Goal: Task Accomplishment & Management: Manage account settings

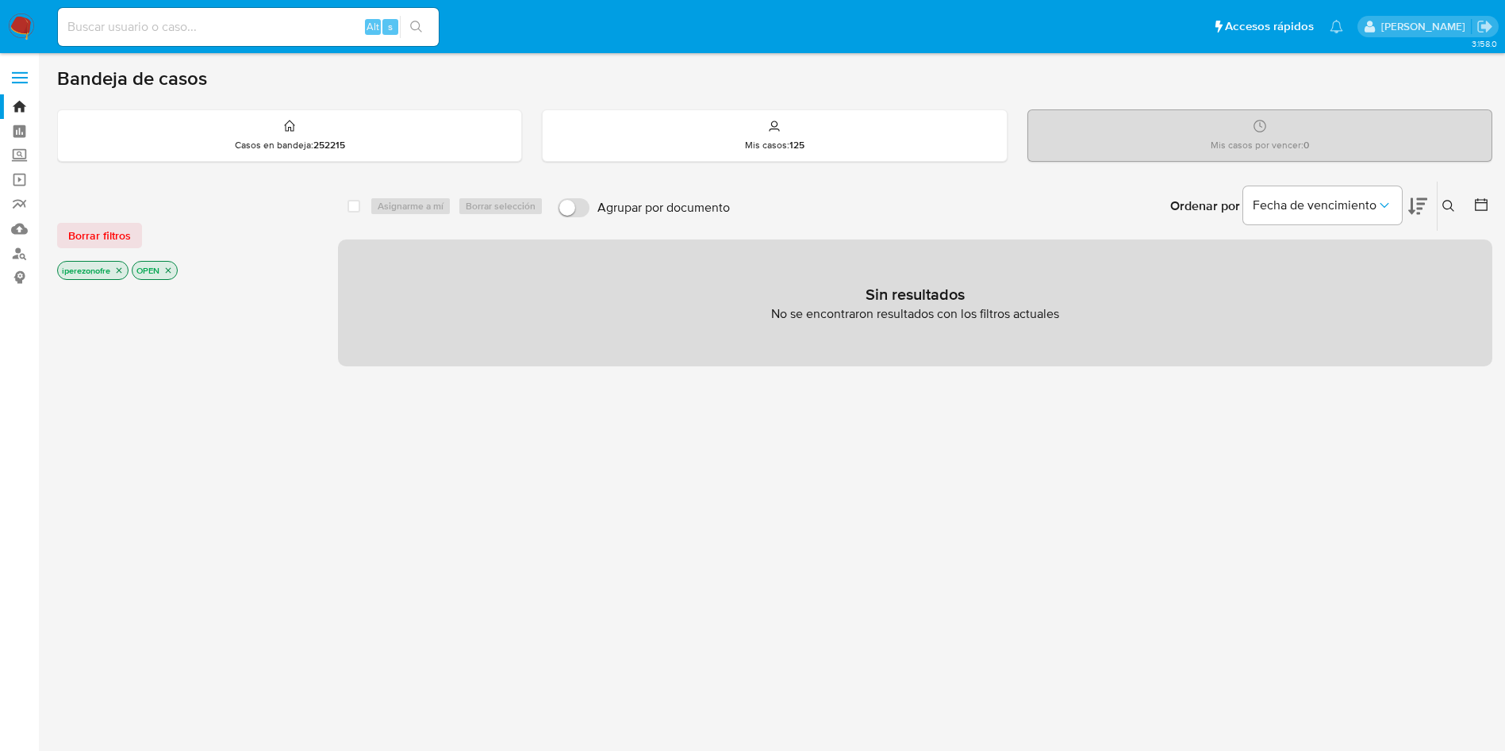
click at [1447, 204] on icon at bounding box center [1448, 206] width 13 height 13
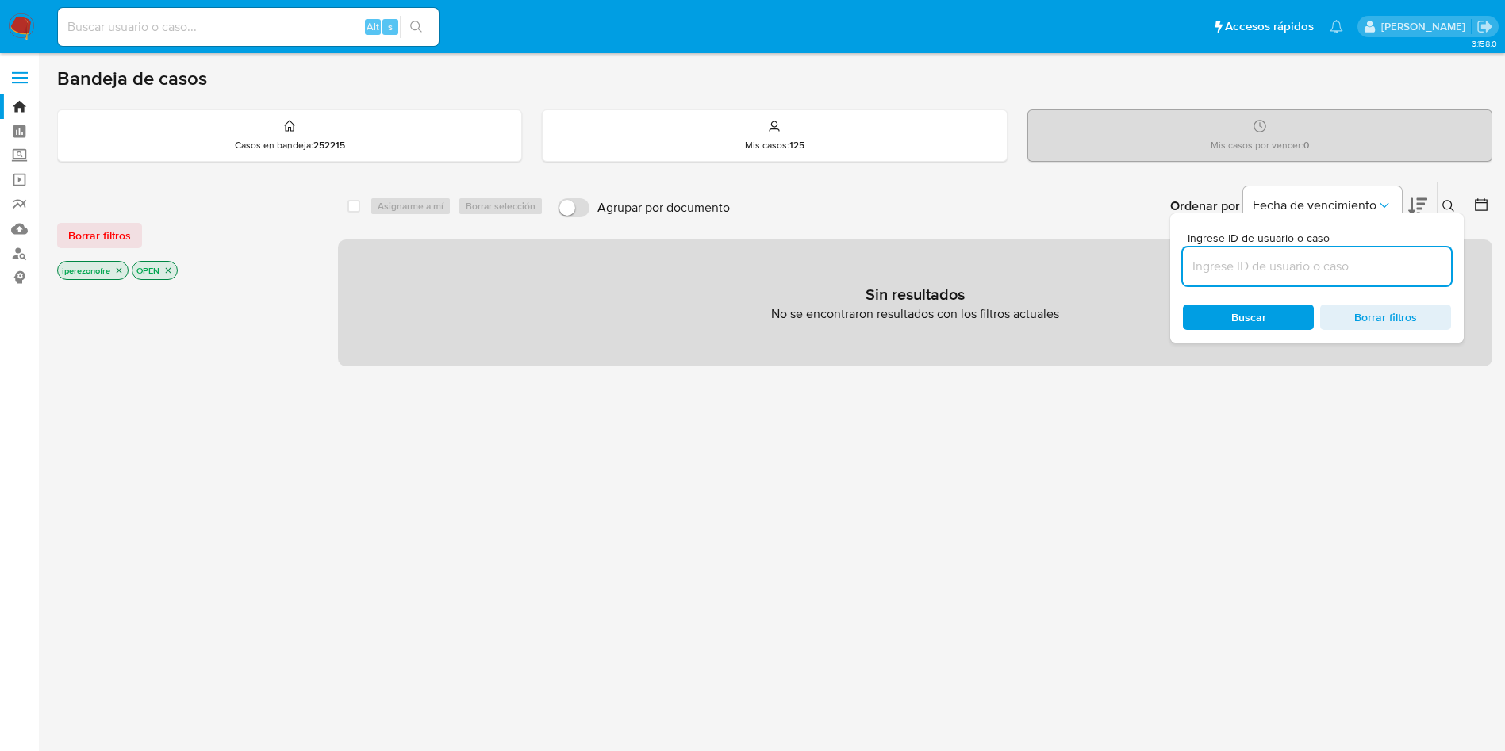
click at [1266, 269] on input at bounding box center [1317, 266] width 268 height 21
type input "2450973460"
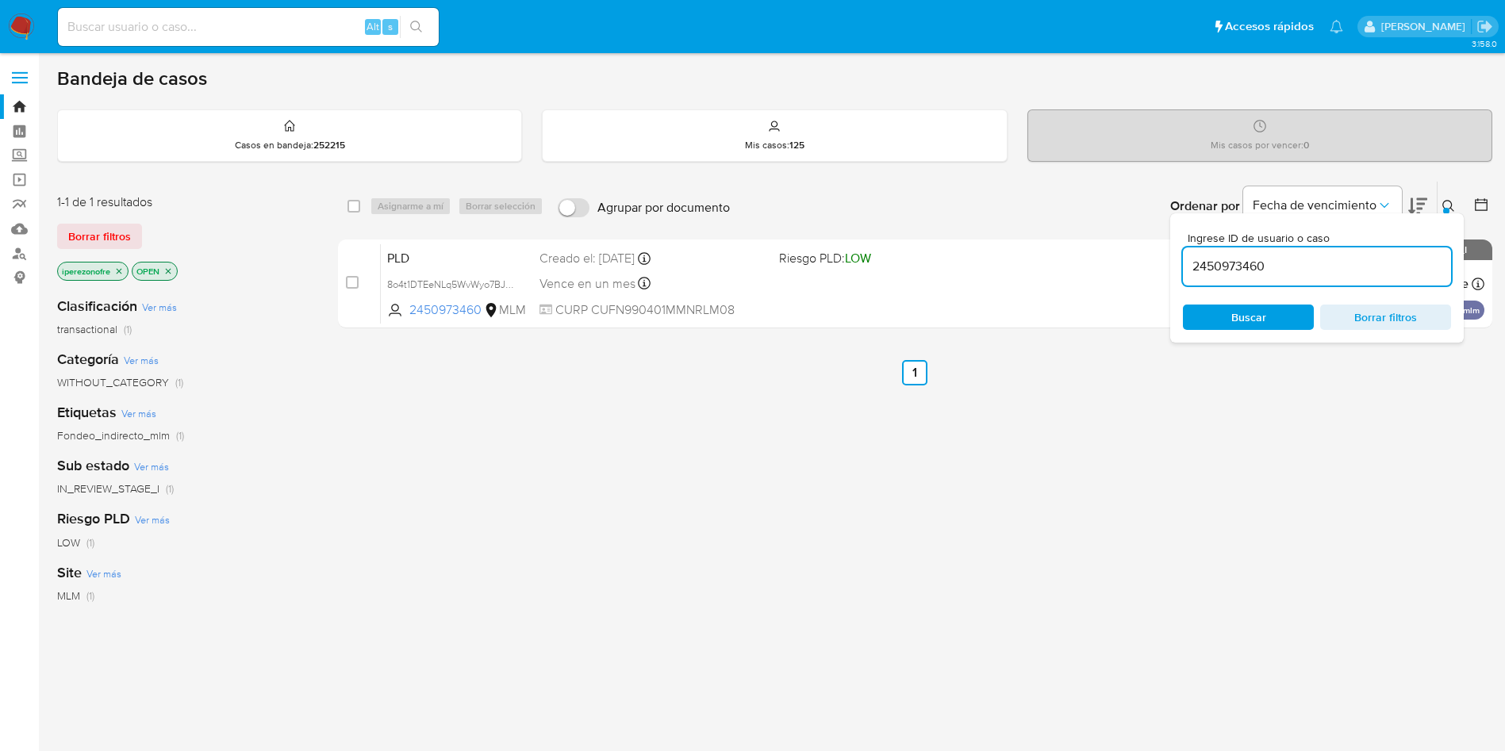
click at [1265, 317] on span "Buscar" at bounding box center [1248, 317] width 35 height 25
click at [874, 288] on div "PLD 8o4t1DTEeNLq5WvWyo7BJxHy 2450973460 MLM Riesgo PLD: LOW Creado el: 12/08/20…" at bounding box center [932, 284] width 1103 height 80
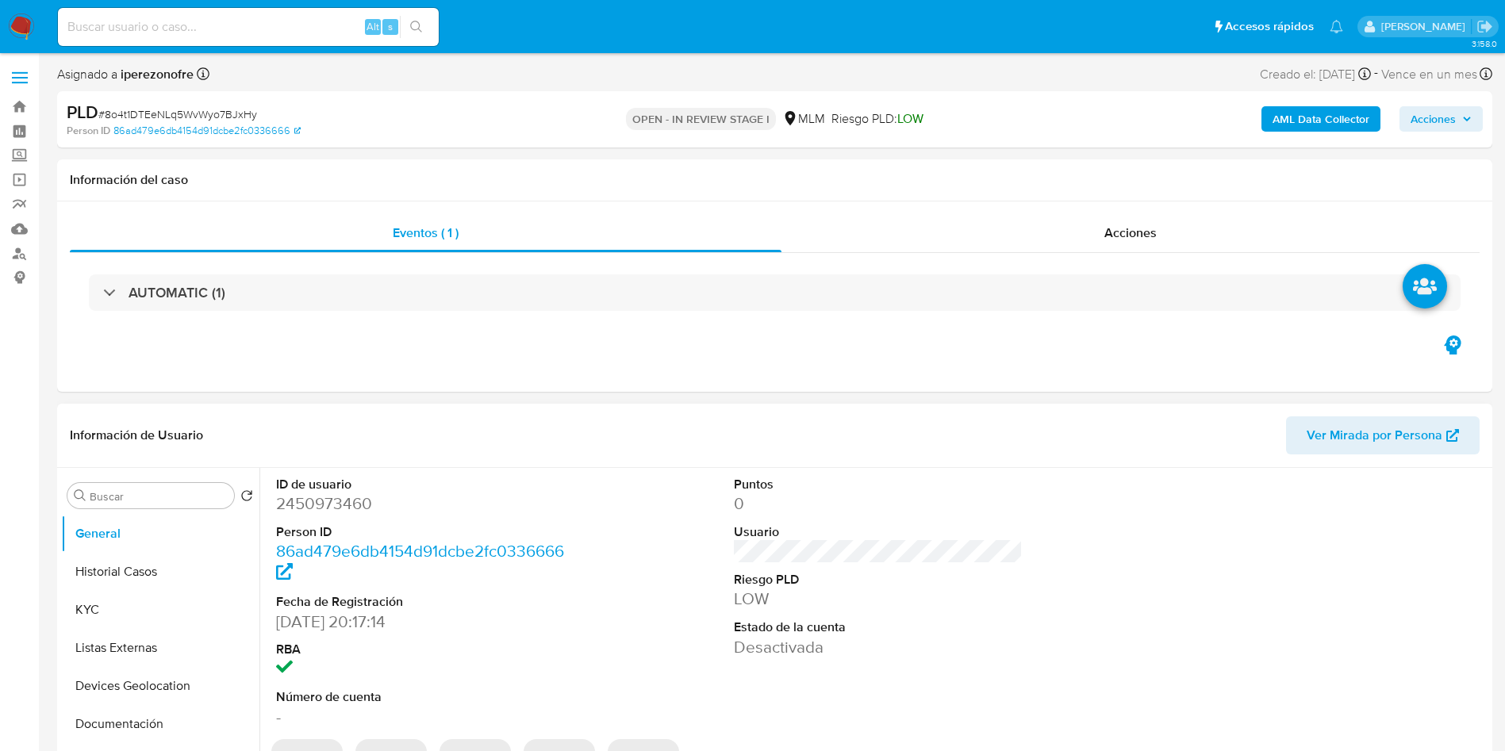
select select "10"
click at [125, 608] on button "KYC" at bounding box center [154, 610] width 186 height 38
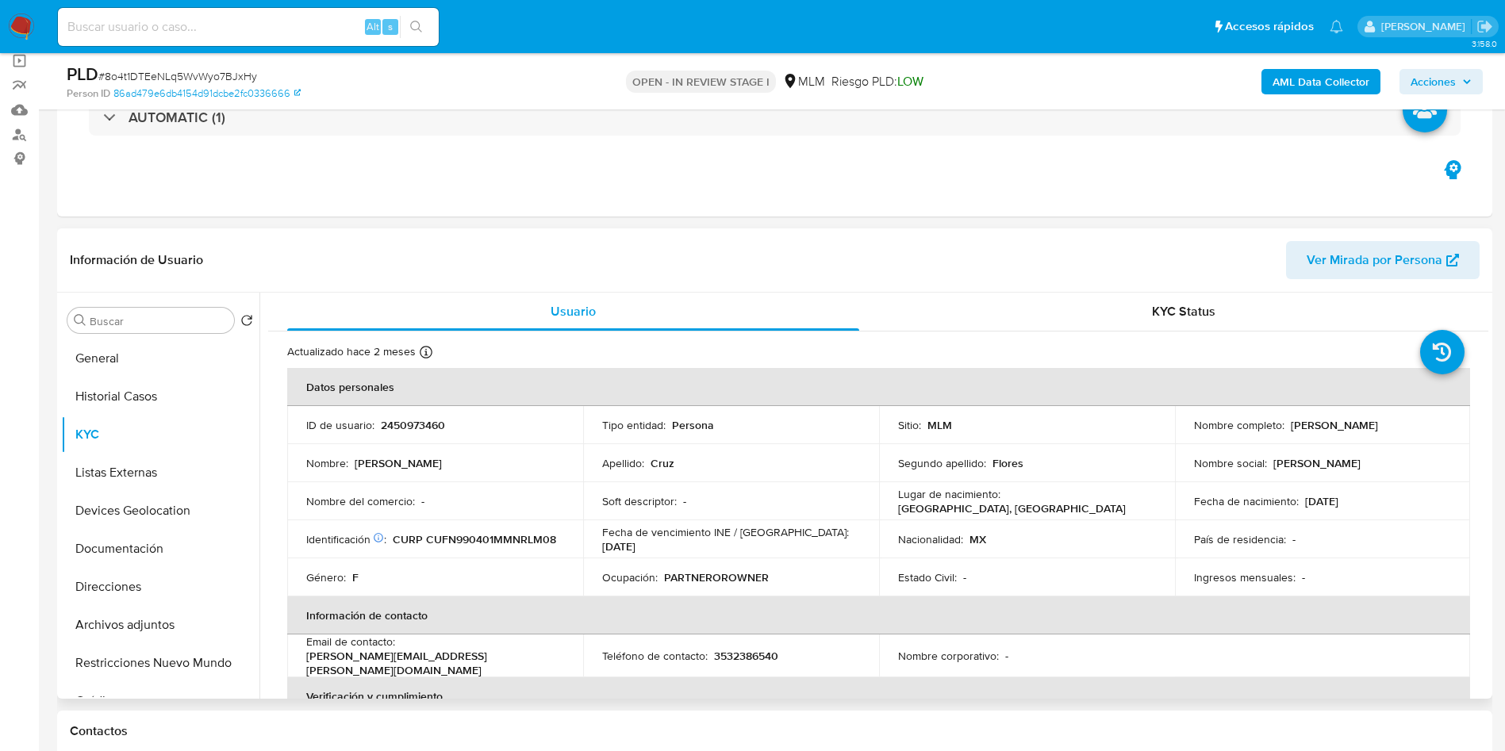
scroll to position [357, 0]
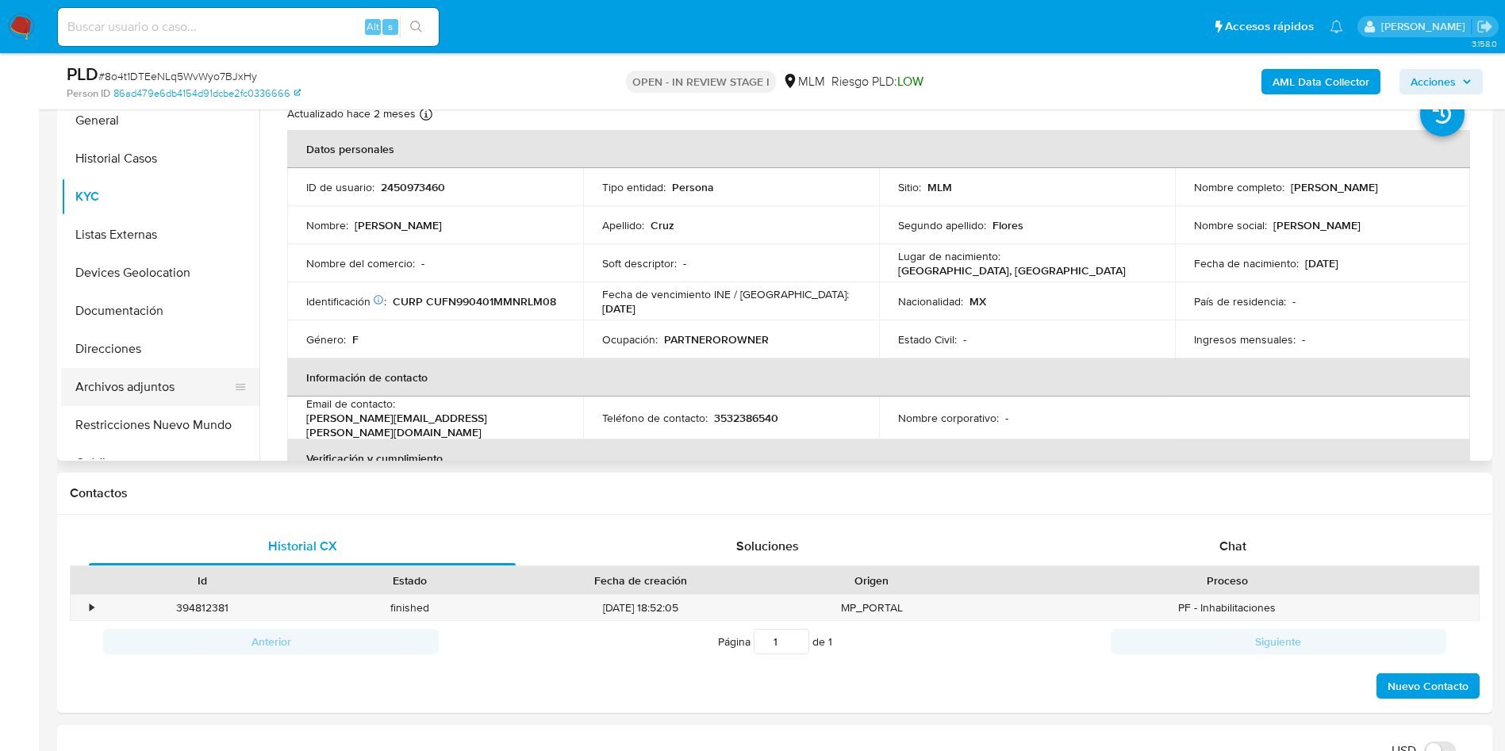
click at [159, 386] on button "Archivos adjuntos" at bounding box center [154, 387] width 186 height 38
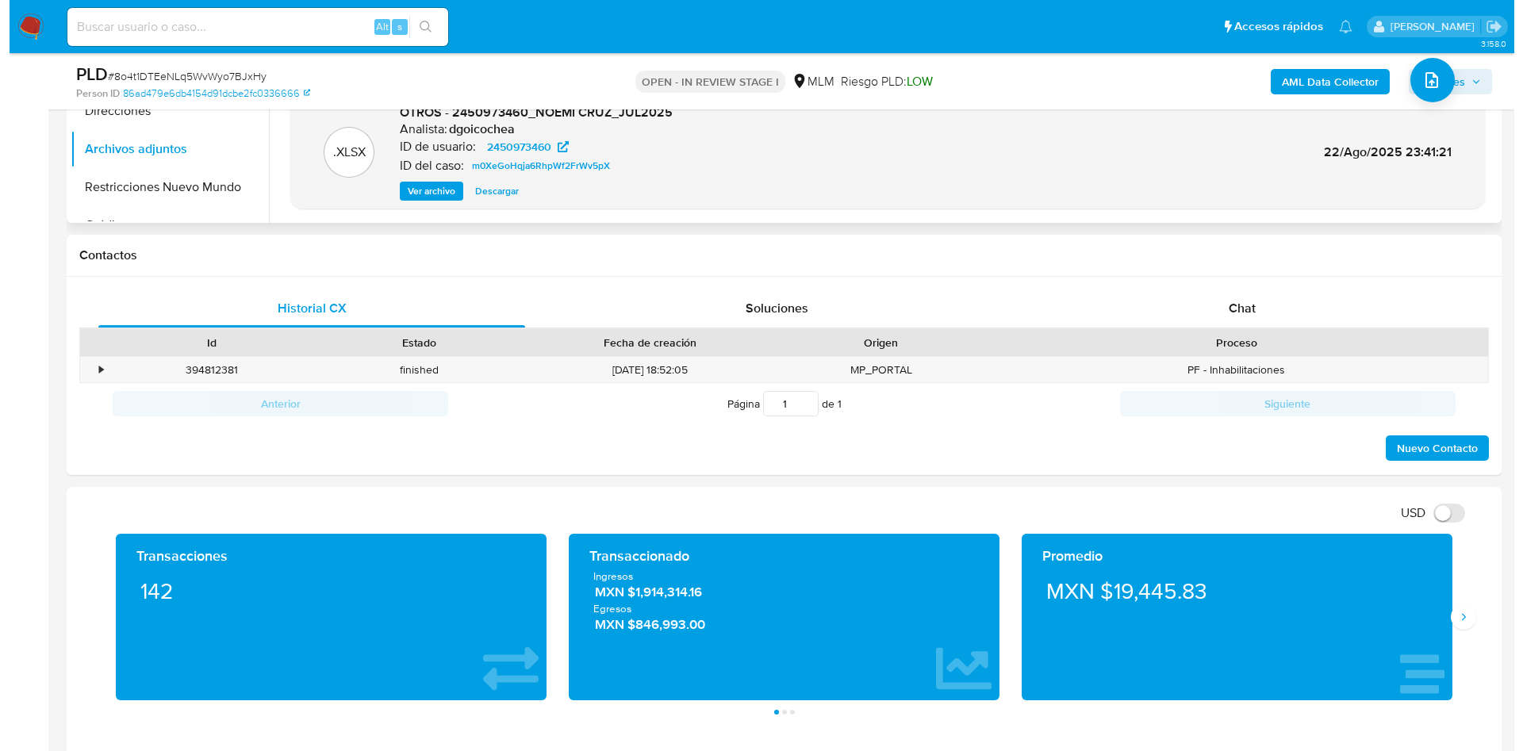
scroll to position [0, 0]
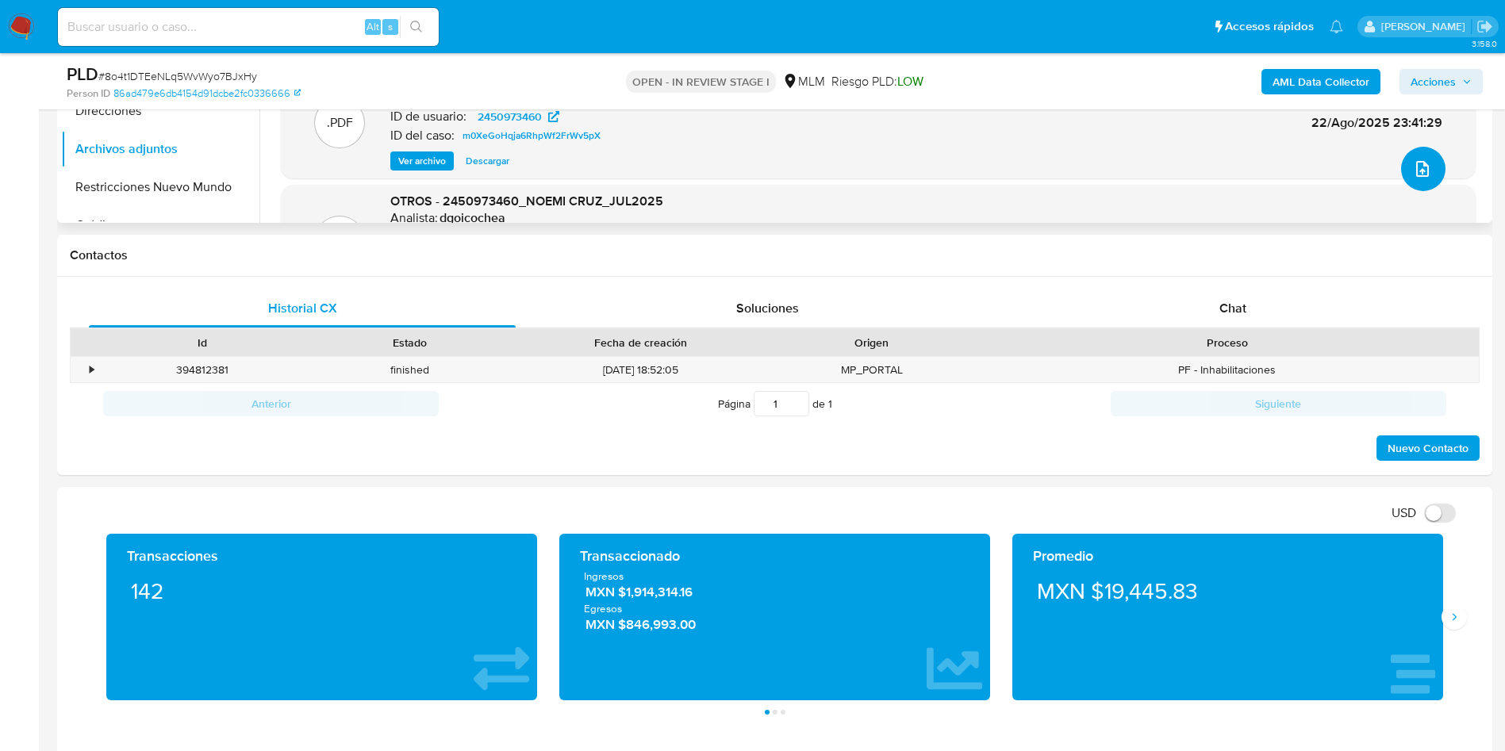
click at [1413, 164] on icon "upload-file" at bounding box center [1422, 168] width 19 height 19
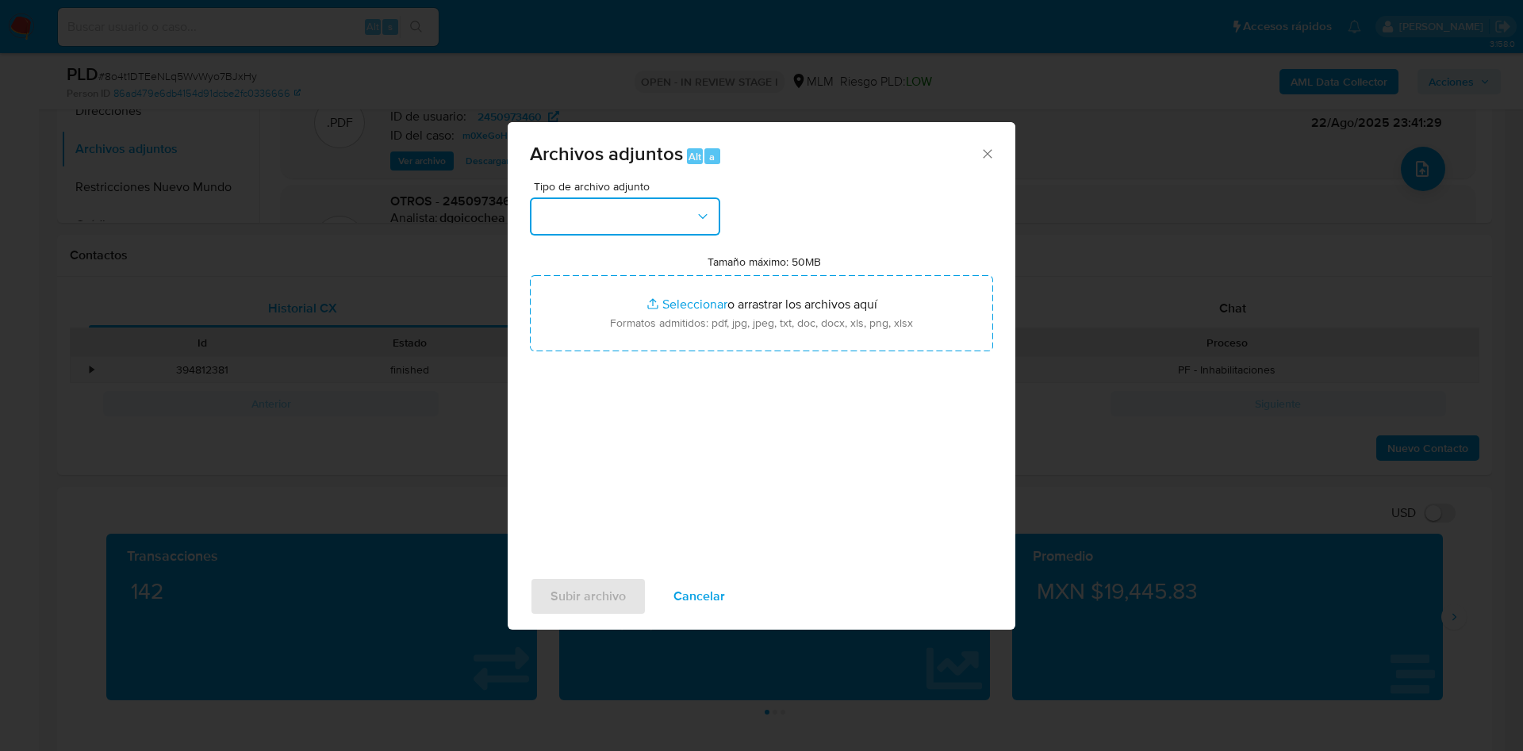
click at [668, 213] on button "button" at bounding box center [625, 217] width 190 height 38
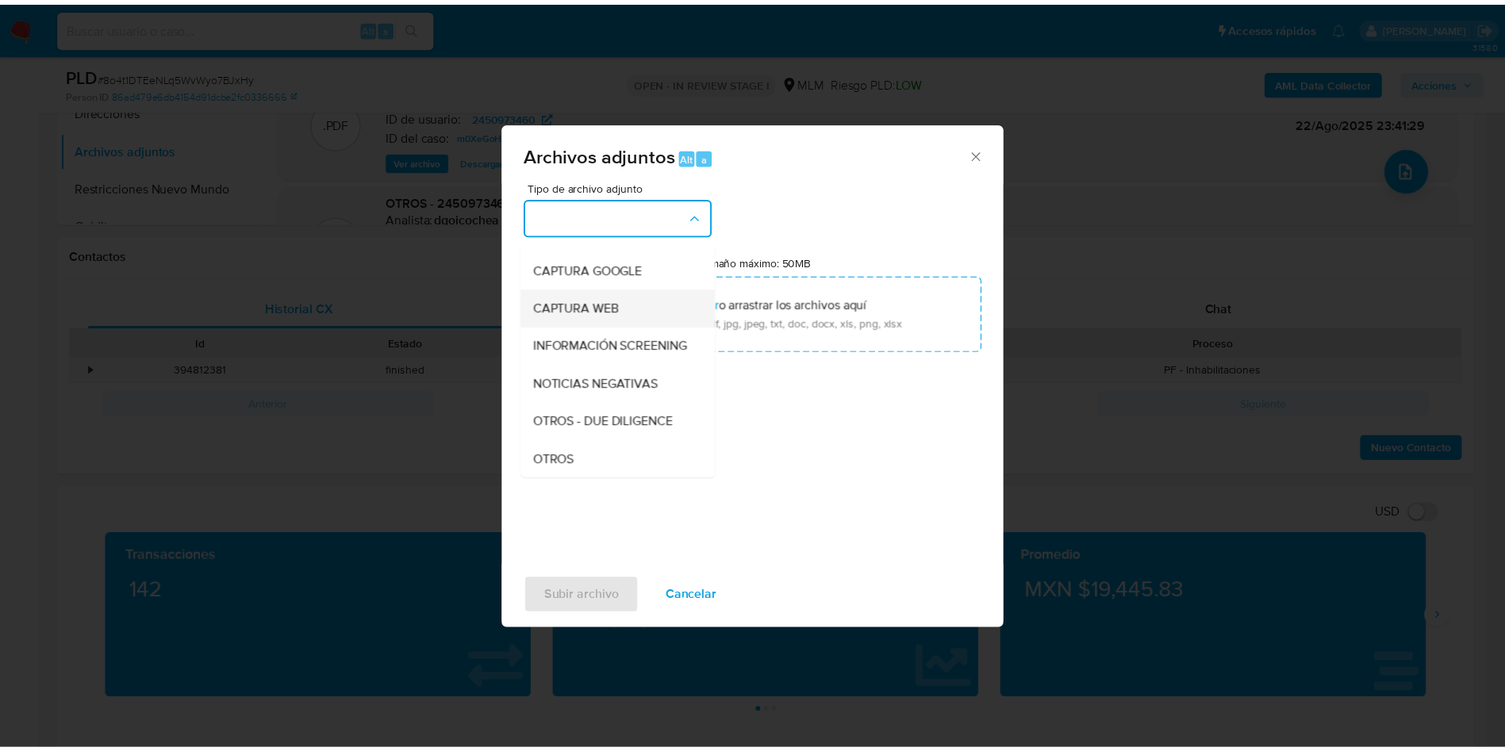
scroll to position [119, 0]
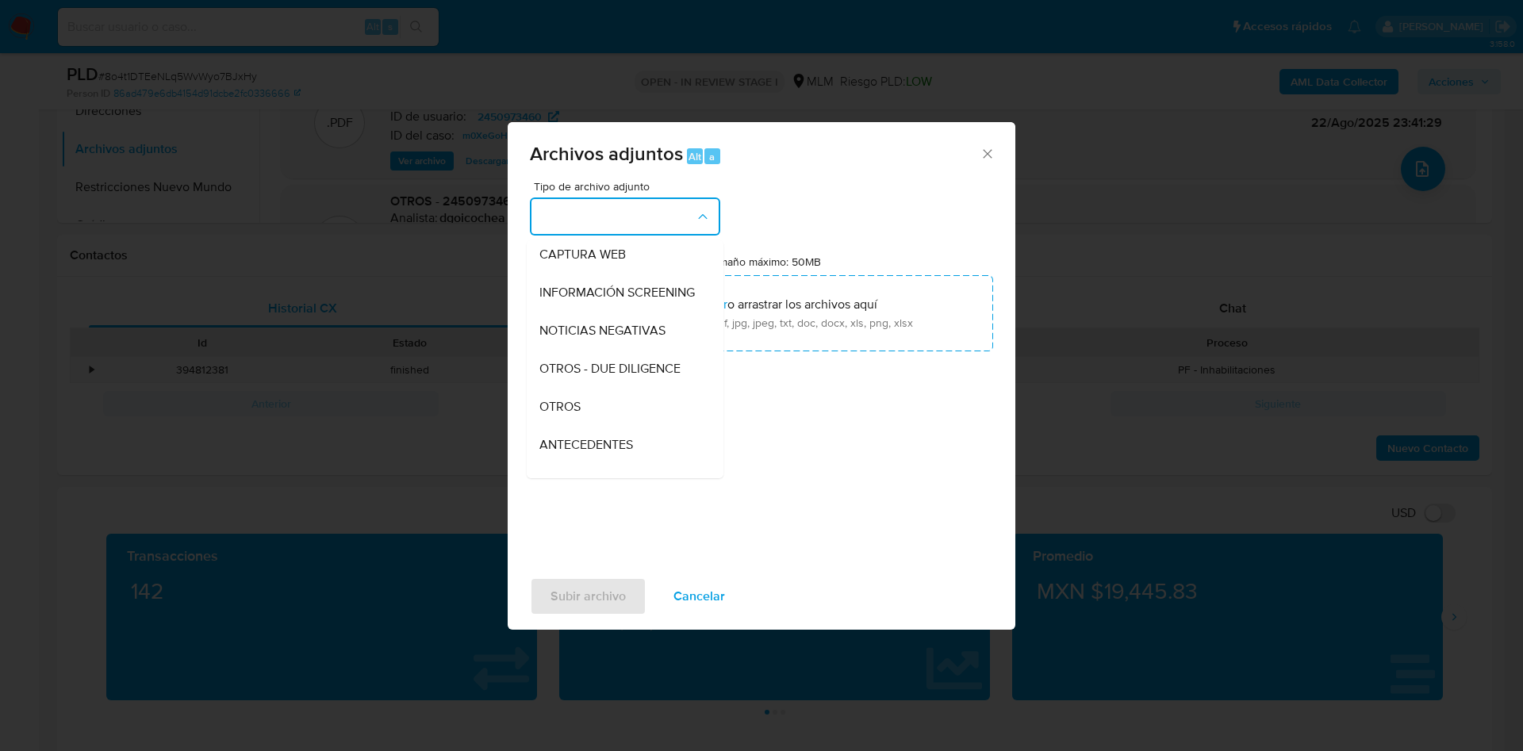
drag, startPoint x: 585, startPoint y: 424, endPoint x: 937, endPoint y: 370, distance: 355.5
click at [586, 424] on div "OTROS" at bounding box center [620, 407] width 162 height 38
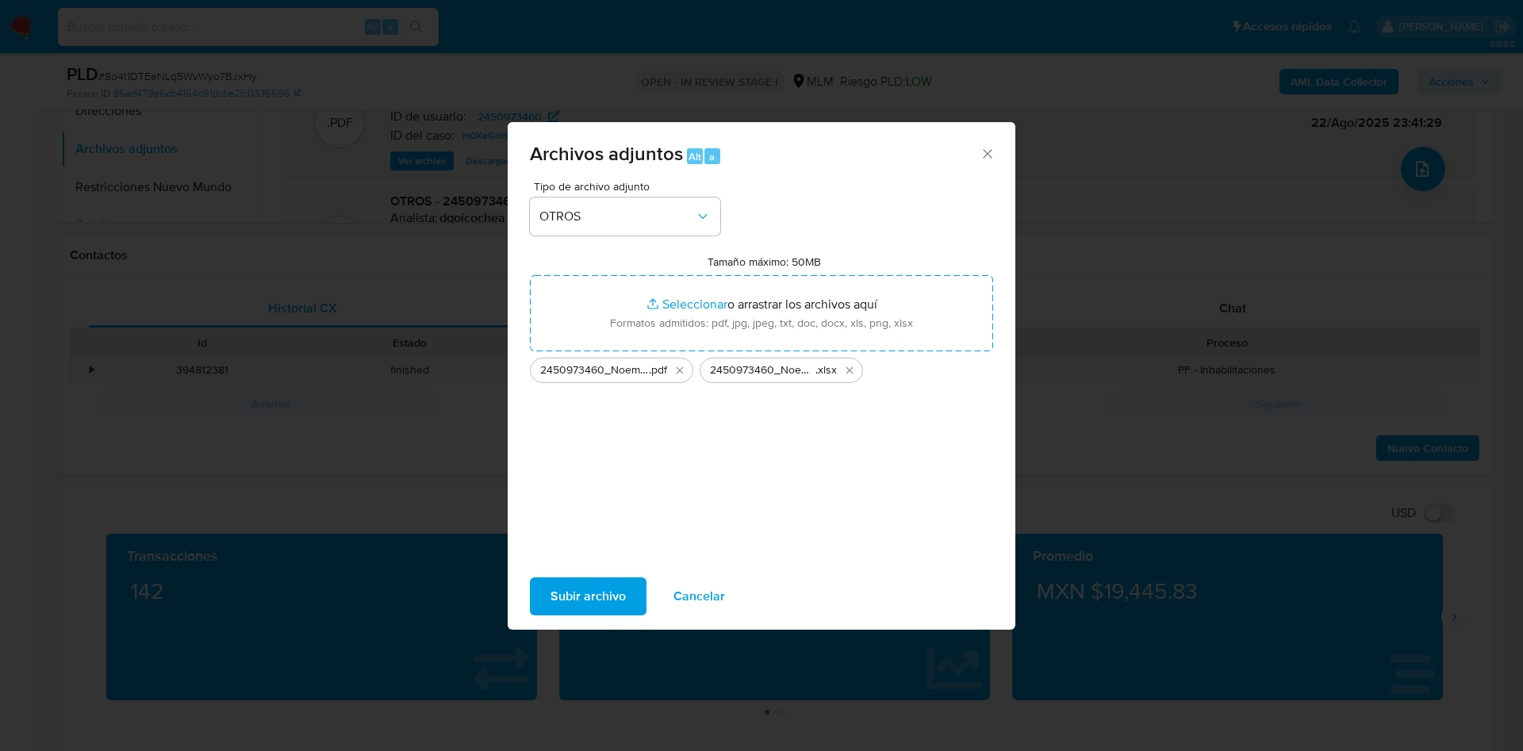
click at [589, 600] on span "Subir archivo" at bounding box center [588, 596] width 75 height 35
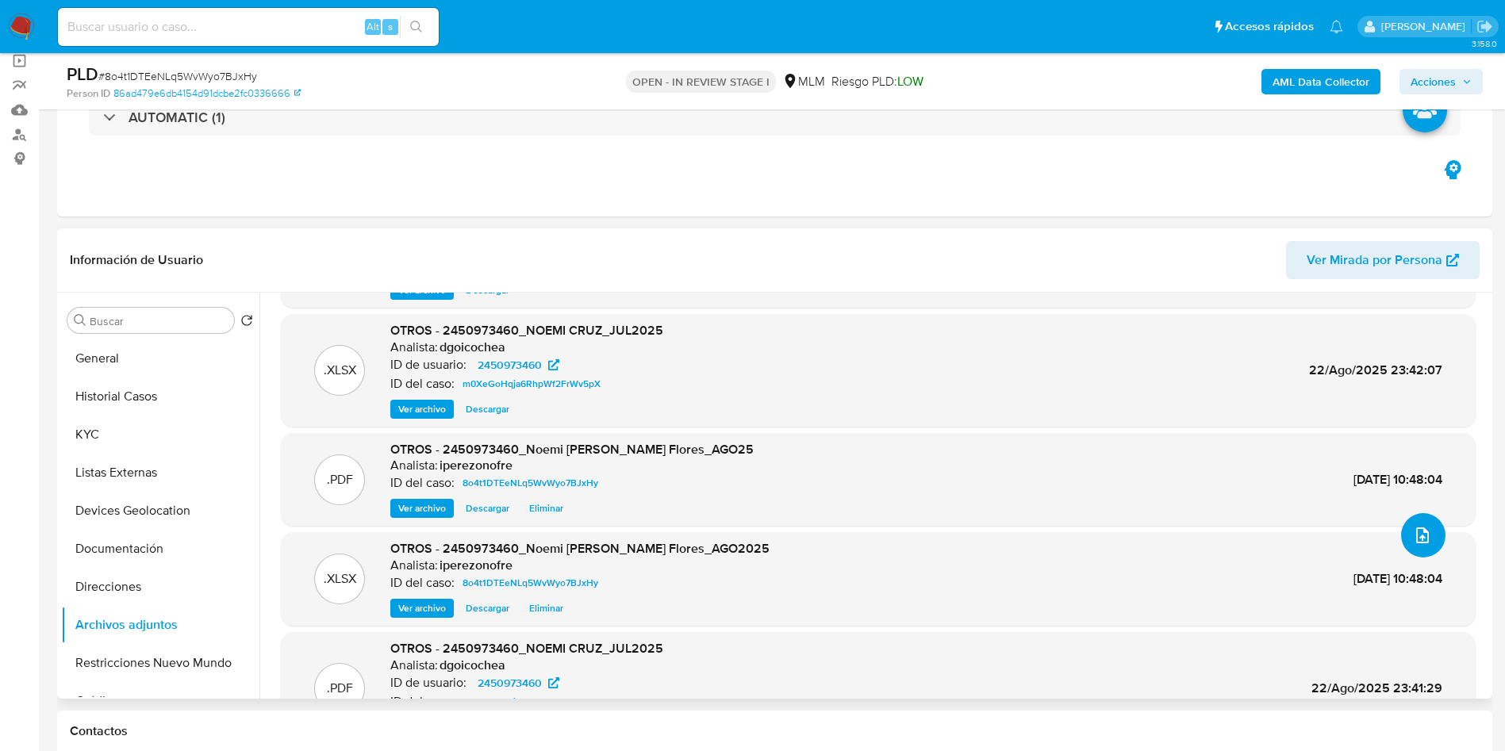
scroll to position [50, 0]
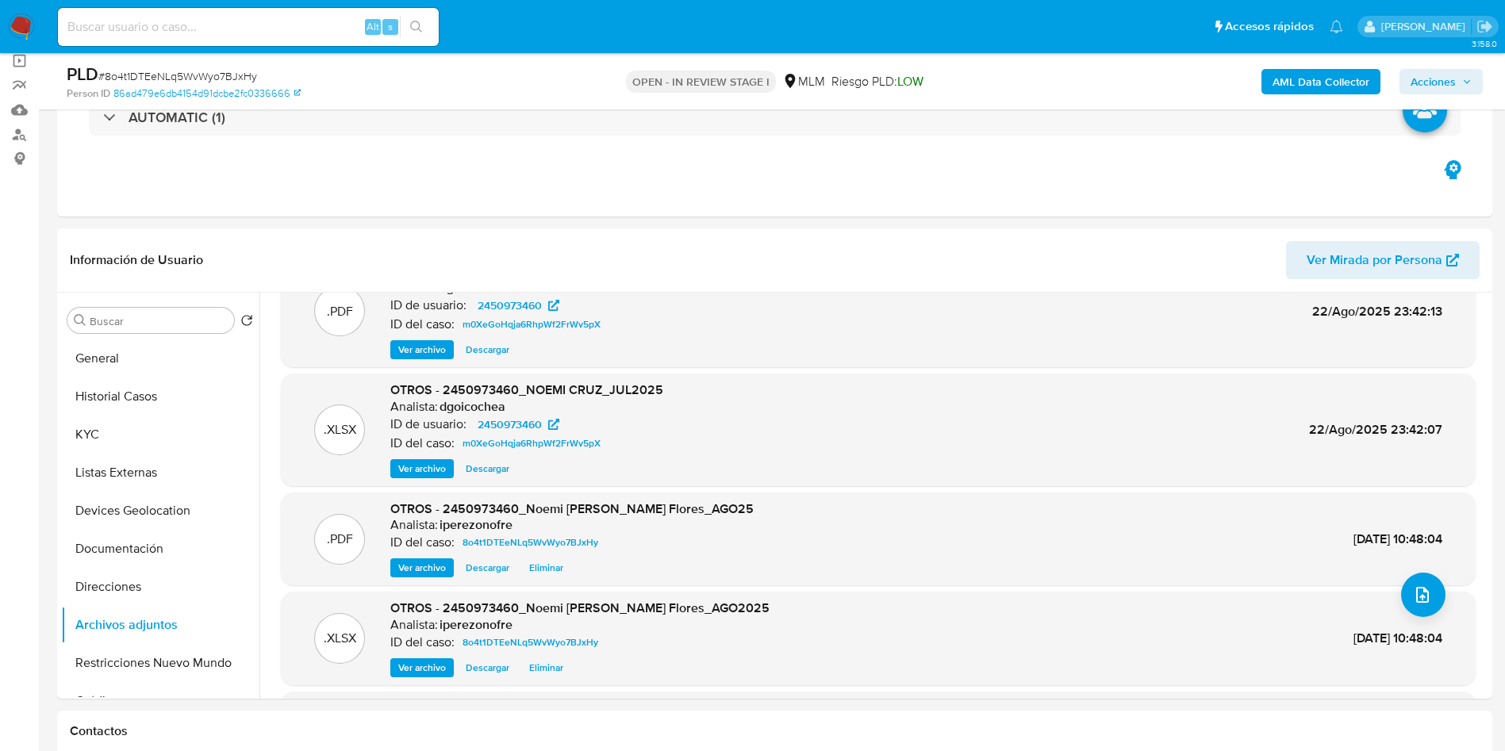
click at [1464, 86] on icon "button" at bounding box center [1467, 82] width 10 height 10
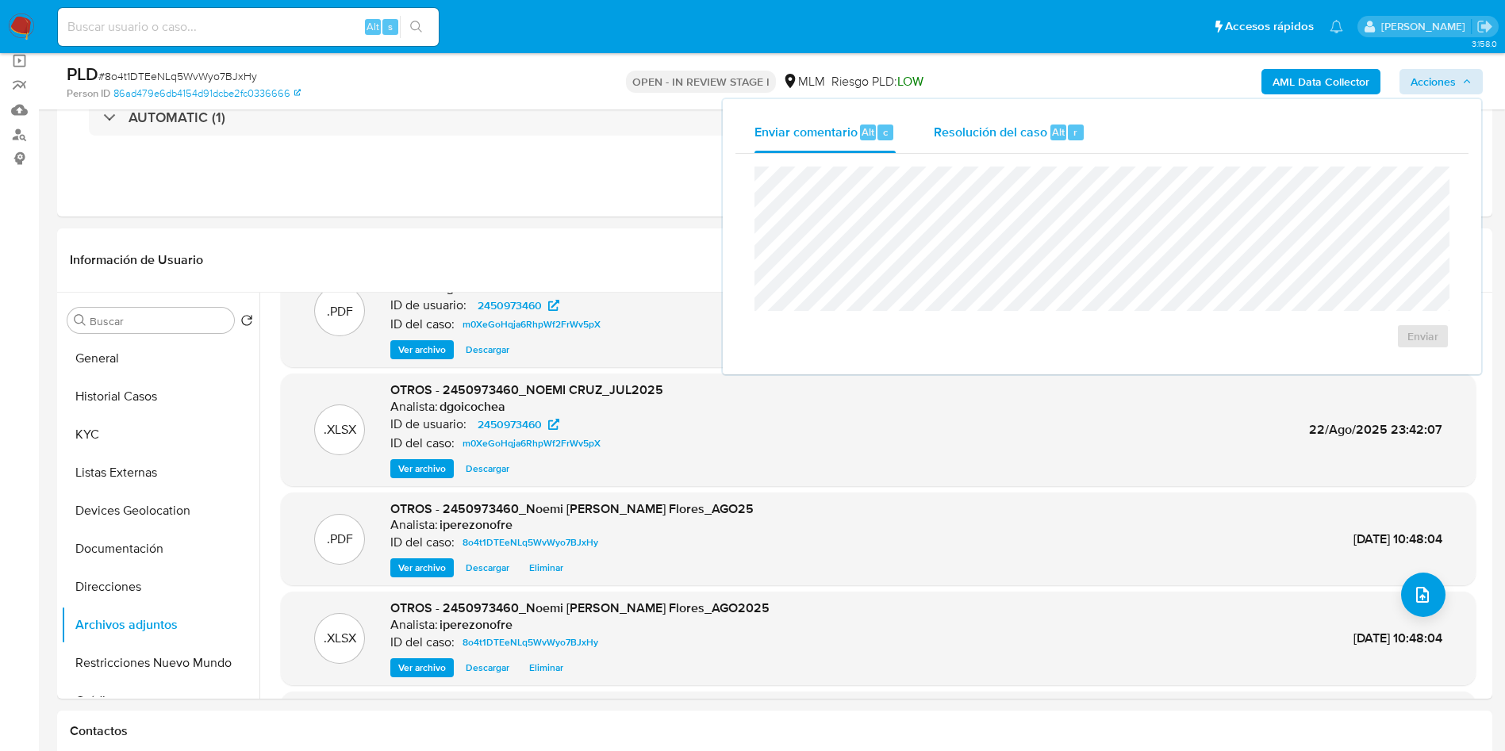
click at [947, 139] on span "Resolución del caso" at bounding box center [990, 131] width 113 height 18
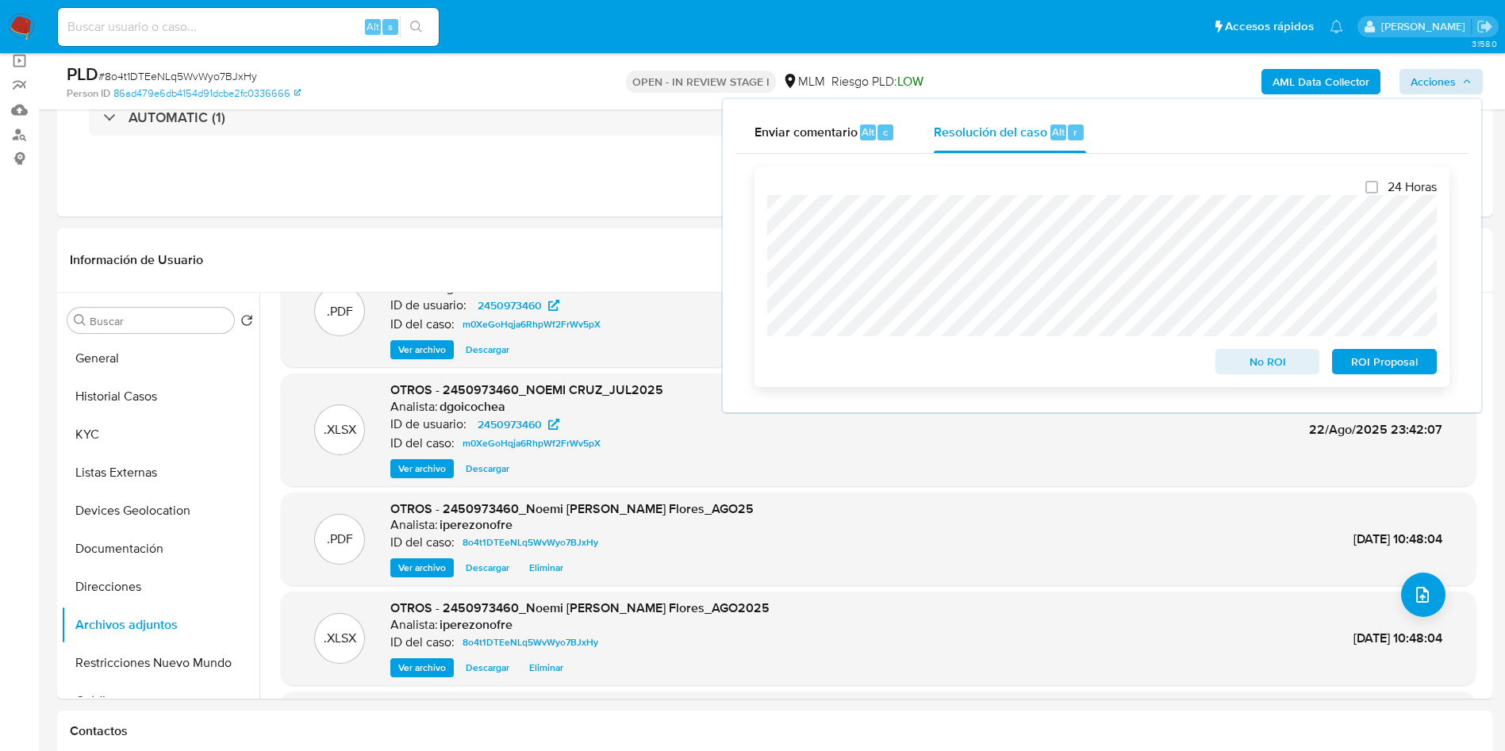
click at [1410, 363] on span "ROI Proposal" at bounding box center [1384, 362] width 83 height 22
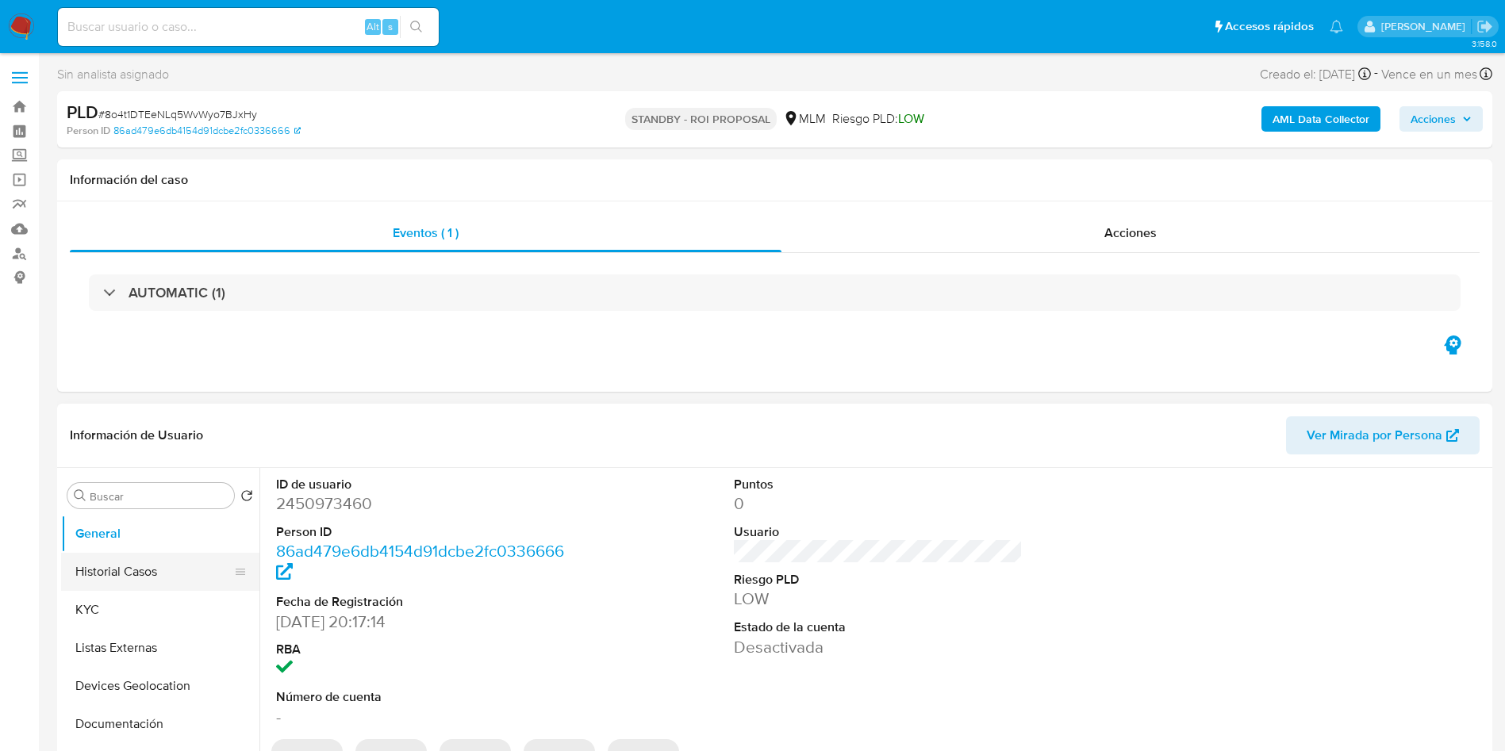
click at [121, 573] on button "Historial Casos" at bounding box center [154, 572] width 186 height 38
select select "10"
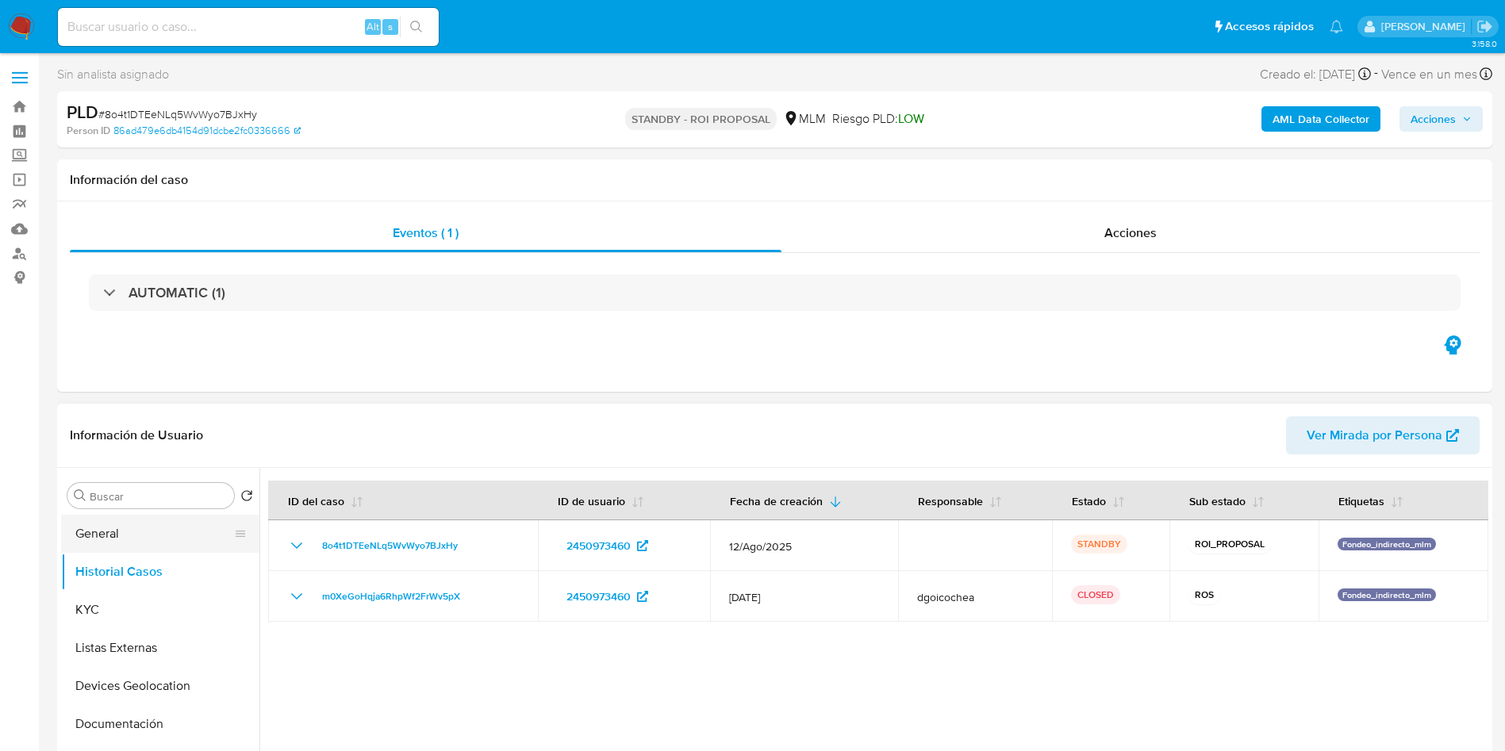
click at [118, 534] on button "General" at bounding box center [154, 534] width 186 height 38
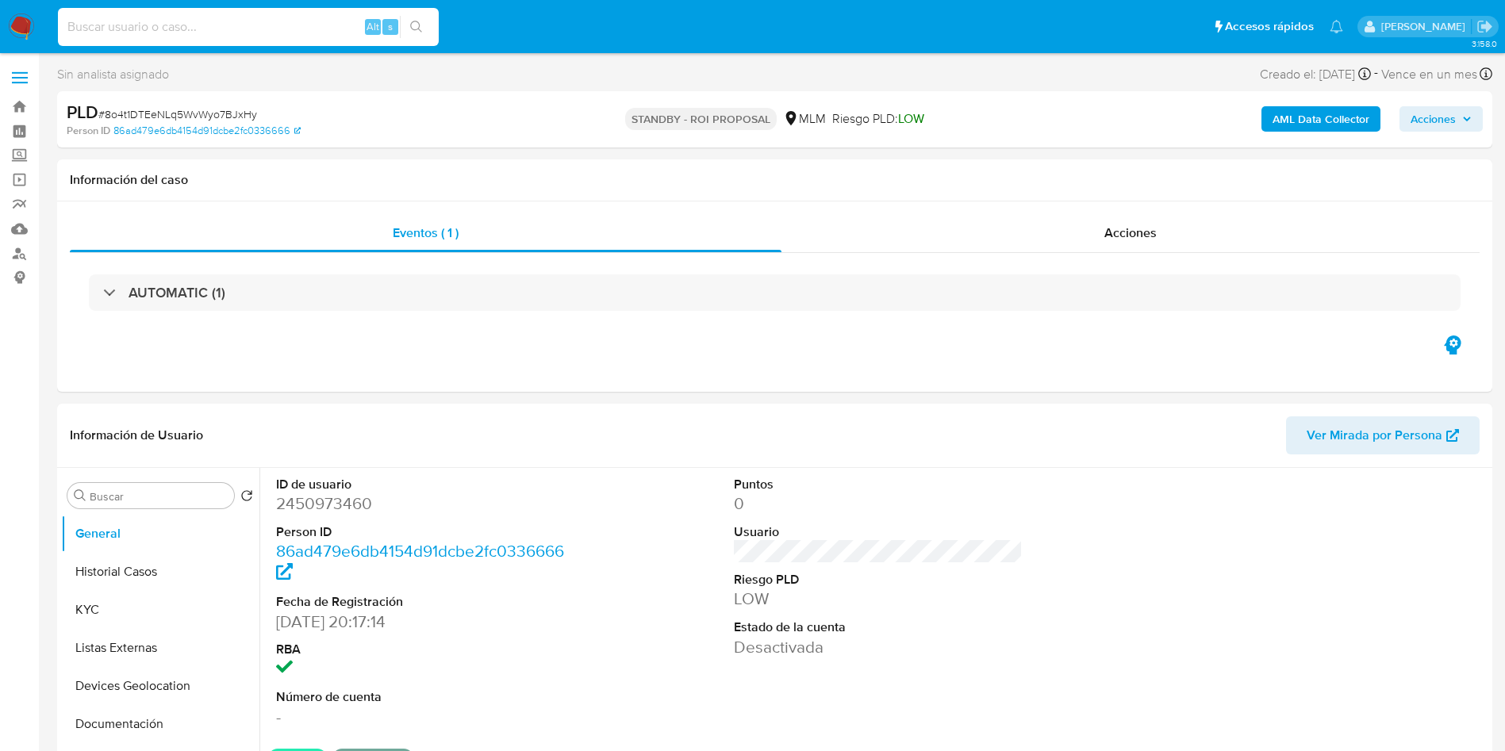
click at [309, 30] on input at bounding box center [248, 27] width 381 height 21
paste input "43249815"
type input "43249815"
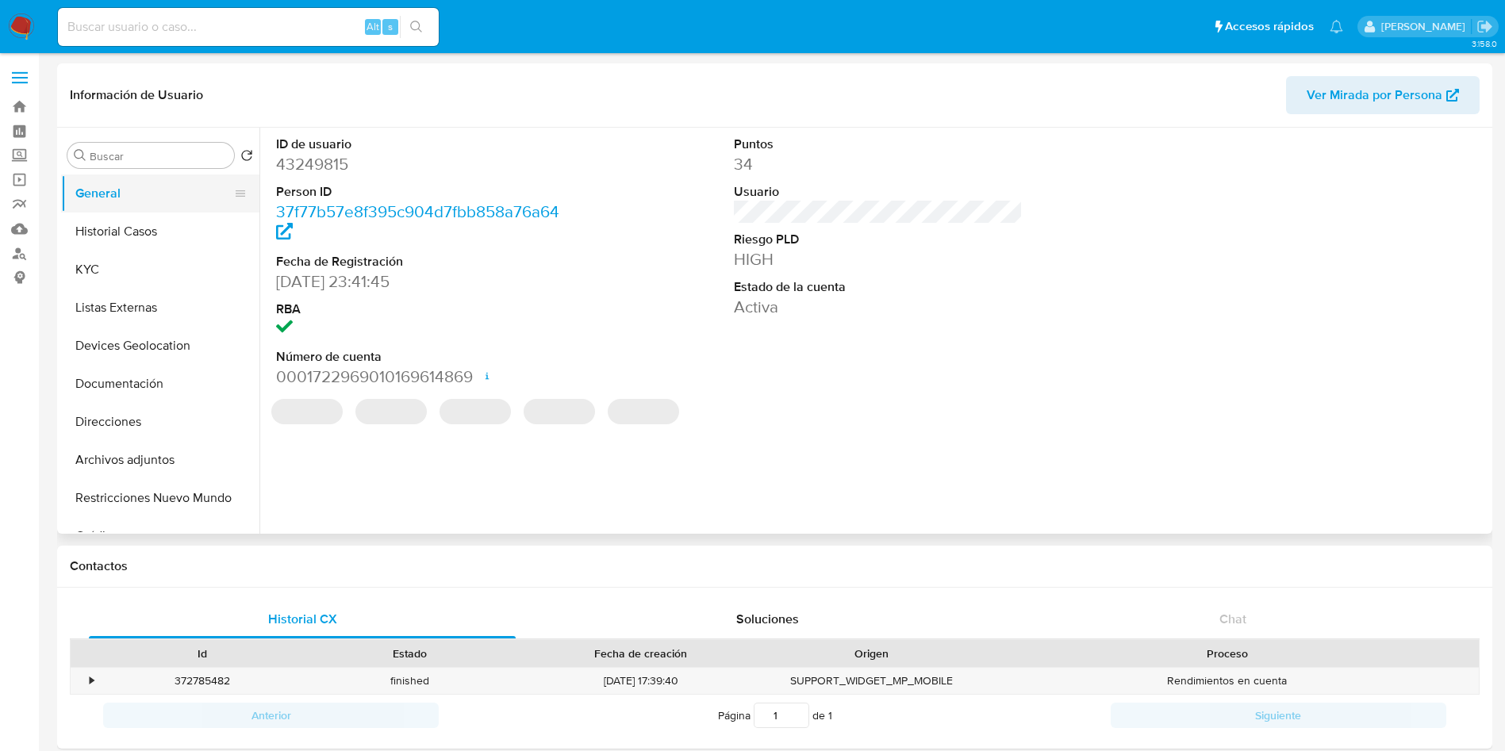
select select "10"
click at [164, 226] on button "Historial Casos" at bounding box center [154, 232] width 186 height 38
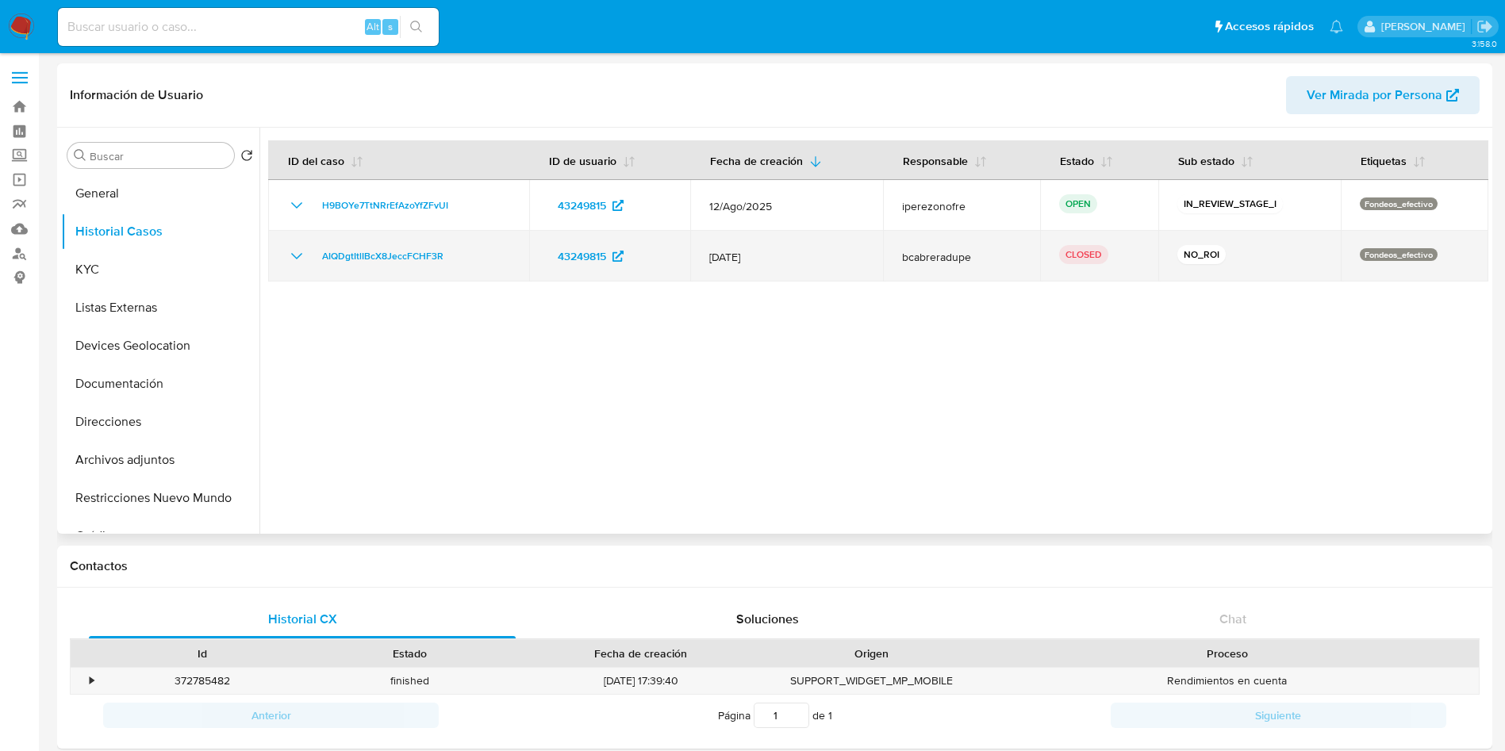
click at [293, 249] on icon "Mostrar/Ocultar" at bounding box center [296, 256] width 19 height 19
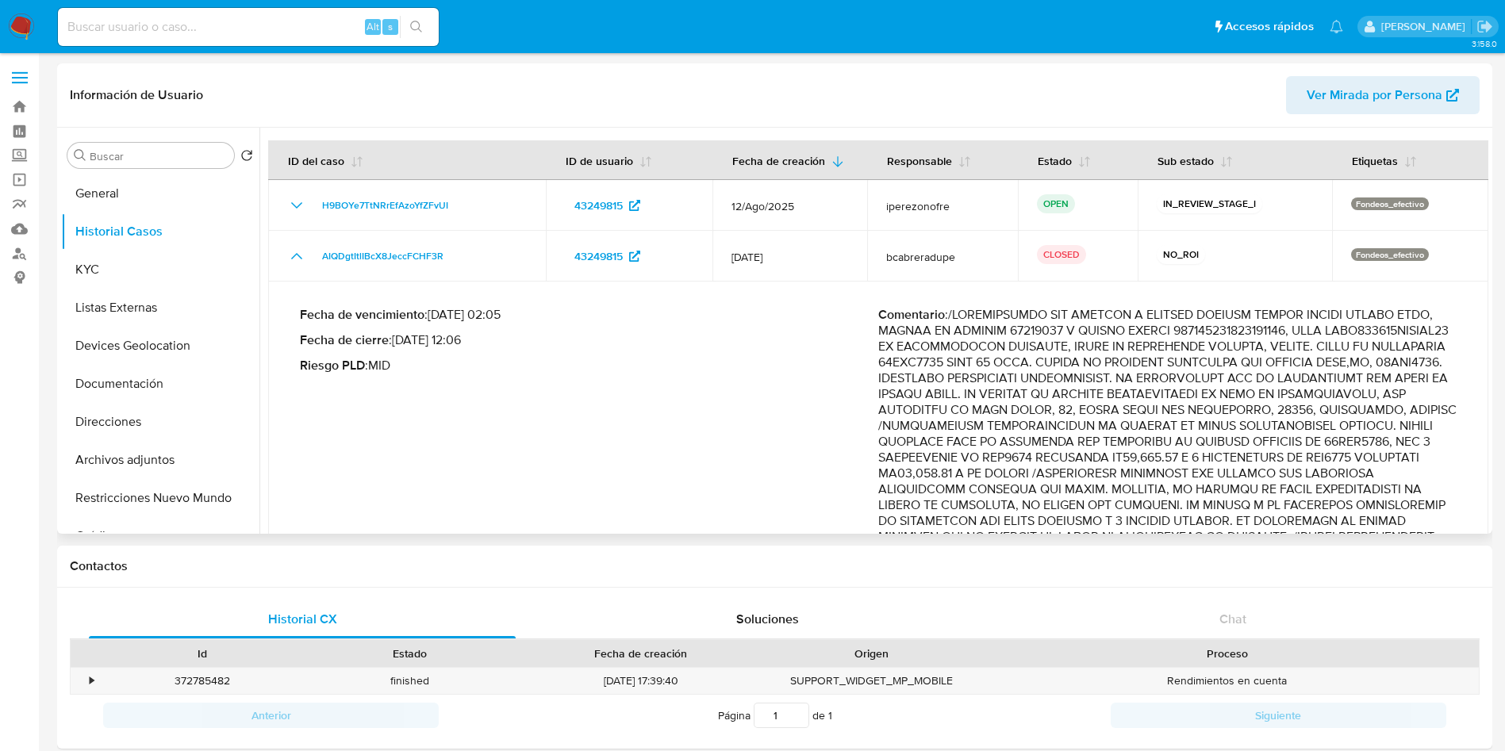
click at [1327, 458] on p "Comentario :" at bounding box center [1167, 624] width 578 height 635
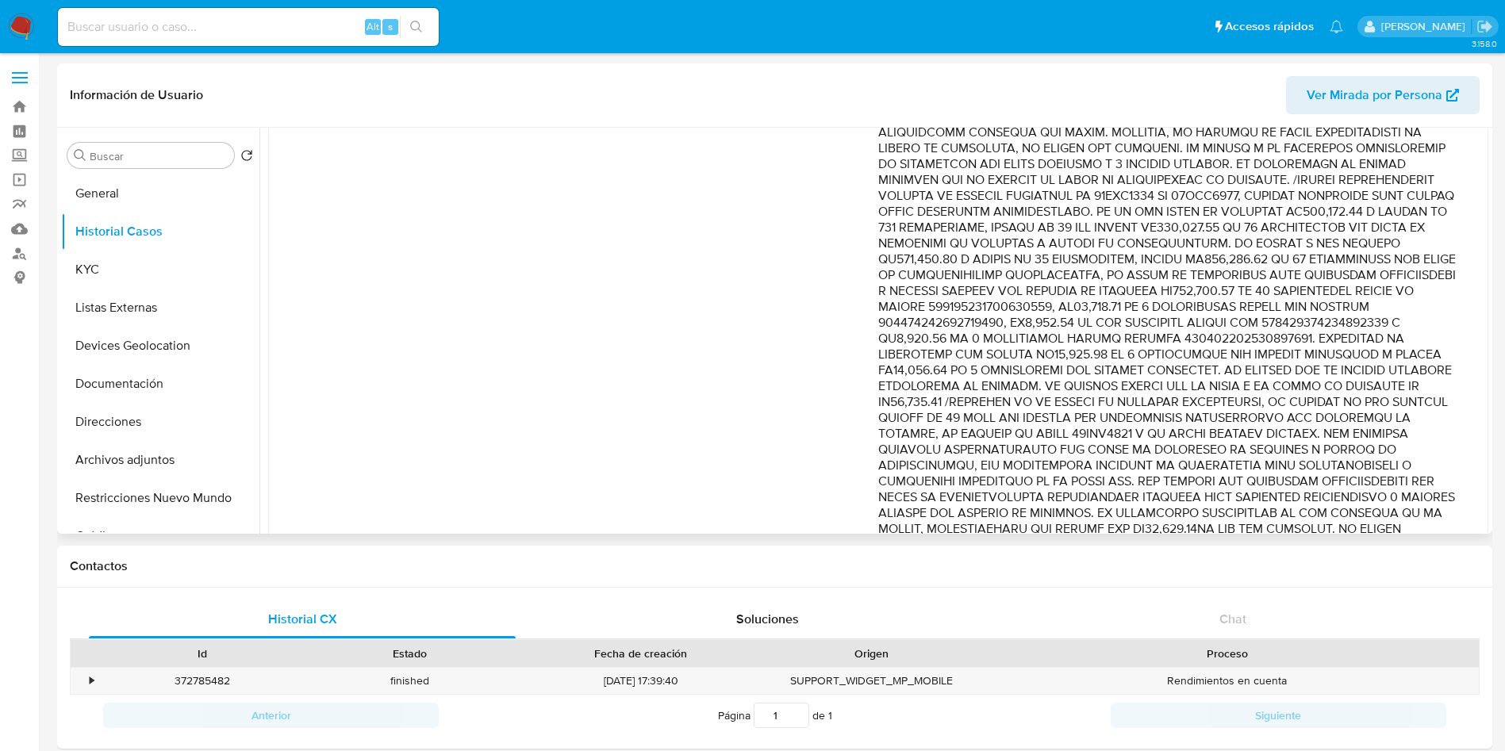
scroll to position [498, 0]
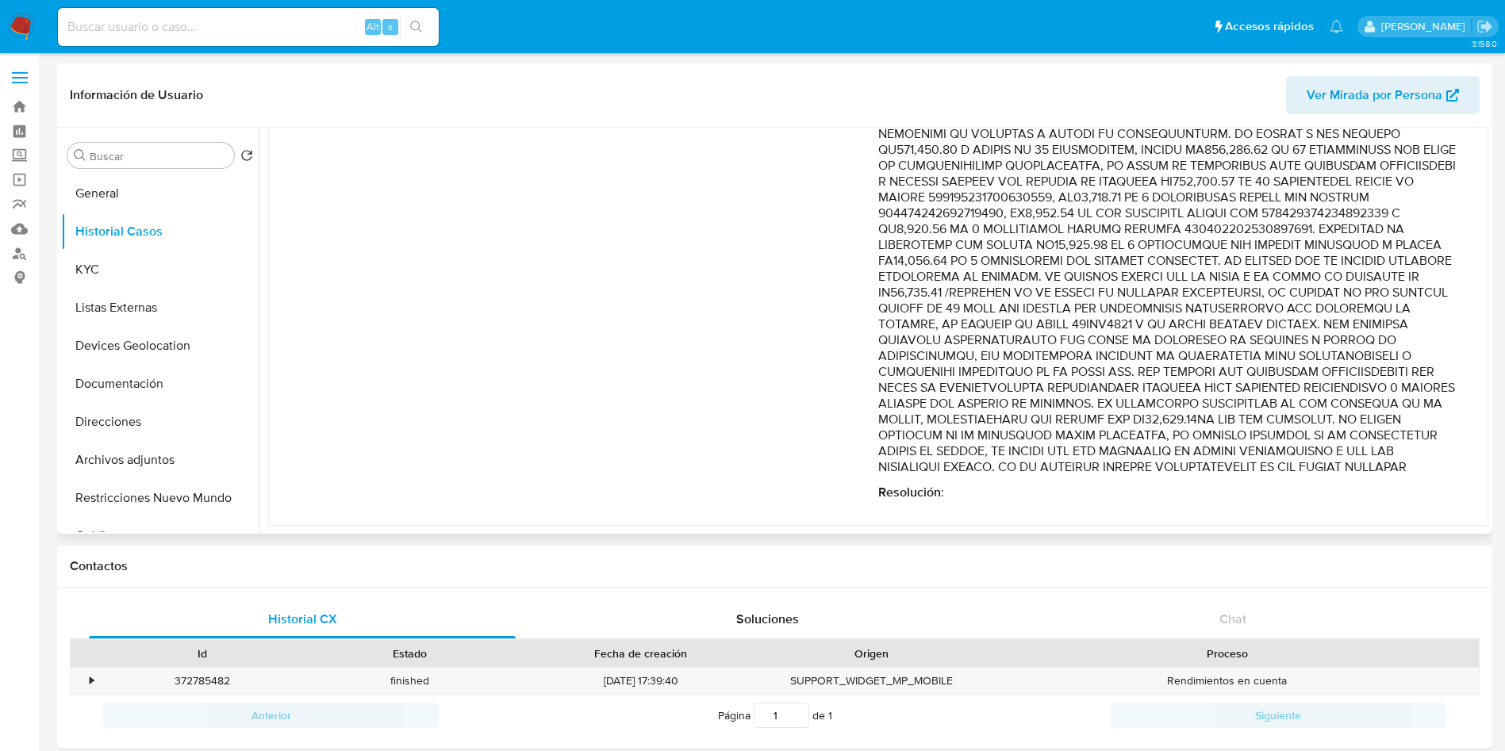
drag, startPoint x: 1176, startPoint y: 273, endPoint x: 1149, endPoint y: 469, distance: 197.9
click at [1149, 469] on p "Comentario :" at bounding box center [1167, 158] width 578 height 635
click at [18, 228] on link "Mulan" at bounding box center [94, 229] width 189 height 25
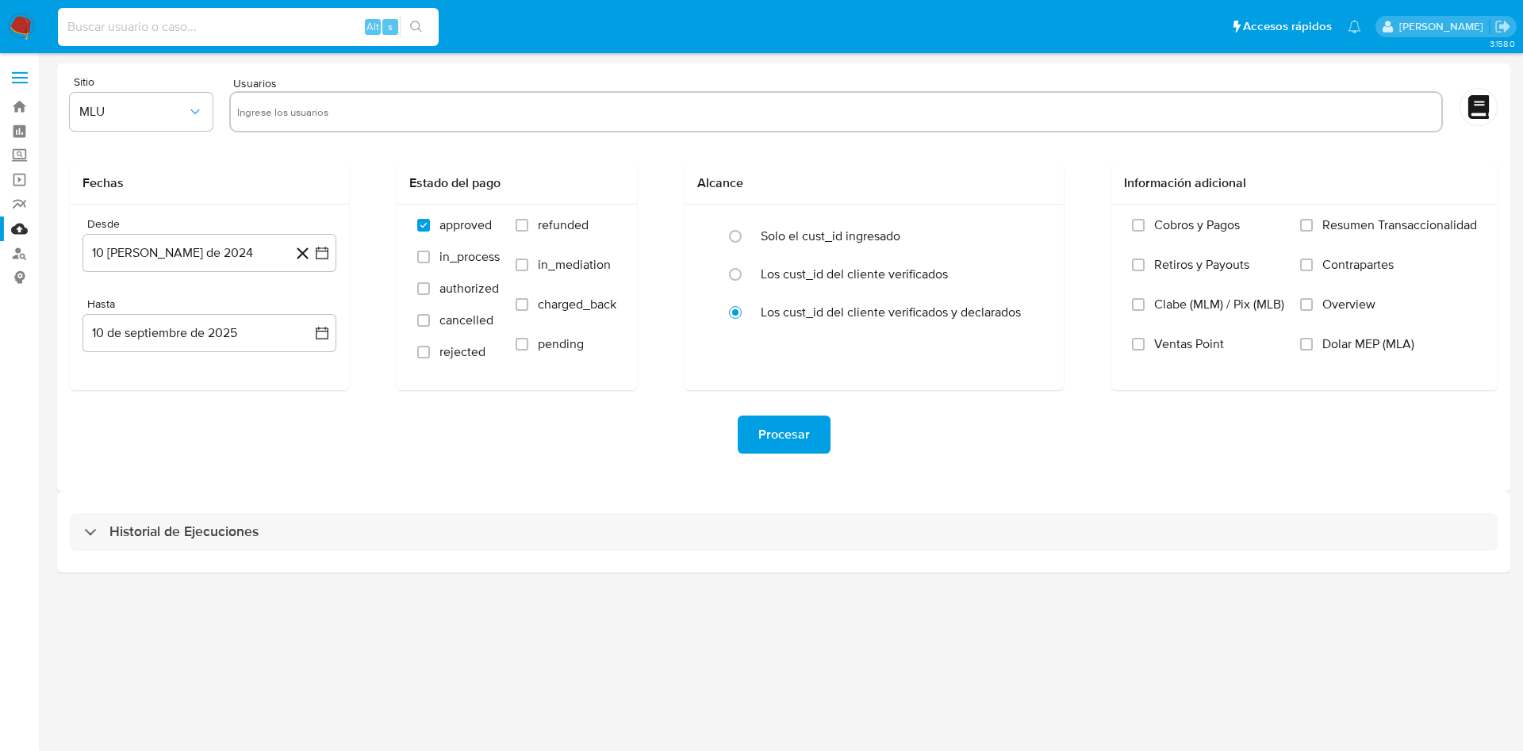
click at [293, 21] on input at bounding box center [248, 27] width 381 height 21
paste input "43249815"
type input "43249815"
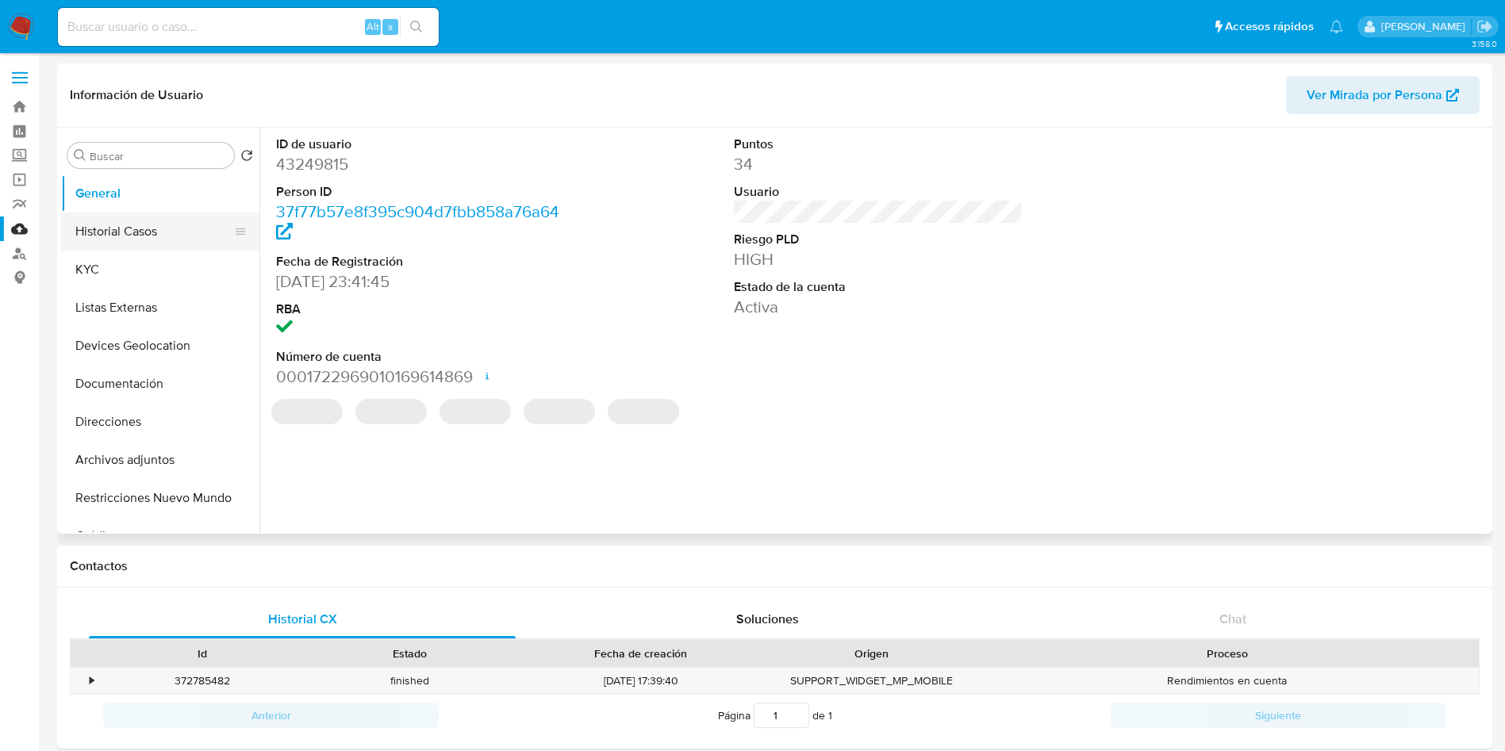
select select "10"
click at [121, 232] on button "Historial Casos" at bounding box center [154, 232] width 186 height 38
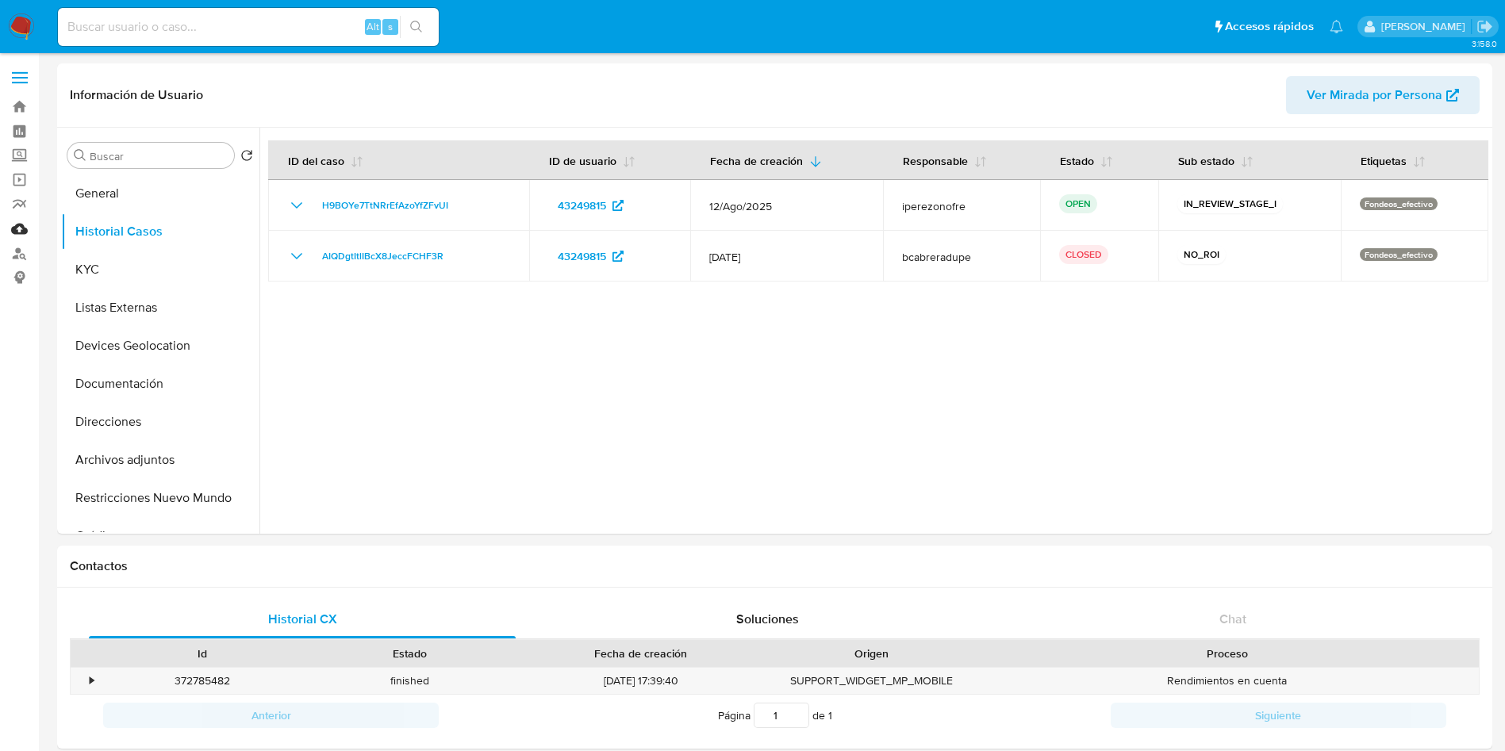
click at [17, 223] on link "Mulan" at bounding box center [94, 229] width 189 height 25
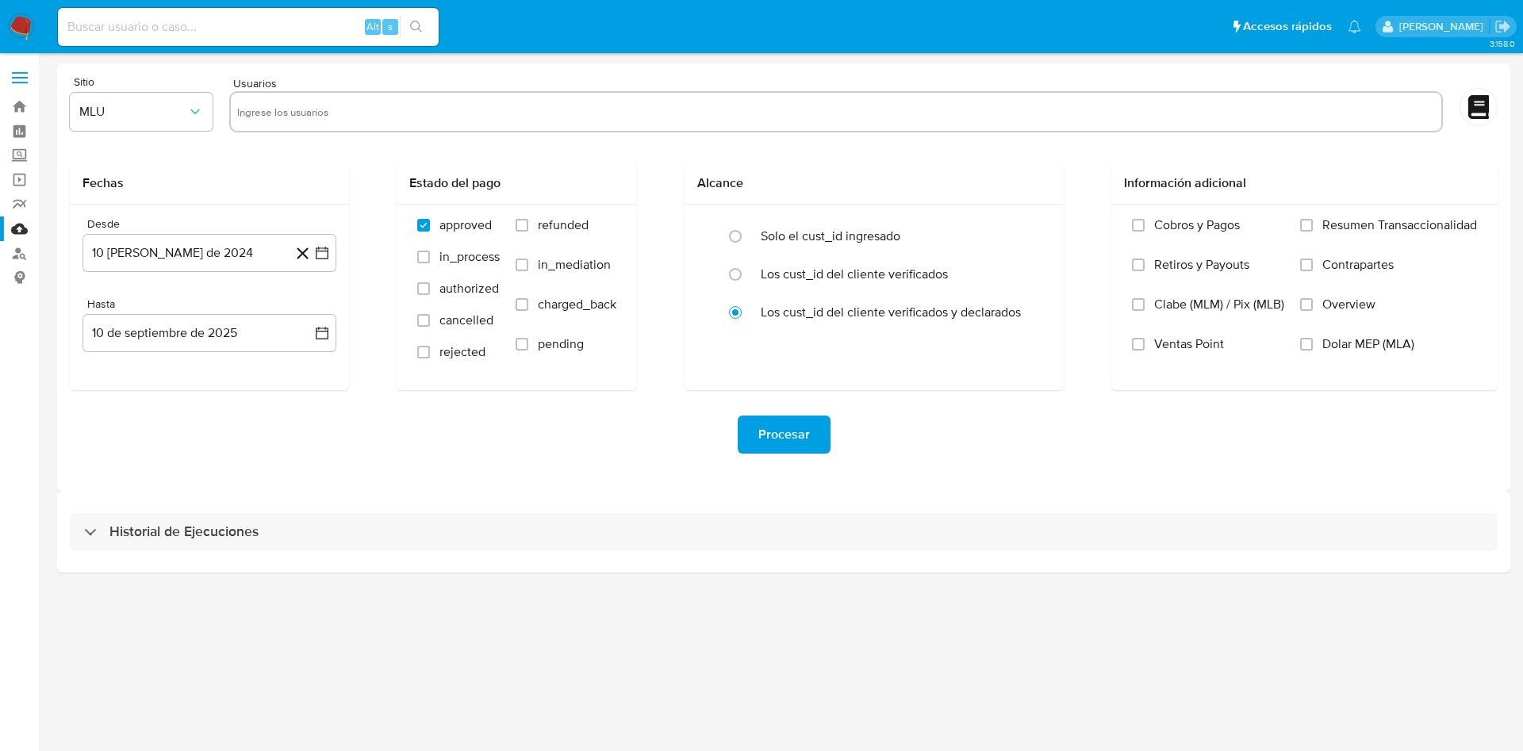
click at [458, 102] on input "text" at bounding box center [836, 111] width 1198 height 25
paste input "43249815"
type input "43249815"
click at [173, 132] on div "Sitio MLU" at bounding box center [141, 106] width 143 height 61
click at [170, 117] on span "MLU" at bounding box center [133, 112] width 108 height 16
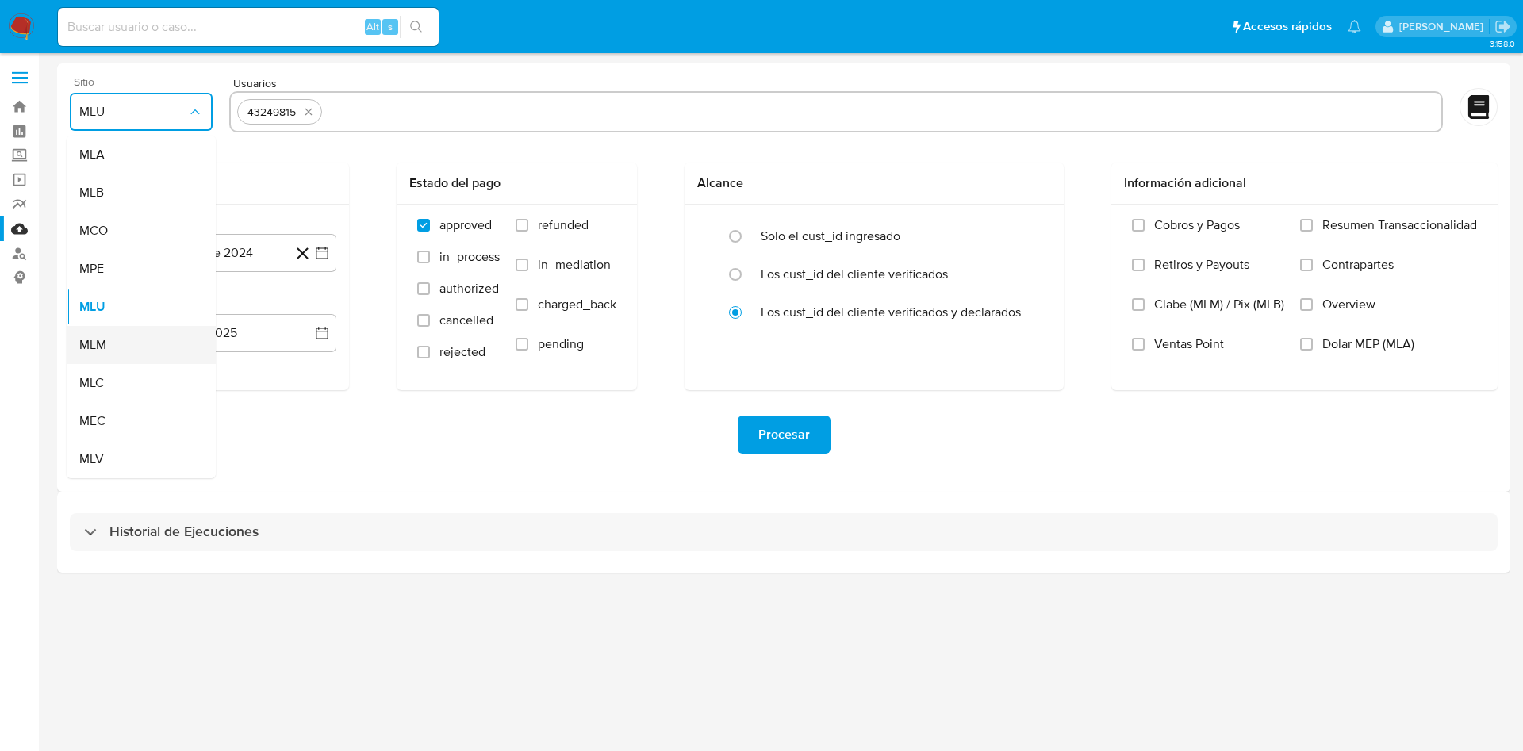
click at [106, 346] on span "MLM" at bounding box center [92, 345] width 27 height 16
click at [317, 251] on icon "button" at bounding box center [322, 253] width 13 height 13
click at [300, 309] on icon "Mes siguiente" at bounding box center [307, 310] width 19 height 19
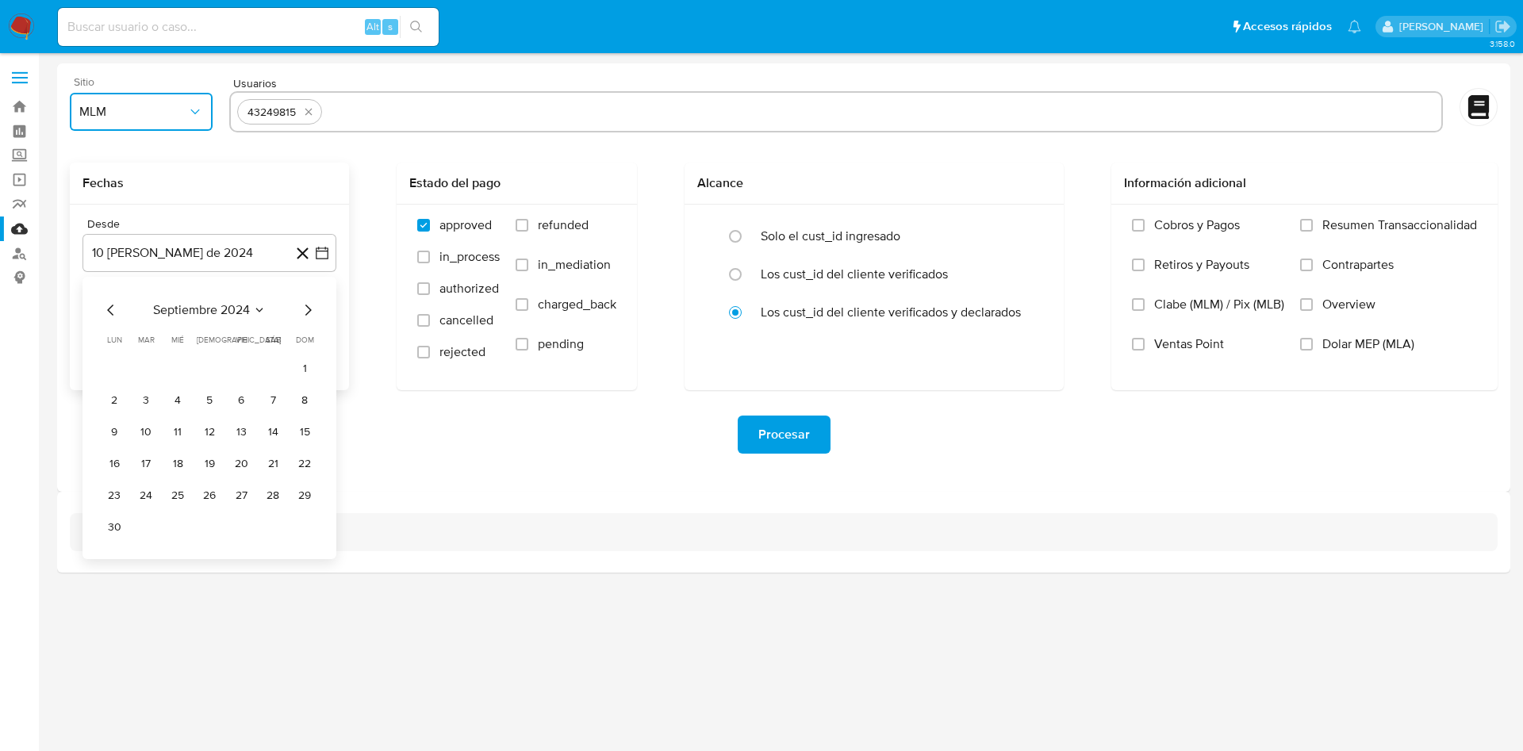
click at [300, 309] on icon "Mes siguiente" at bounding box center [307, 310] width 19 height 19
click at [172, 361] on button "1" at bounding box center [177, 368] width 25 height 25
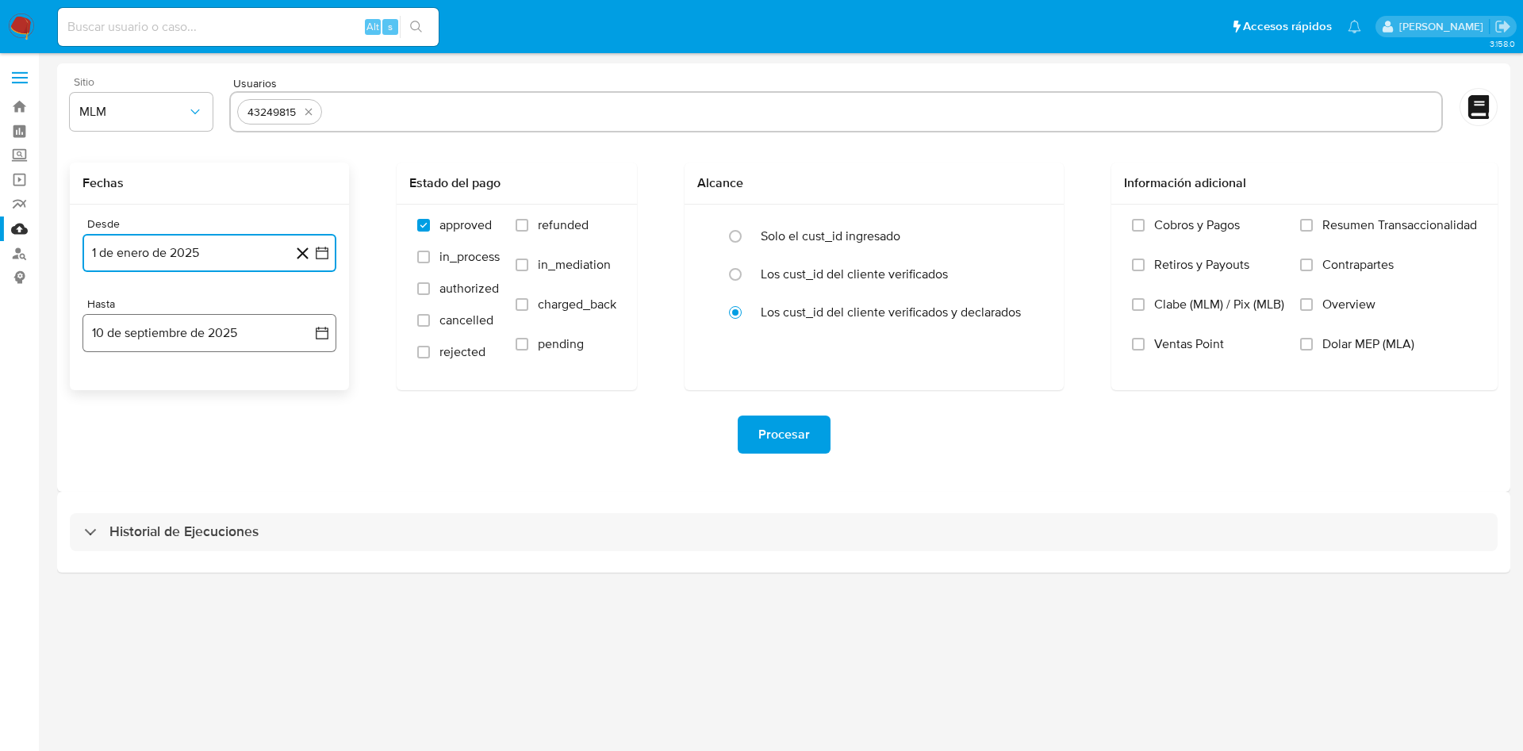
click at [324, 330] on icon "button" at bounding box center [322, 333] width 16 height 16
click at [146, 486] on button "9" at bounding box center [145, 480] width 25 height 25
drag, startPoint x: 1272, startPoint y: 443, endPoint x: 1365, endPoint y: 322, distance: 153.3
click at [1272, 444] on div "Procesar" at bounding box center [784, 435] width 1428 height 38
click at [1310, 298] on input "Overview" at bounding box center [1306, 304] width 13 height 13
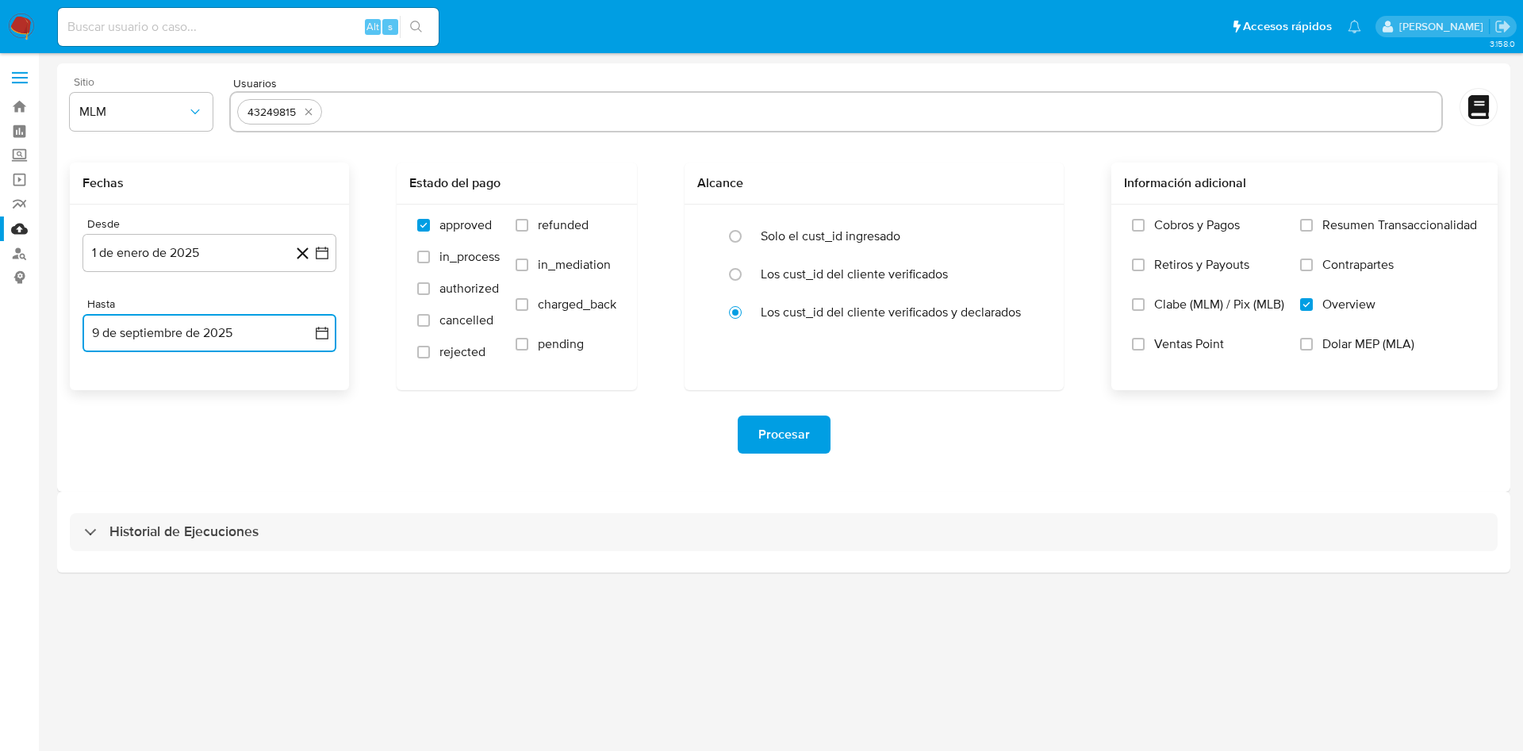
click at [326, 332] on icon "button" at bounding box center [322, 333] width 16 height 16
click at [110, 384] on icon "Mes anterior" at bounding box center [111, 390] width 19 height 19
click at [310, 390] on icon "Mes siguiente" at bounding box center [308, 390] width 6 height 11
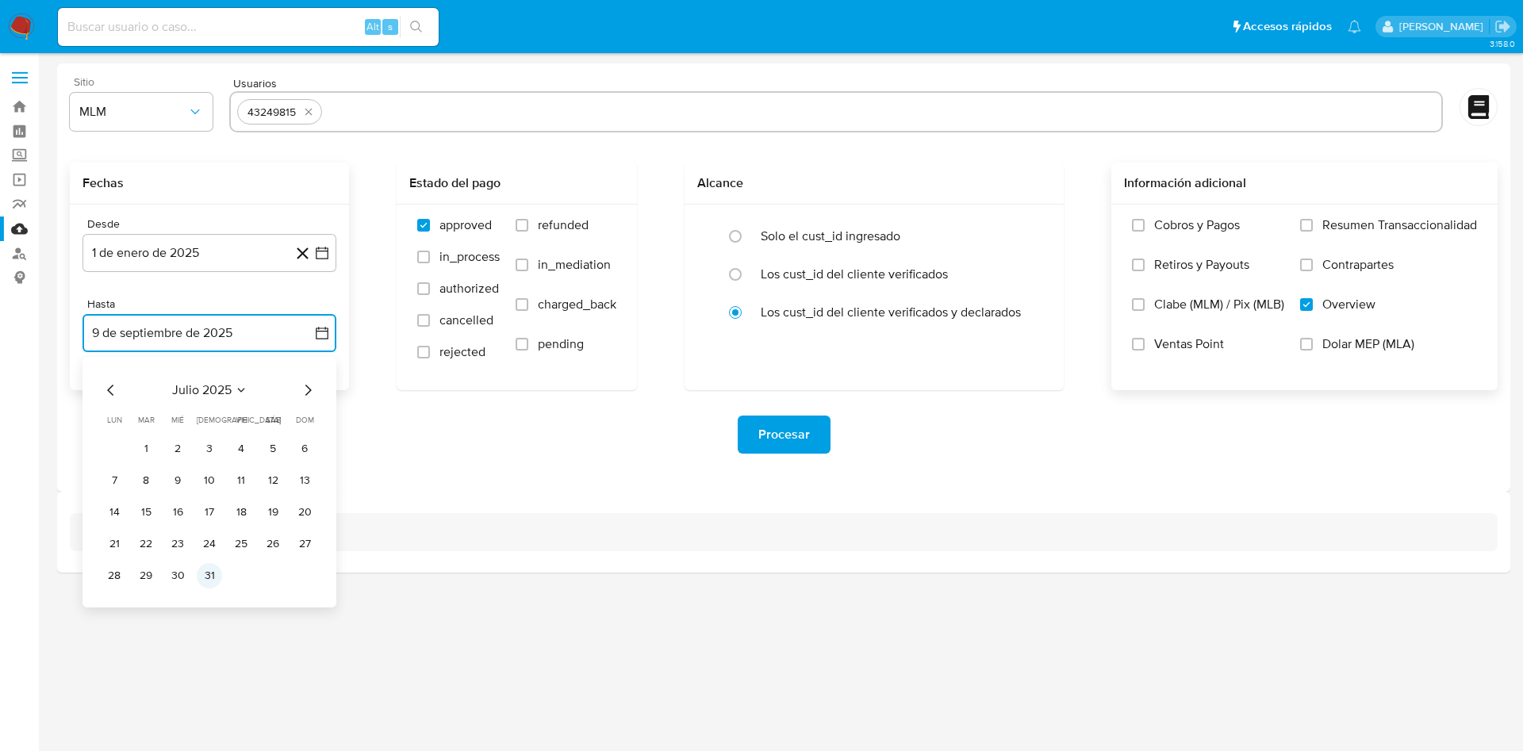
click at [215, 574] on button "31" at bounding box center [209, 575] width 25 height 25
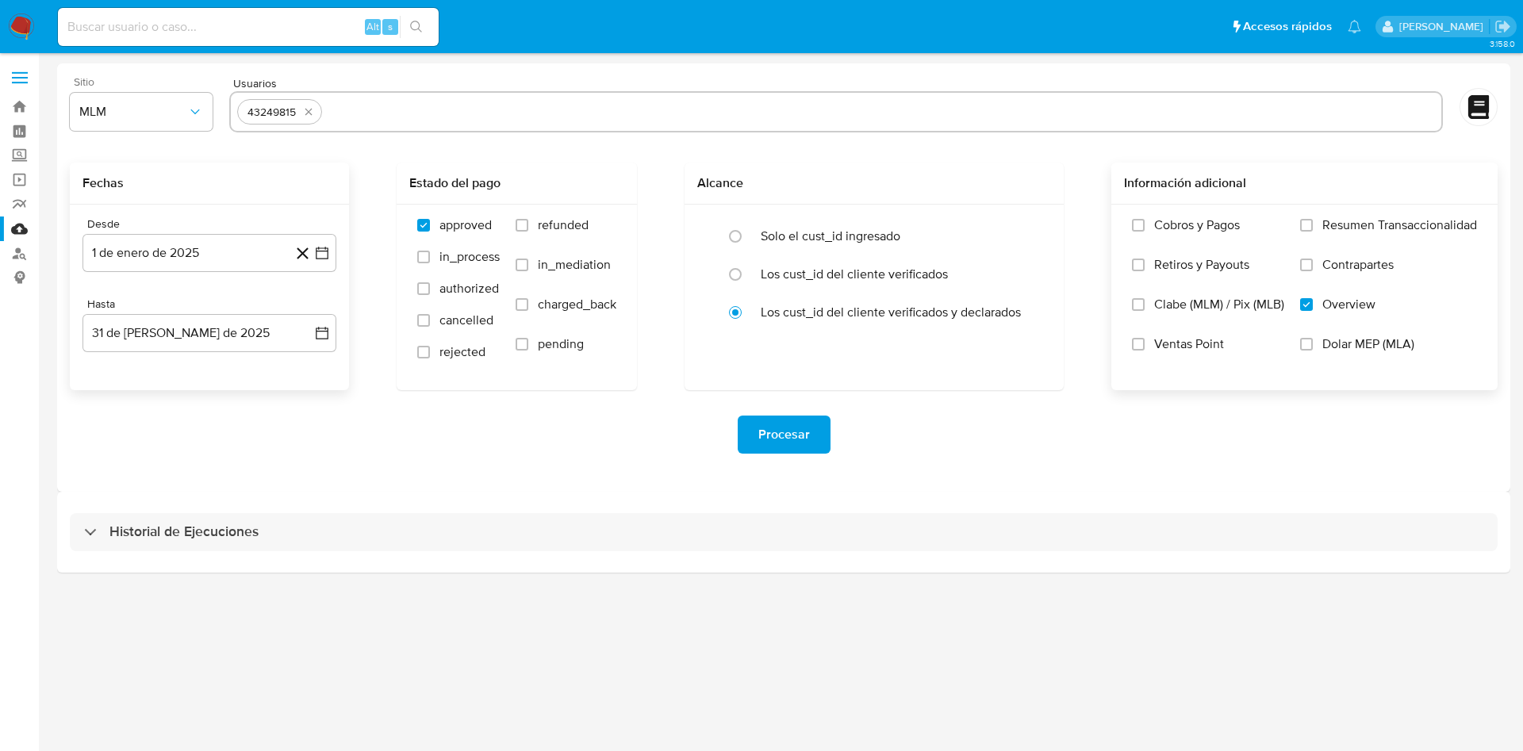
drag, startPoint x: 627, startPoint y: 409, endPoint x: 887, endPoint y: 397, distance: 259.6
click at [627, 409] on div "Procesar" at bounding box center [784, 434] width 1428 height 89
click at [795, 438] on span "Procesar" at bounding box center [784, 434] width 52 height 35
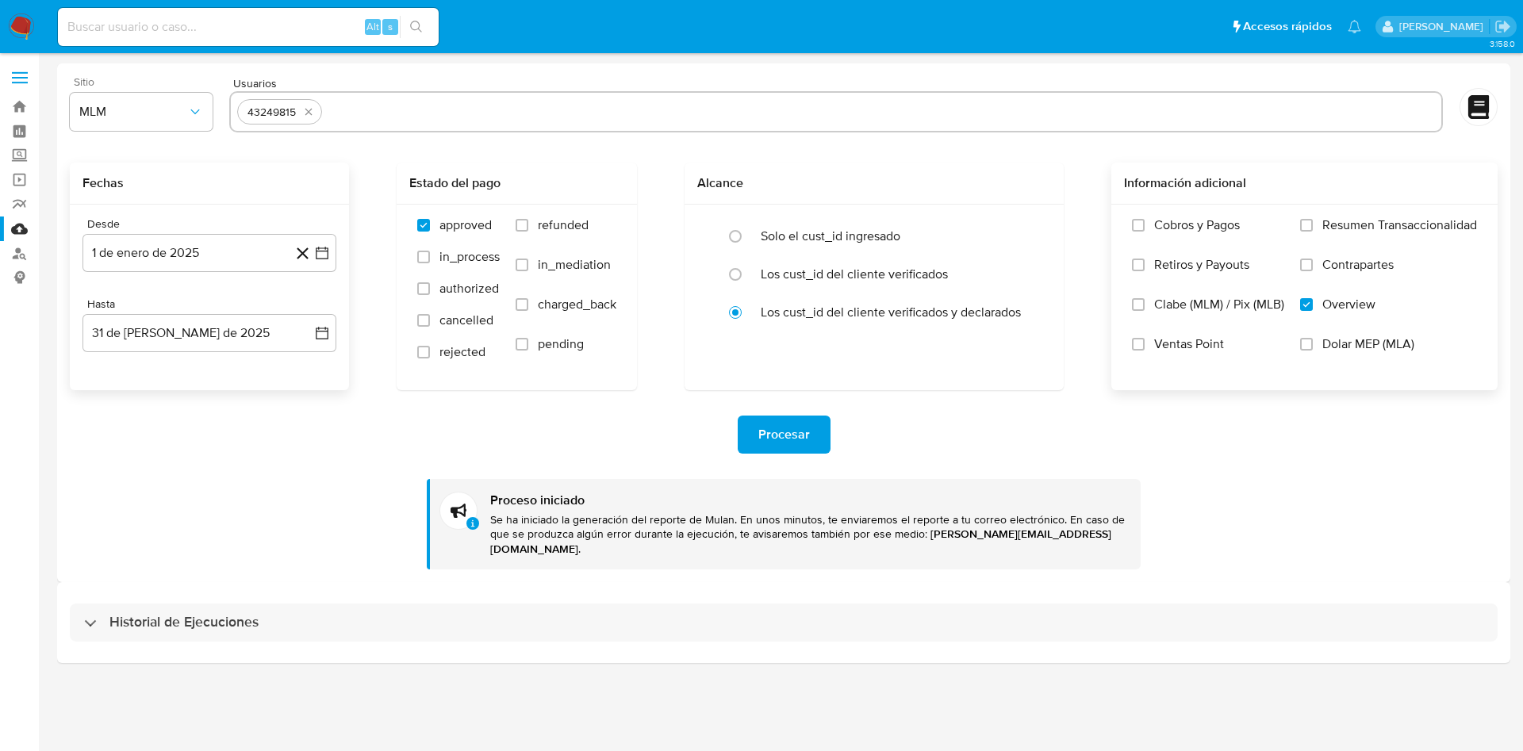
click at [248, 14] on div "Alt s" at bounding box center [248, 27] width 381 height 38
click at [251, 19] on input at bounding box center [248, 27] width 381 height 21
paste input "43249815"
type input "43249815"
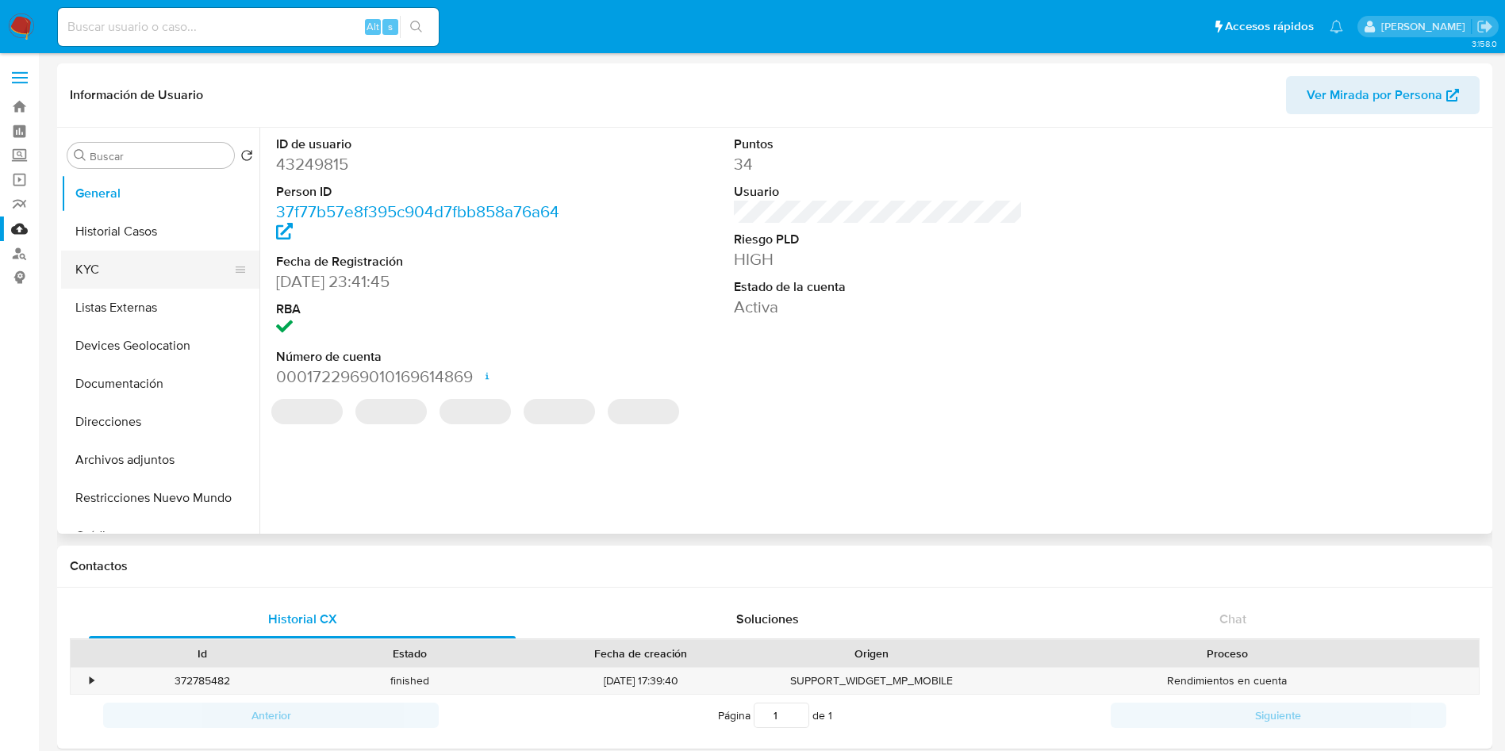
select select "10"
click at [128, 231] on button "Historial Casos" at bounding box center [154, 232] width 186 height 38
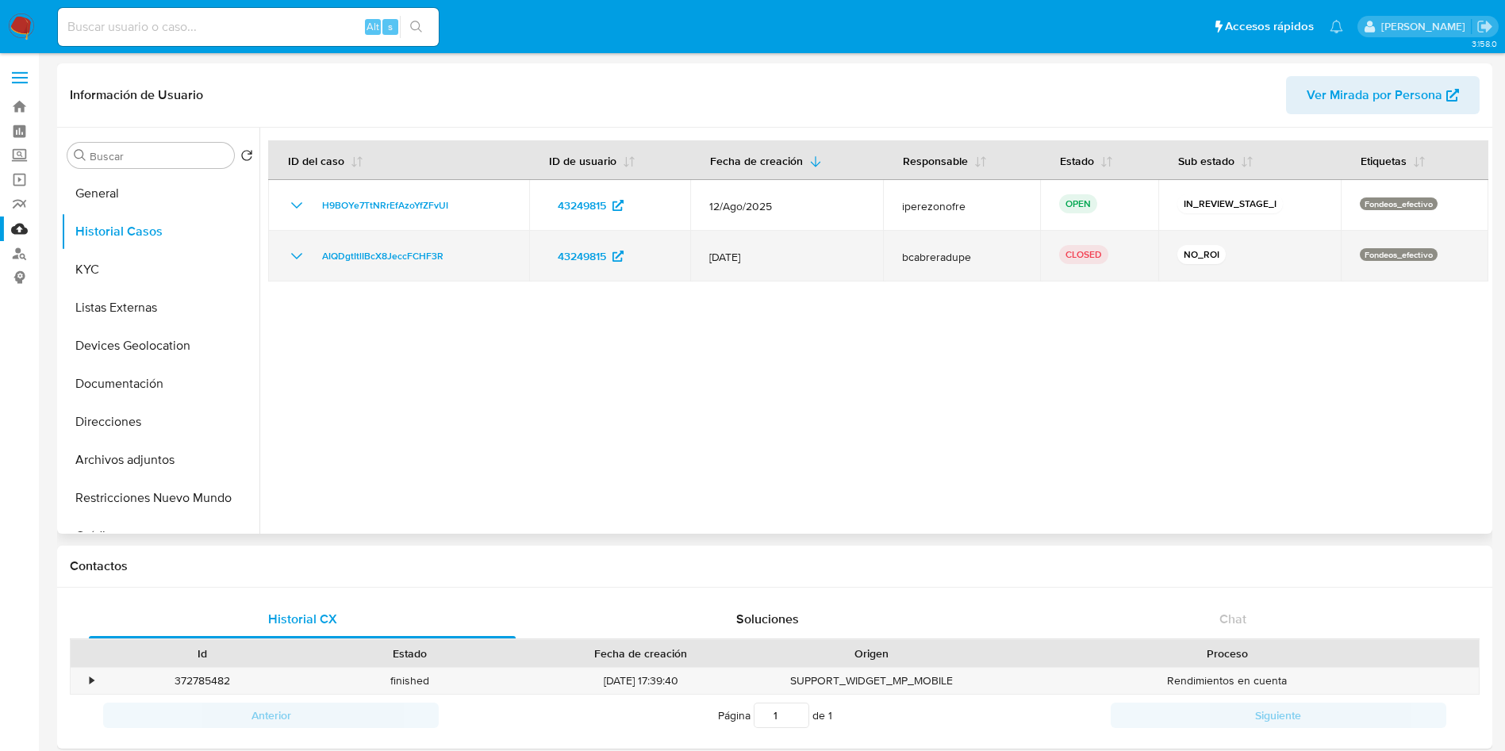
click at [924, 255] on span "bcabreradupe" at bounding box center [961, 257] width 119 height 14
click at [925, 255] on span "bcabreradupe" at bounding box center [961, 257] width 119 height 14
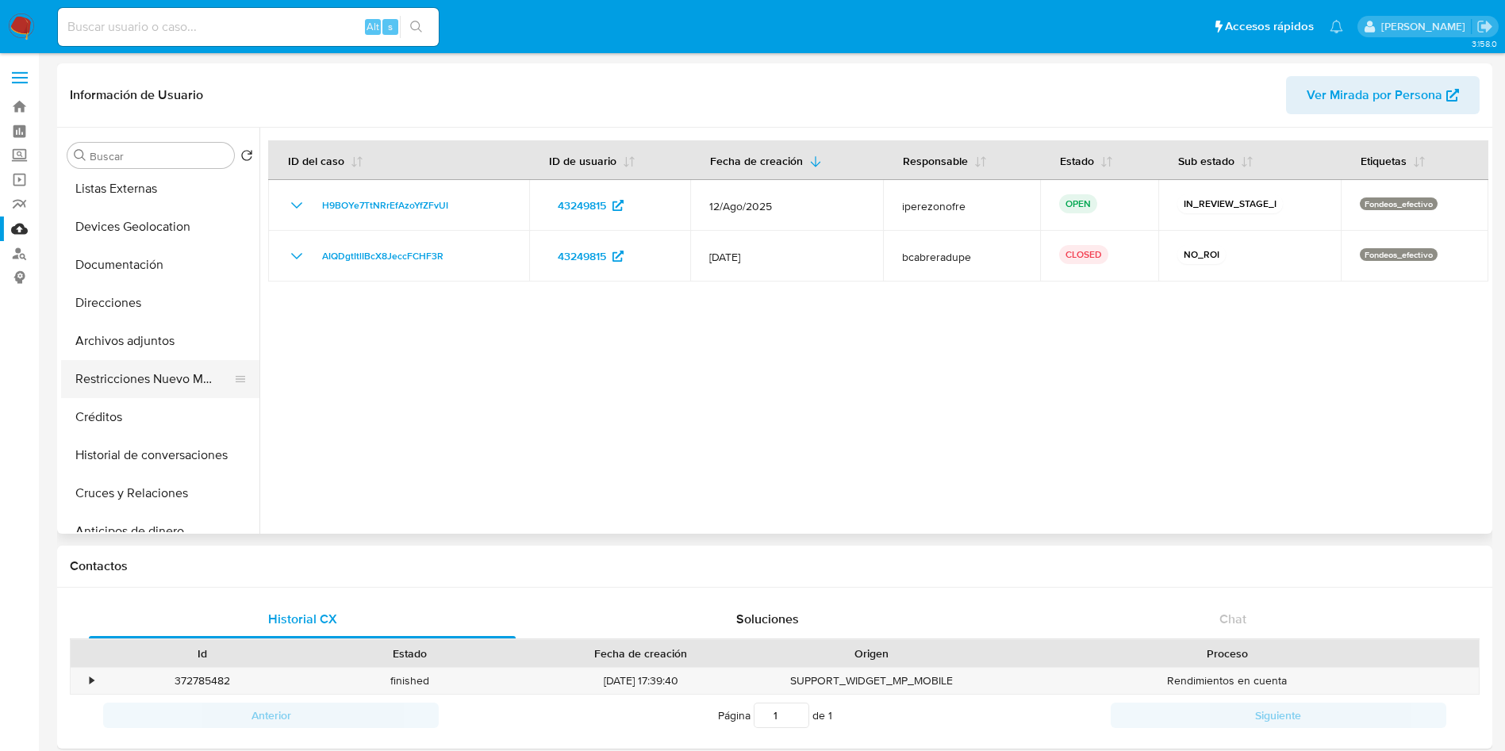
scroll to position [238, 0]
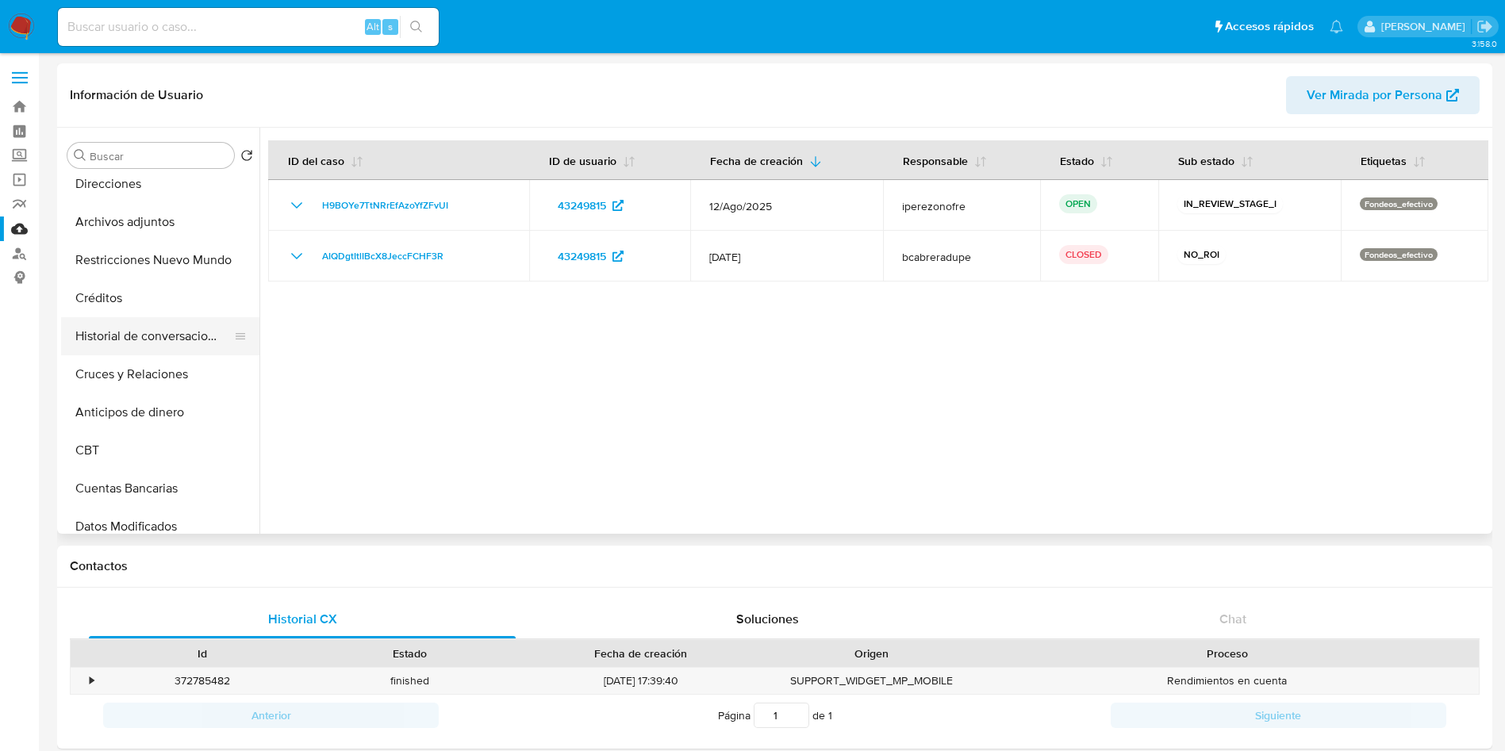
click at [125, 338] on button "Historial de conversaciones" at bounding box center [154, 336] width 186 height 38
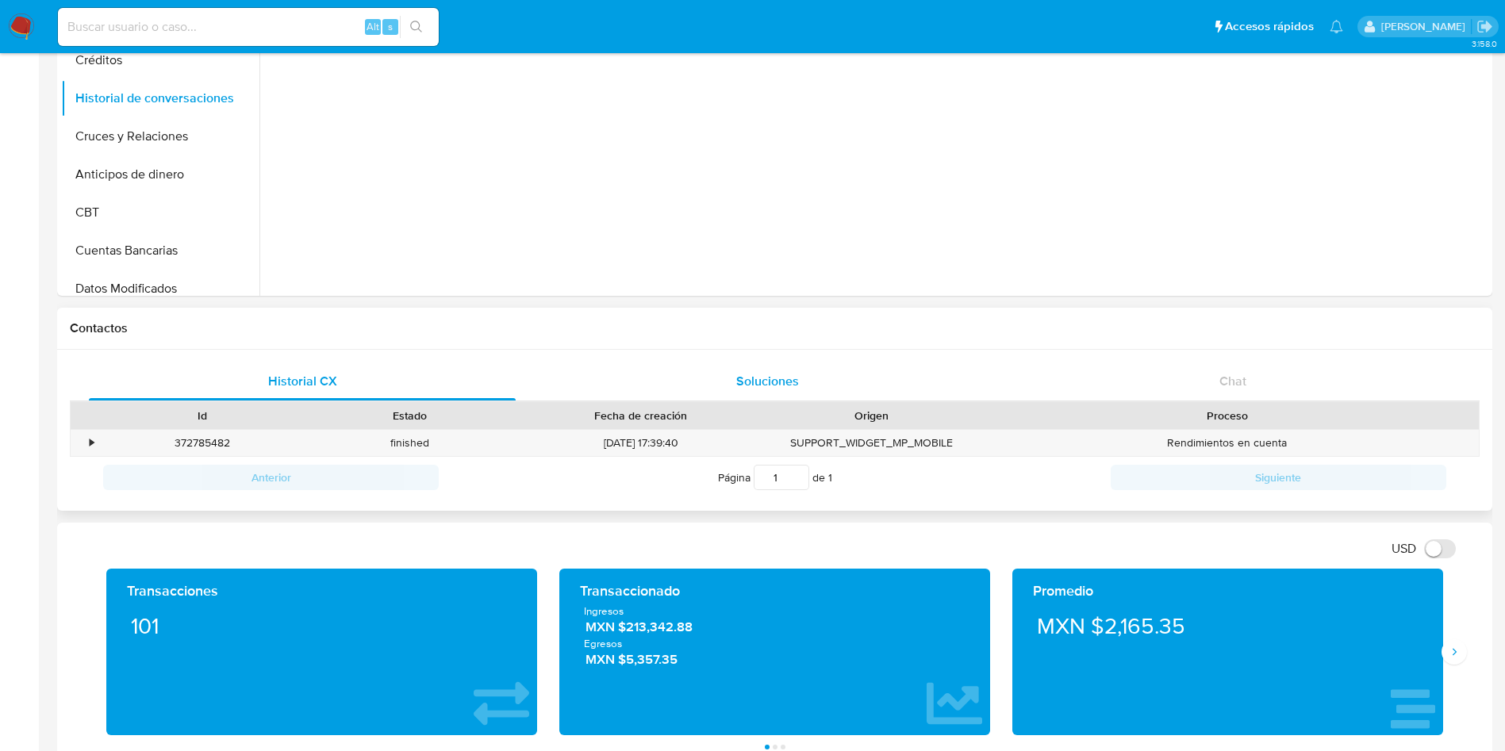
click at [745, 374] on span "Soluciones" at bounding box center [767, 381] width 63 height 18
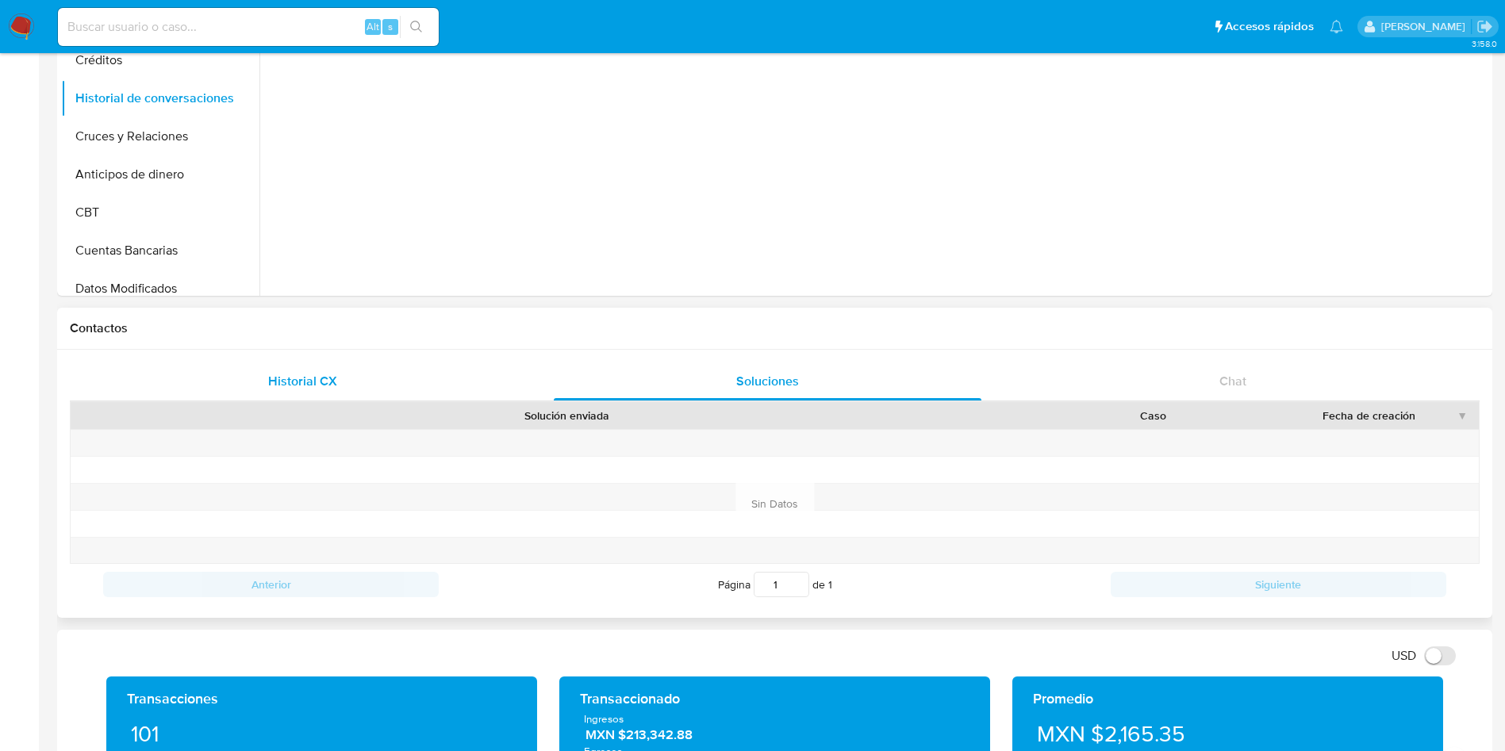
click at [343, 381] on div "Historial CX" at bounding box center [302, 382] width 427 height 38
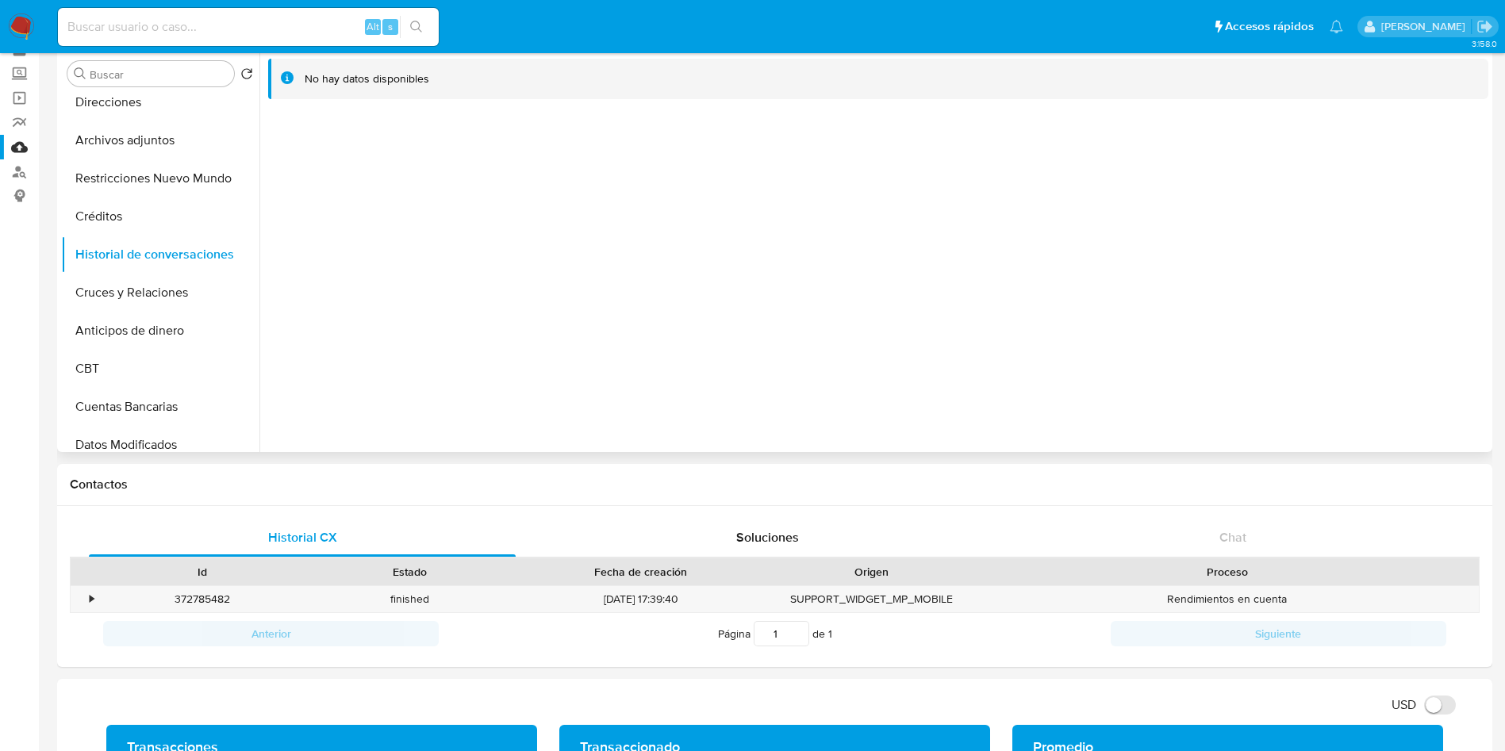
scroll to position [0, 0]
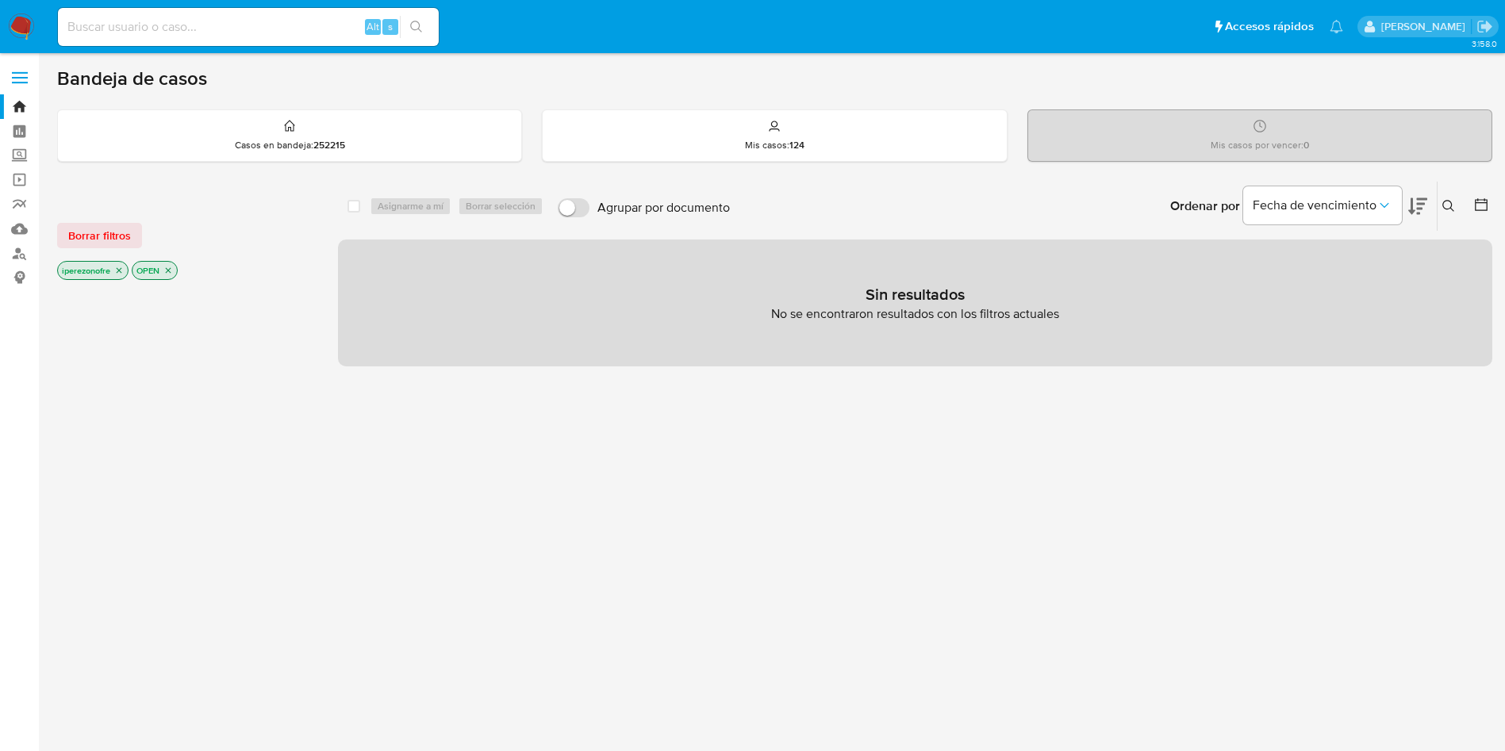
click at [23, 29] on img at bounding box center [21, 26] width 27 height 27
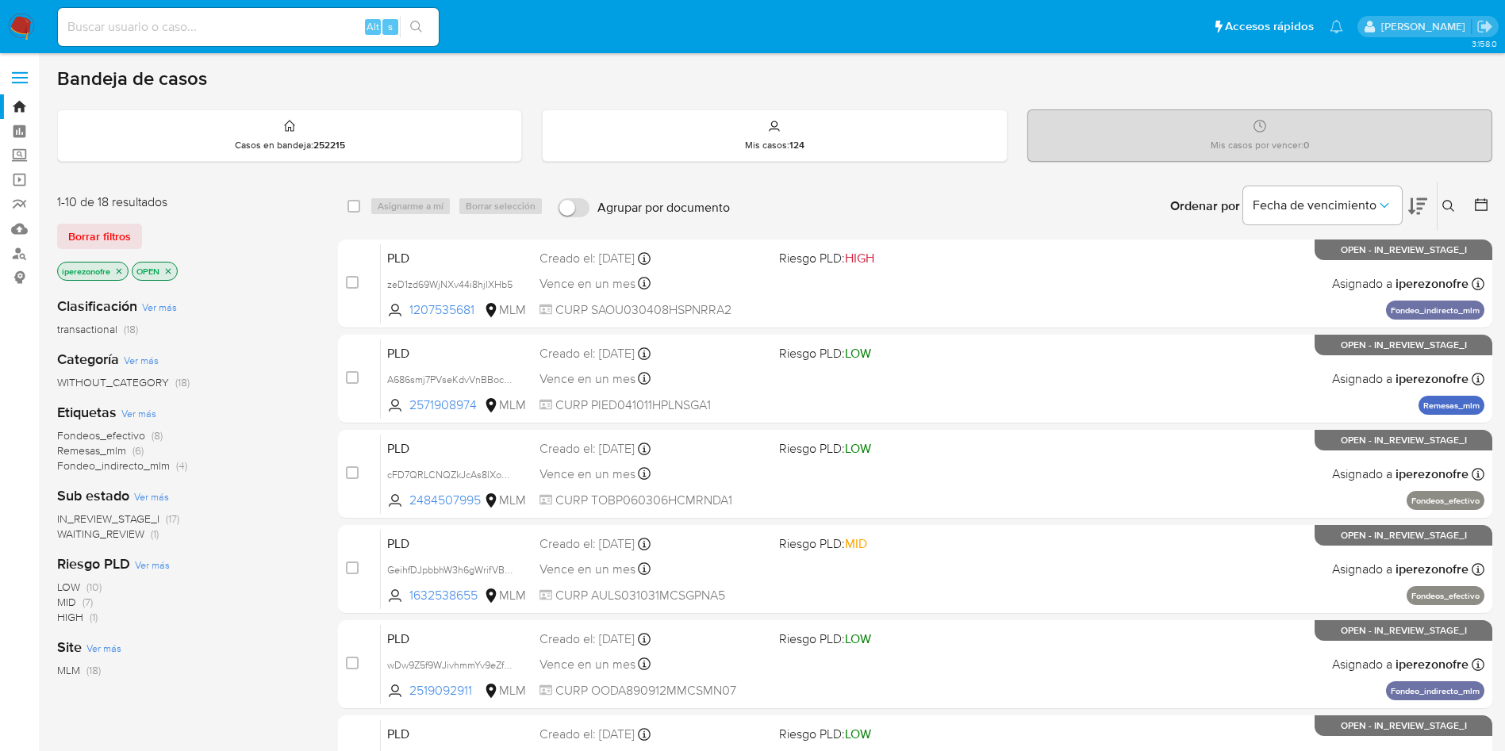
click at [1447, 201] on icon at bounding box center [1448, 206] width 13 height 13
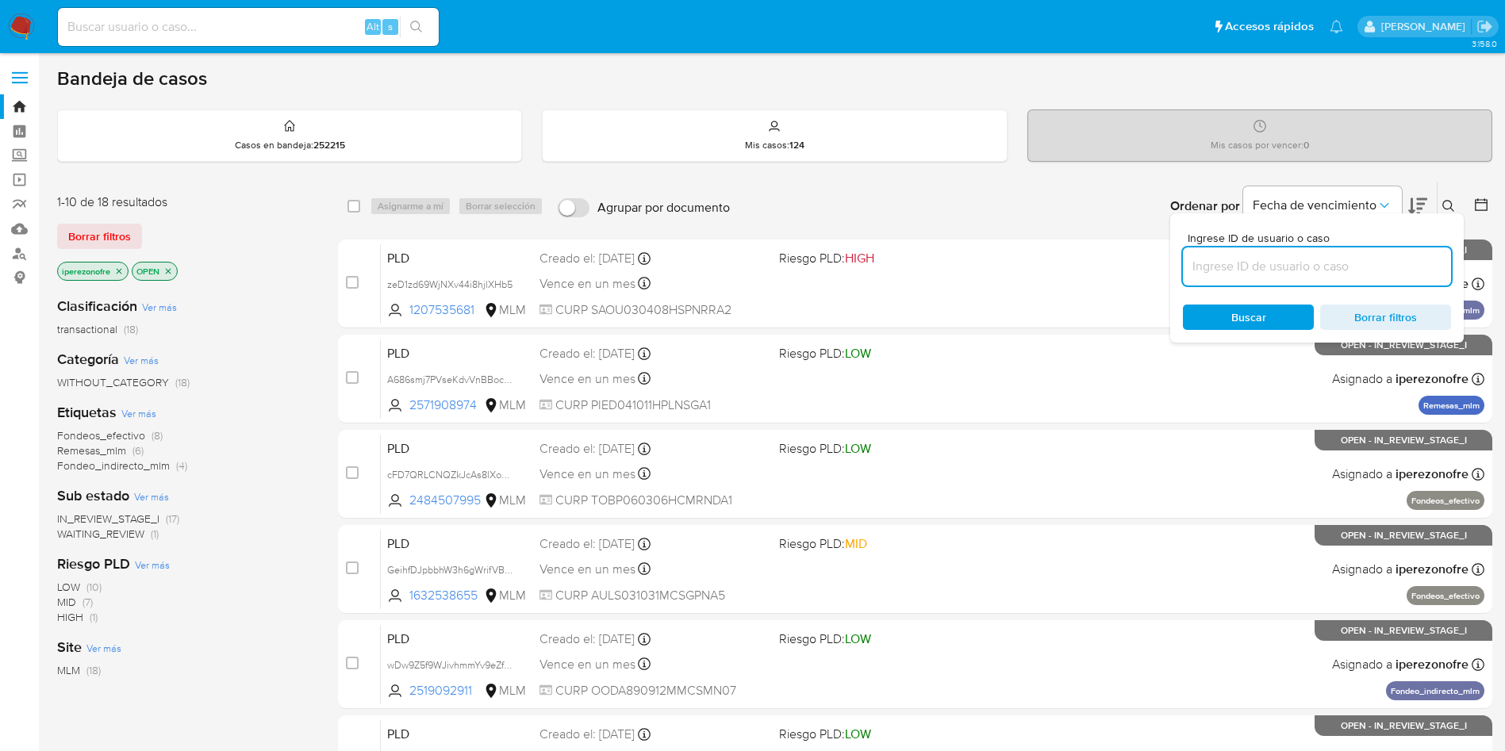
click at [1279, 259] on input at bounding box center [1317, 266] width 268 height 21
type input "bcabreradupe"
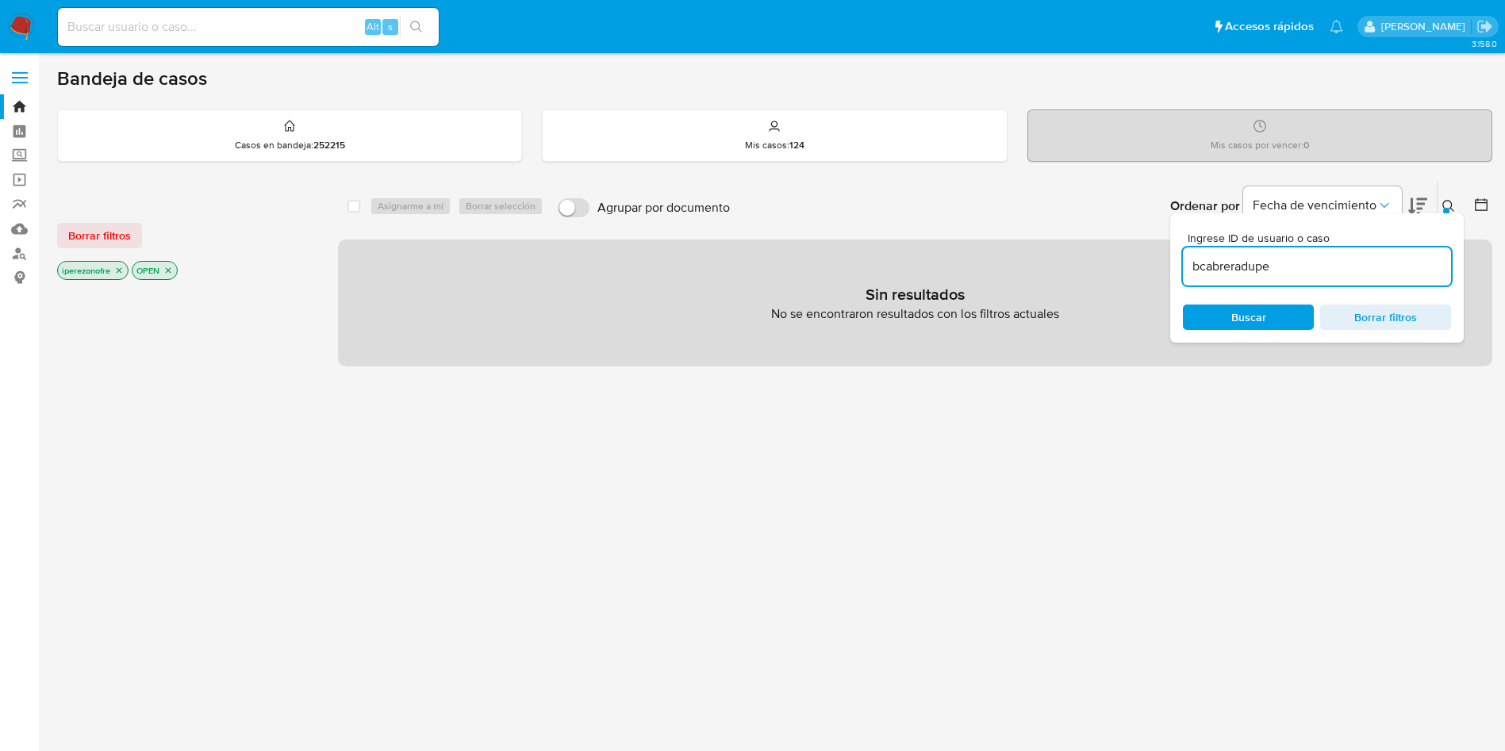
click at [1283, 314] on span "Buscar" at bounding box center [1248, 317] width 109 height 22
click at [167, 274] on icon "close-filter" at bounding box center [168, 271] width 10 height 10
click at [117, 274] on icon "close-filter" at bounding box center [119, 271] width 10 height 10
click at [1341, 271] on input "bcabreradupe" at bounding box center [1317, 266] width 268 height 21
click at [1265, 319] on span "Buscar" at bounding box center [1248, 317] width 109 height 22
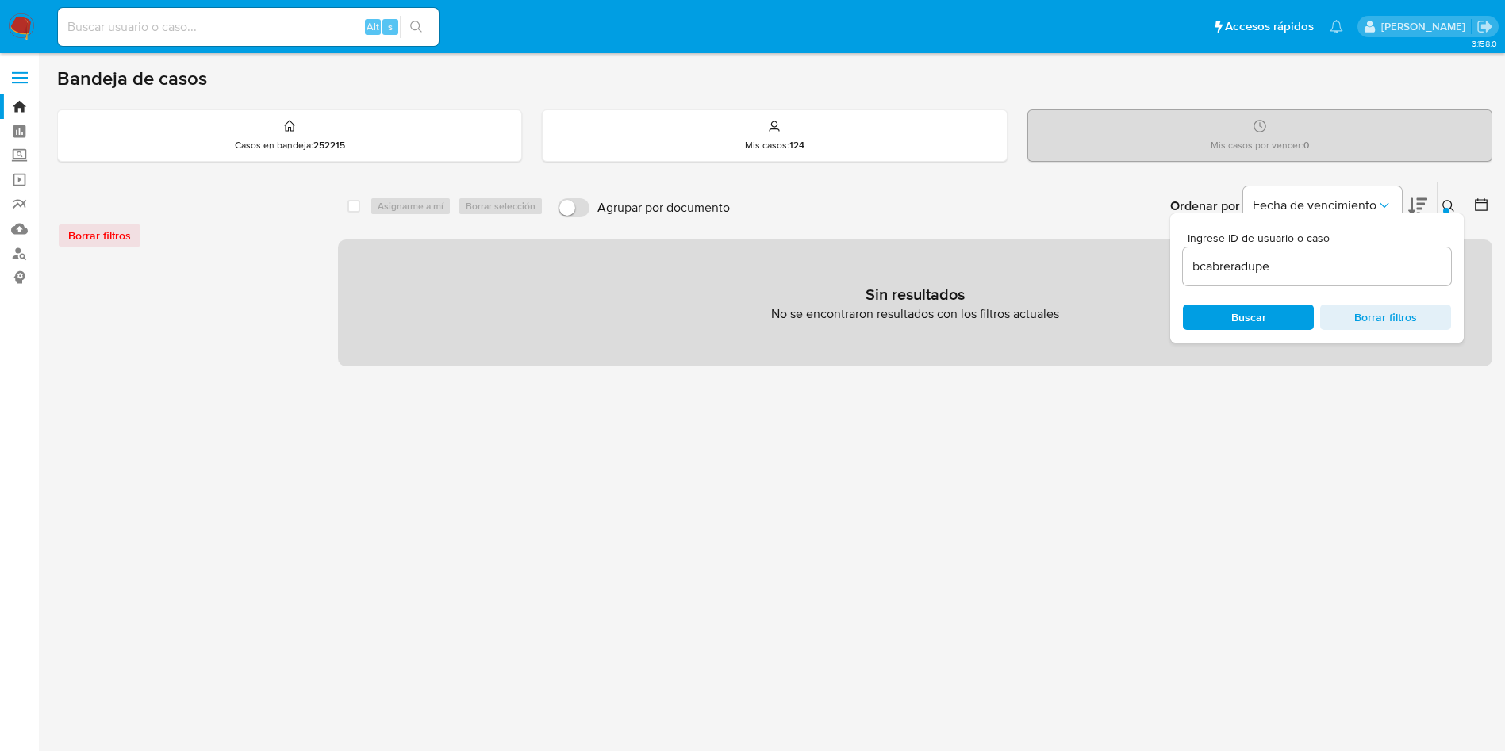
click at [1265, 319] on span "Buscar" at bounding box center [1248, 317] width 109 height 22
click at [1055, 198] on div "Ordenar por Fecha de vencimiento No es posible ordenar los resultados mientras …" at bounding box center [1115, 206] width 754 height 49
click at [1081, 209] on div "Ordenar por Fecha de vencimiento No es posible ordenar los resultados mientras …" at bounding box center [1115, 206] width 754 height 49
click at [1313, 483] on div "select-all-cases-checkbox Asignarme a mí Borrar selección Agrupar por documento…" at bounding box center [915, 529] width 1154 height 696
click at [1417, 313] on span "Borrar filtros" at bounding box center [1385, 317] width 109 height 22
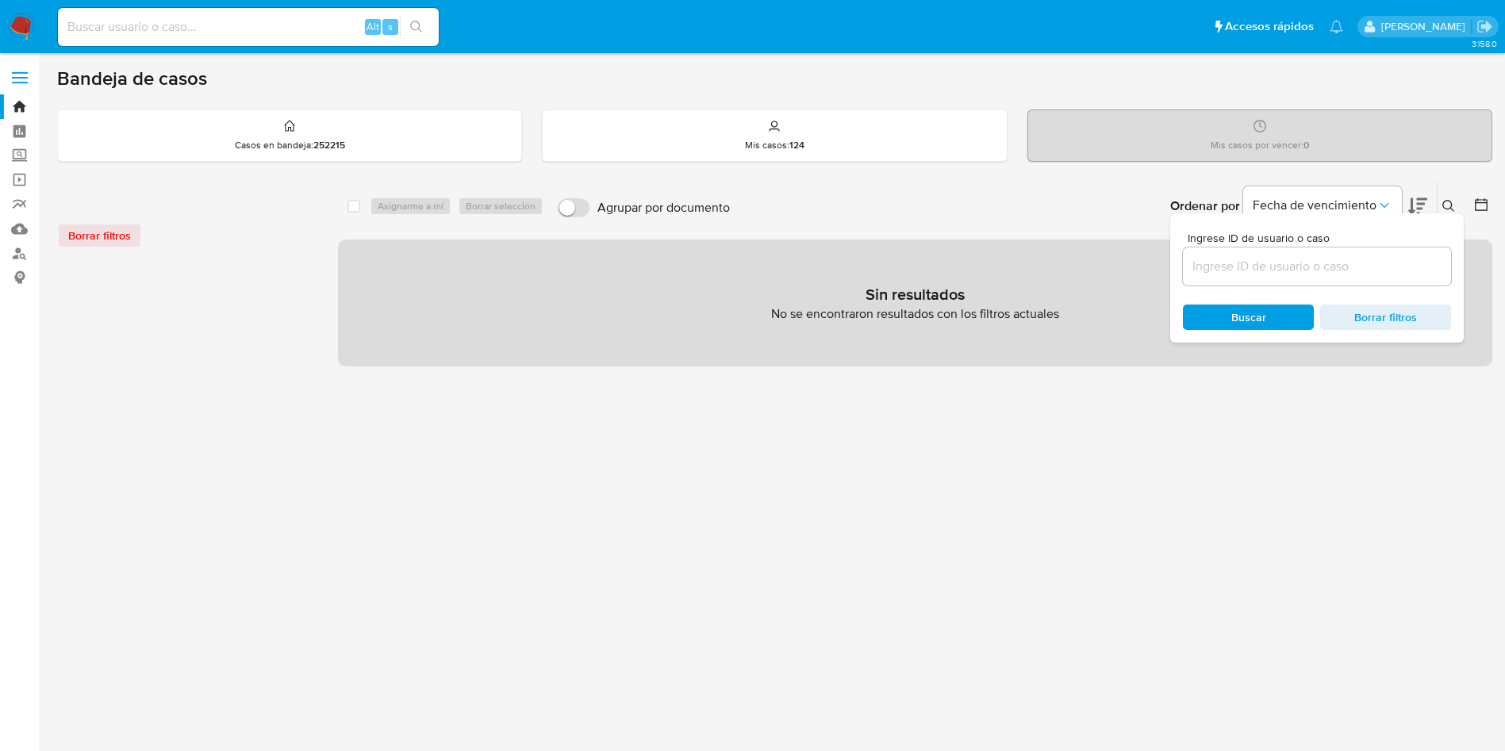
click at [1451, 198] on button at bounding box center [1450, 206] width 26 height 19
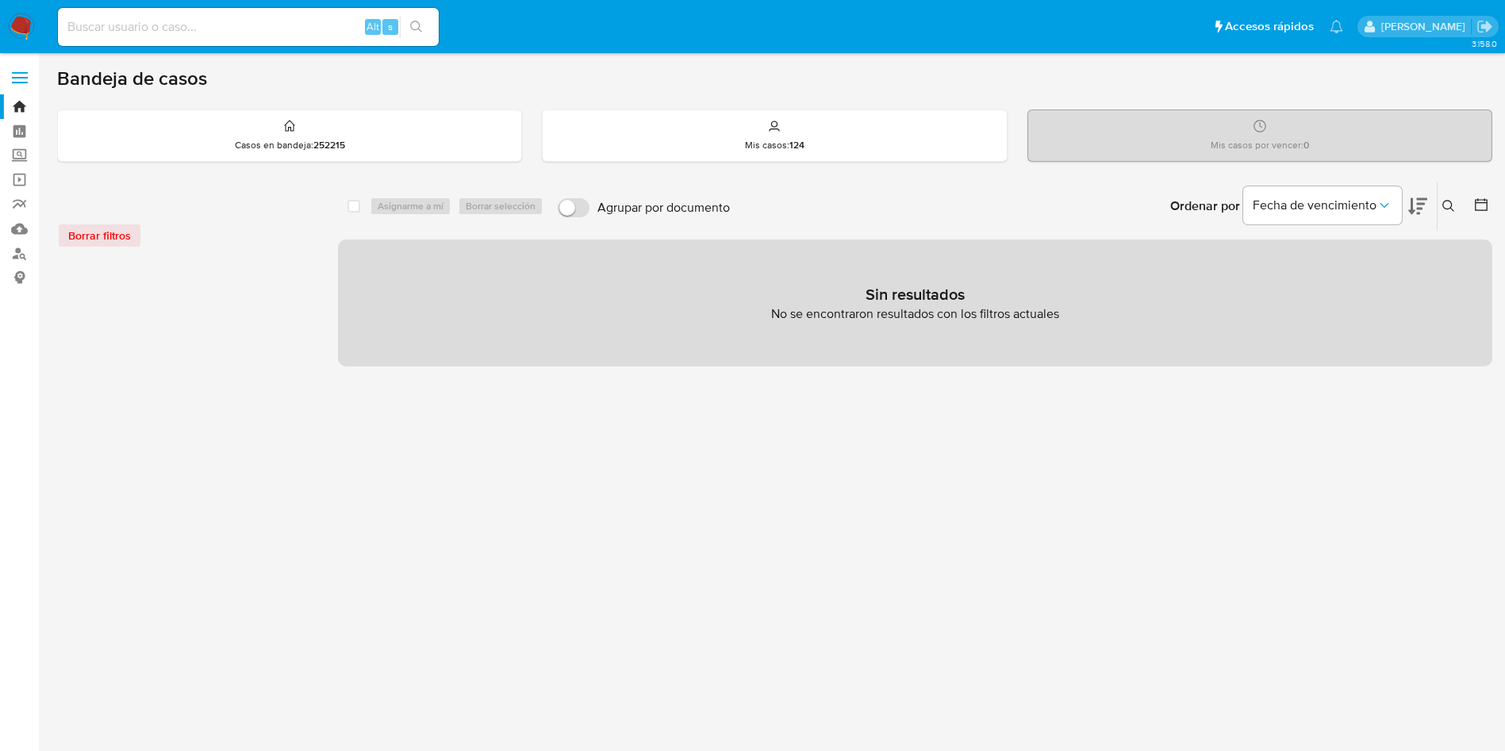
click at [1451, 200] on icon at bounding box center [1448, 206] width 13 height 13
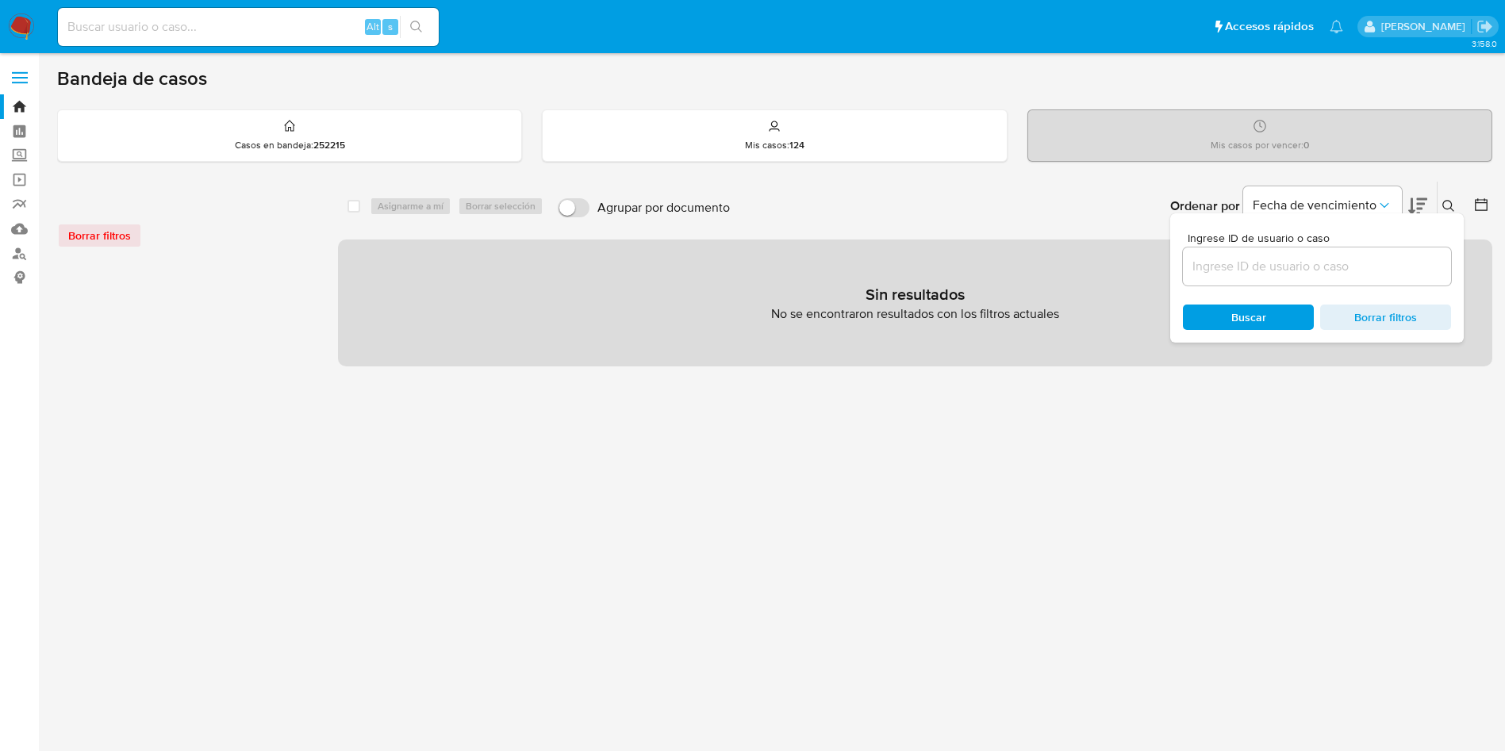
click at [1261, 273] on input at bounding box center [1317, 266] width 268 height 21
type input "bcabreradupe"
click at [1380, 324] on span "Borrar filtros" at bounding box center [1385, 317] width 109 height 22
click at [1228, 253] on div at bounding box center [1317, 267] width 268 height 38
click at [1234, 263] on input at bounding box center [1317, 266] width 268 height 21
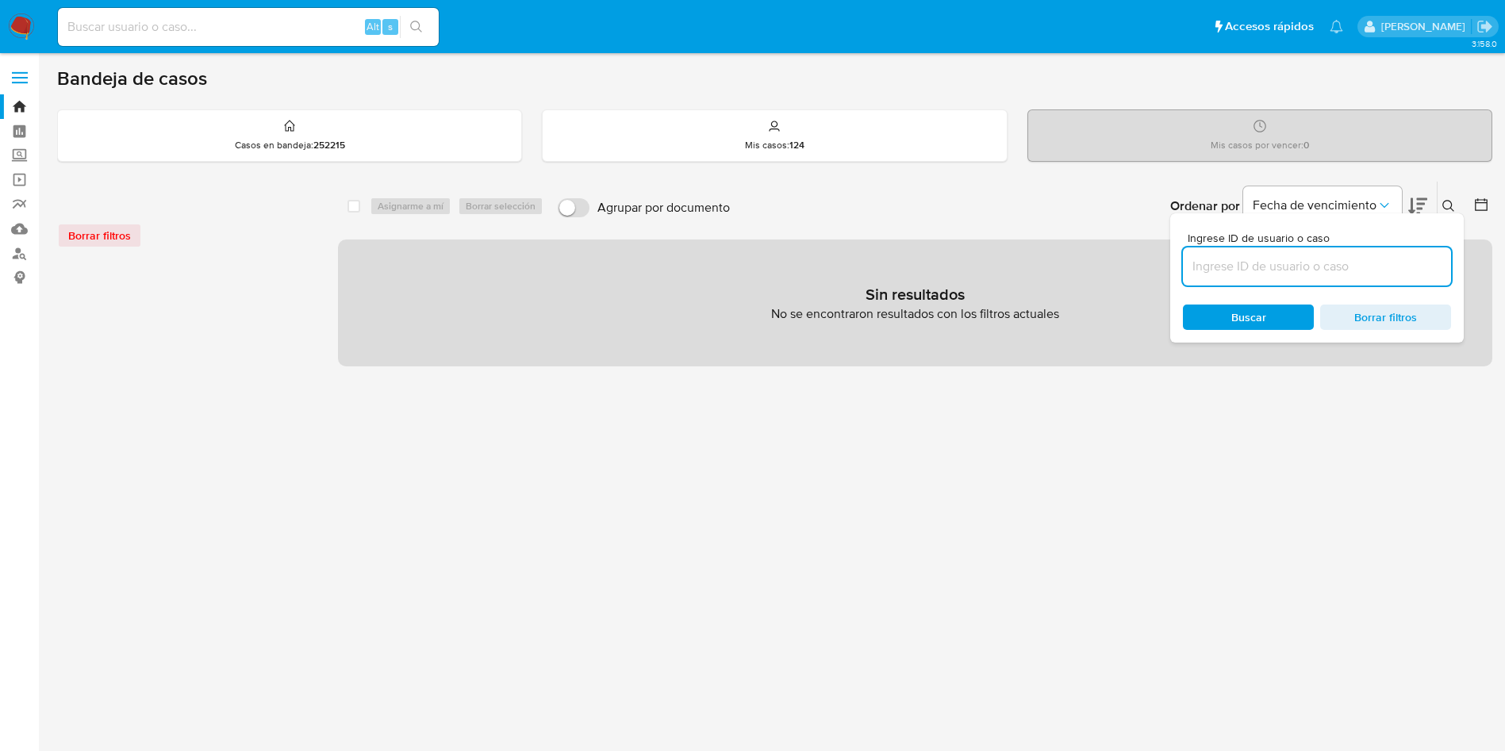
paste input "43249815"
type input "43249815"
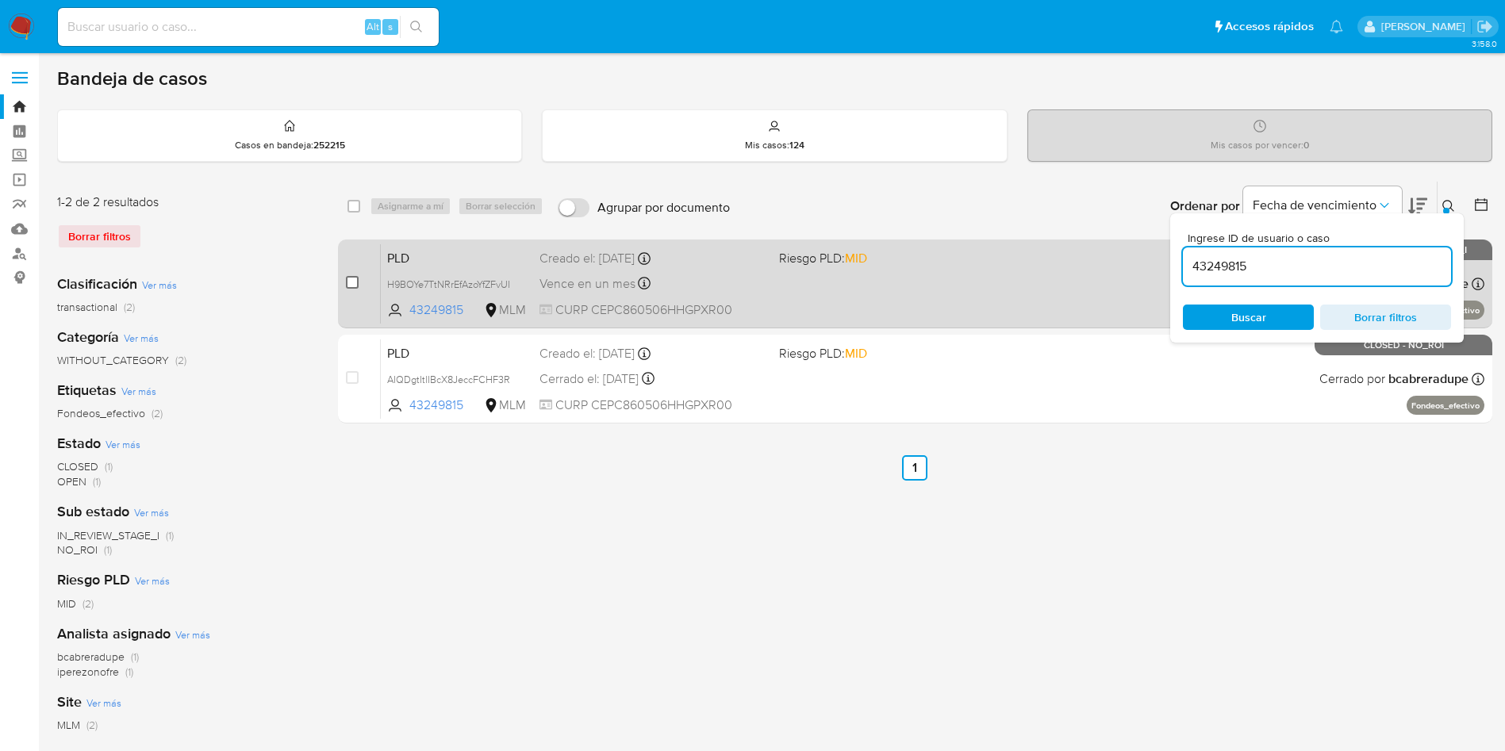
click at [347, 280] on input "checkbox" at bounding box center [352, 282] width 13 height 13
checkbox input "true"
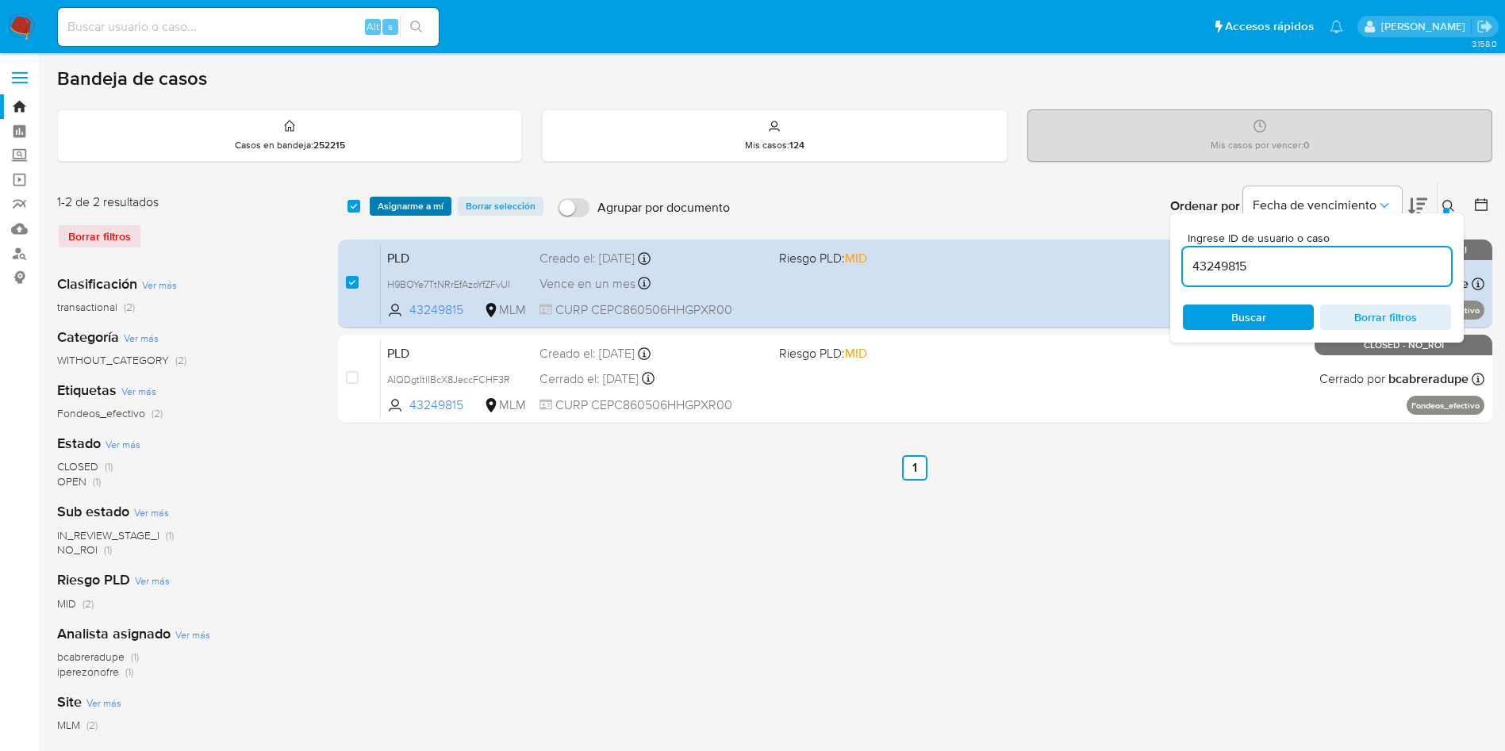
click at [402, 205] on span "Asignarme a mí" at bounding box center [411, 206] width 66 height 16
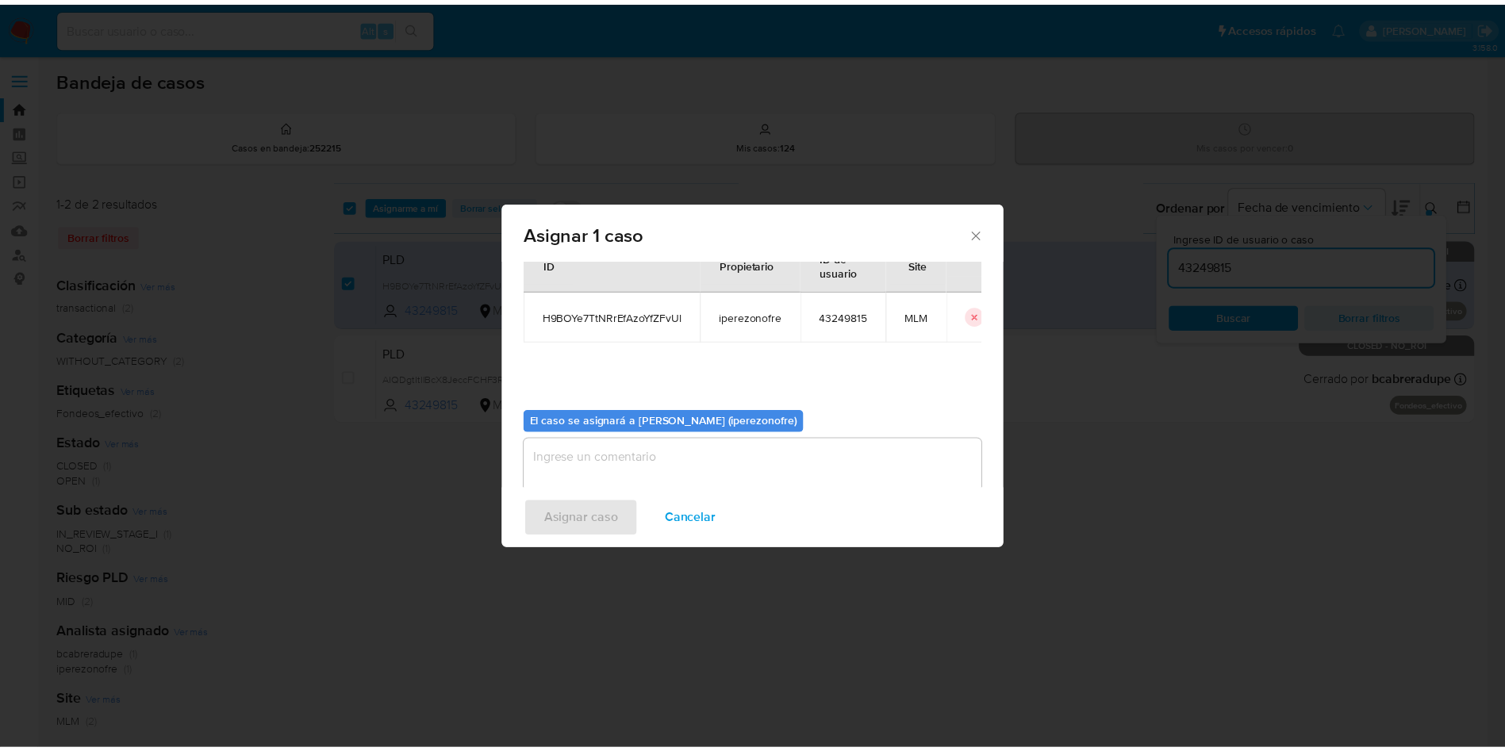
scroll to position [83, 0]
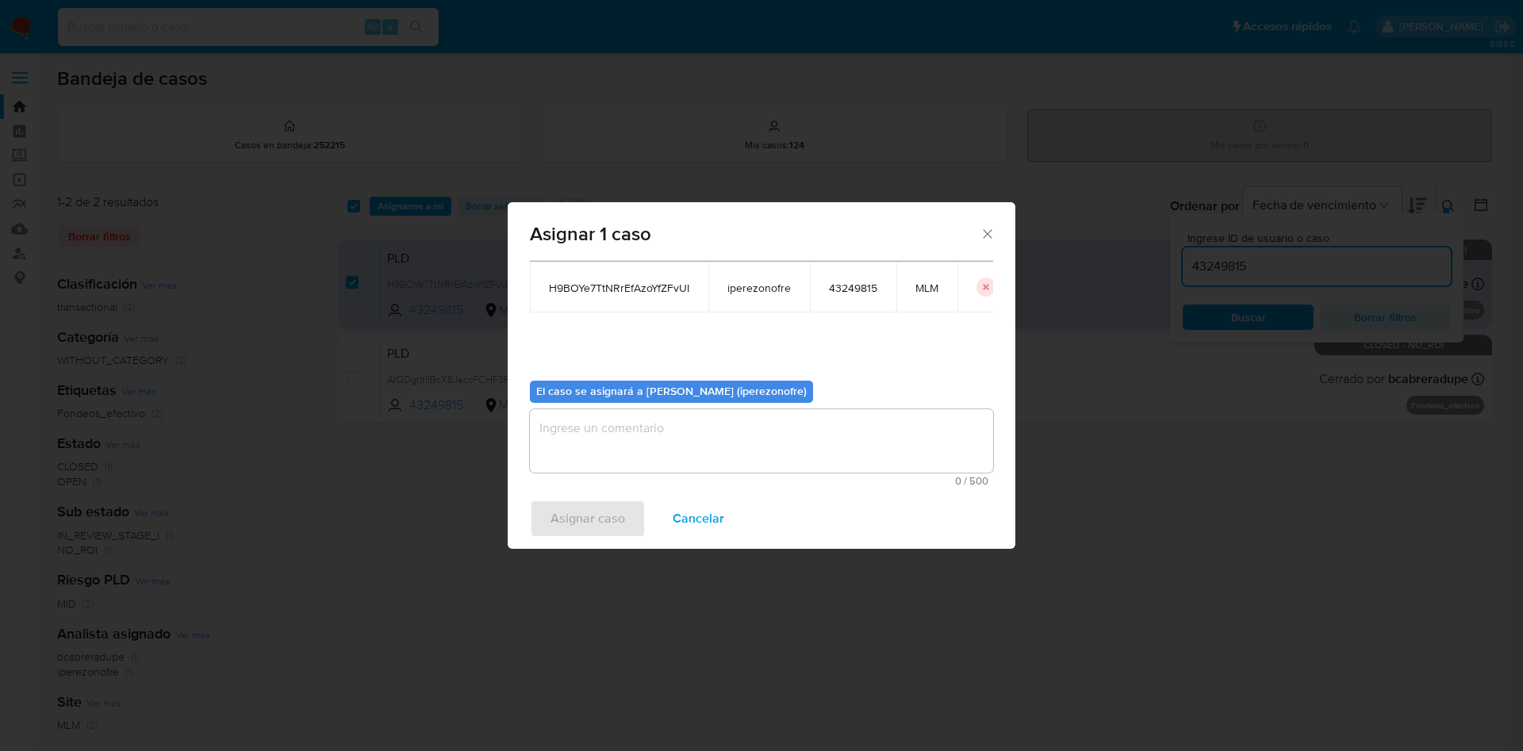
click at [698, 437] on textarea "assign-modal" at bounding box center [761, 440] width 463 height 63
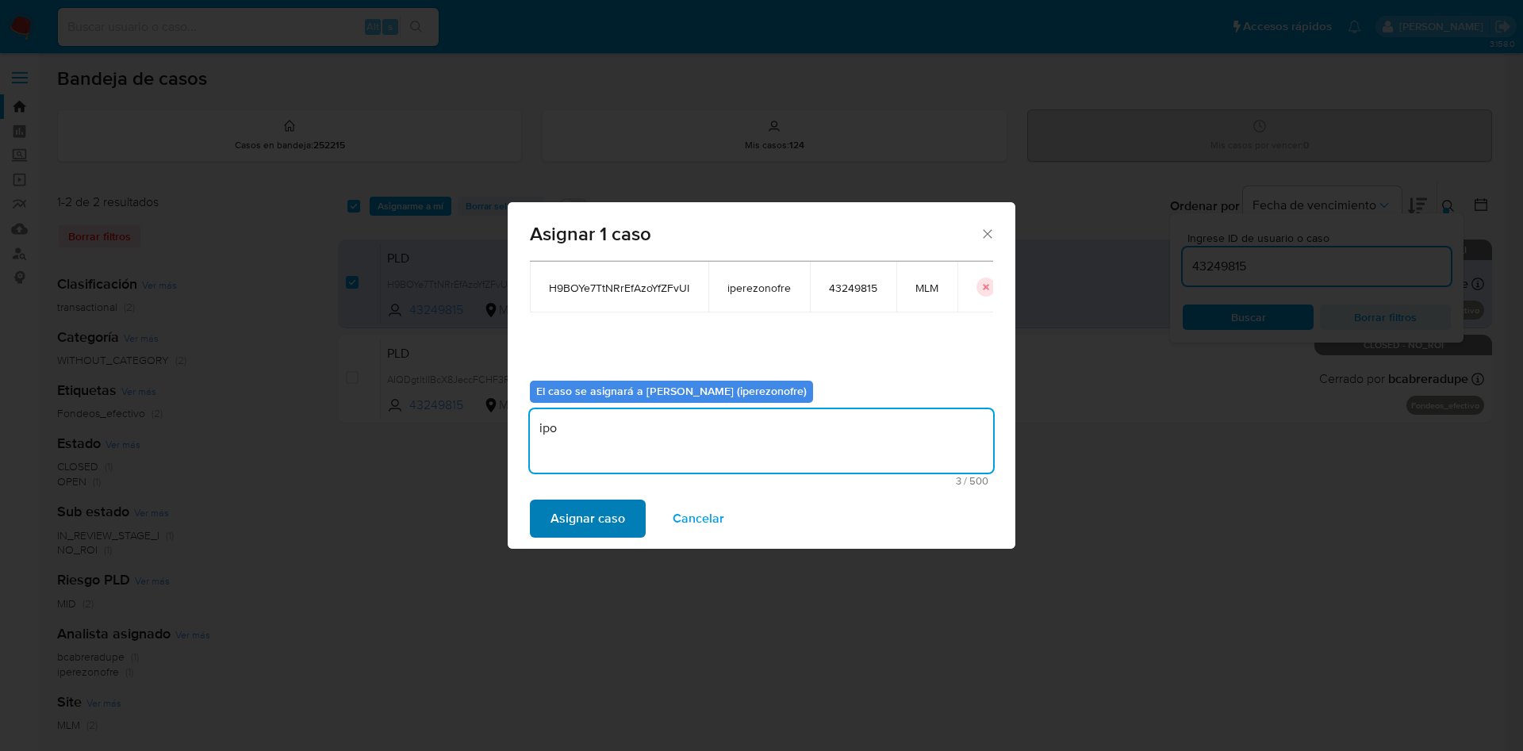
type textarea "ipo"
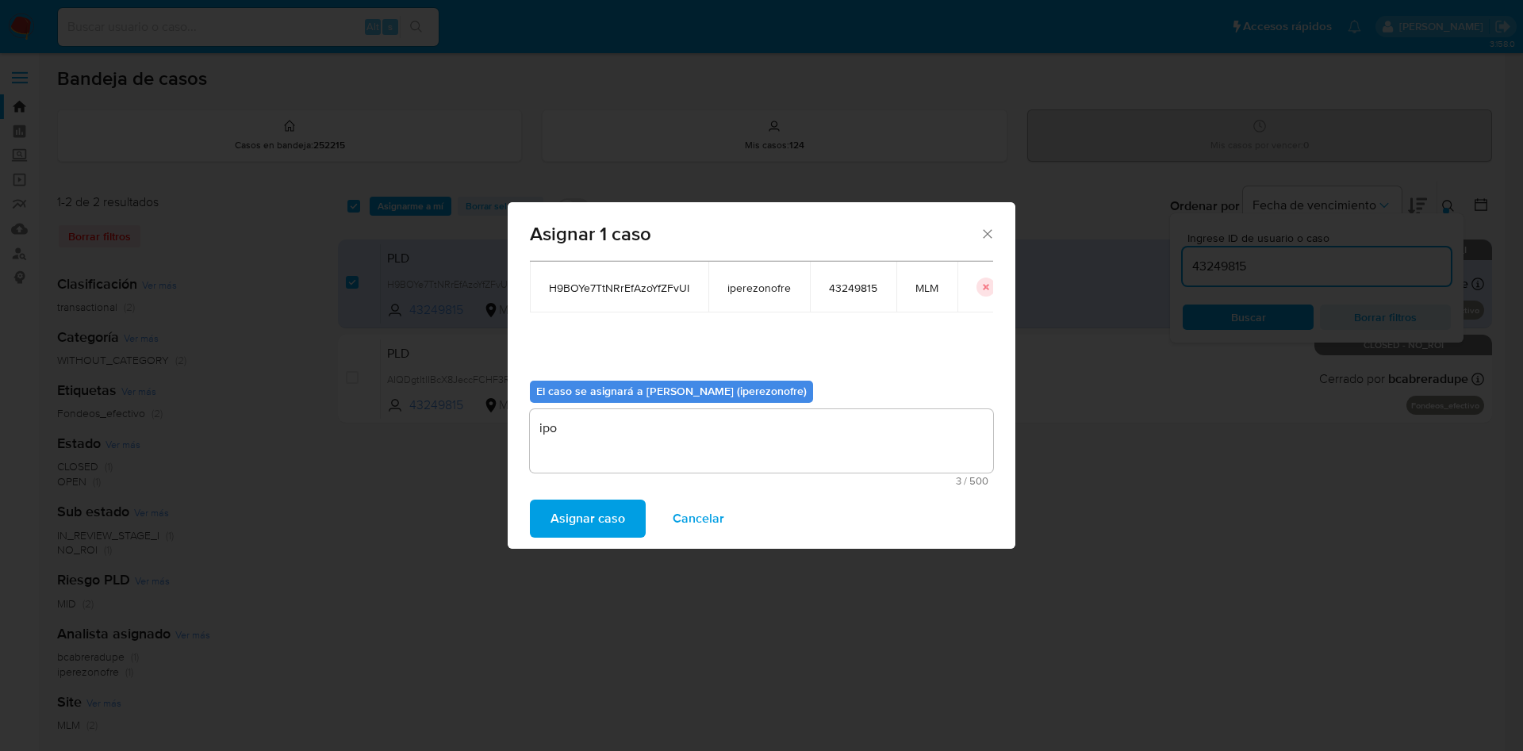
click at [613, 523] on span "Asignar caso" at bounding box center [588, 518] width 75 height 35
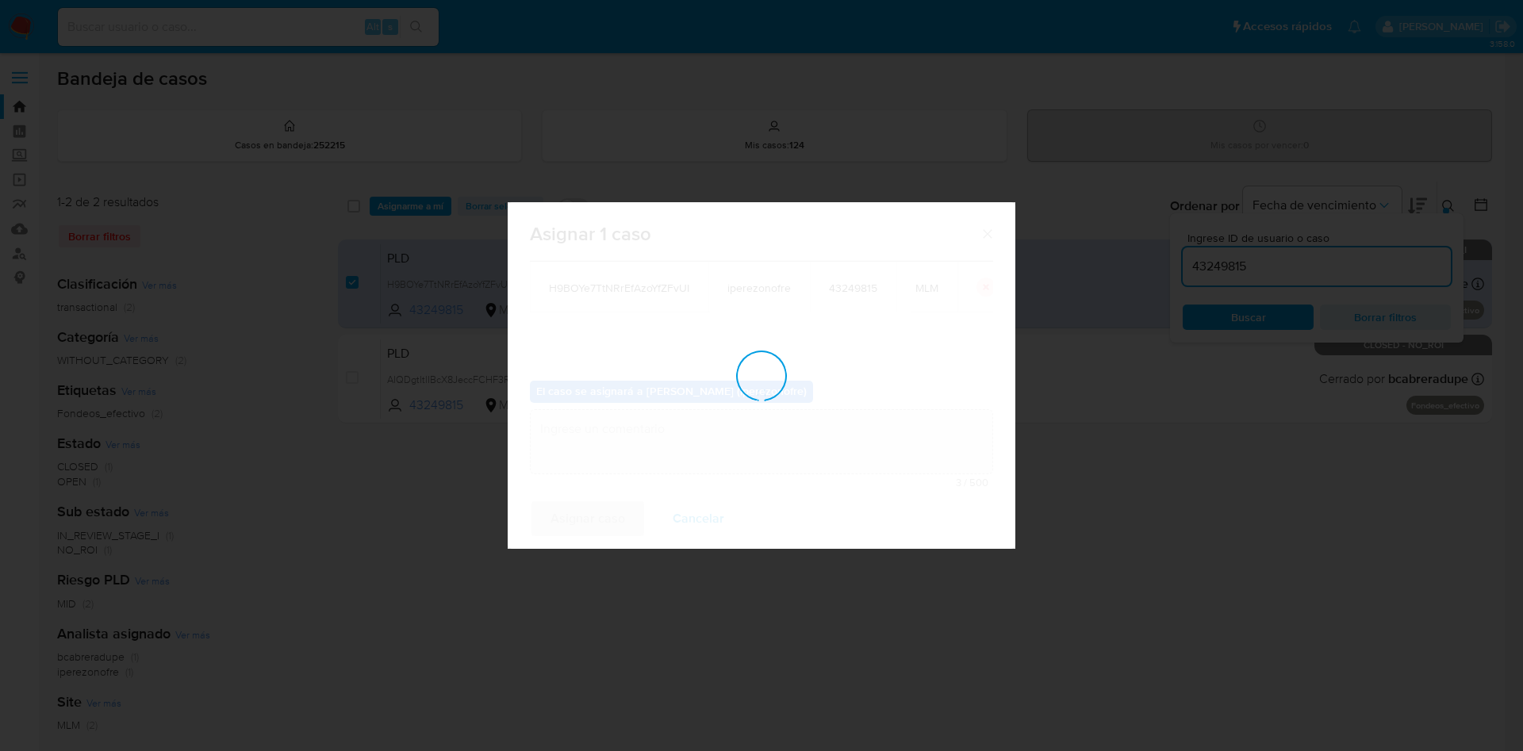
checkbox input "false"
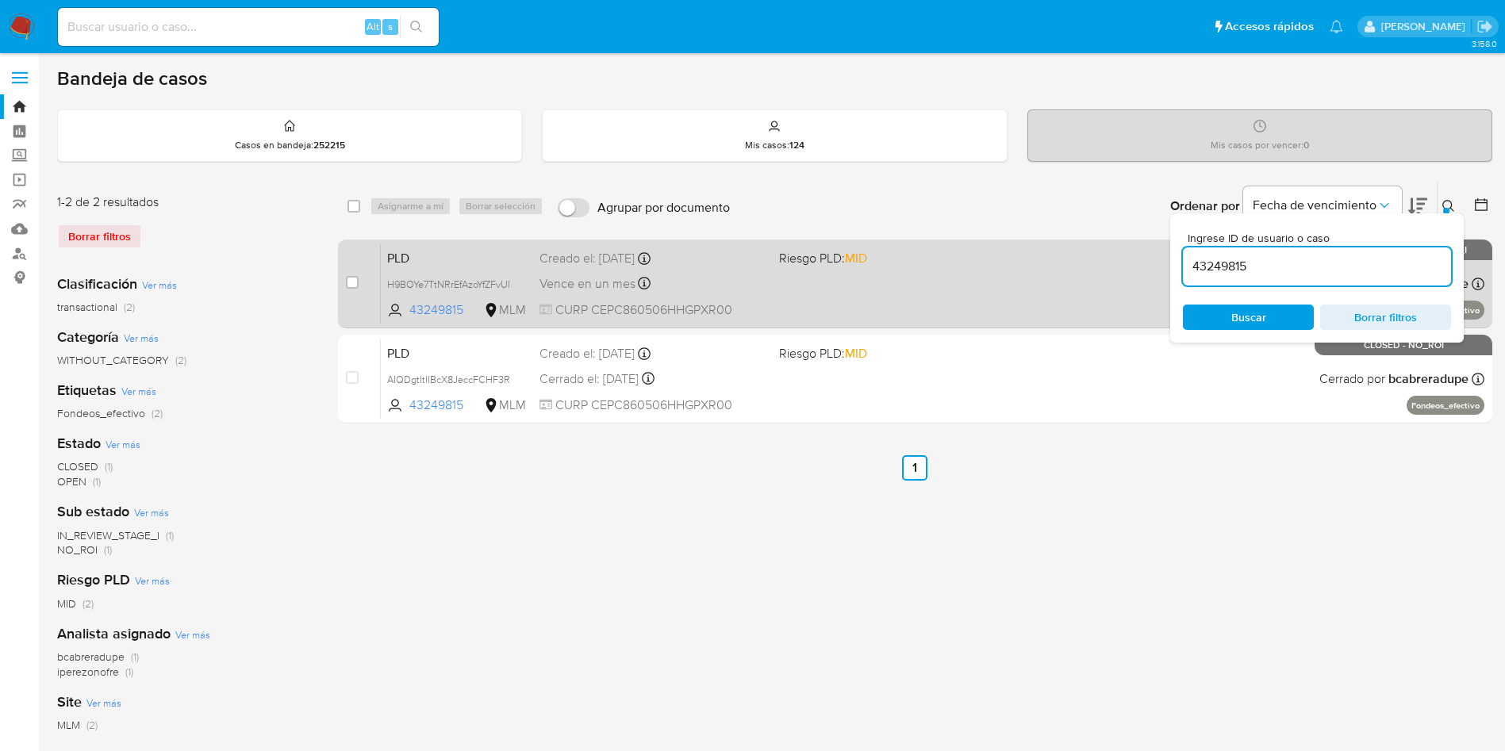
click at [740, 267] on div "PLD H9BOYe7TtNRrEfAzoYfZFvUI 43249815 MLM Riesgo PLD: MID Creado el: 12/08/2025…" at bounding box center [932, 284] width 1103 height 80
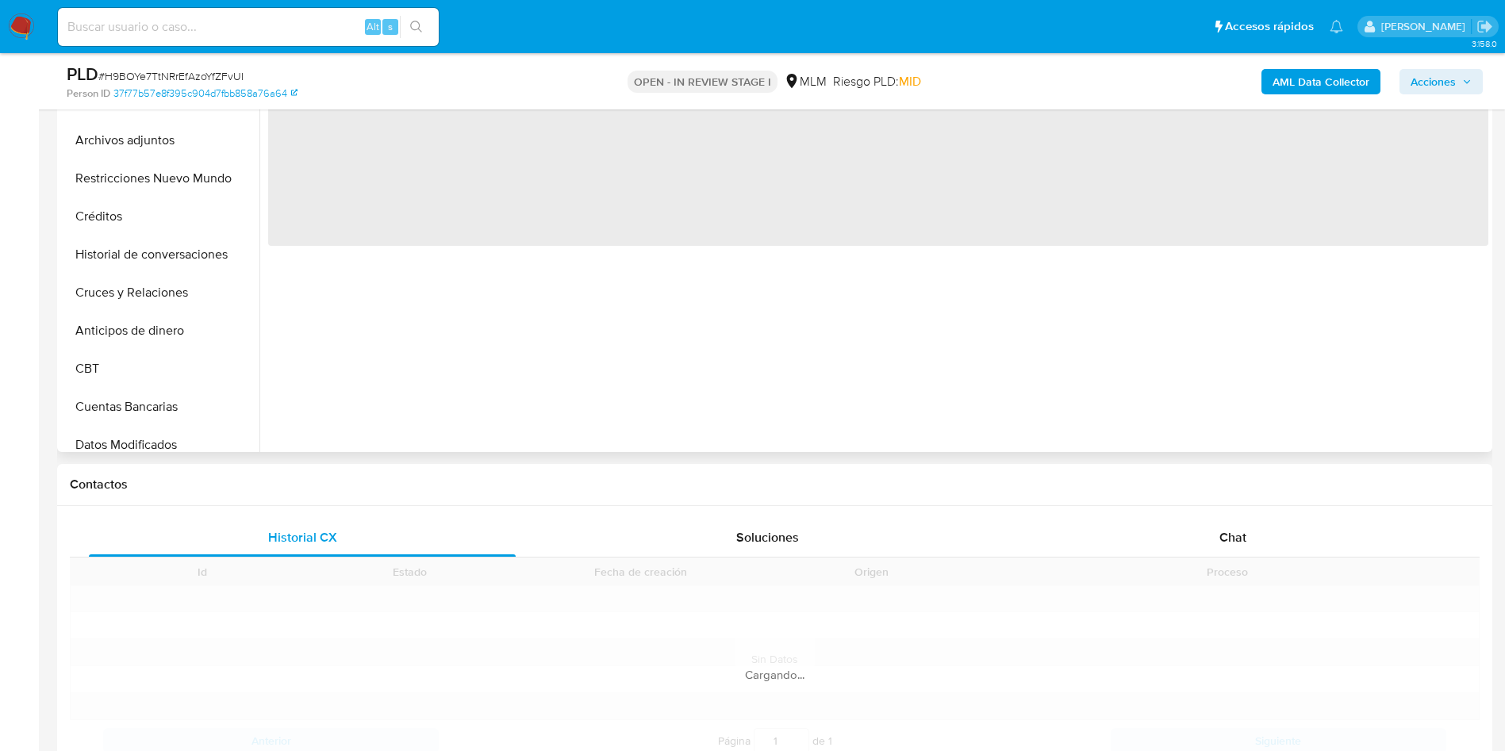
scroll to position [595, 0]
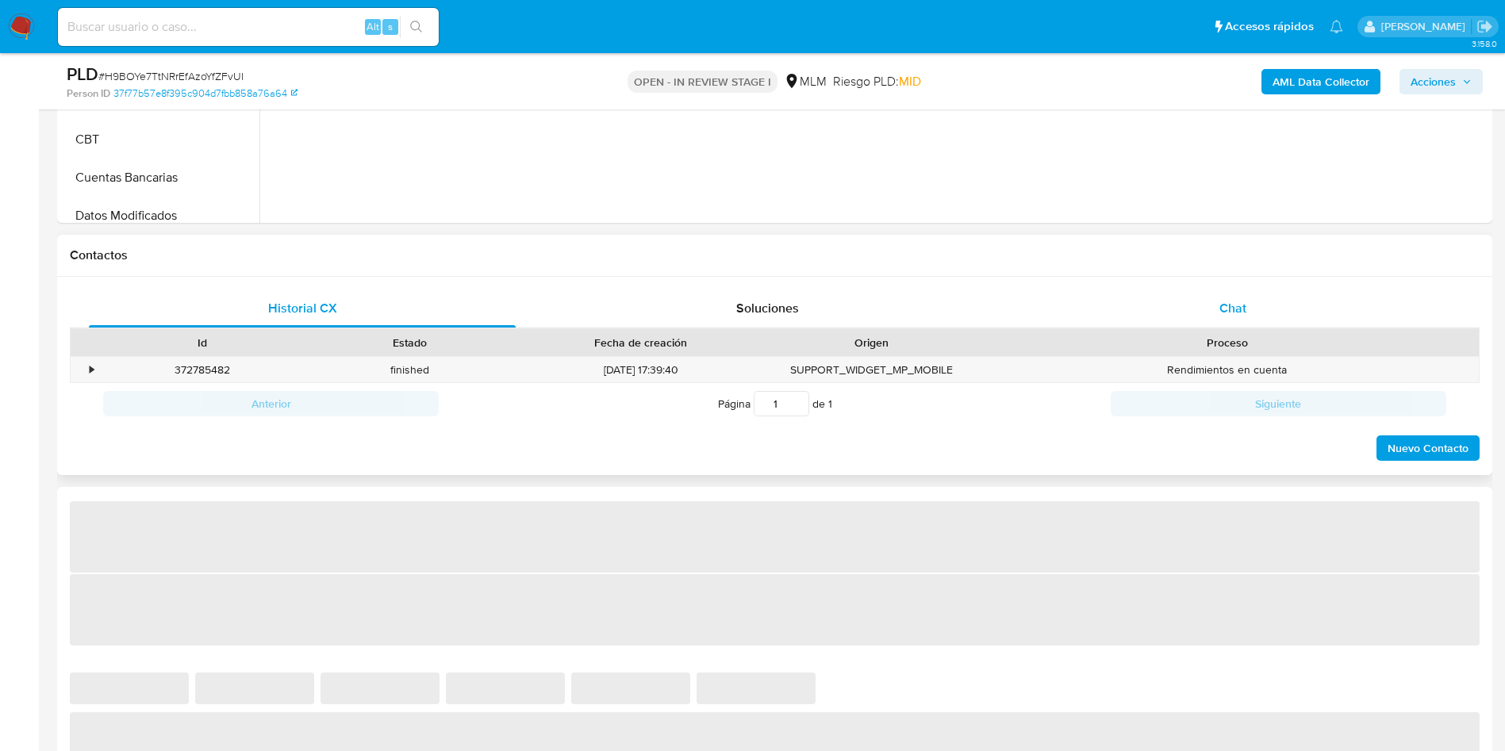
click at [1225, 297] on div "Chat" at bounding box center [1232, 309] width 427 height 38
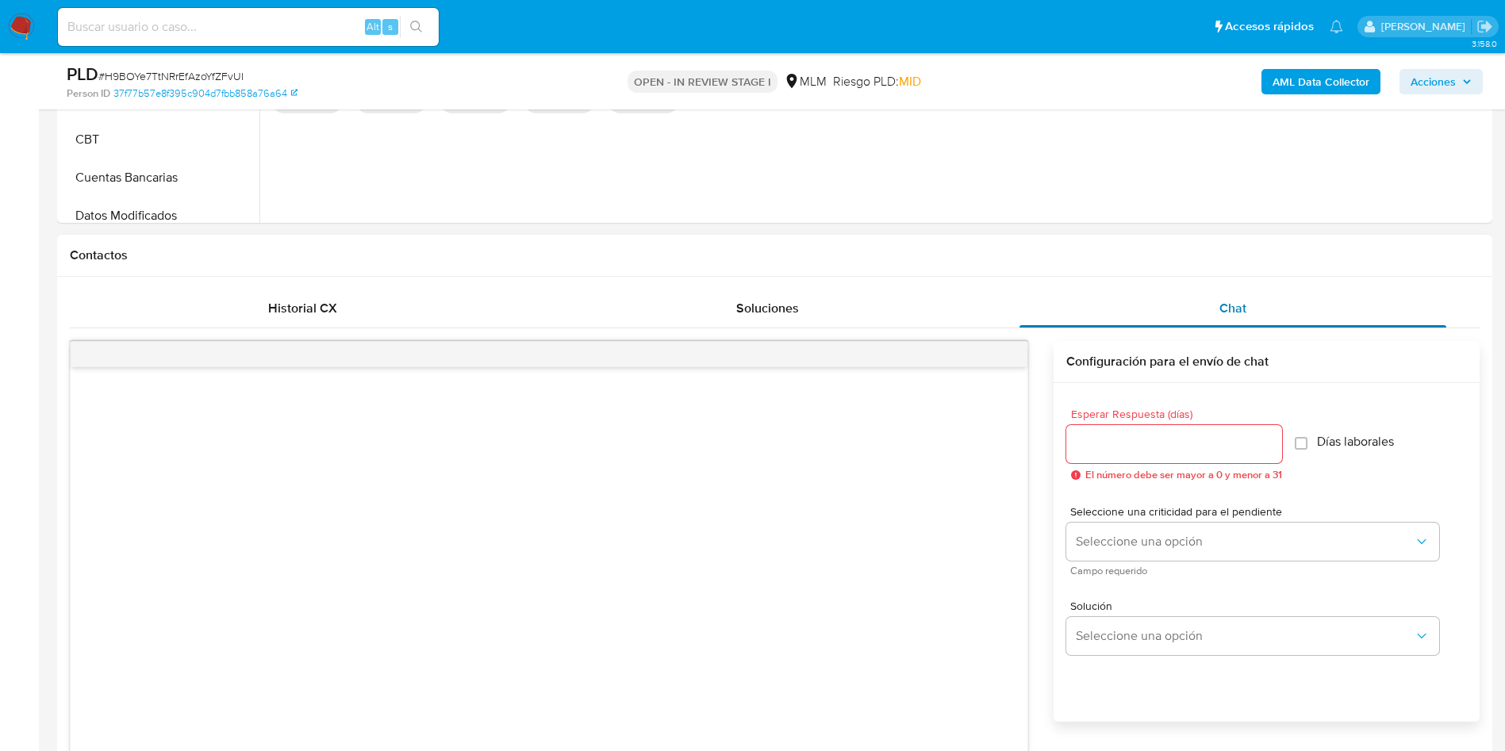
select select "10"
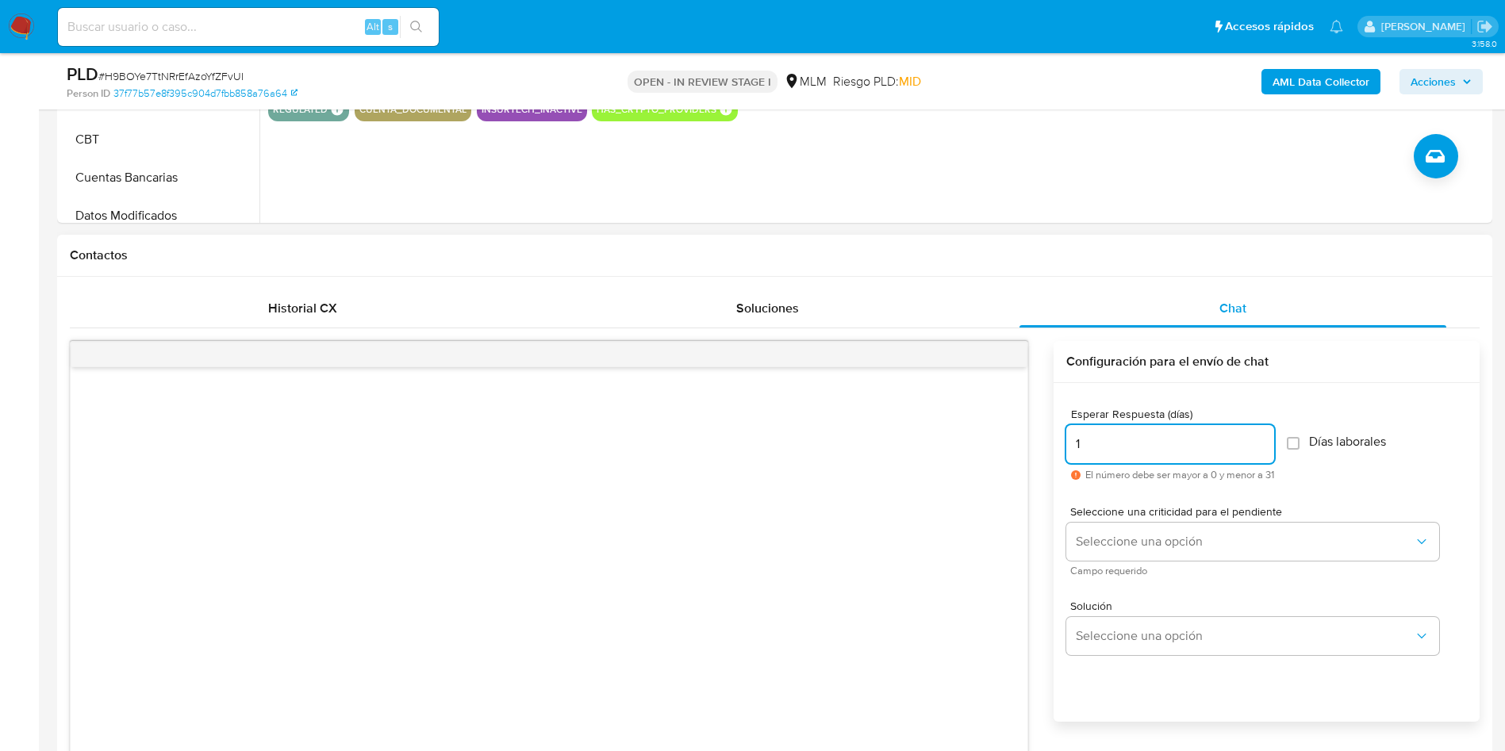
click at [1272, 440] on input "1" at bounding box center [1170, 444] width 208 height 21
click at [1264, 437] on input "2" at bounding box center [1170, 444] width 208 height 21
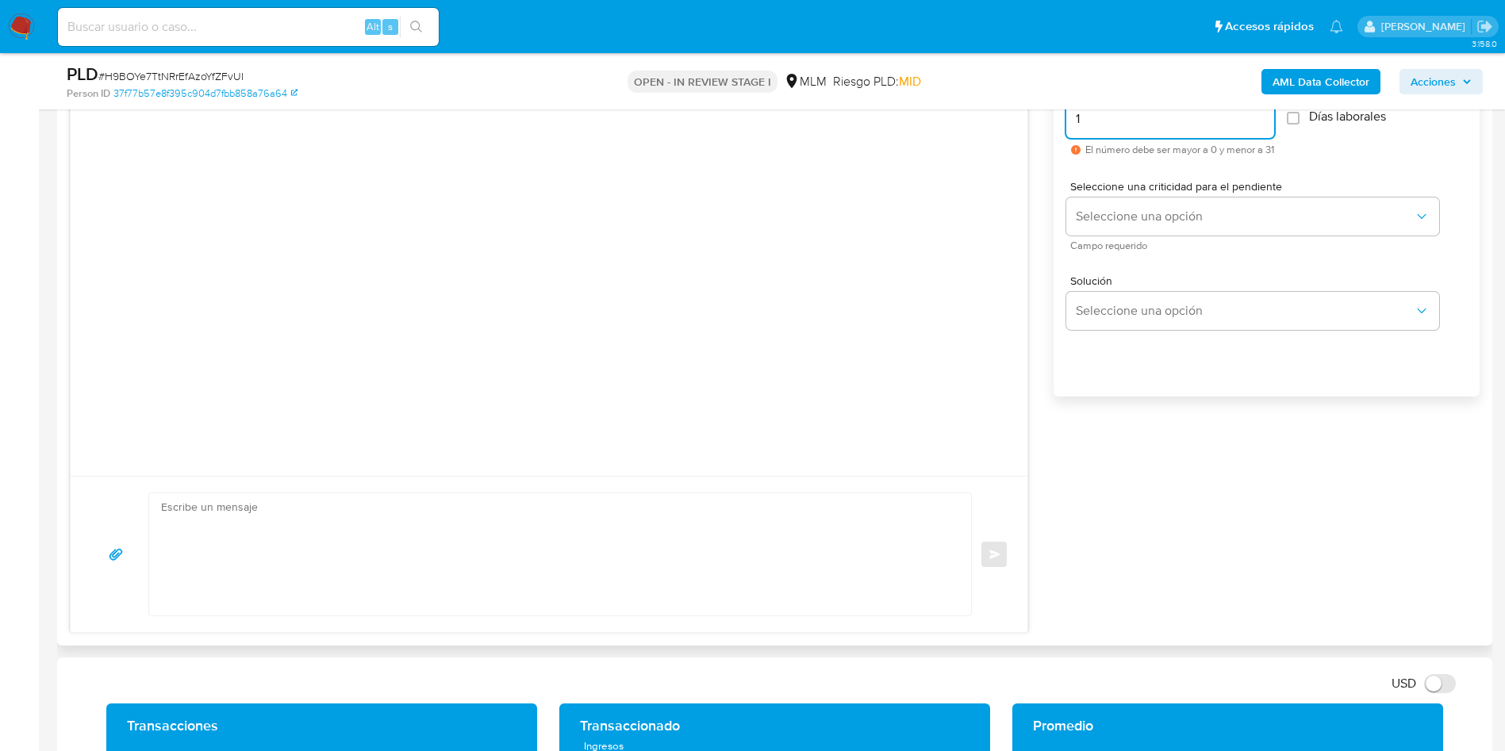
scroll to position [952, 0]
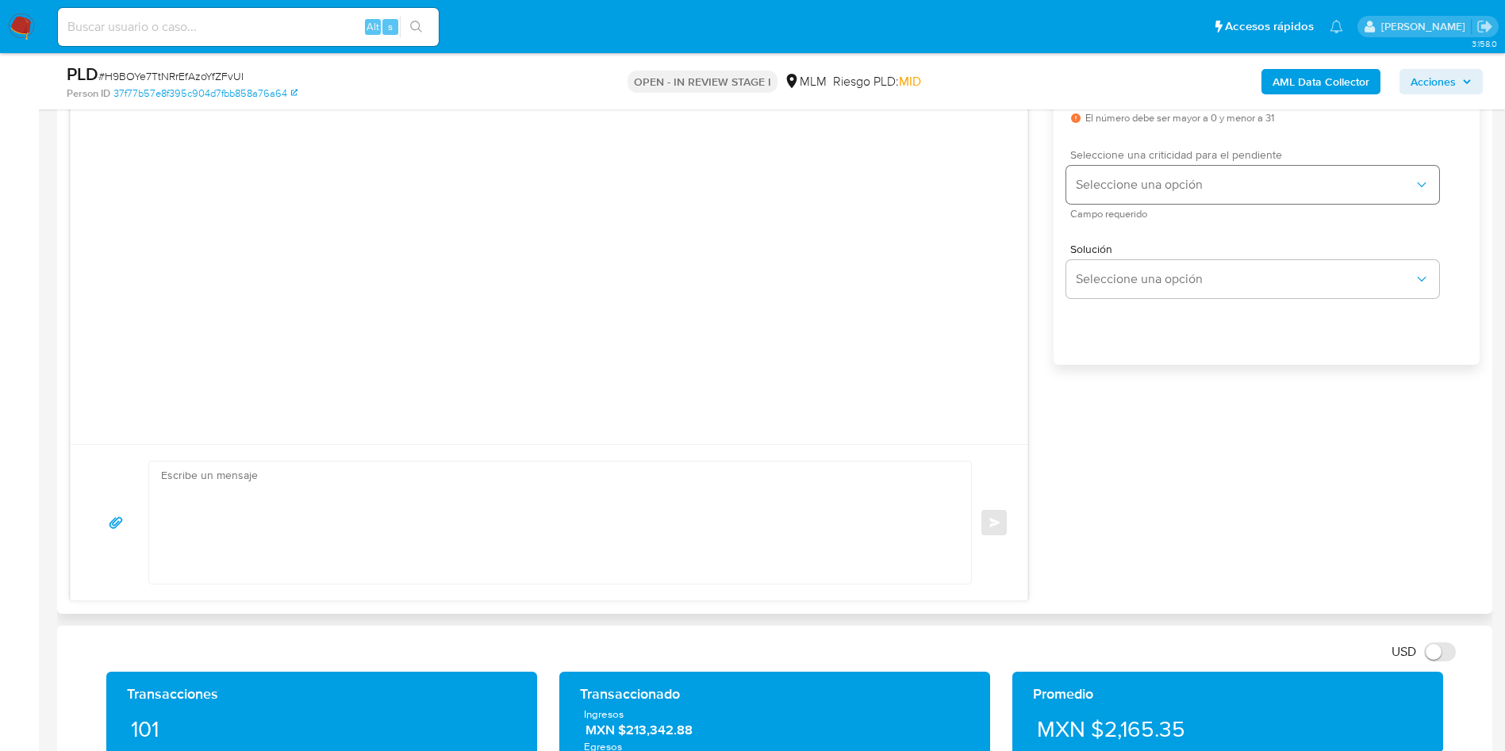
type input "1"
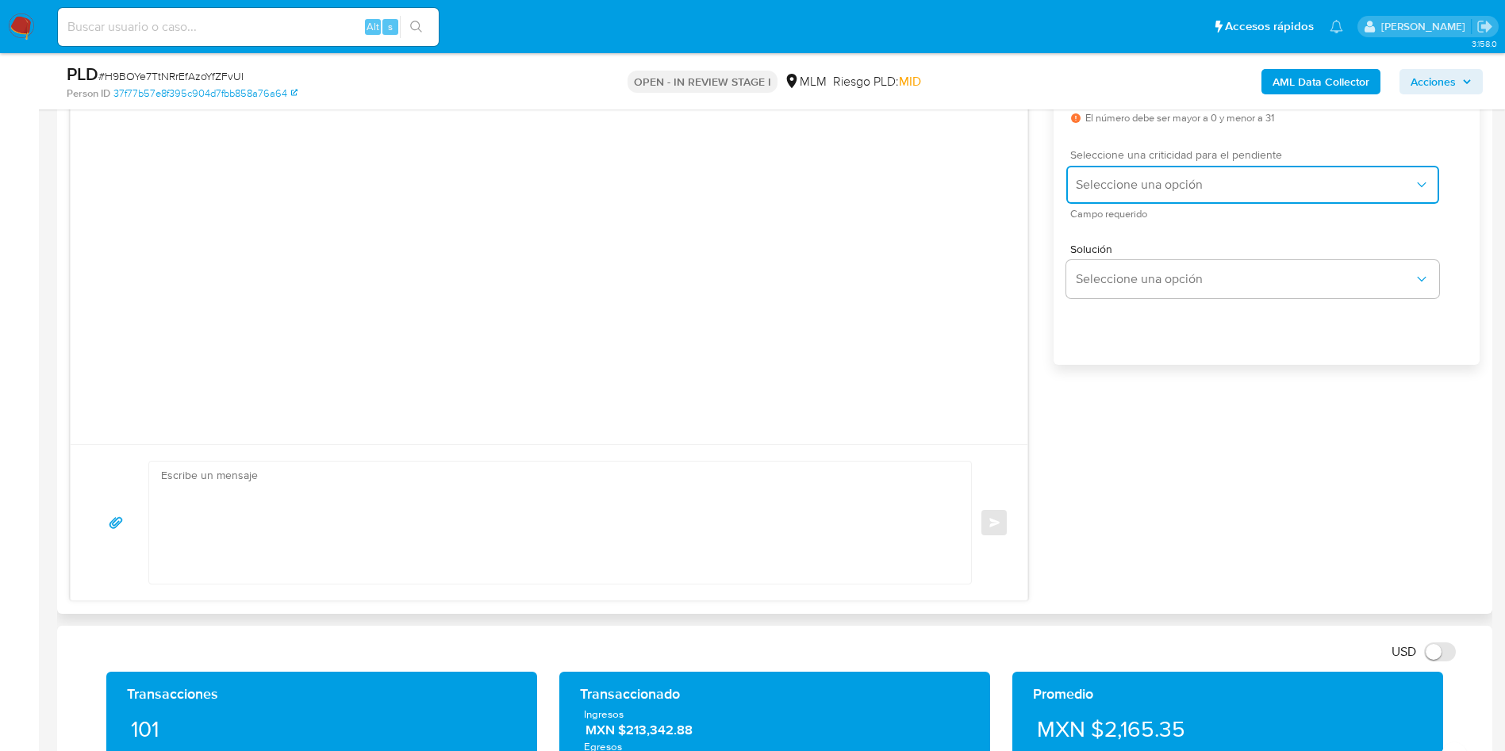
click at [1167, 177] on span "Seleccione una opción" at bounding box center [1245, 185] width 338 height 16
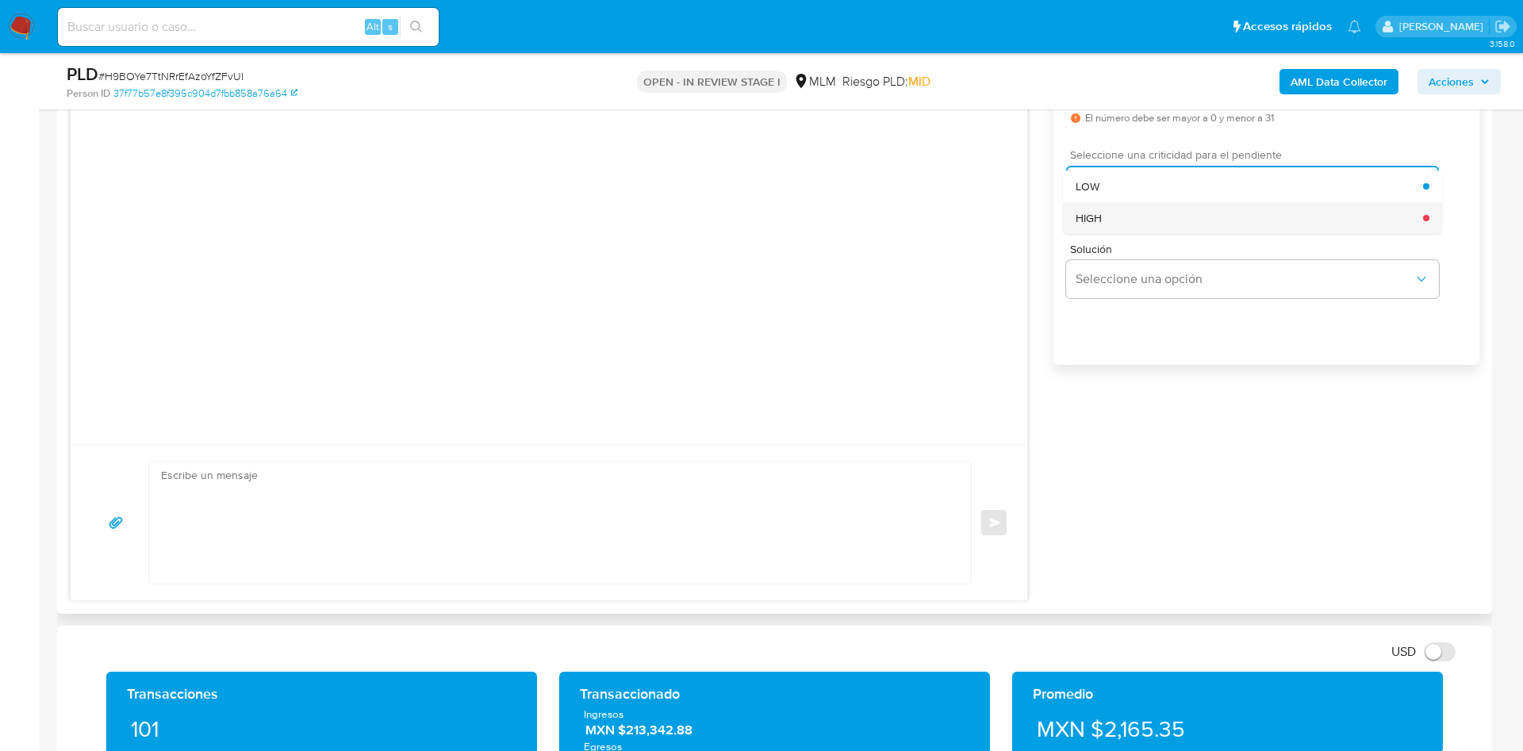
click at [1111, 219] on div "HIGH" at bounding box center [1249, 218] width 347 height 32
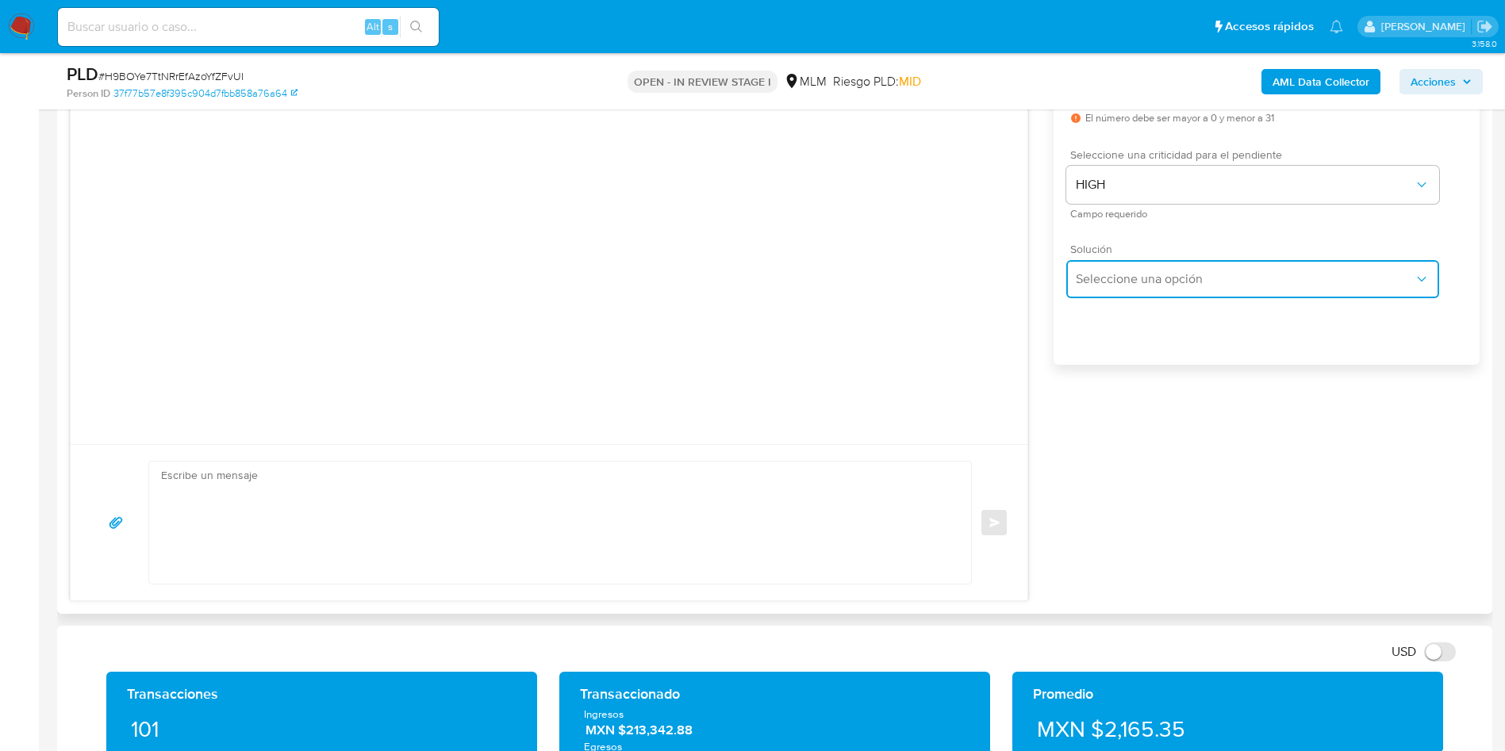
click at [1150, 286] on span "Seleccione una opción" at bounding box center [1245, 279] width 338 height 16
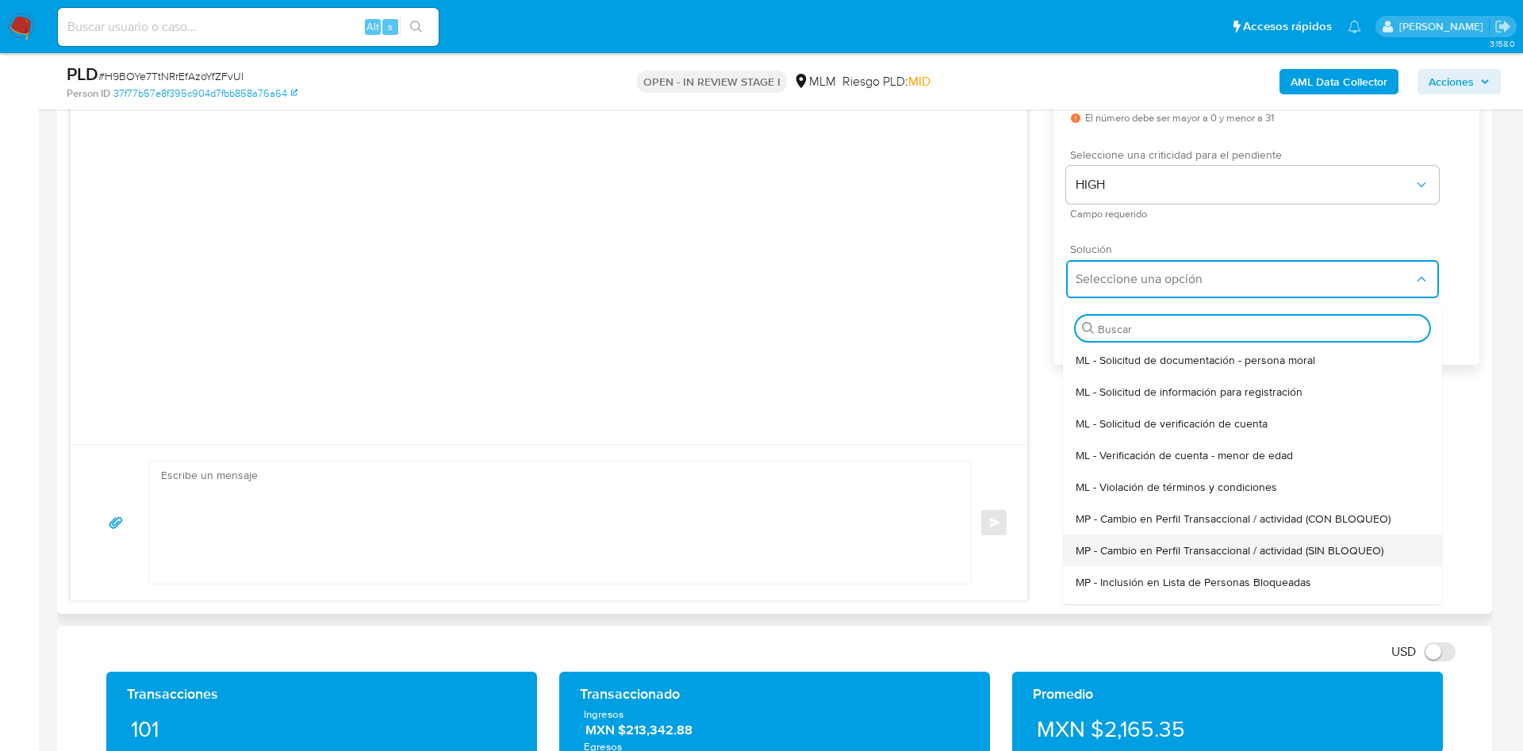
click at [1225, 551] on span "MP - Cambio en Perfil Transaccional / actividad (SIN BLOQUEO)" at bounding box center [1230, 550] width 308 height 14
type textarea "Estimado ,Te comunicamos que se ha identificado un cambio en el uso habitual de…"
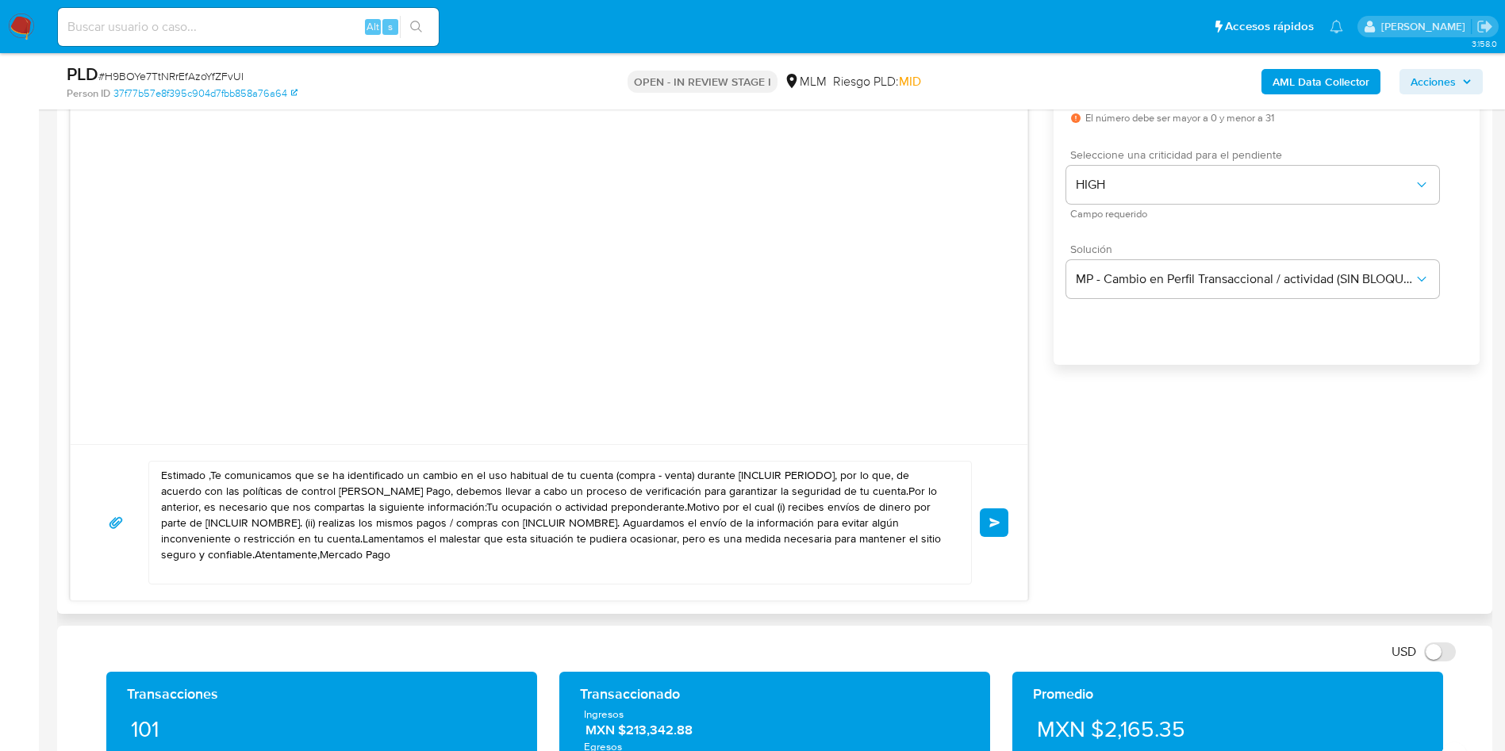
click at [485, 569] on textarea "Estimado ,Te comunicamos que se ha identificado un cambio en el uso habitual de…" at bounding box center [556, 523] width 790 height 122
drag, startPoint x: 420, startPoint y: 571, endPoint x: 49, endPoint y: 416, distance: 401.5
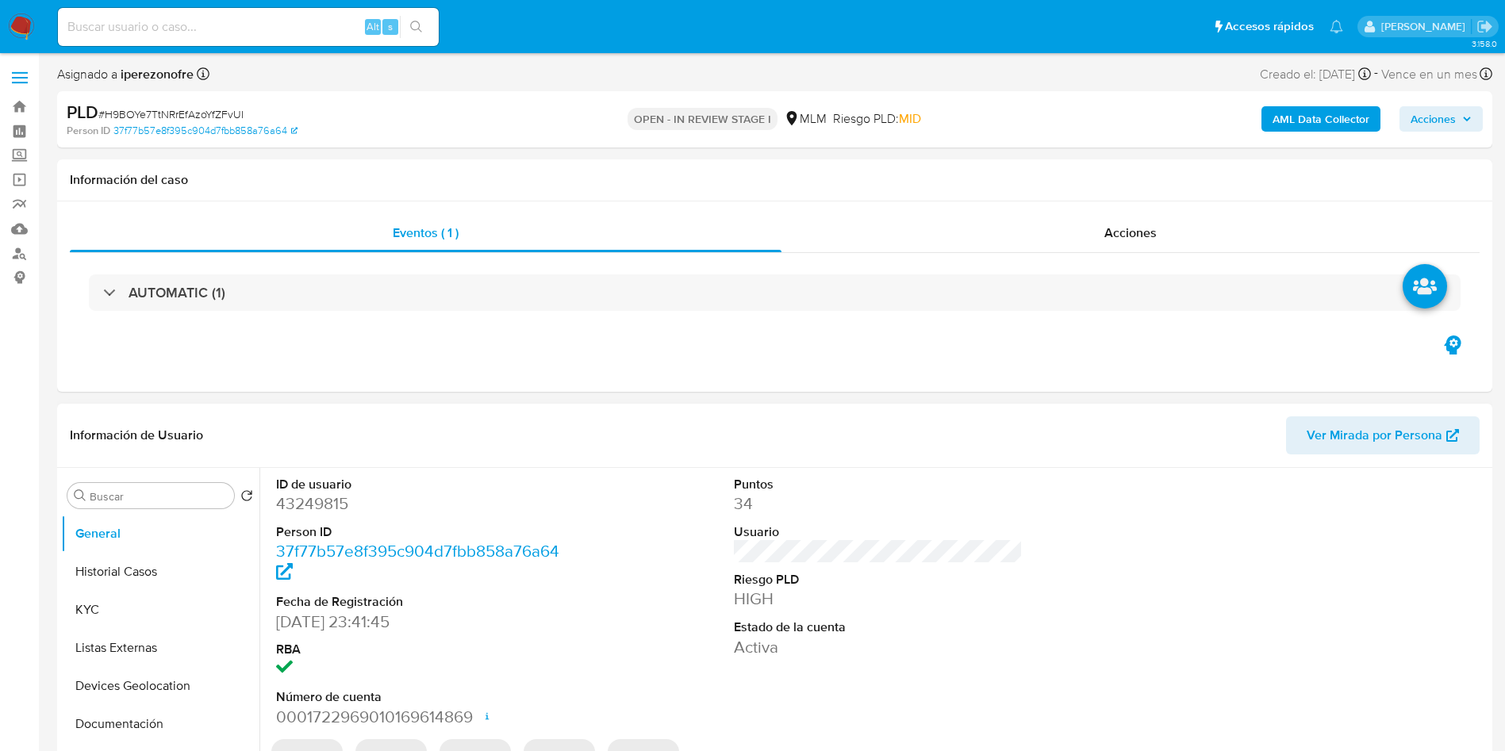
select select "10"
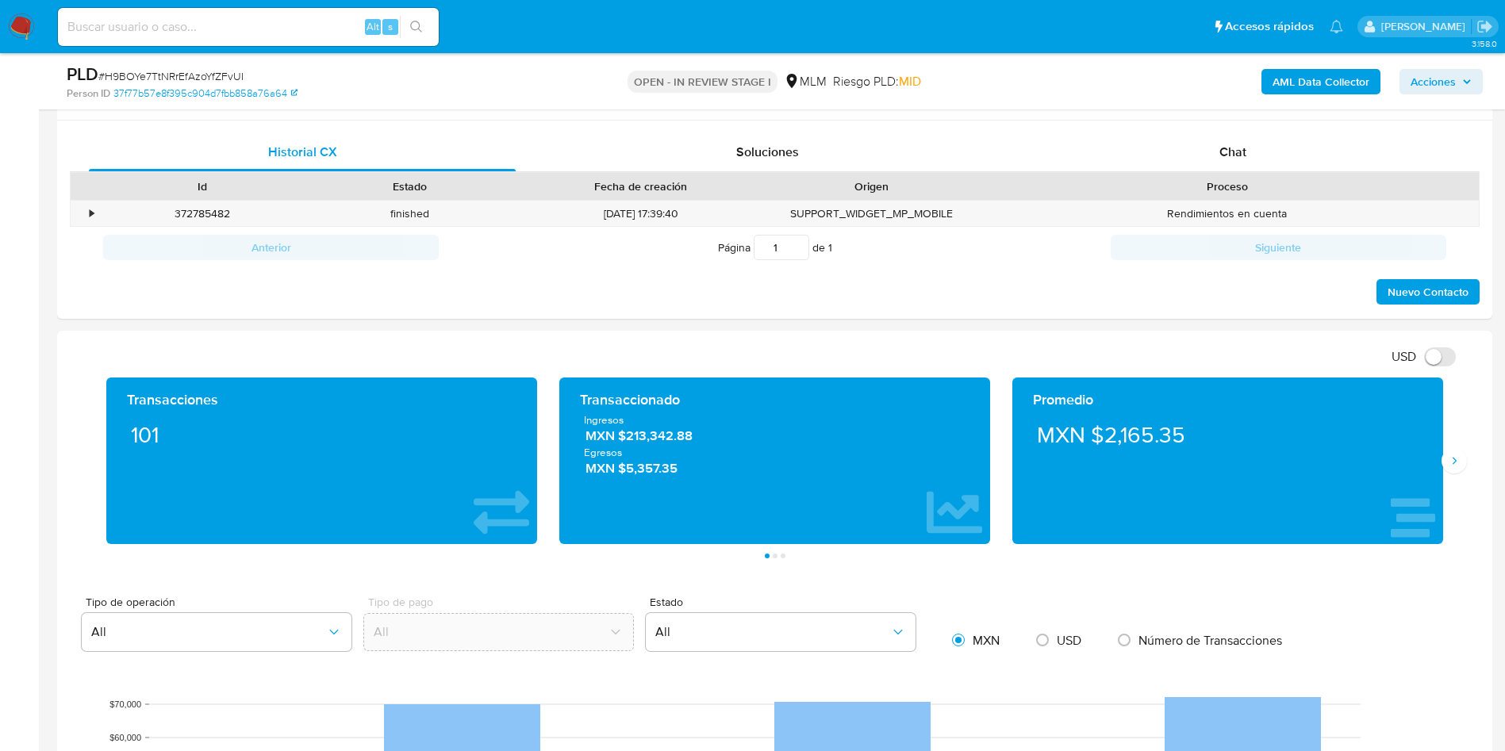
scroll to position [714, 0]
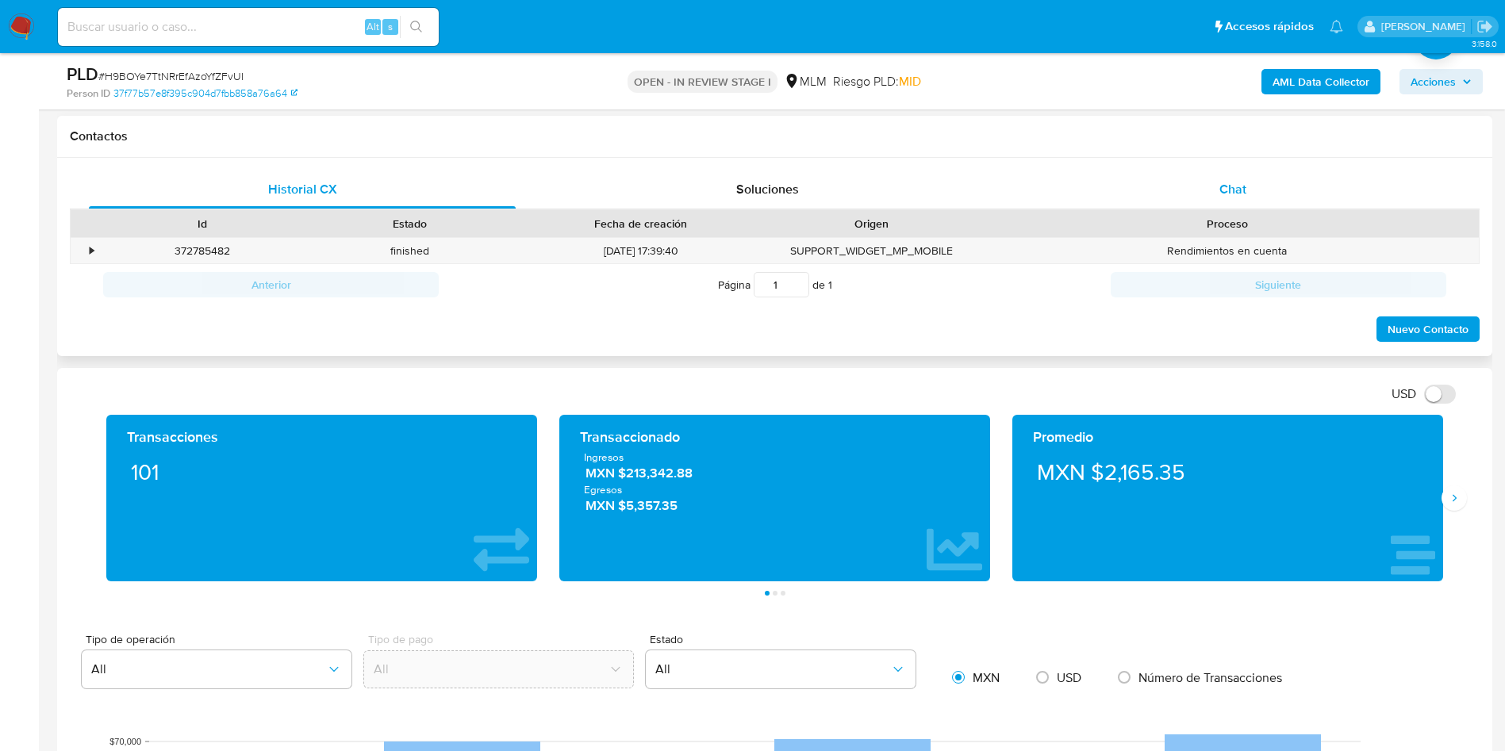
click at [1231, 194] on span "Chat" at bounding box center [1232, 189] width 27 height 18
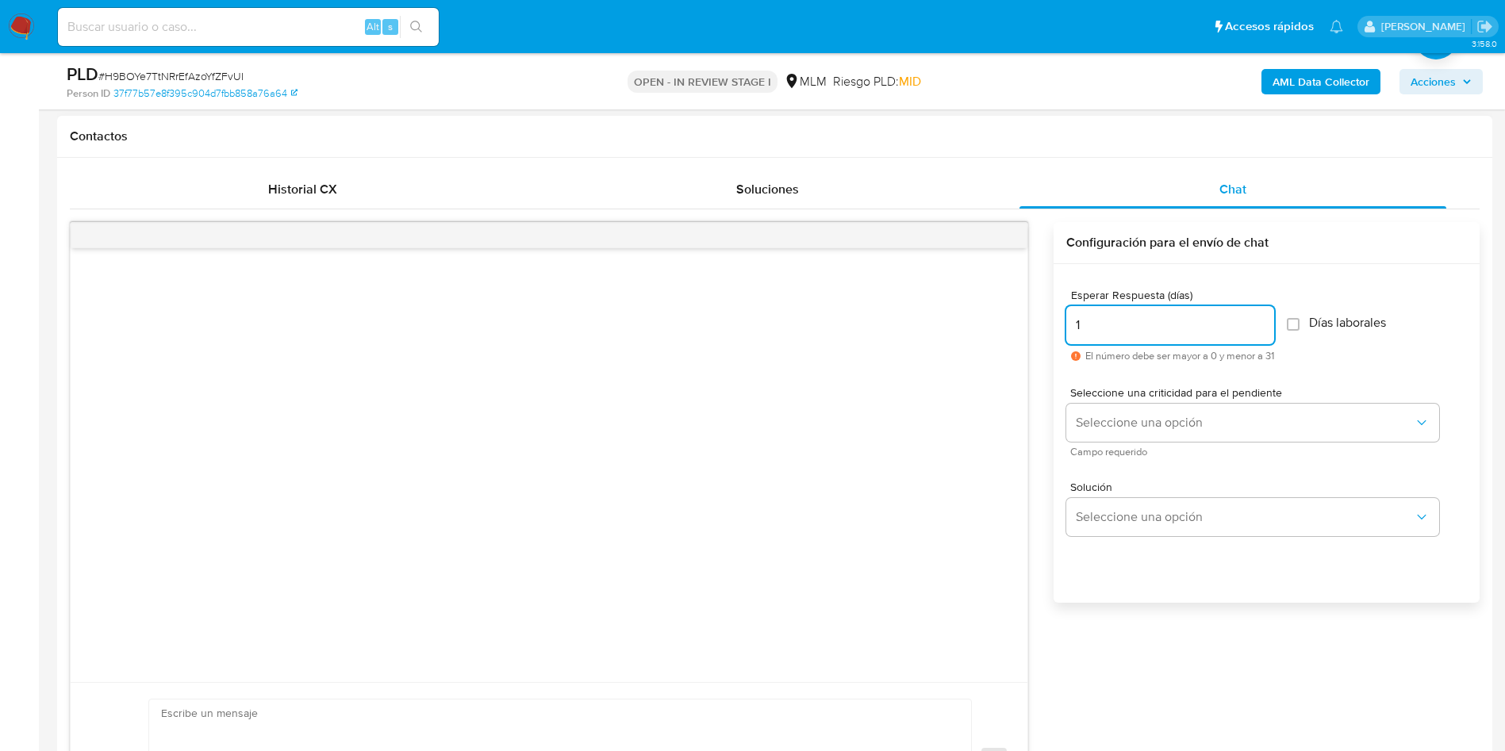
click at [1271, 321] on input "1" at bounding box center [1170, 325] width 208 height 21
type input "2"
click at [1270, 320] on input "2" at bounding box center [1170, 325] width 208 height 21
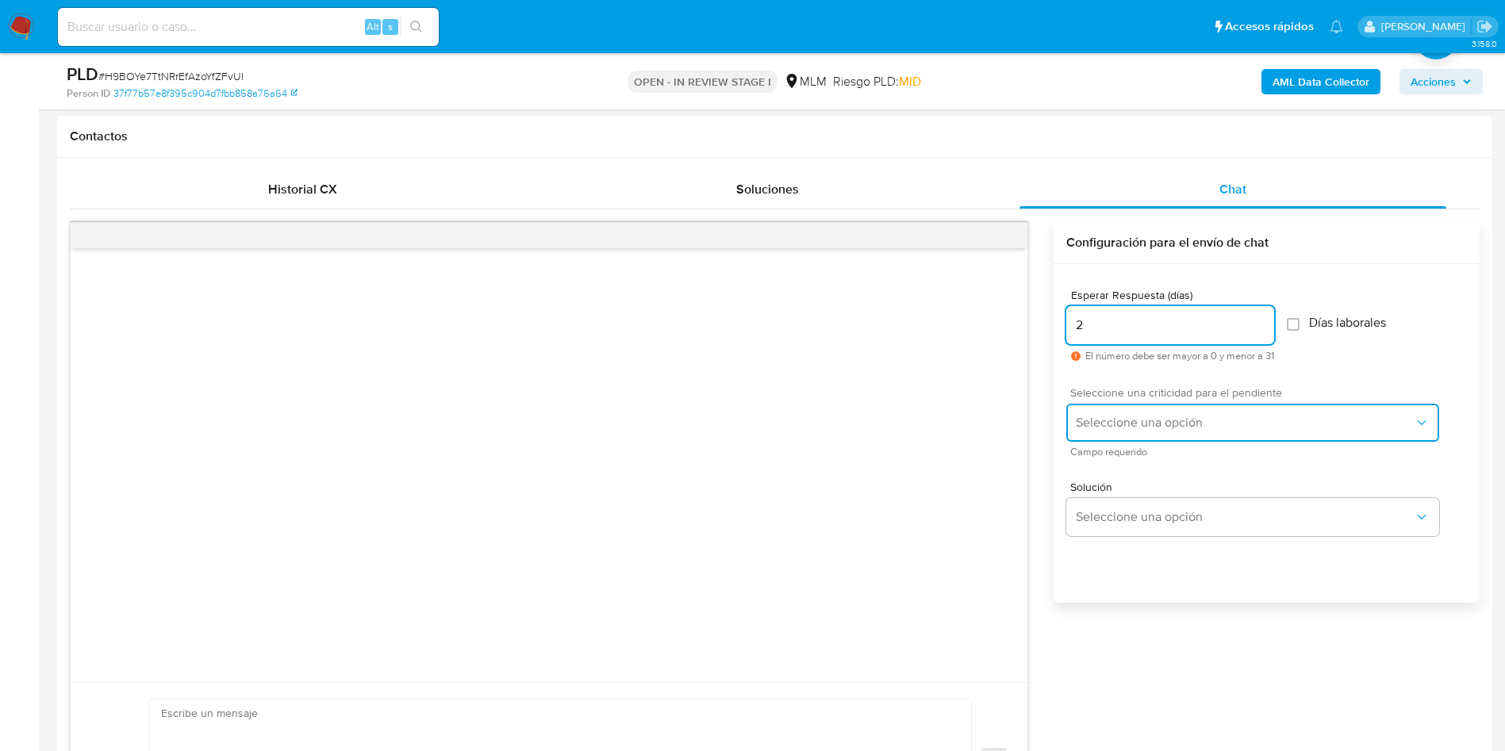
click at [1328, 430] on button "Seleccione una opción" at bounding box center [1252, 423] width 373 height 38
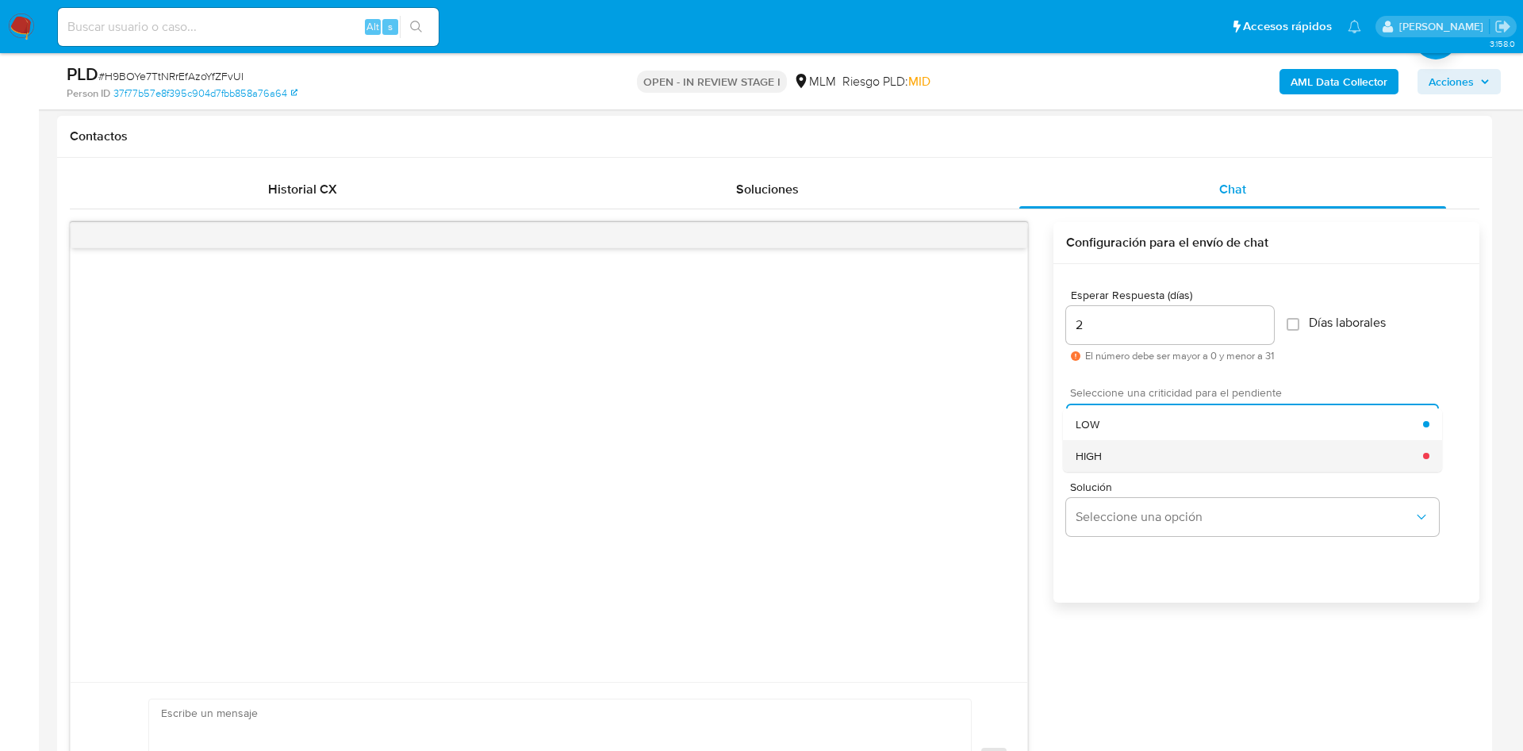
click at [1162, 466] on div "HIGH" at bounding box center [1249, 456] width 347 height 32
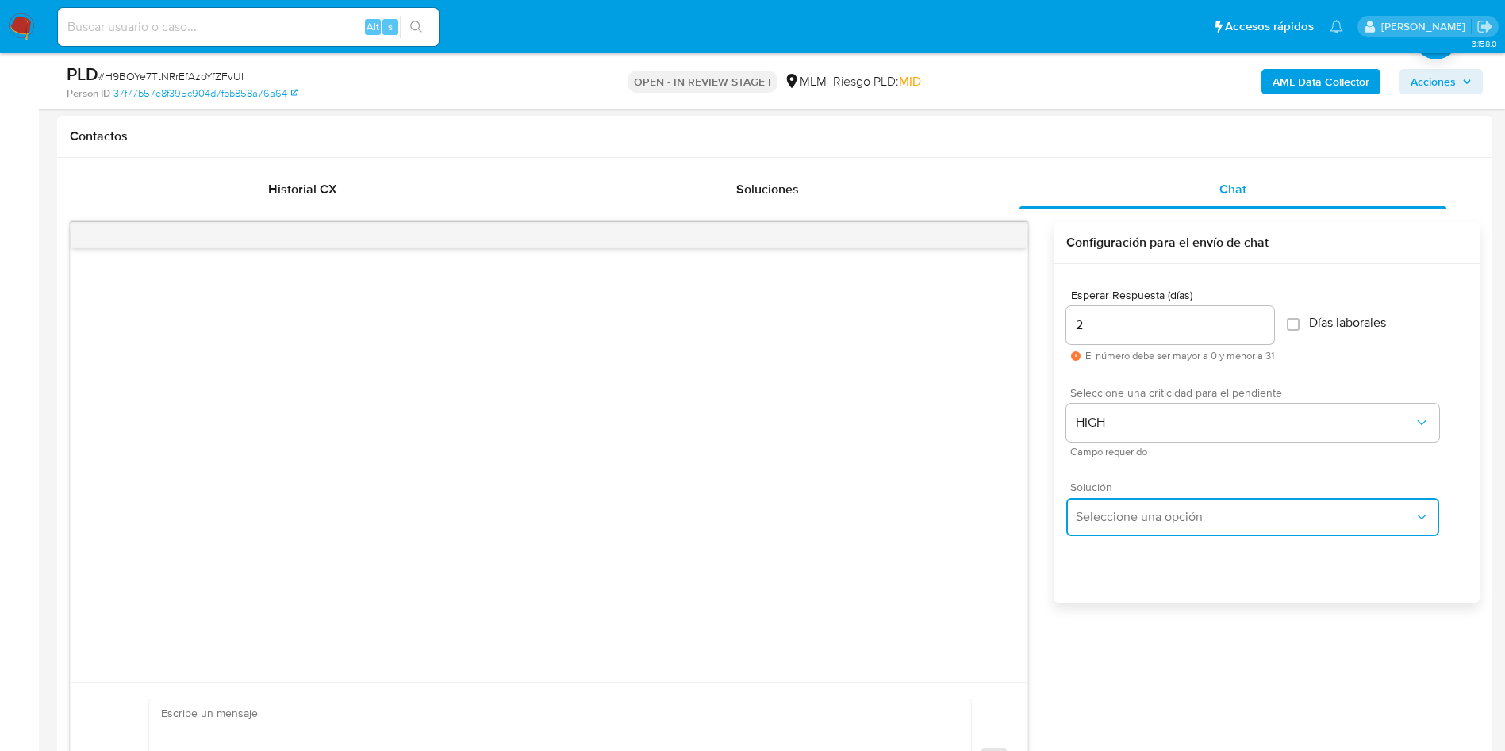
click at [1196, 527] on button "Seleccione una opción" at bounding box center [1252, 517] width 373 height 38
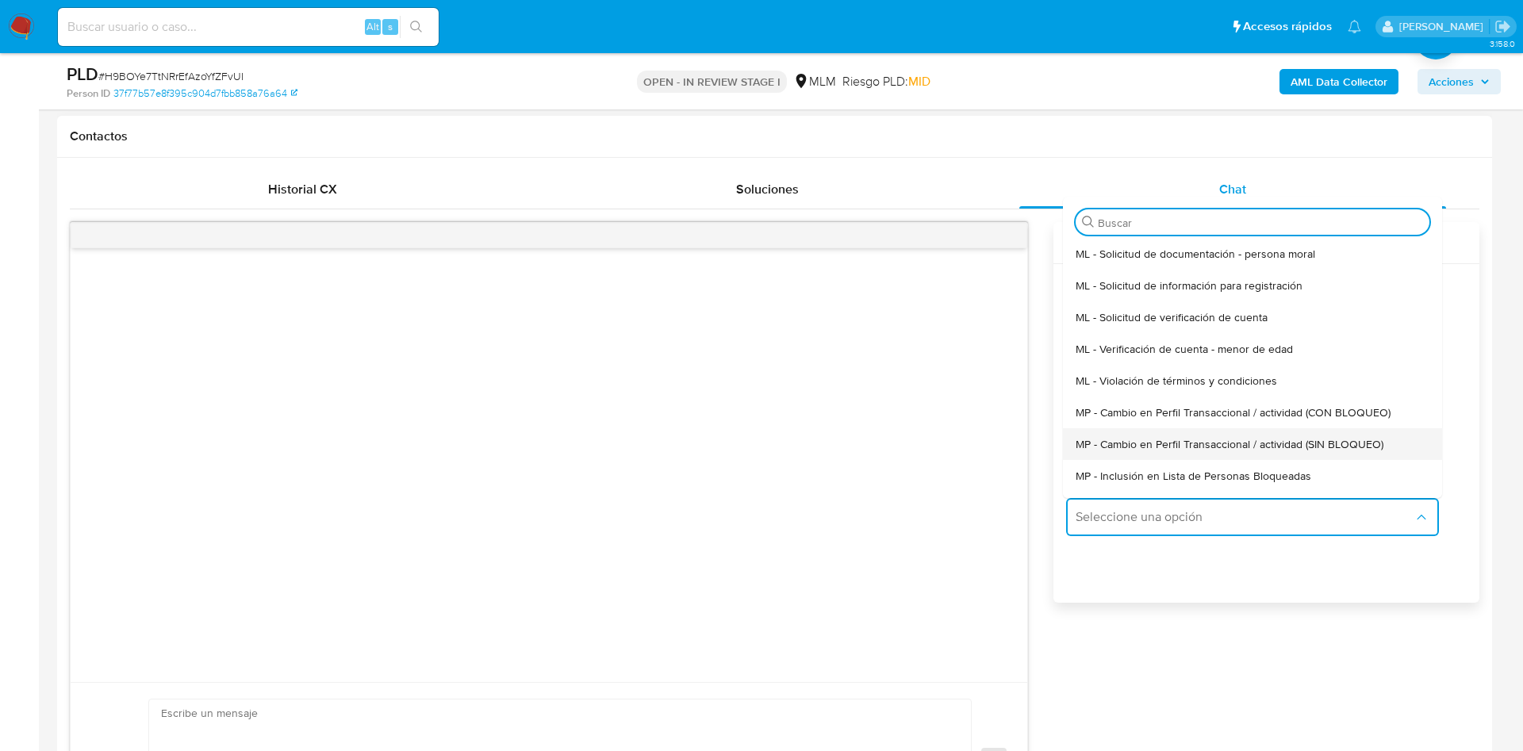
click at [1299, 441] on span "MP - Cambio en Perfil Transaccional / actividad (SIN BLOQUEO)" at bounding box center [1230, 444] width 308 height 14
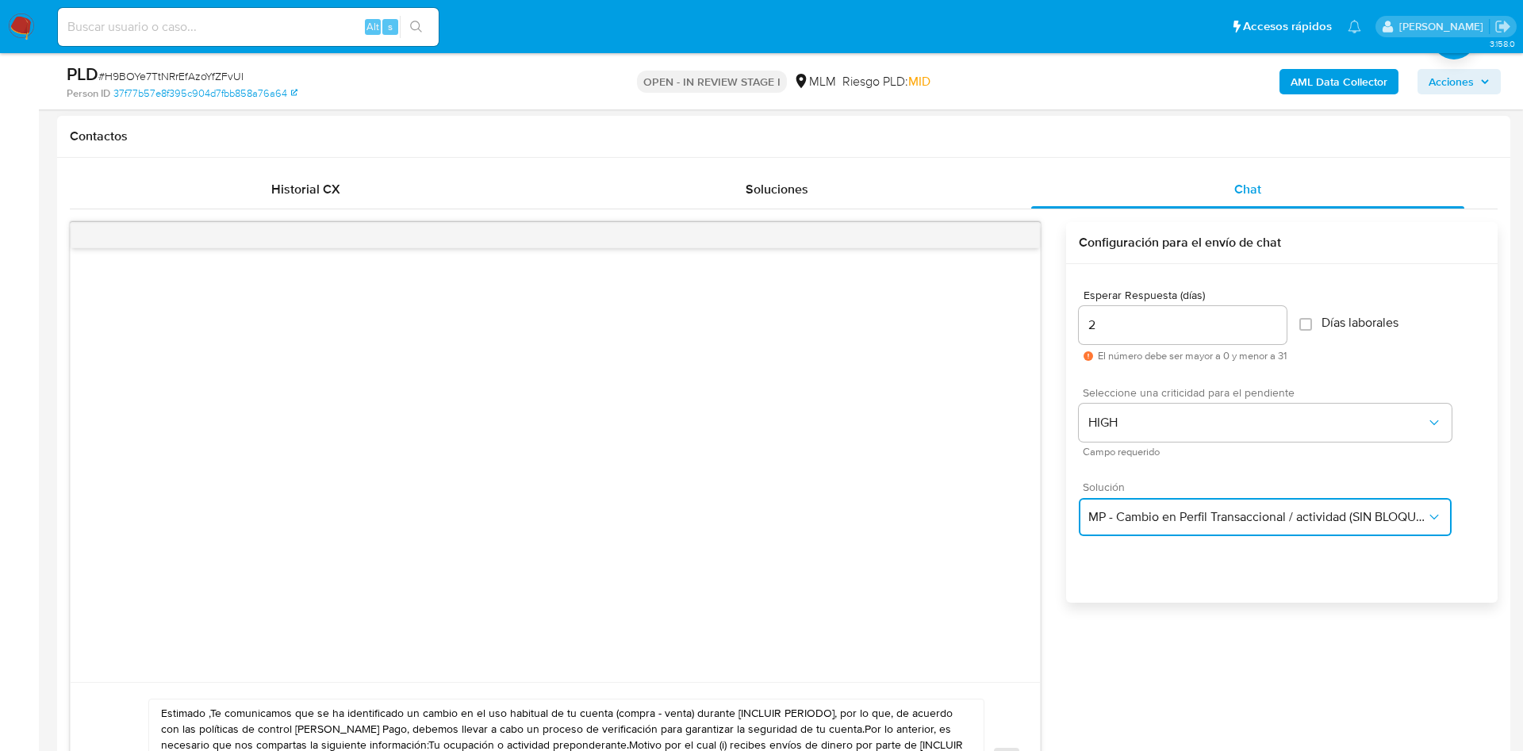
type textarea "Estimado ,Te comunicamos que se ha identificado un cambio en el uso habitual de…"
click at [1299, 441] on button "HIGH" at bounding box center [1265, 423] width 373 height 38
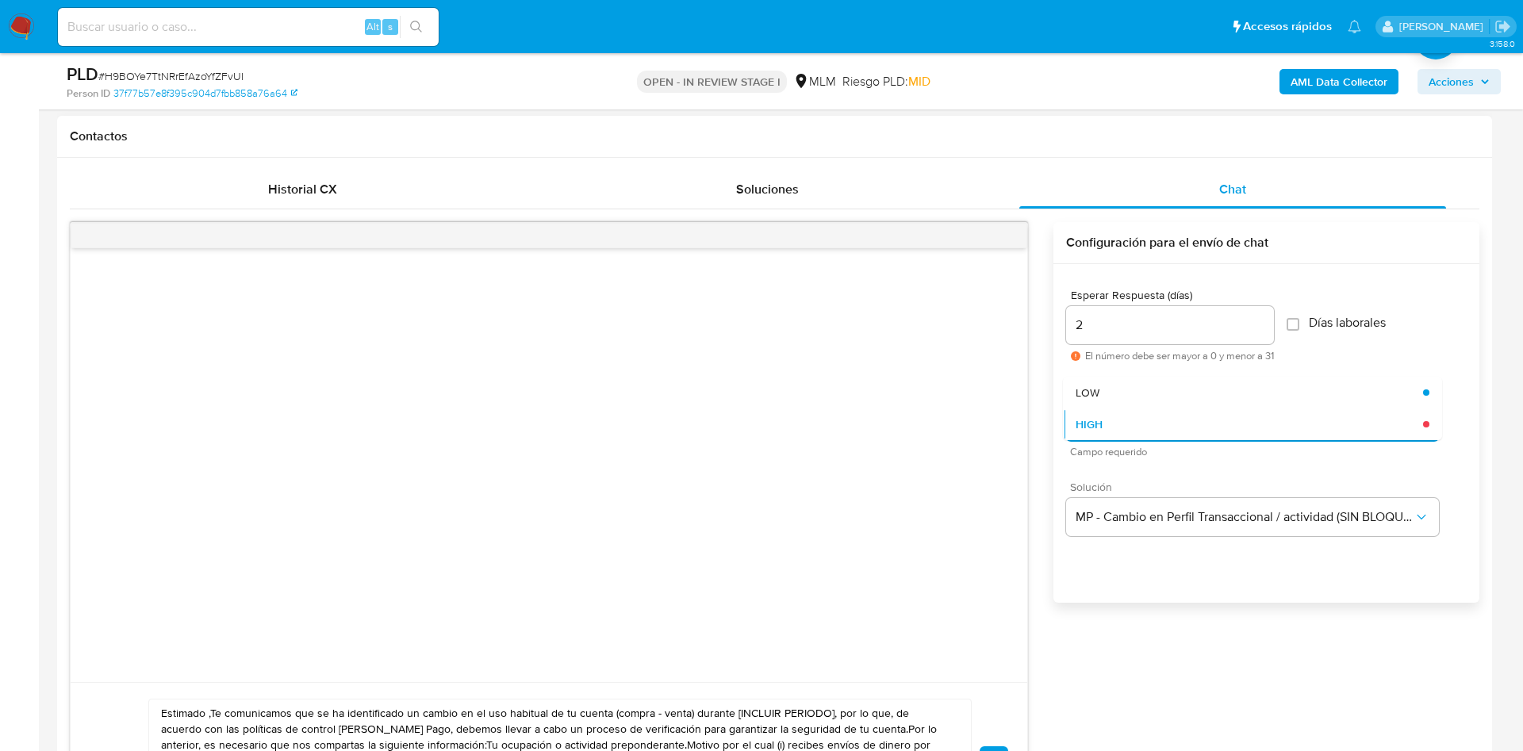
click at [623, 535] on div at bounding box center [549, 465] width 957 height 434
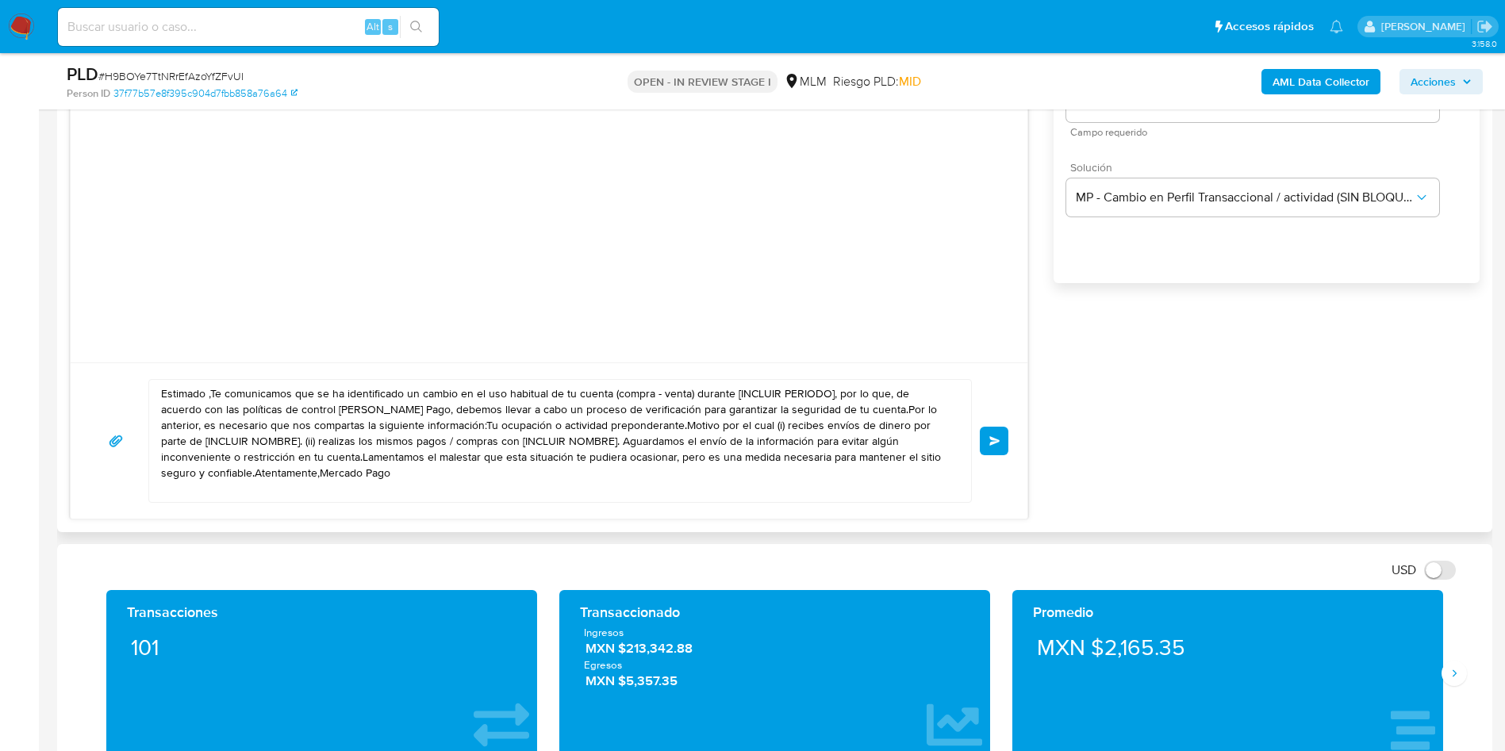
scroll to position [1071, 0]
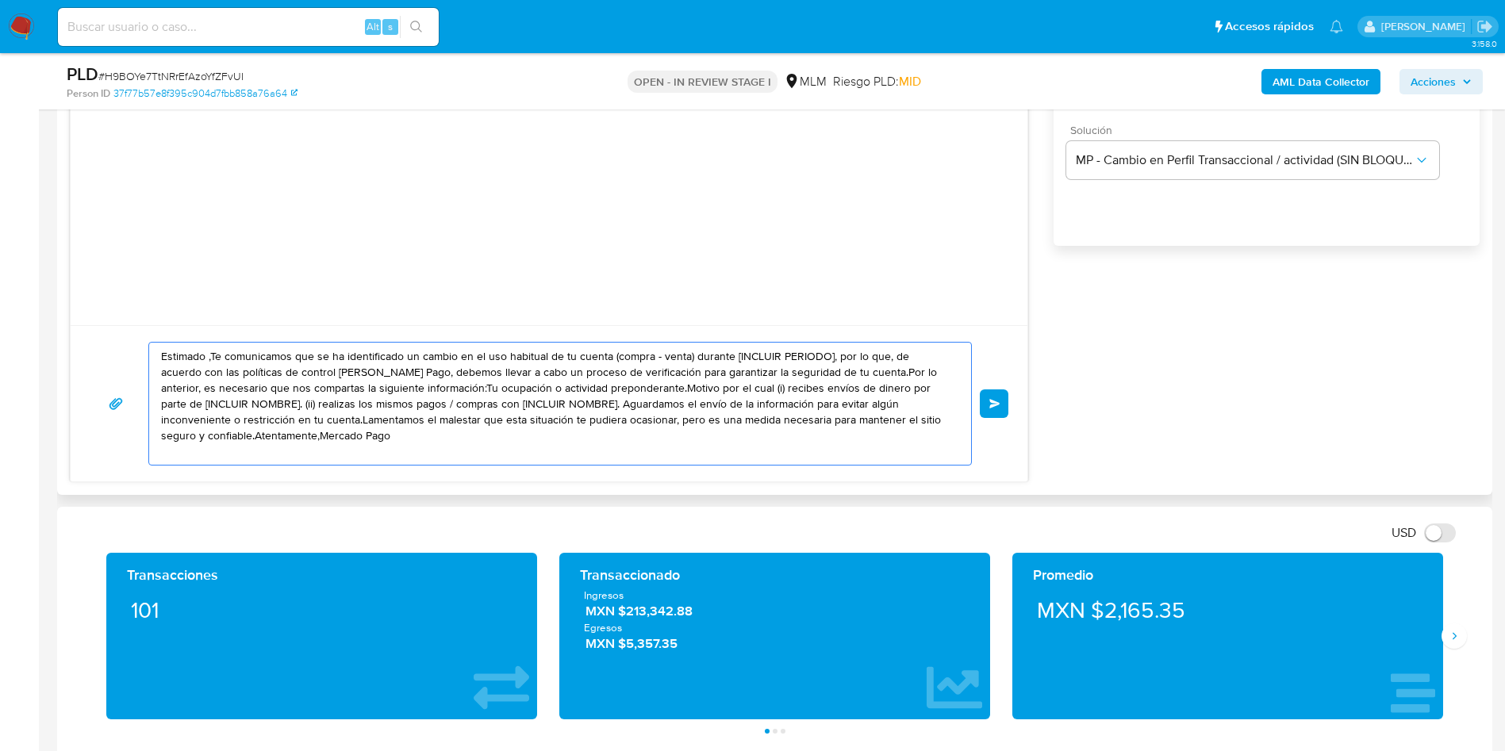
drag, startPoint x: 161, startPoint y: 351, endPoint x: 413, endPoint y: 446, distance: 269.6
click at [413, 446] on textarea "Estimado ,Te comunicamos que se ha identificado un cambio en el uso habitual de…" at bounding box center [556, 404] width 790 height 122
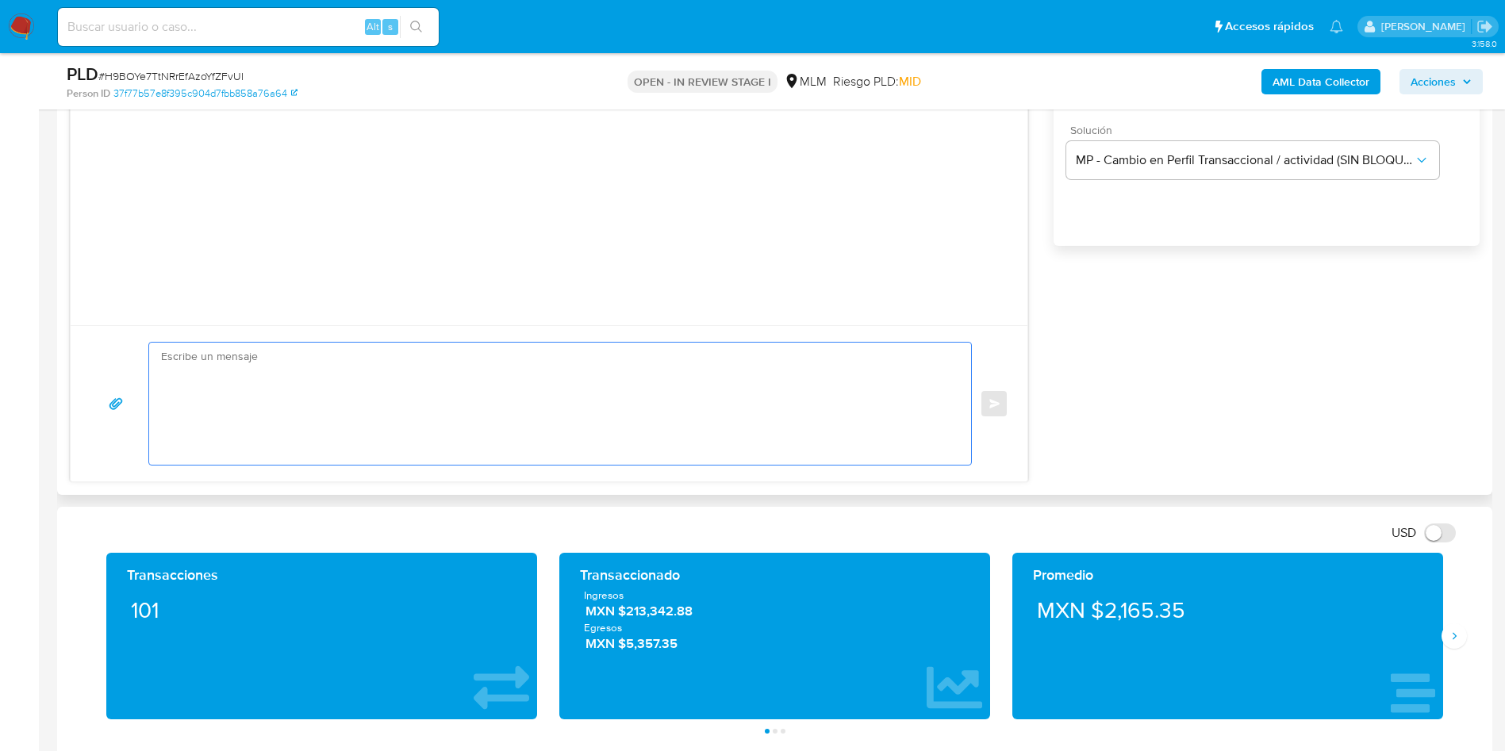
paste textarea "Estimado Carlos Arturo Cepeda Piña Te comunicamos que se ha identificado un cam…"
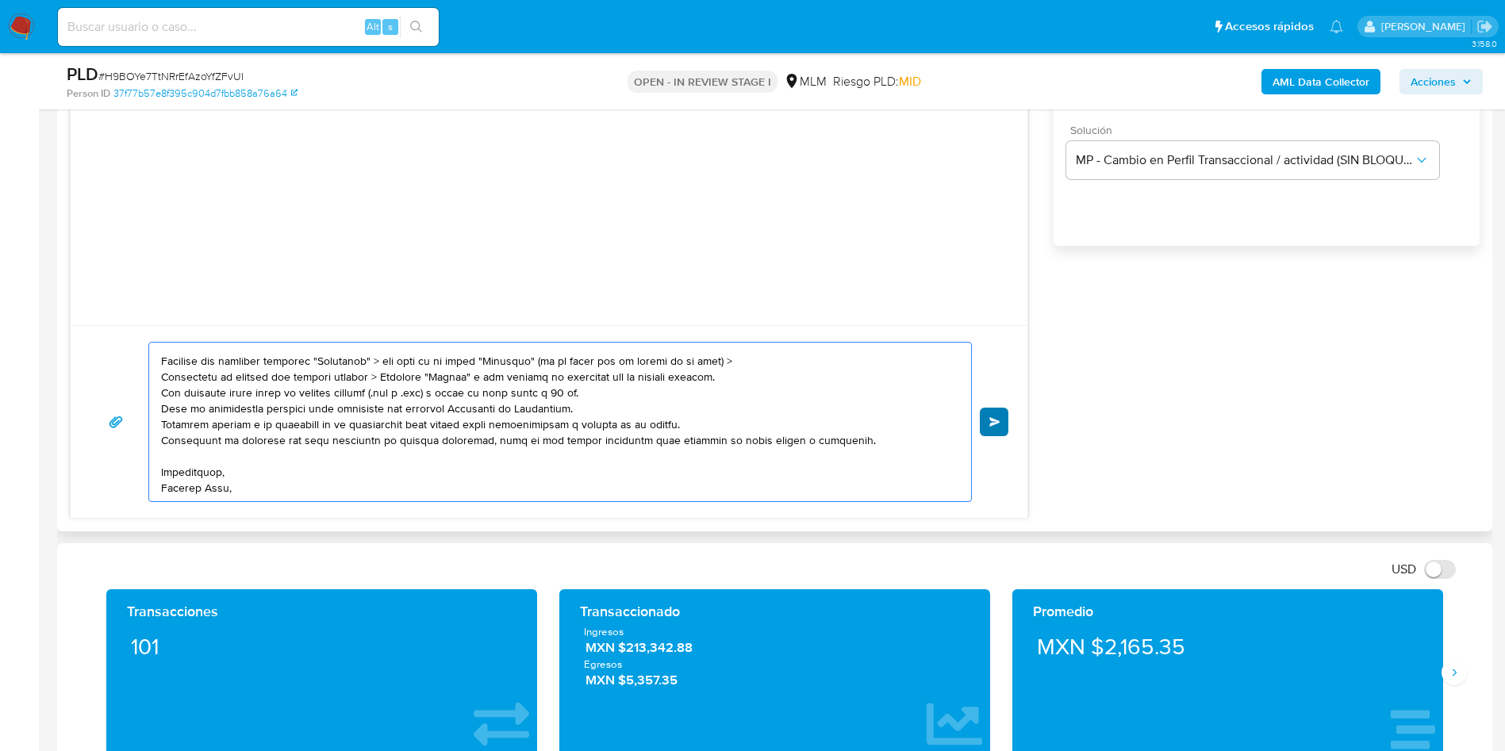
scroll to position [201, 0]
type textarea "Estimado Carlos Arturo Cepeda Piña Te comunicamos que se ha identificado un cam…"
click at [995, 431] on button "Enviar" at bounding box center [994, 422] width 29 height 29
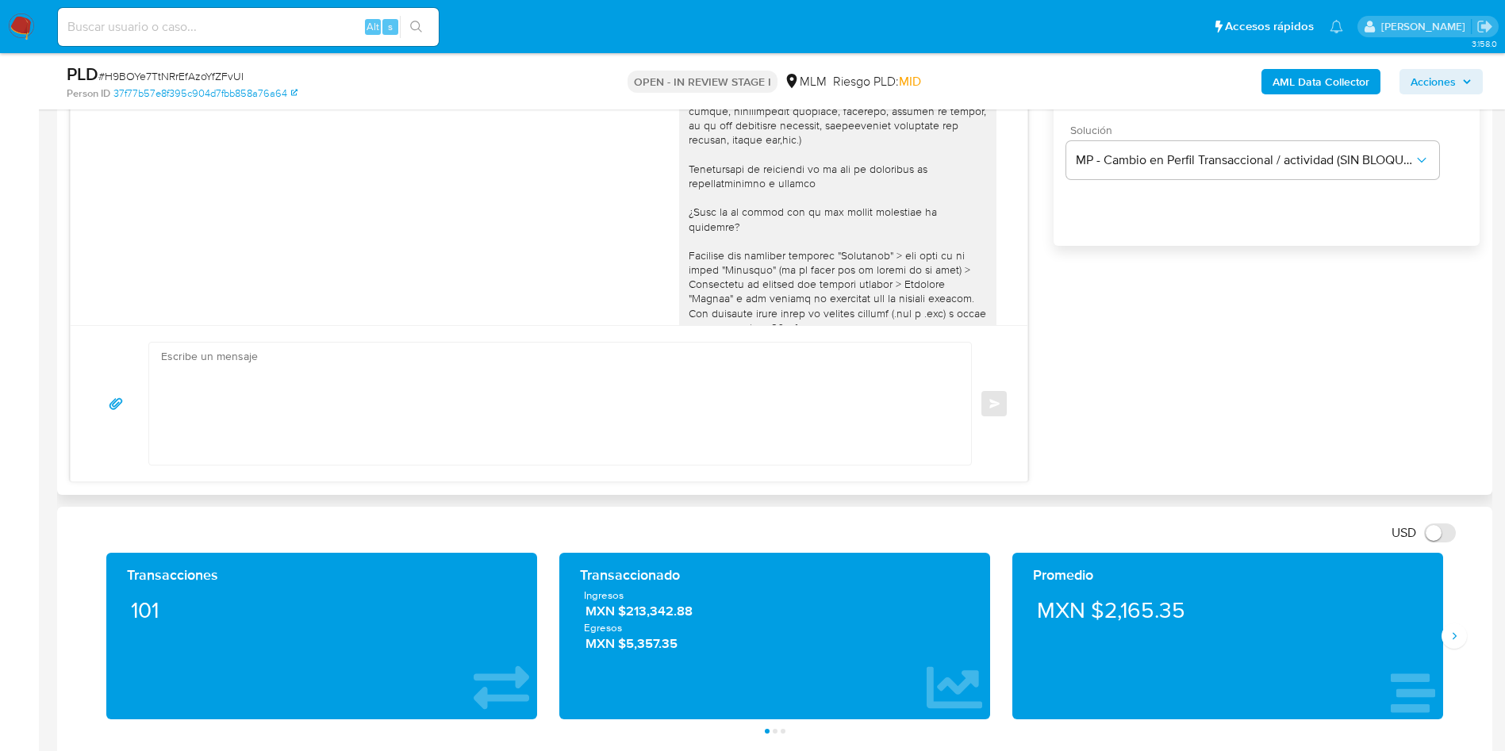
scroll to position [176, 0]
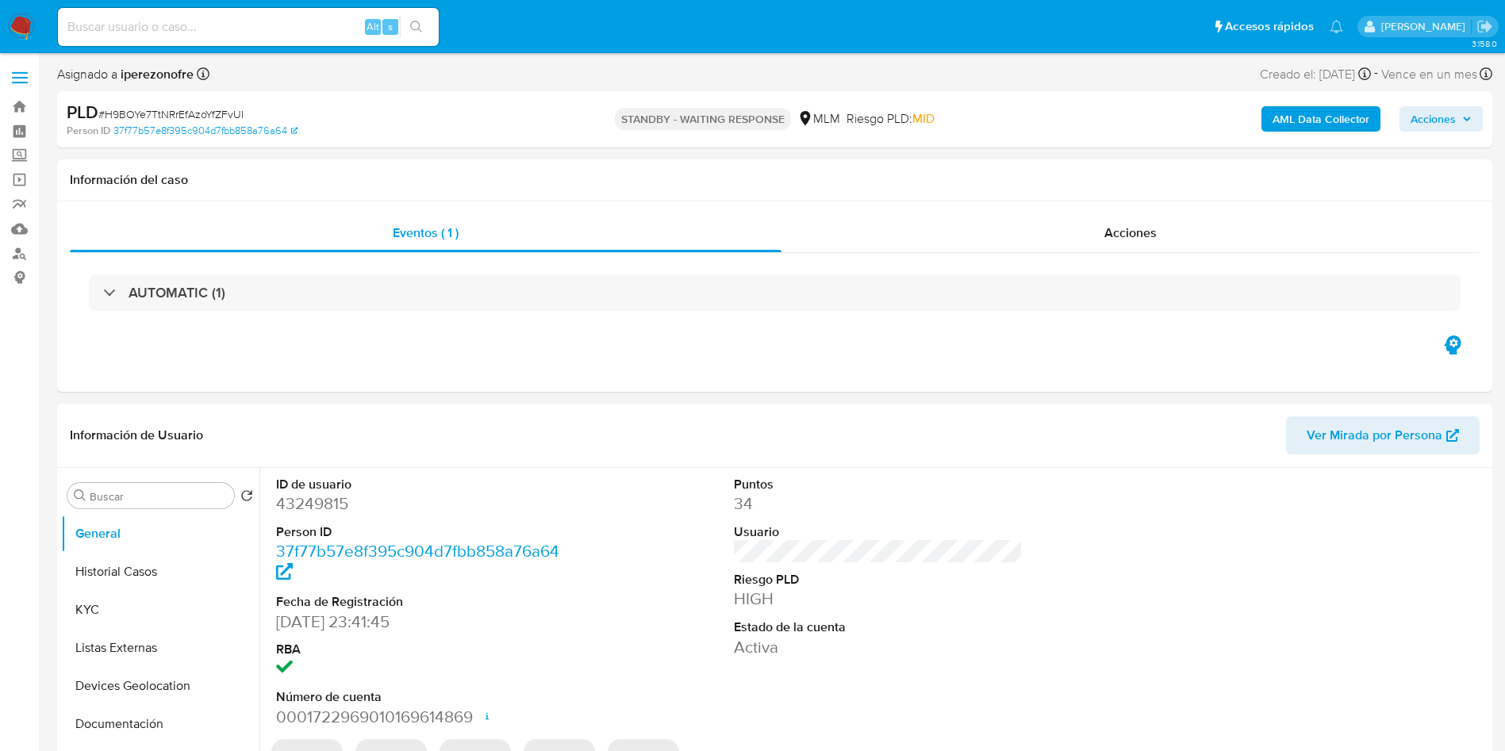
select select "10"
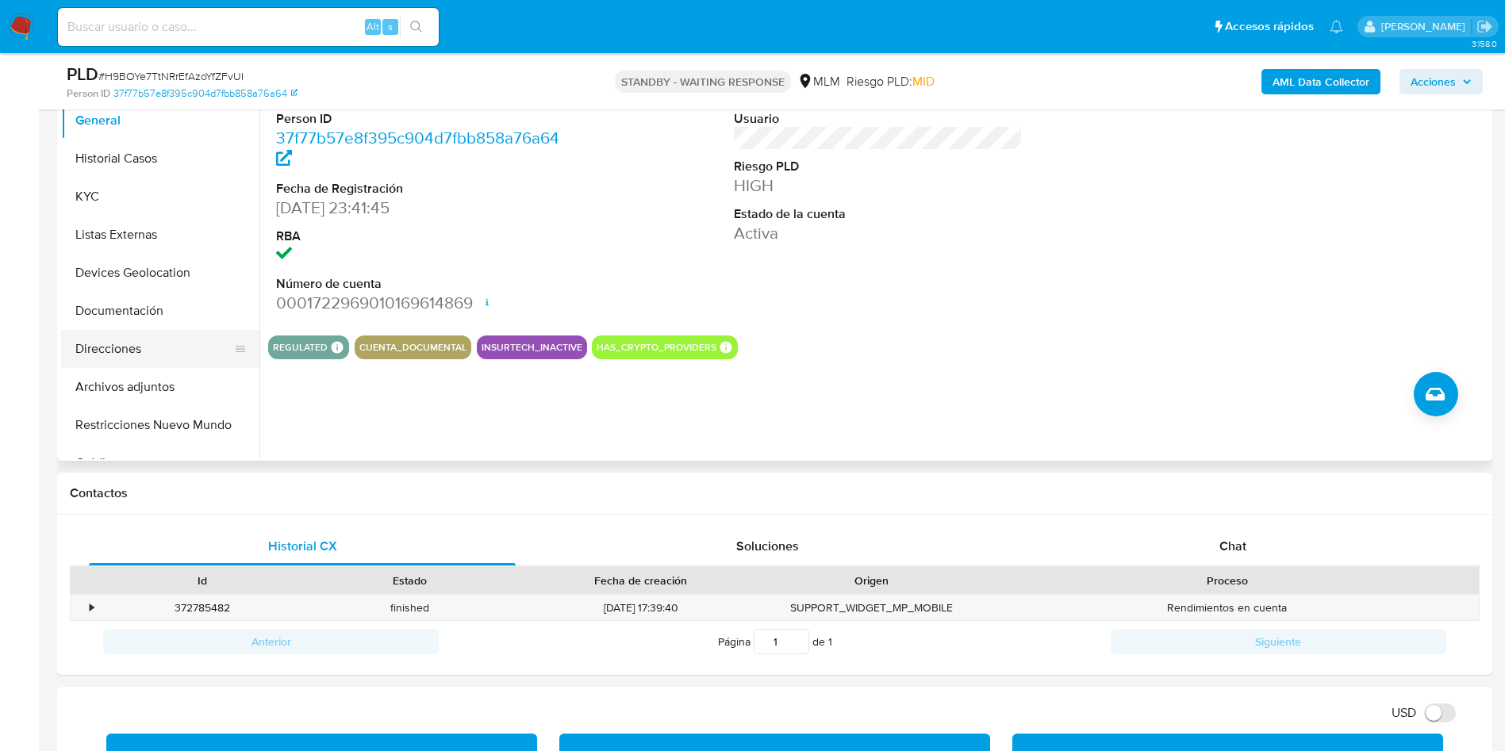
scroll to position [119, 0]
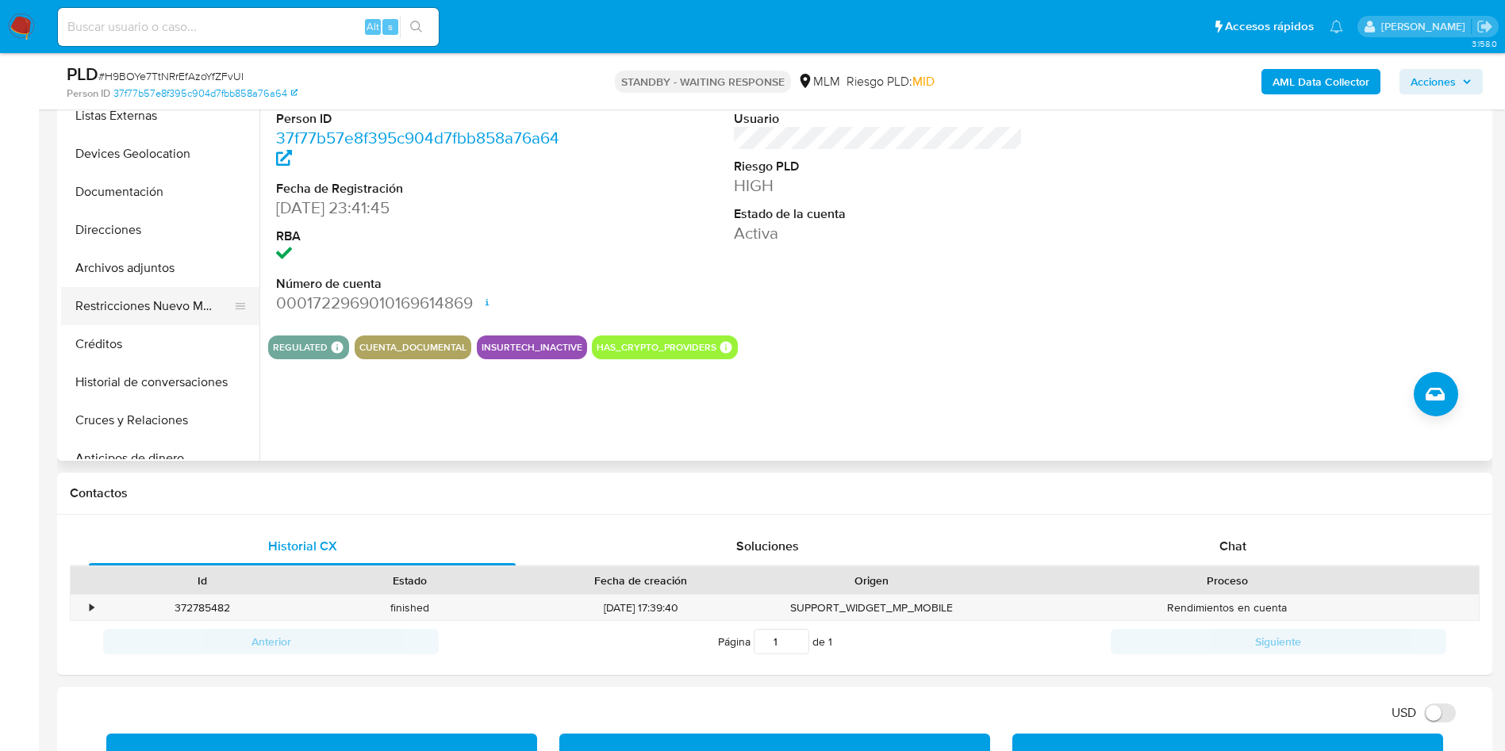
click at [131, 308] on button "Restricciones Nuevo Mundo" at bounding box center [154, 306] width 186 height 38
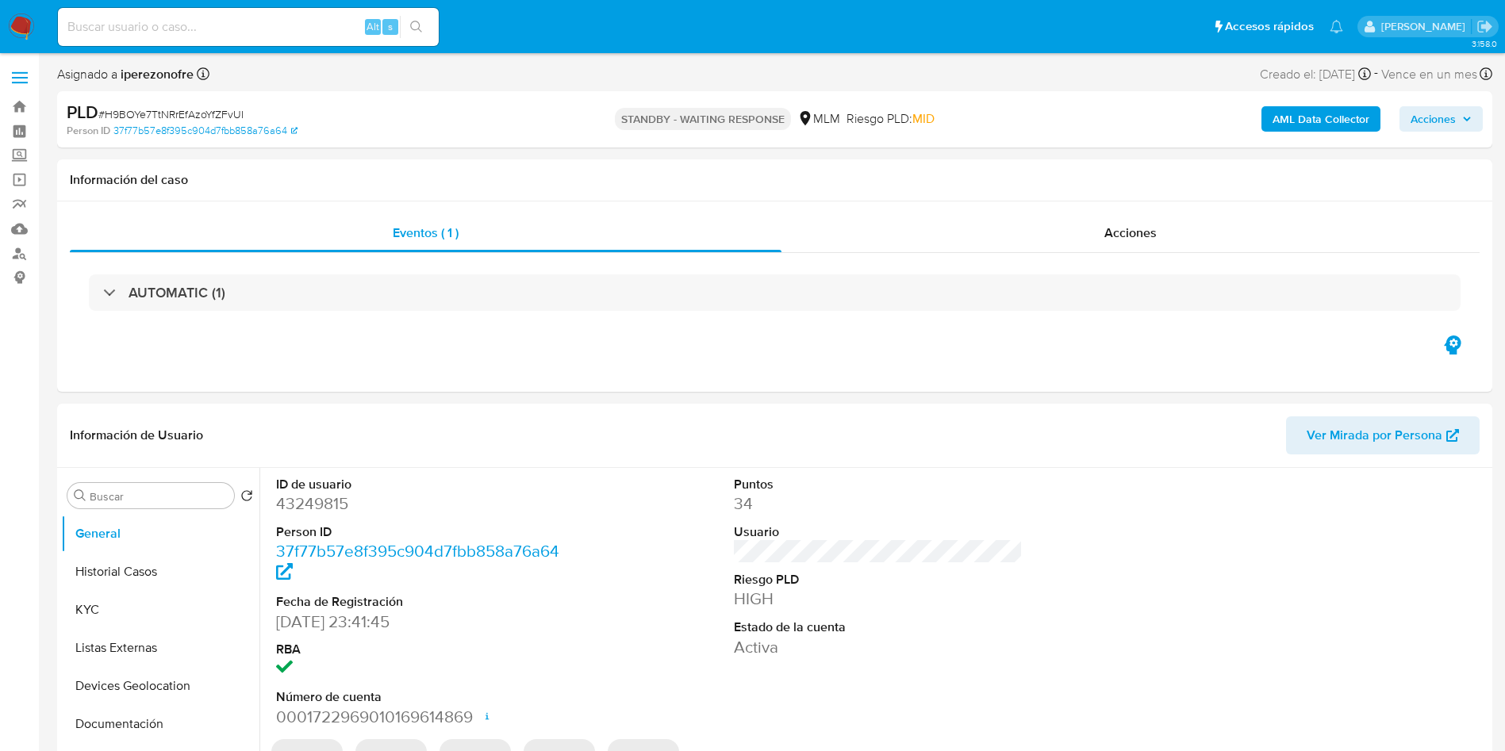
select select "10"
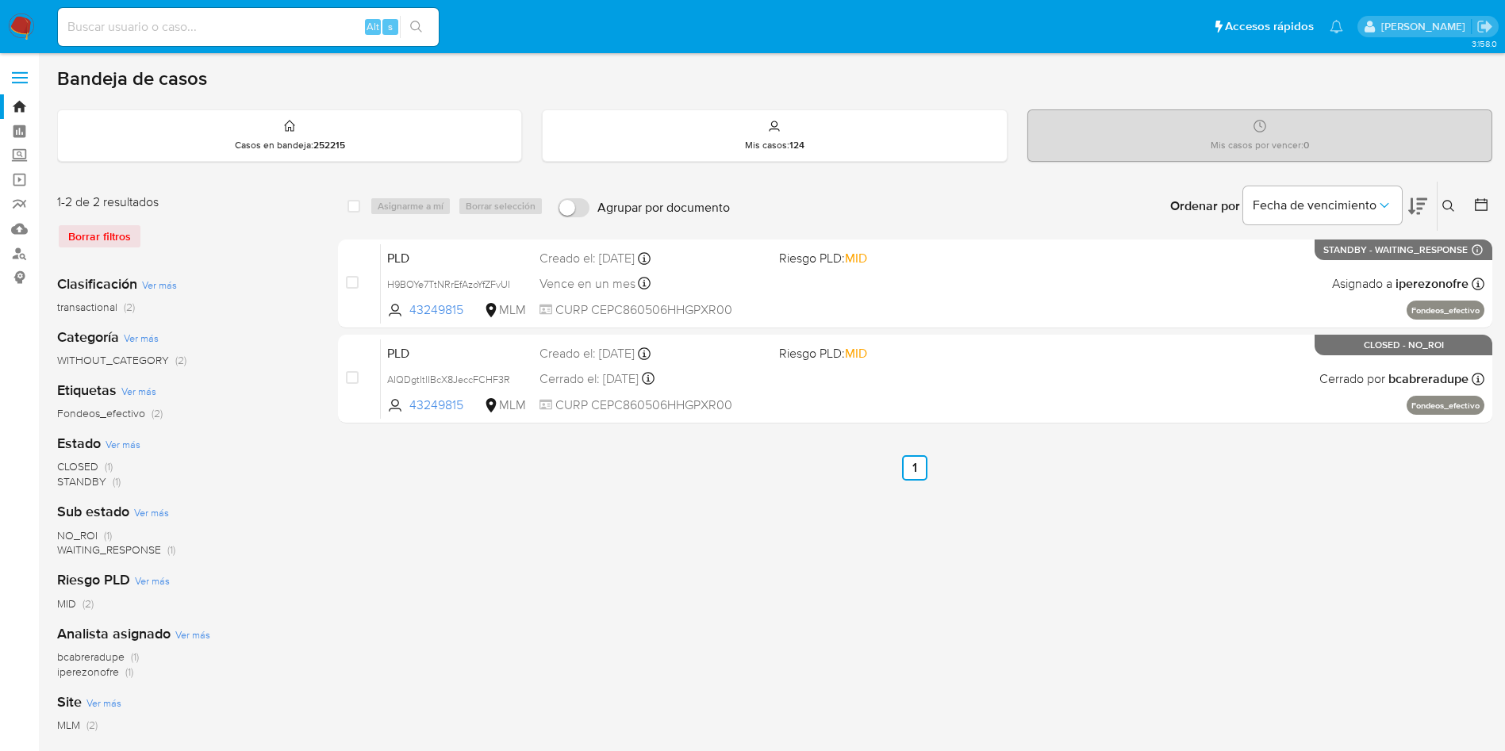
click at [1450, 203] on icon at bounding box center [1448, 206] width 13 height 13
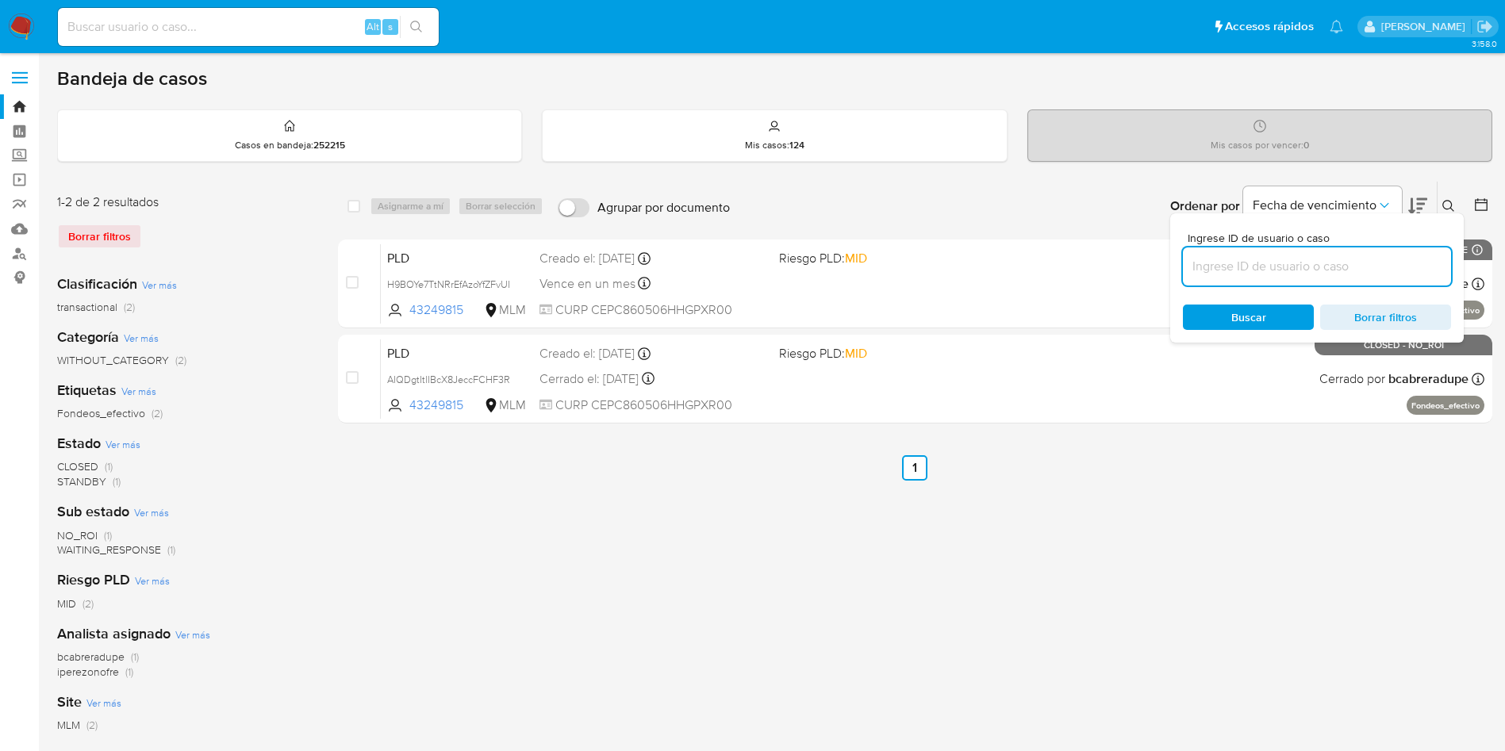
click at [1290, 268] on input at bounding box center [1317, 266] width 268 height 21
type input "2493805698"
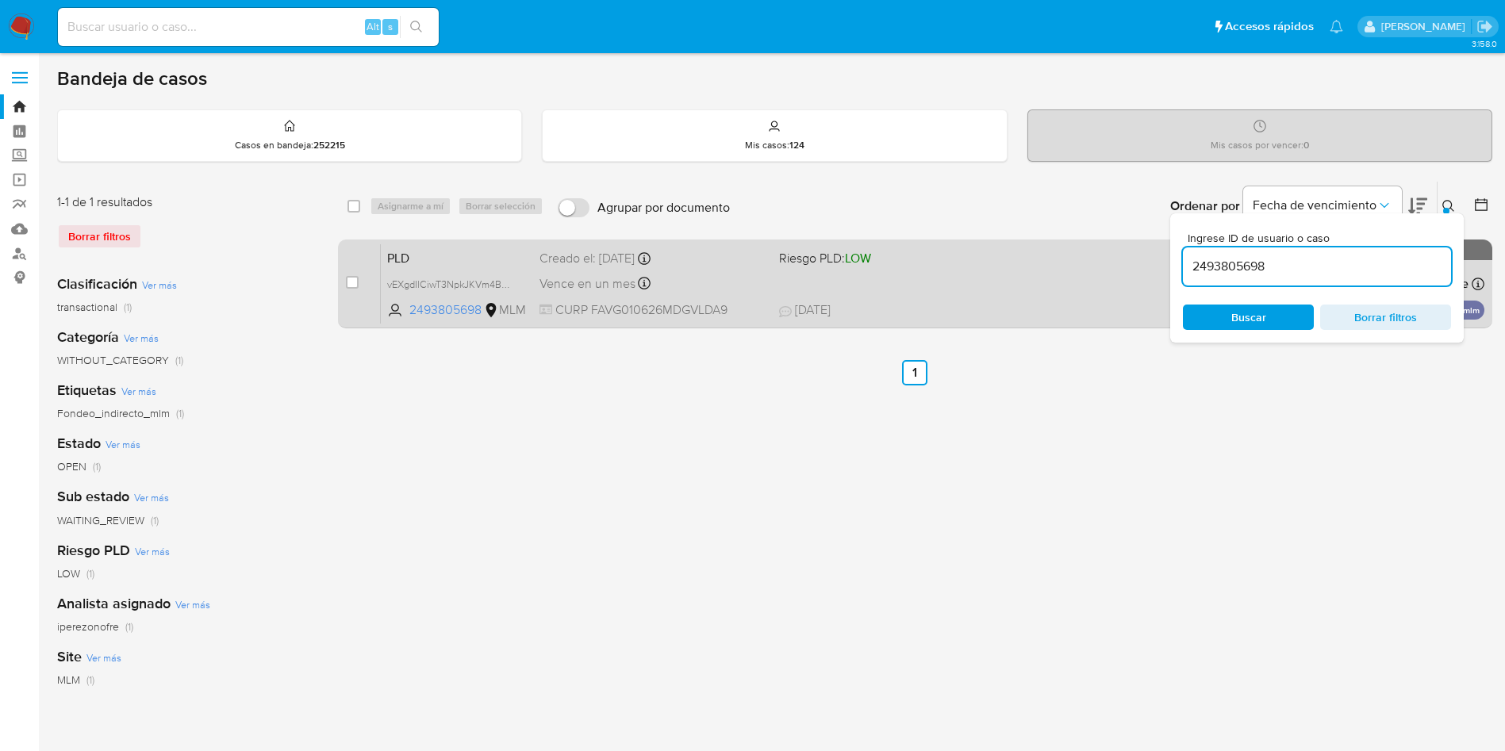
click at [724, 286] on div "Vence en un mes Vence el [DATE] 02:03:46" at bounding box center [652, 283] width 227 height 21
click at [346, 289] on div "case-item-checkbox" at bounding box center [352, 282] width 13 height 16
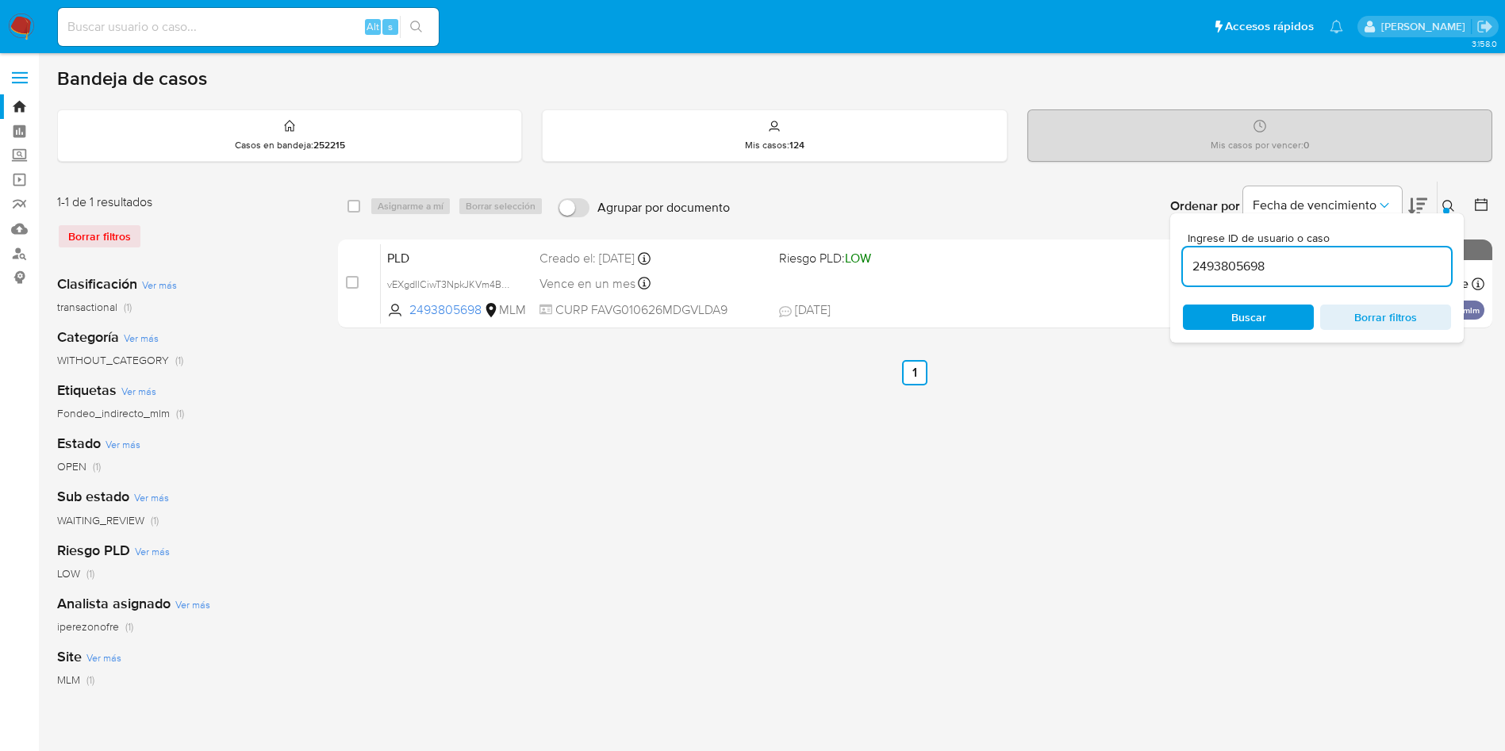
click at [1235, 259] on input "2493805698" at bounding box center [1317, 266] width 268 height 21
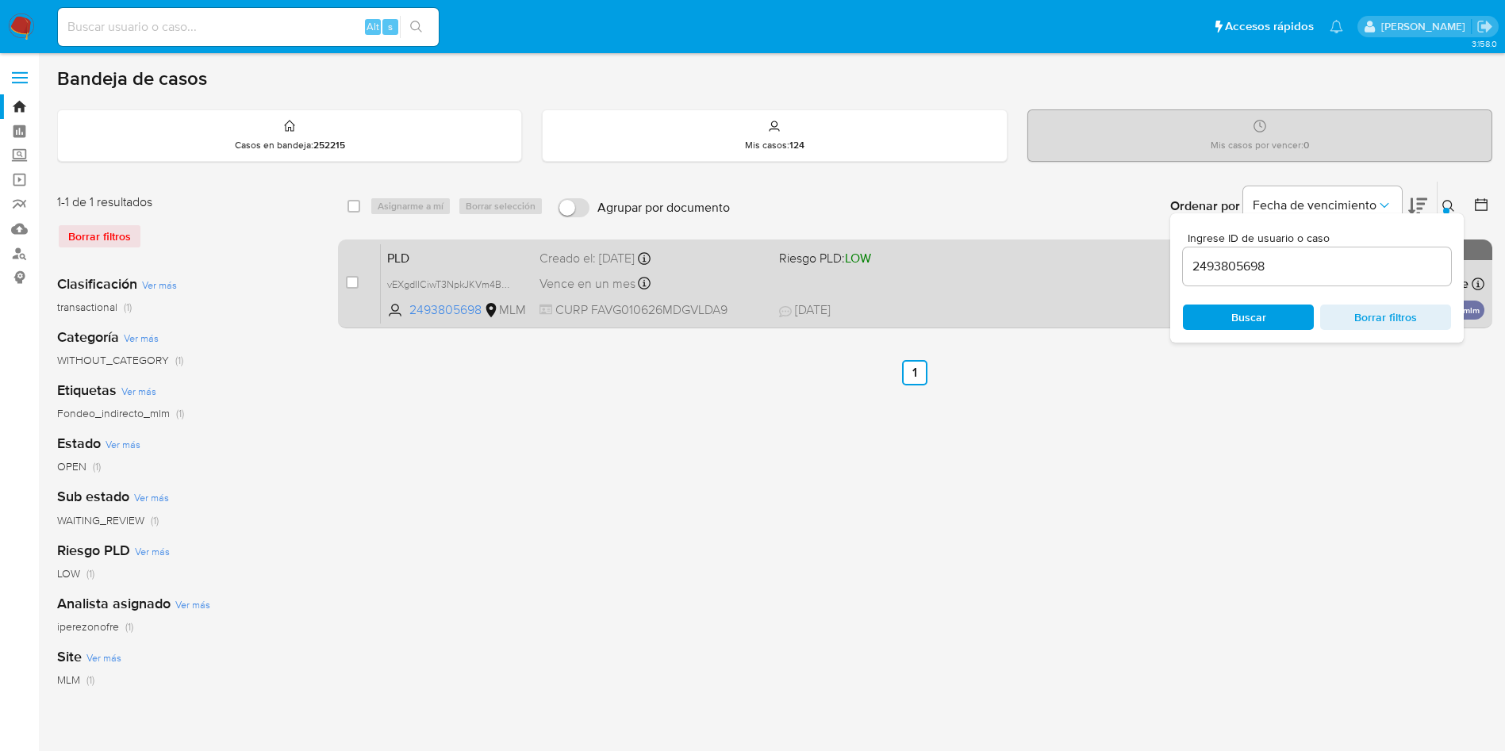
click at [344, 282] on div "case-item-checkbox No es posible asignar el caso PLD vEXgdIlCiwT3NpkJKVm4BmB1 2…" at bounding box center [915, 284] width 1154 height 89
click at [352, 278] on input "checkbox" at bounding box center [352, 282] width 13 height 13
checkbox input "true"
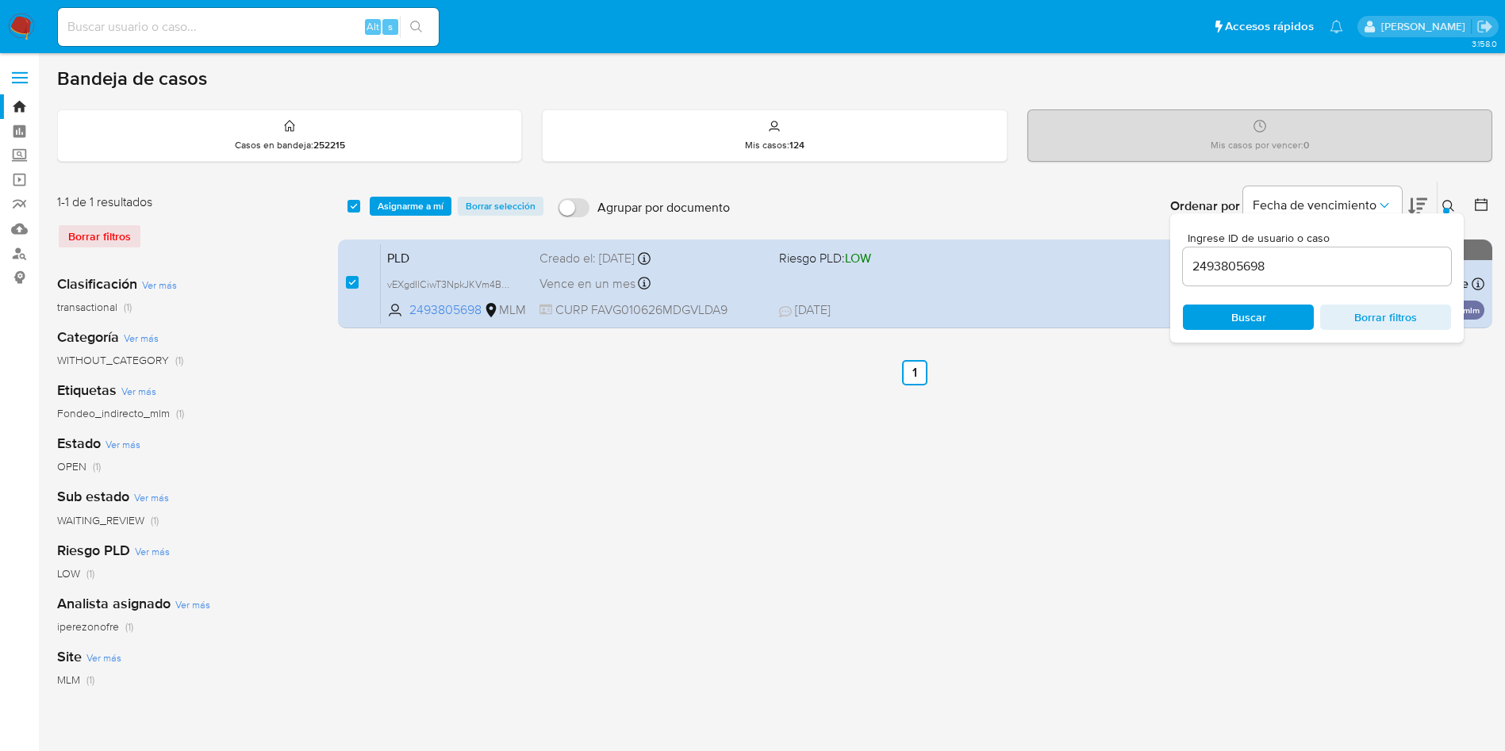
click at [436, 194] on div "select-all-cases-checkbox Asignarme a mí Borrar selección Agrupar por documento…" at bounding box center [915, 206] width 1154 height 49
click at [433, 206] on span "Asignarme a mí" at bounding box center [411, 206] width 66 height 16
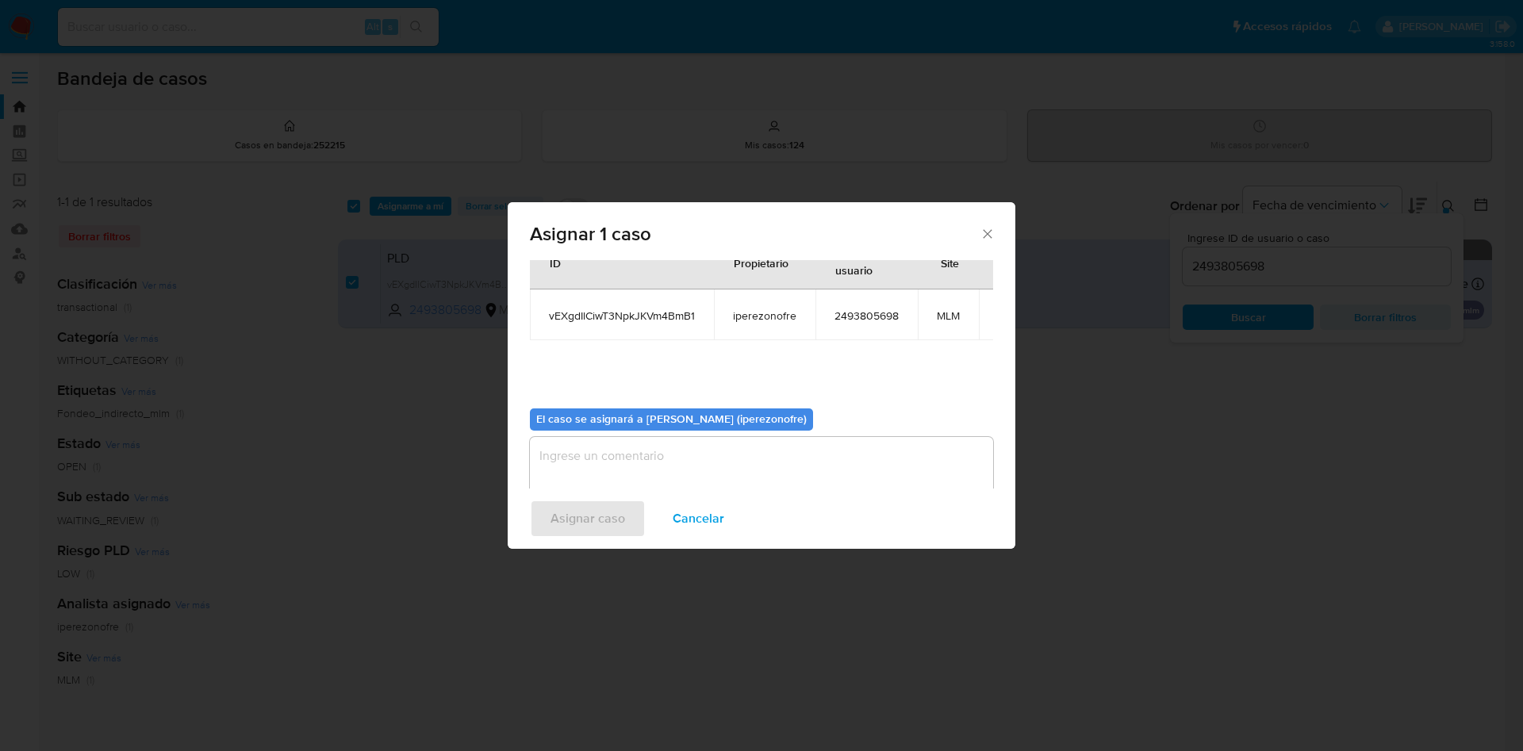
scroll to position [101, 0]
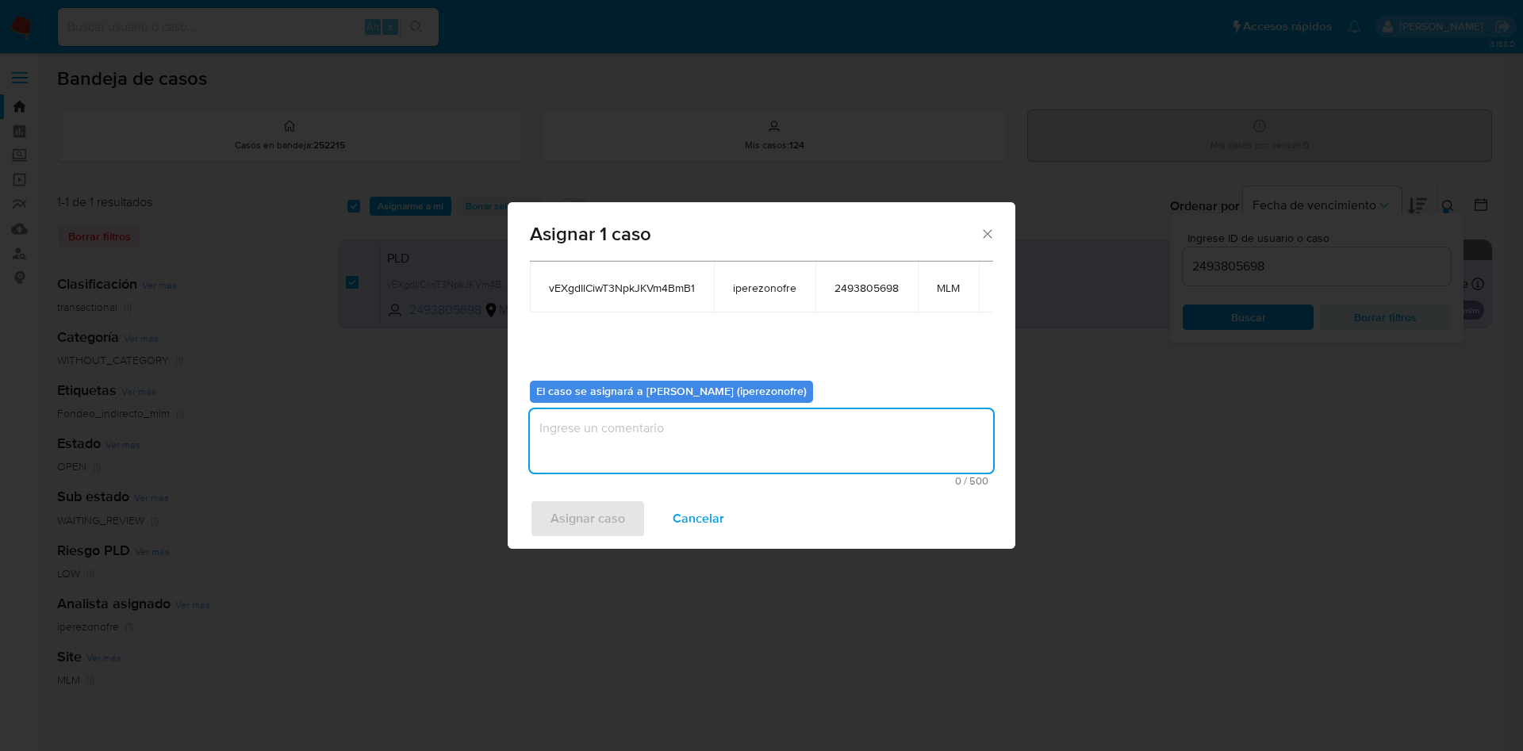
click at [778, 432] on textarea "assign-modal" at bounding box center [761, 440] width 463 height 63
type textarea "IPO"
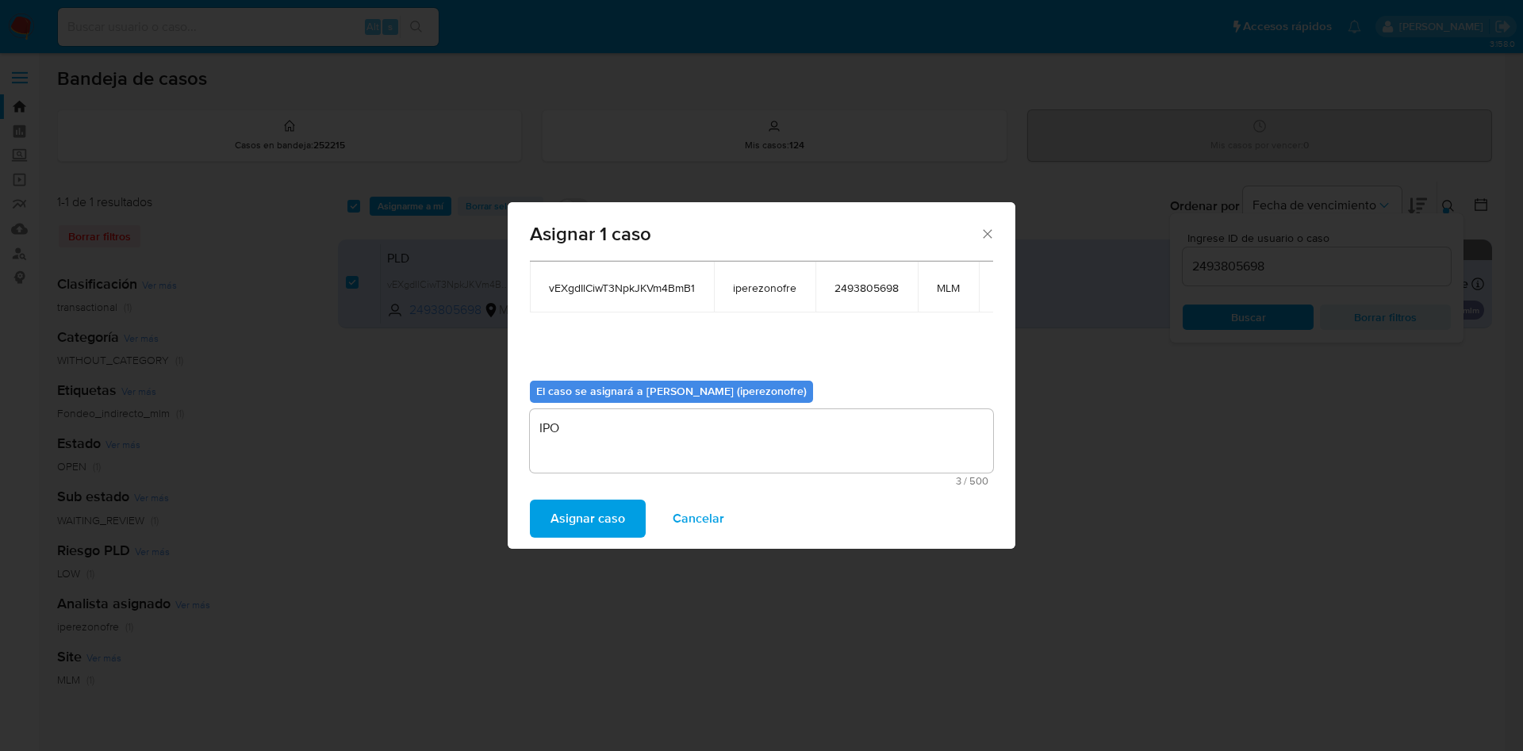
click at [557, 510] on span "Asignar caso" at bounding box center [588, 518] width 75 height 35
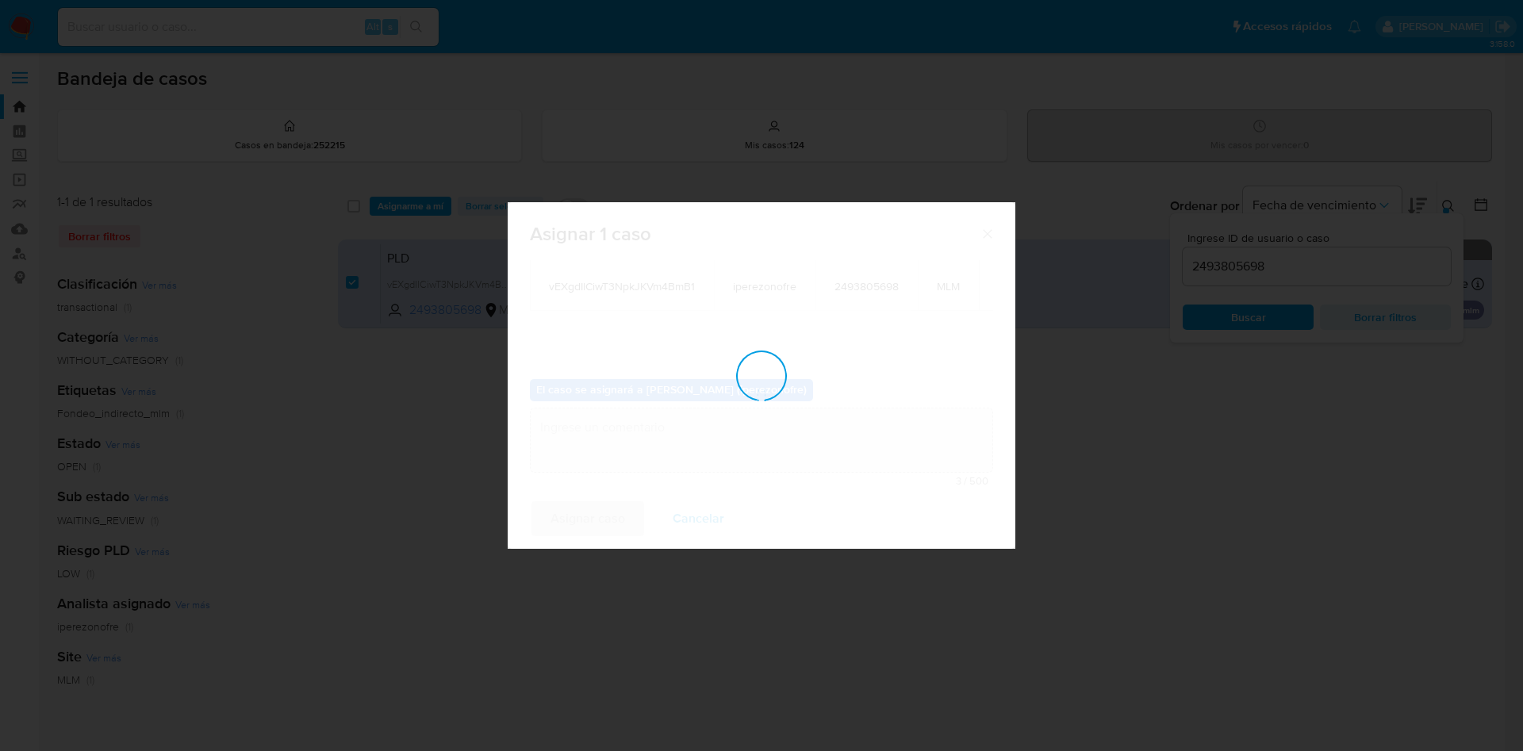
checkbox input "false"
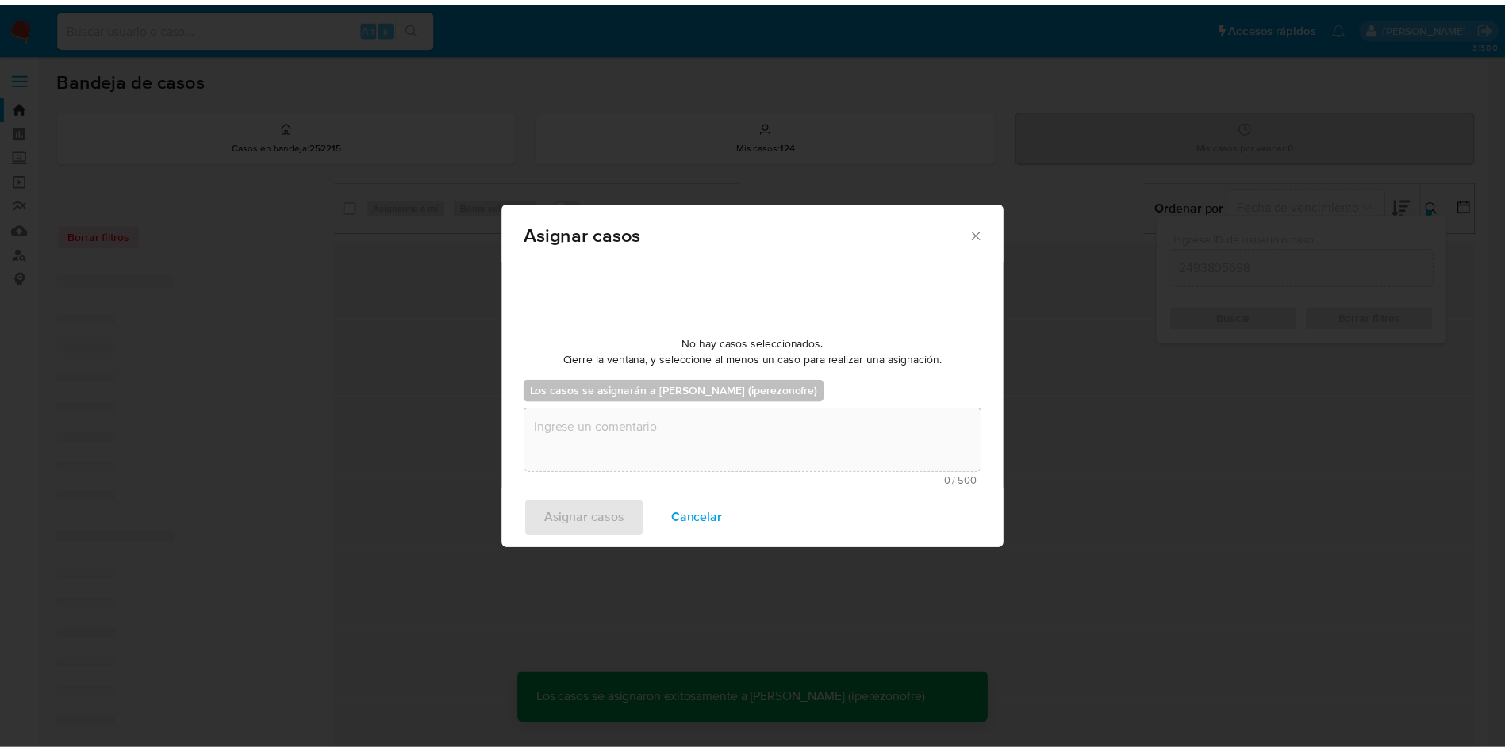
scroll to position [96, 0]
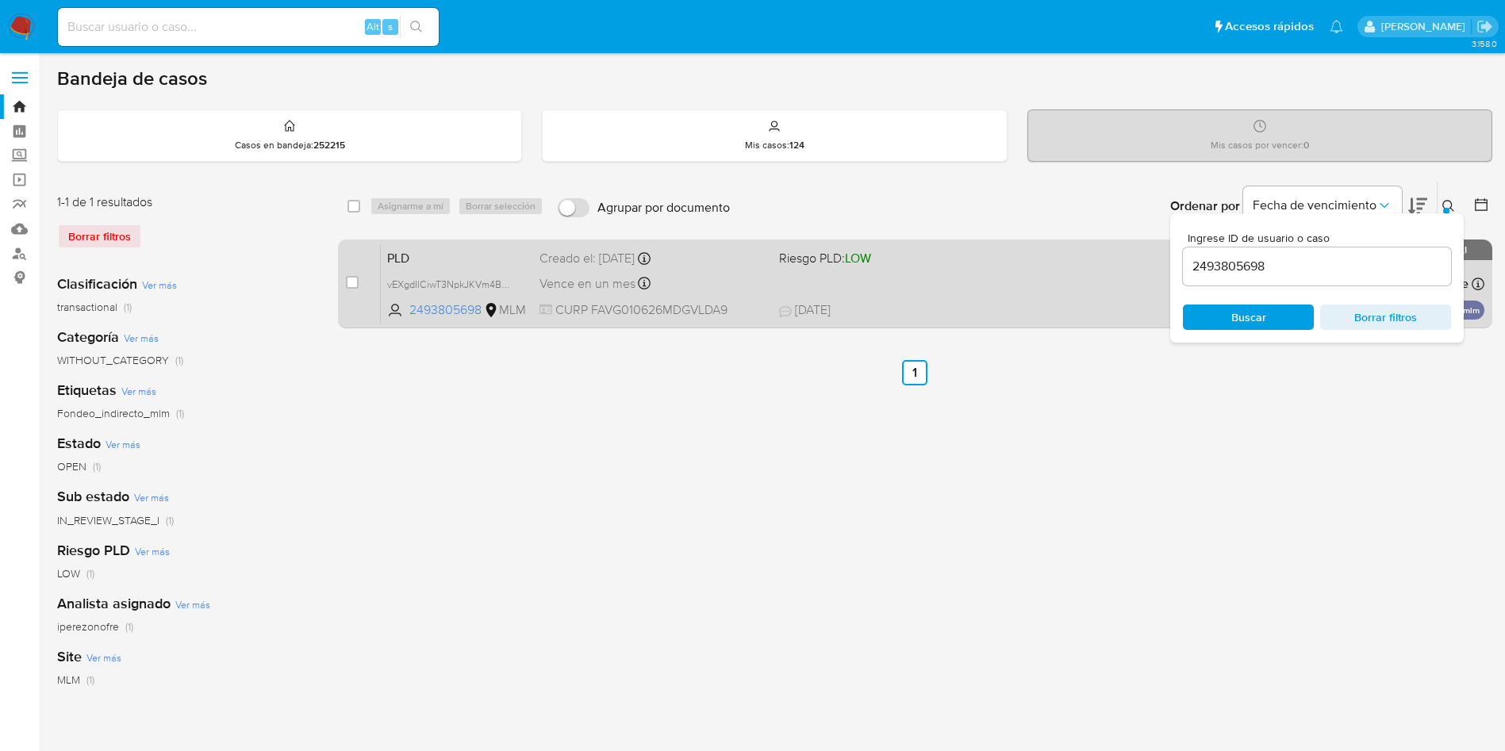
click at [617, 289] on span "Vence en un mes" at bounding box center [587, 283] width 96 height 17
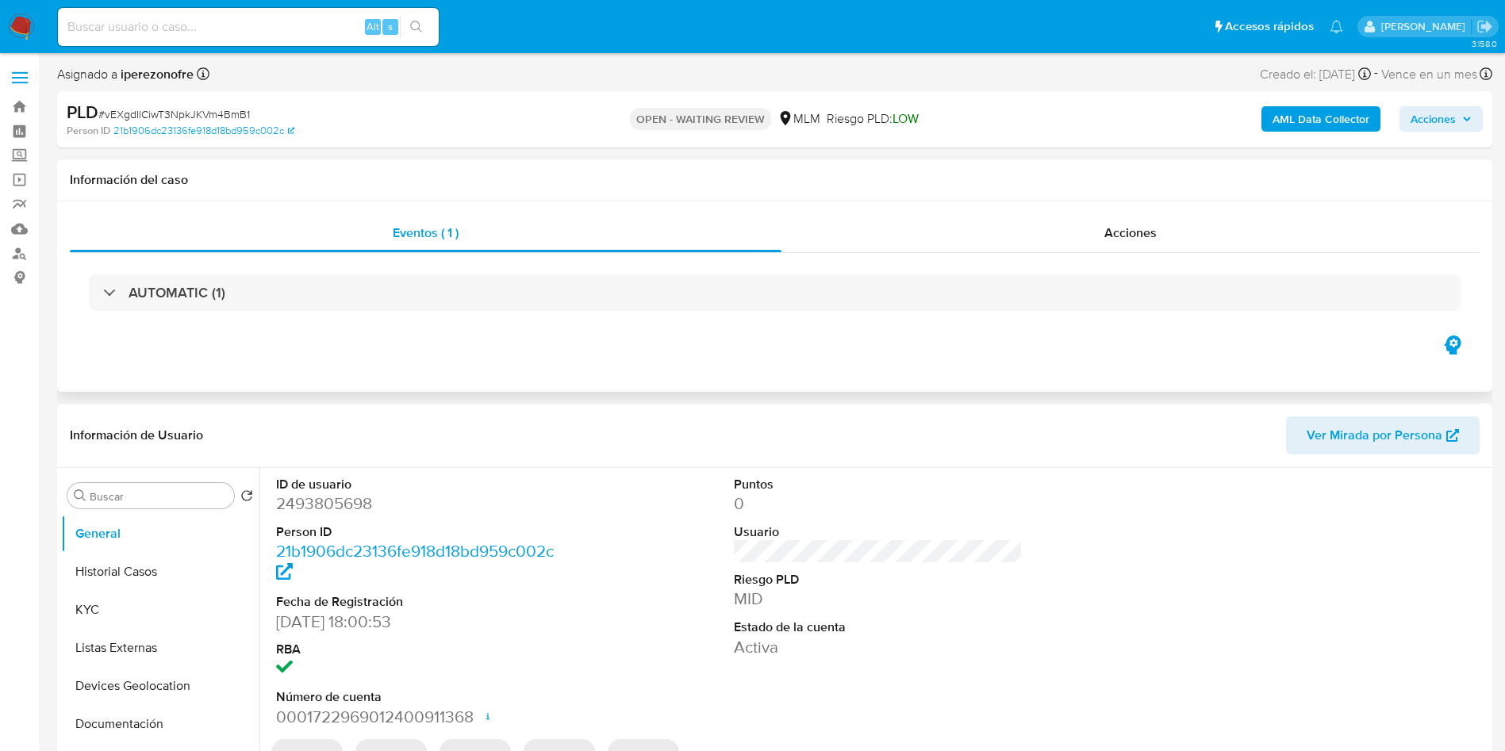
select select "10"
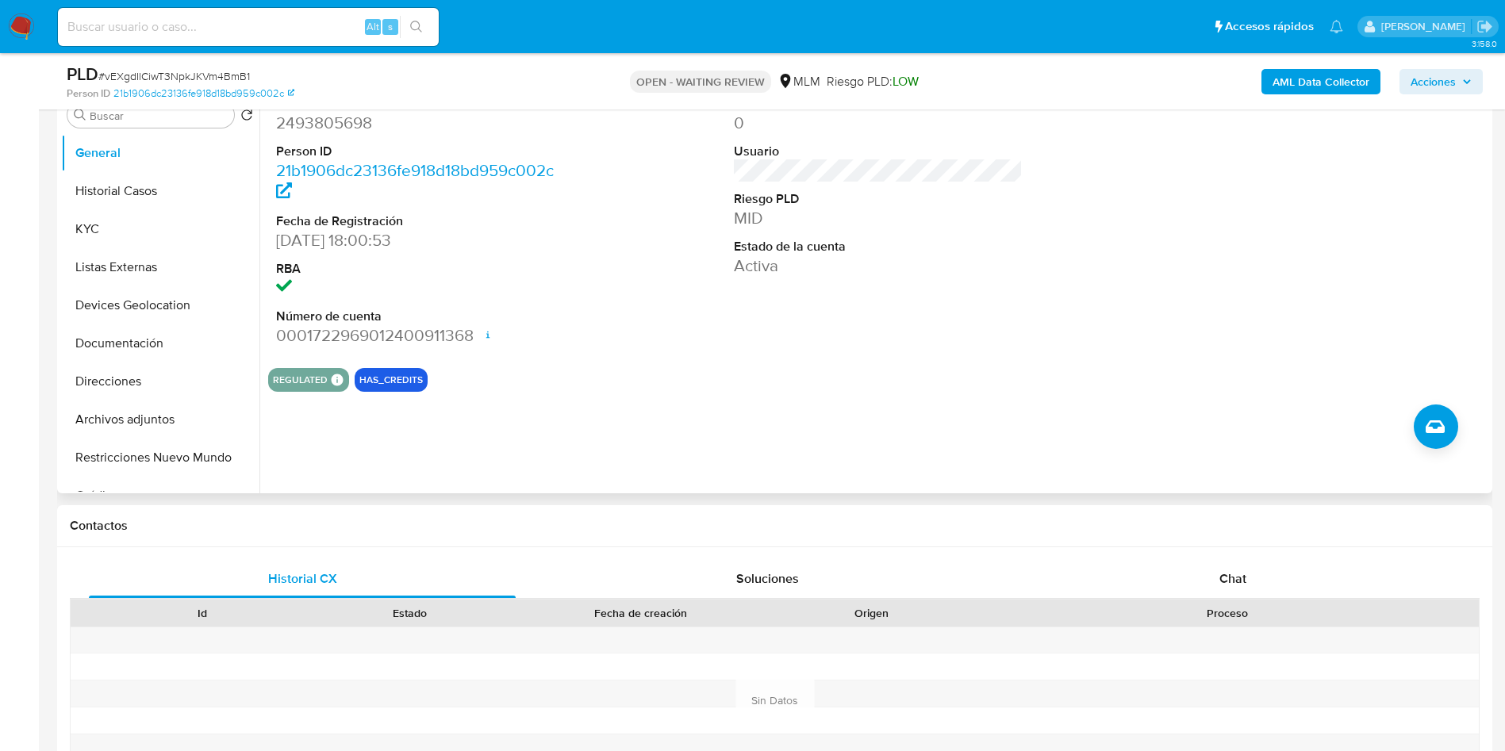
scroll to position [357, 0]
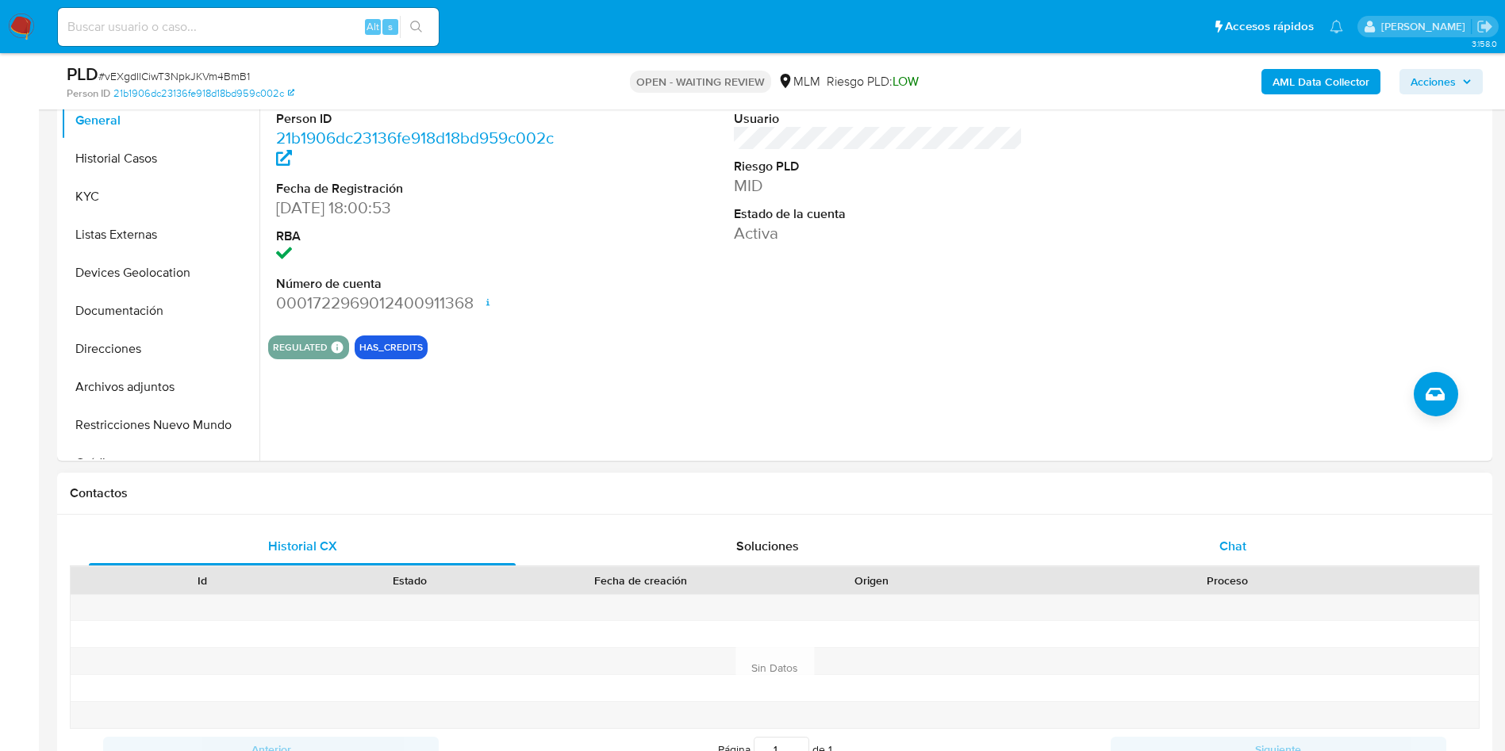
click at [1247, 549] on div "Chat" at bounding box center [1232, 547] width 427 height 38
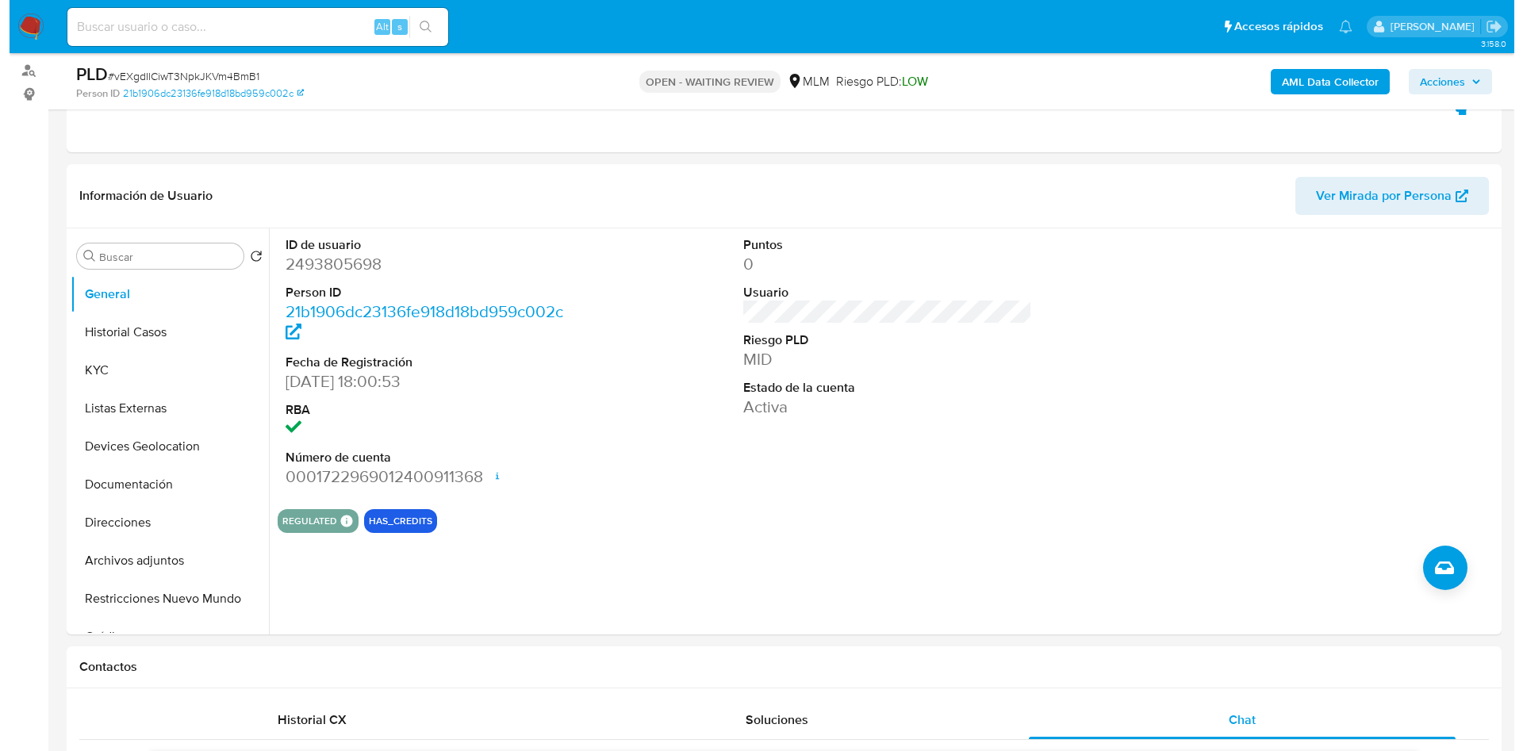
scroll to position [162, 0]
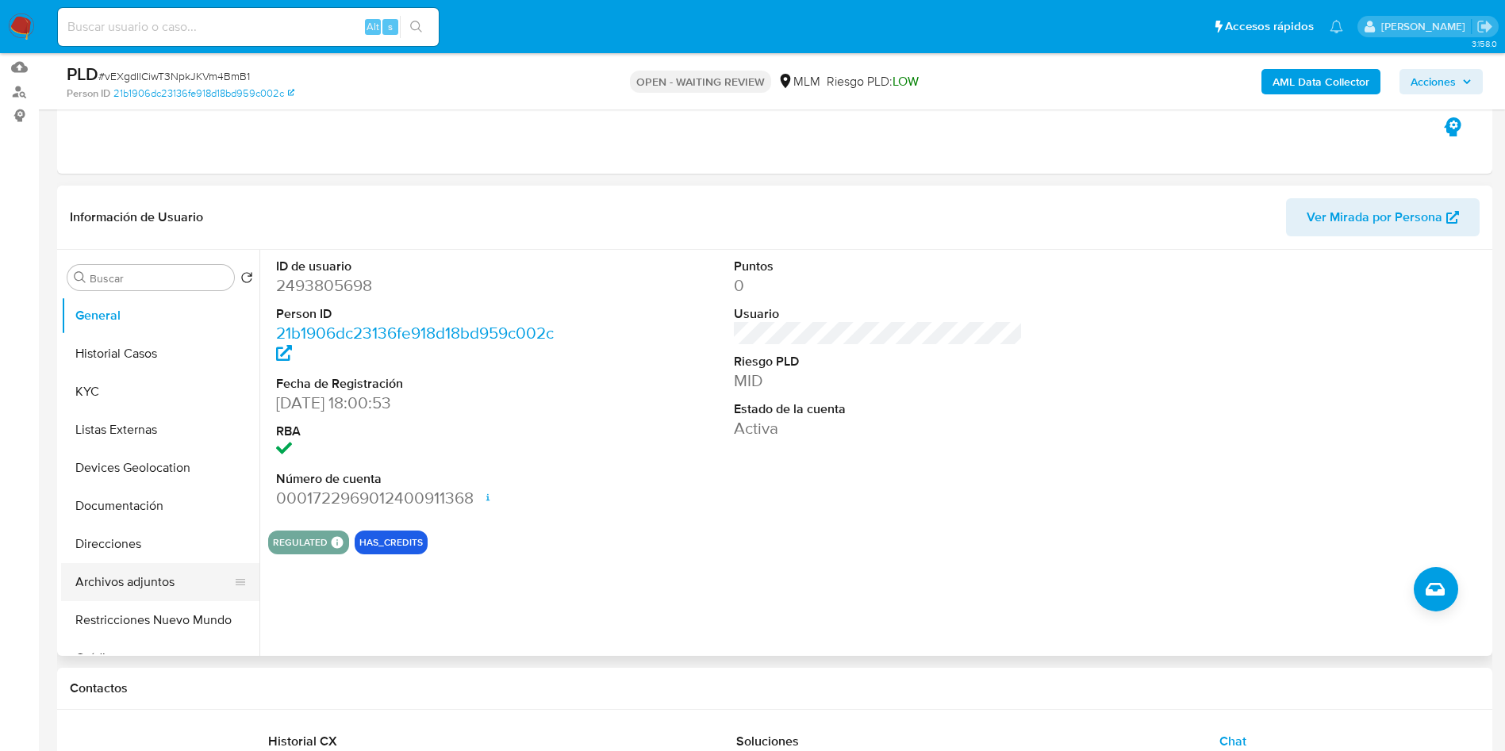
click at [149, 574] on button "Archivos adjuntos" at bounding box center [154, 582] width 186 height 38
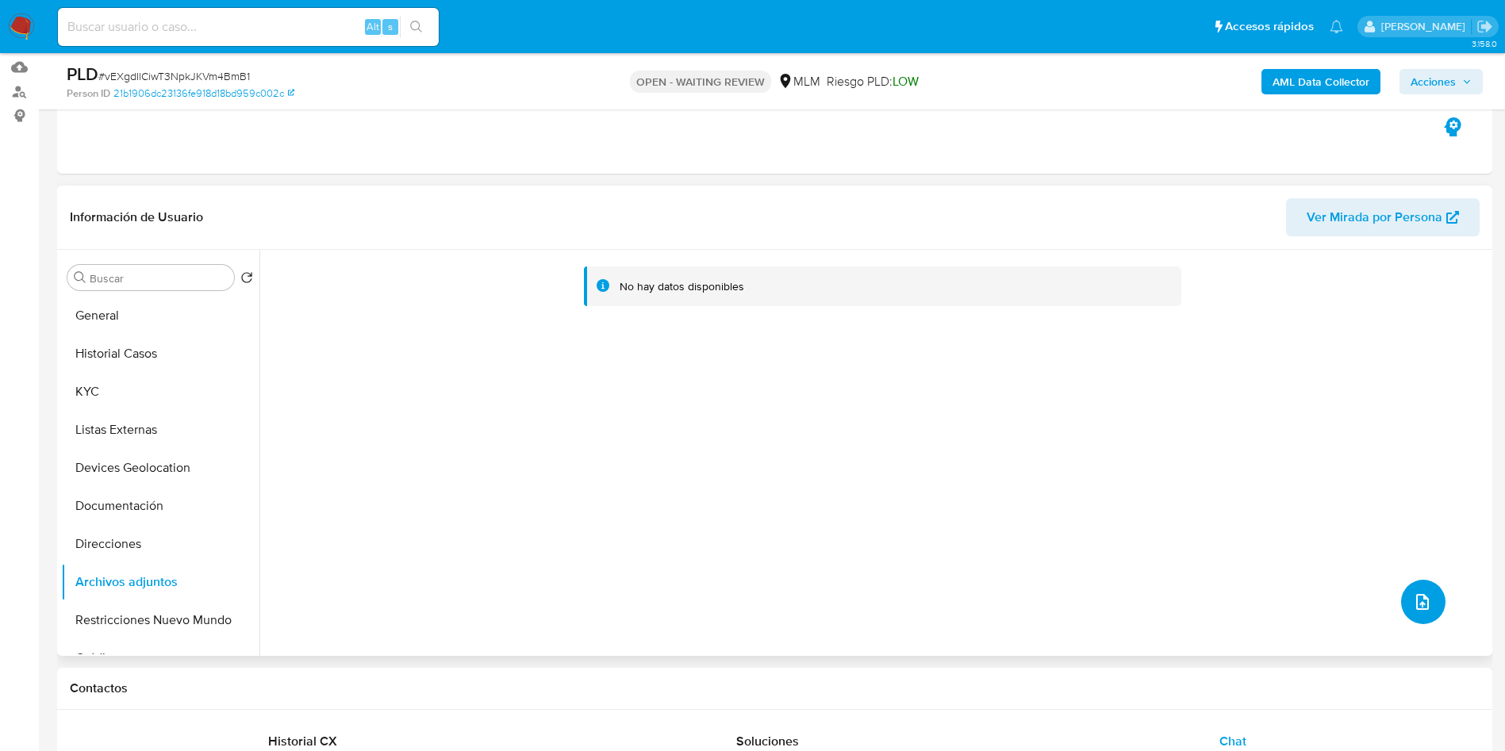
click at [1418, 589] on button "upload-file" at bounding box center [1423, 602] width 44 height 44
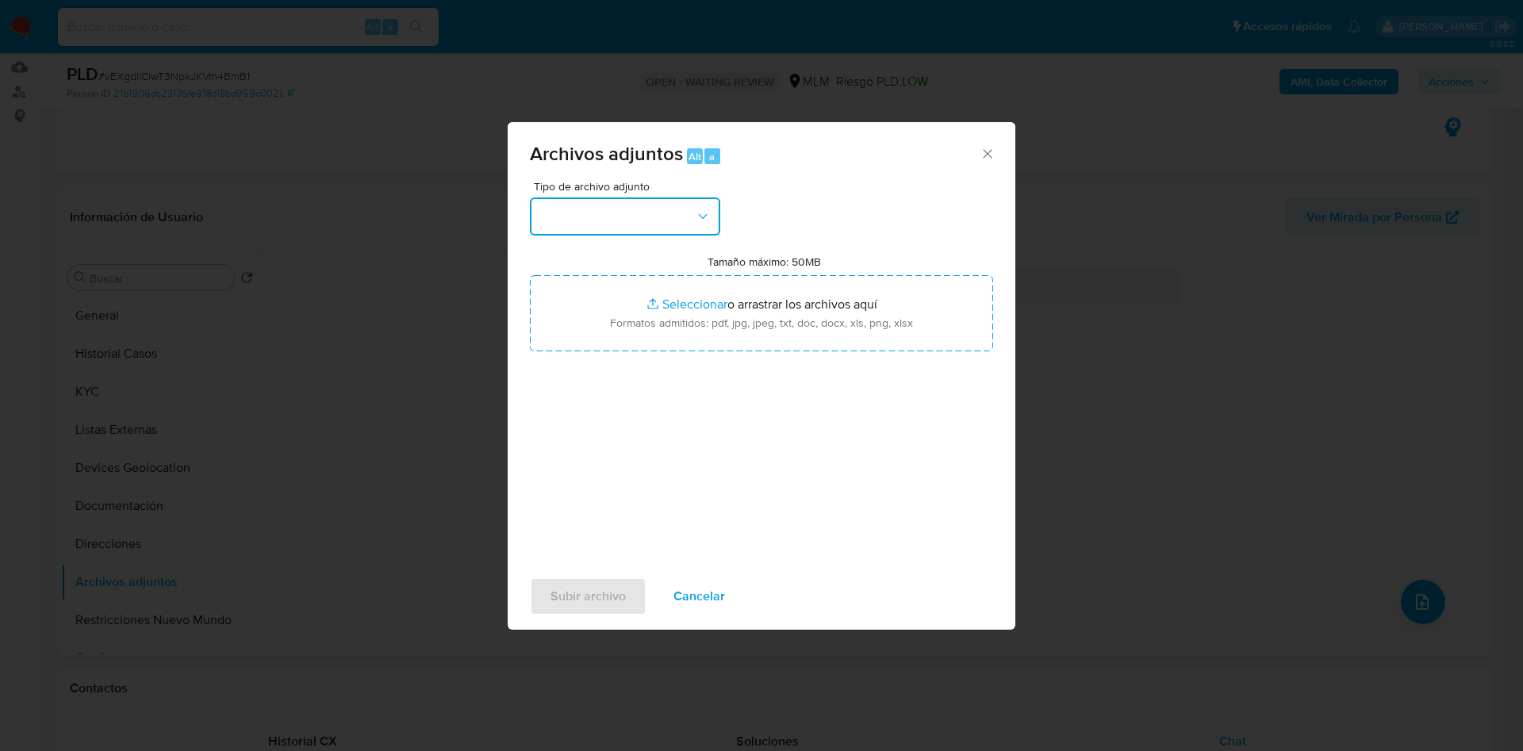
click at [697, 211] on icon "button" at bounding box center [703, 217] width 16 height 16
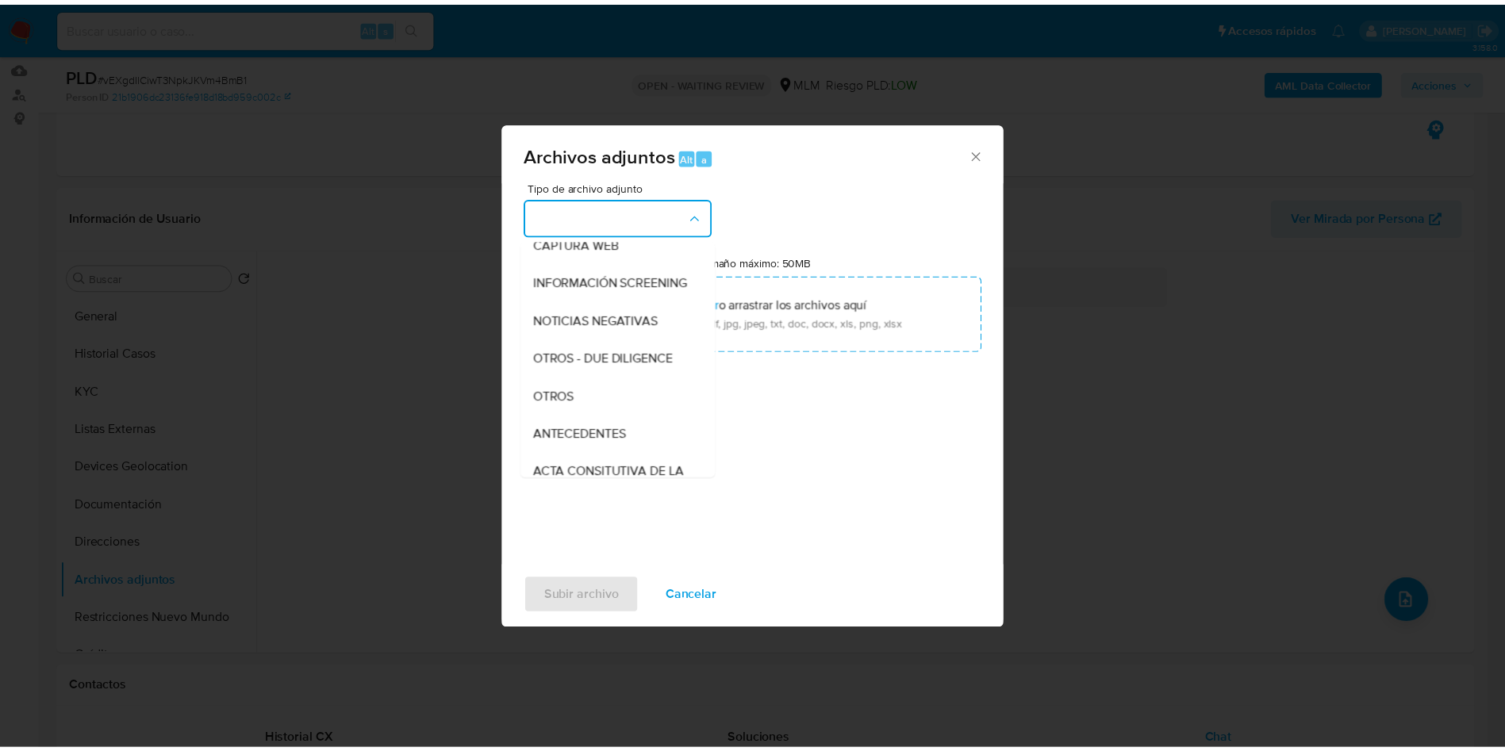
scroll to position [119, 0]
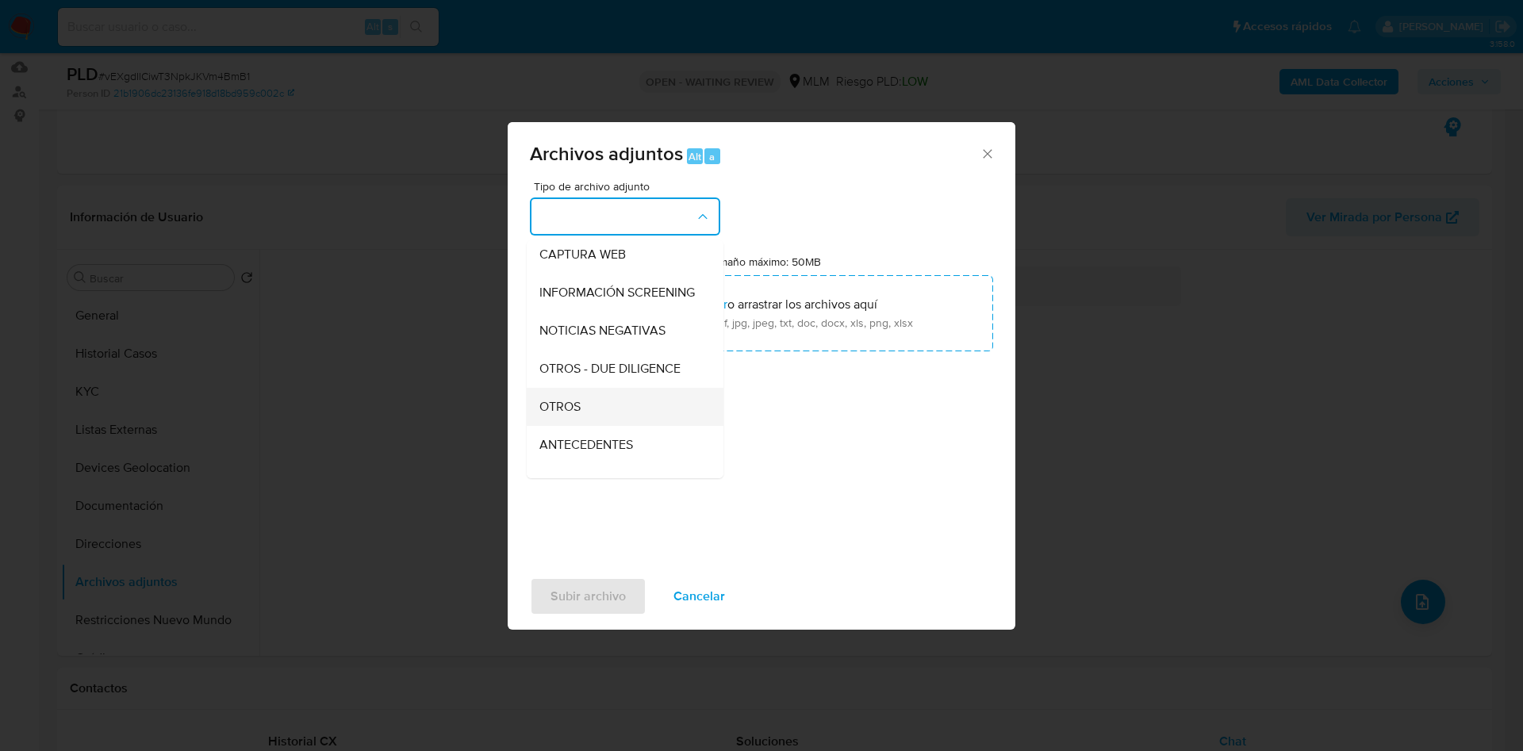
click at [604, 415] on div "OTROS" at bounding box center [620, 407] width 162 height 38
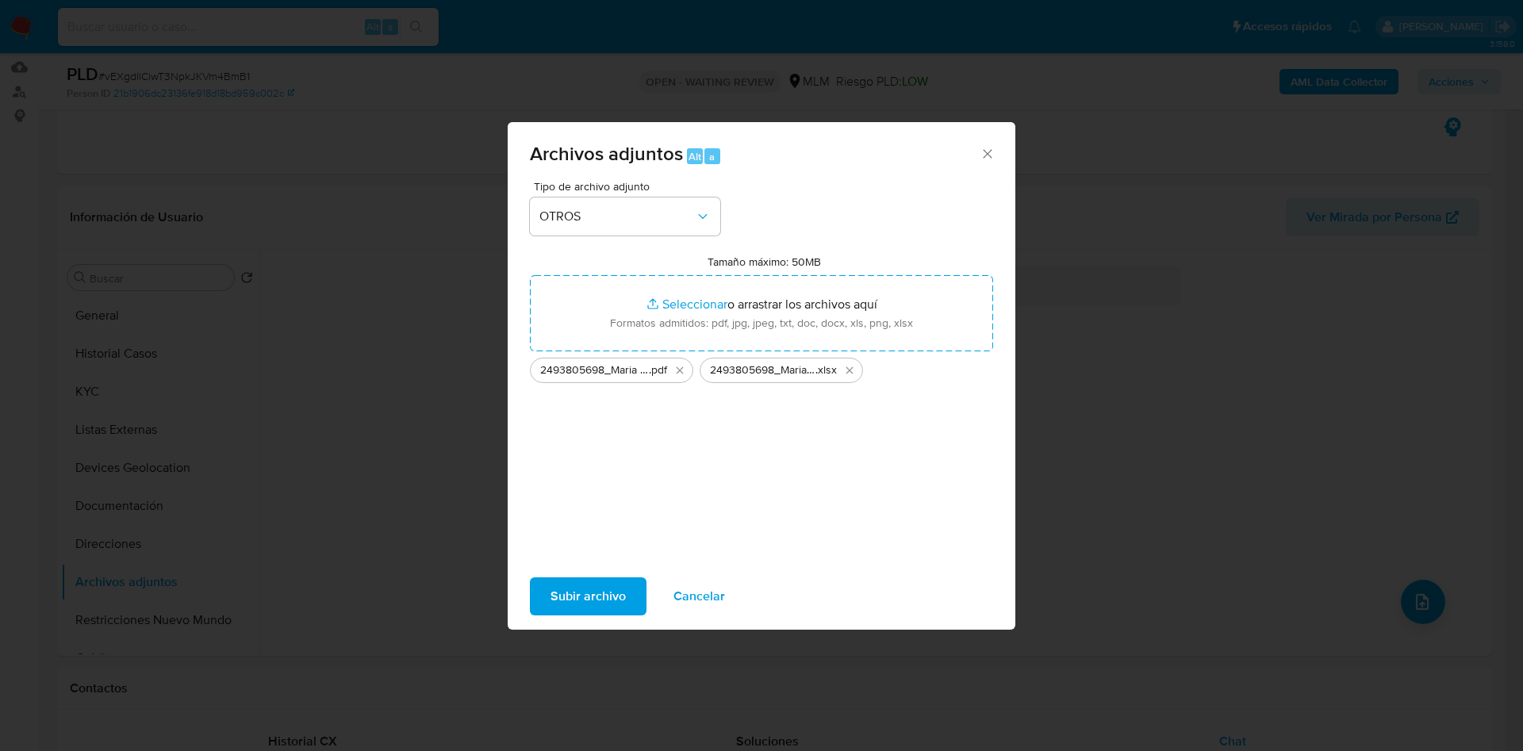
click at [565, 589] on span "Subir archivo" at bounding box center [588, 596] width 75 height 35
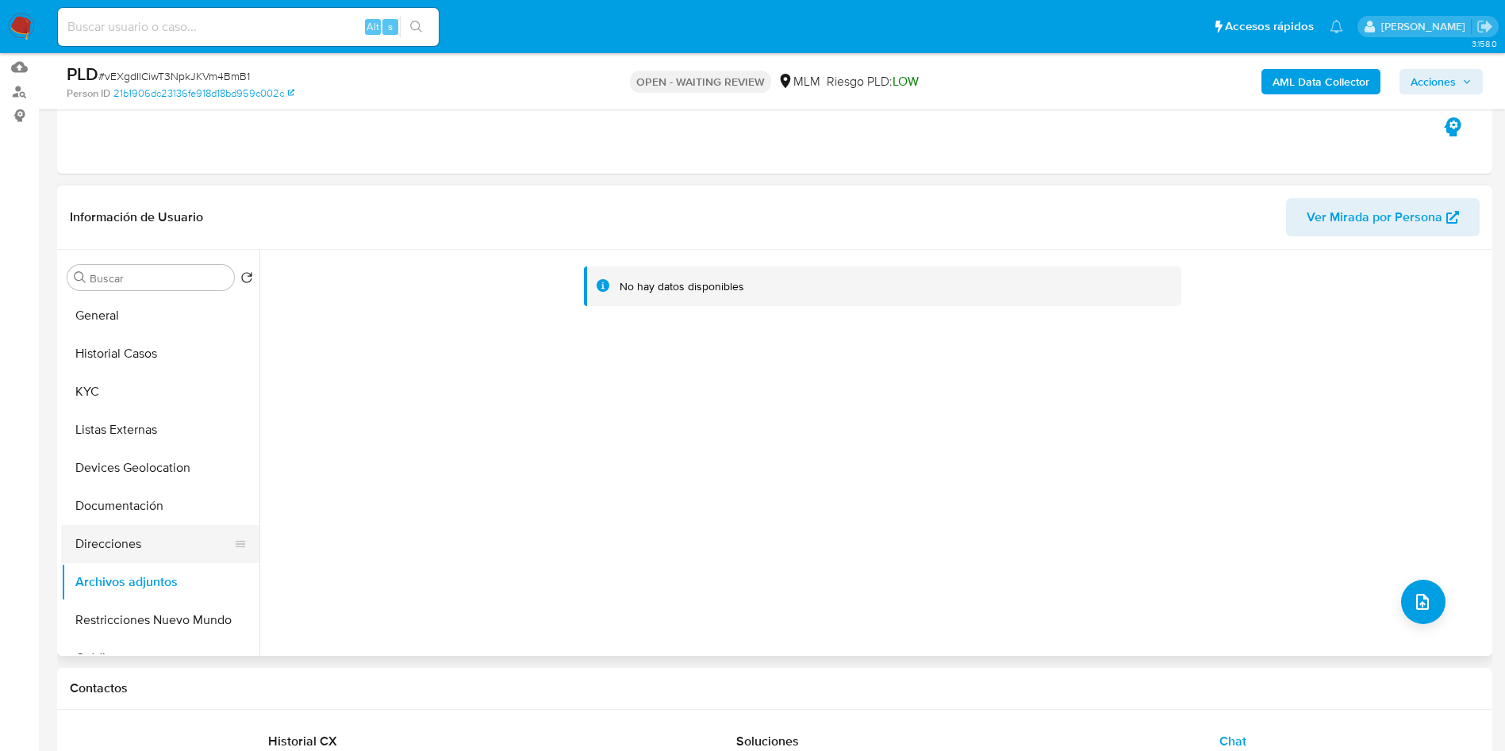
click at [131, 536] on button "Direcciones" at bounding box center [154, 544] width 186 height 38
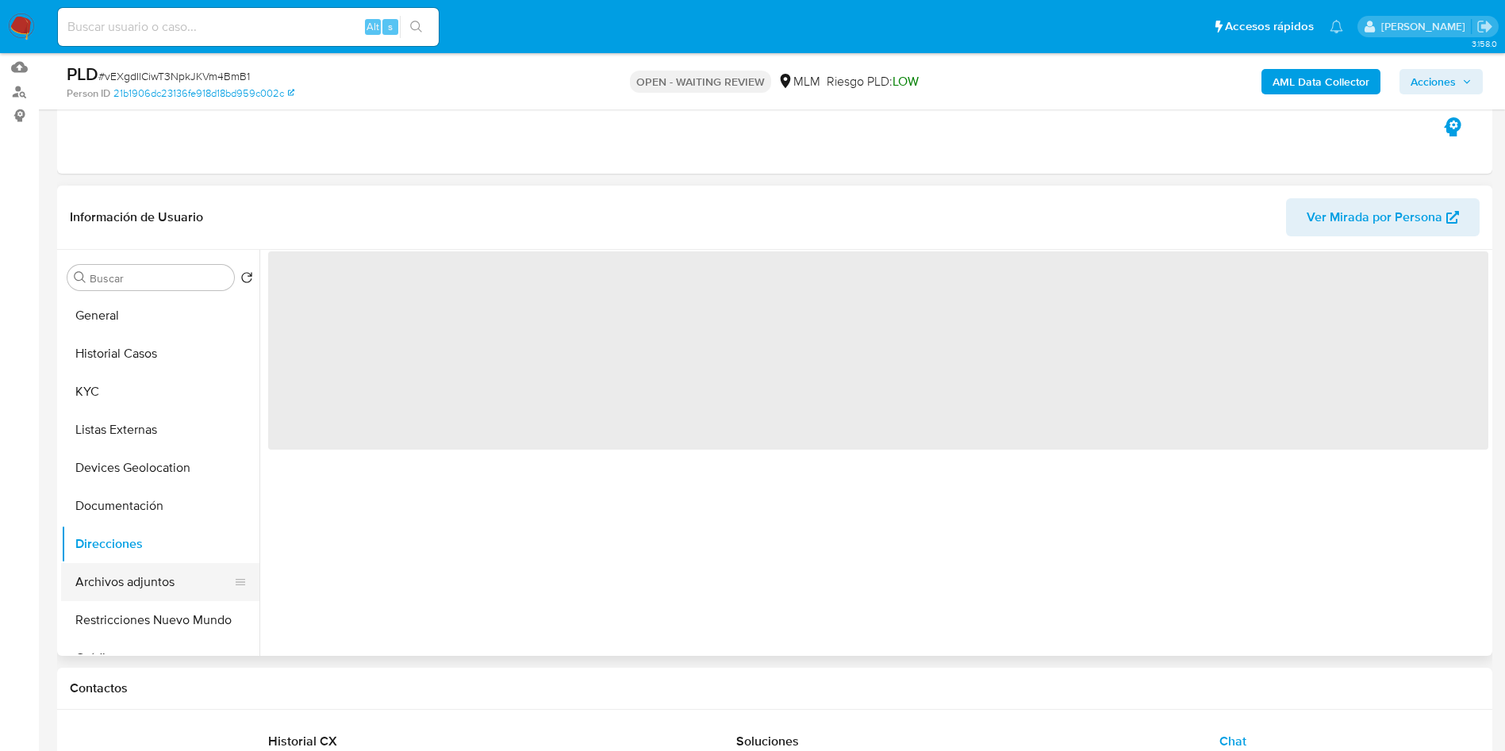
click at [147, 588] on button "Archivos adjuntos" at bounding box center [154, 582] width 186 height 38
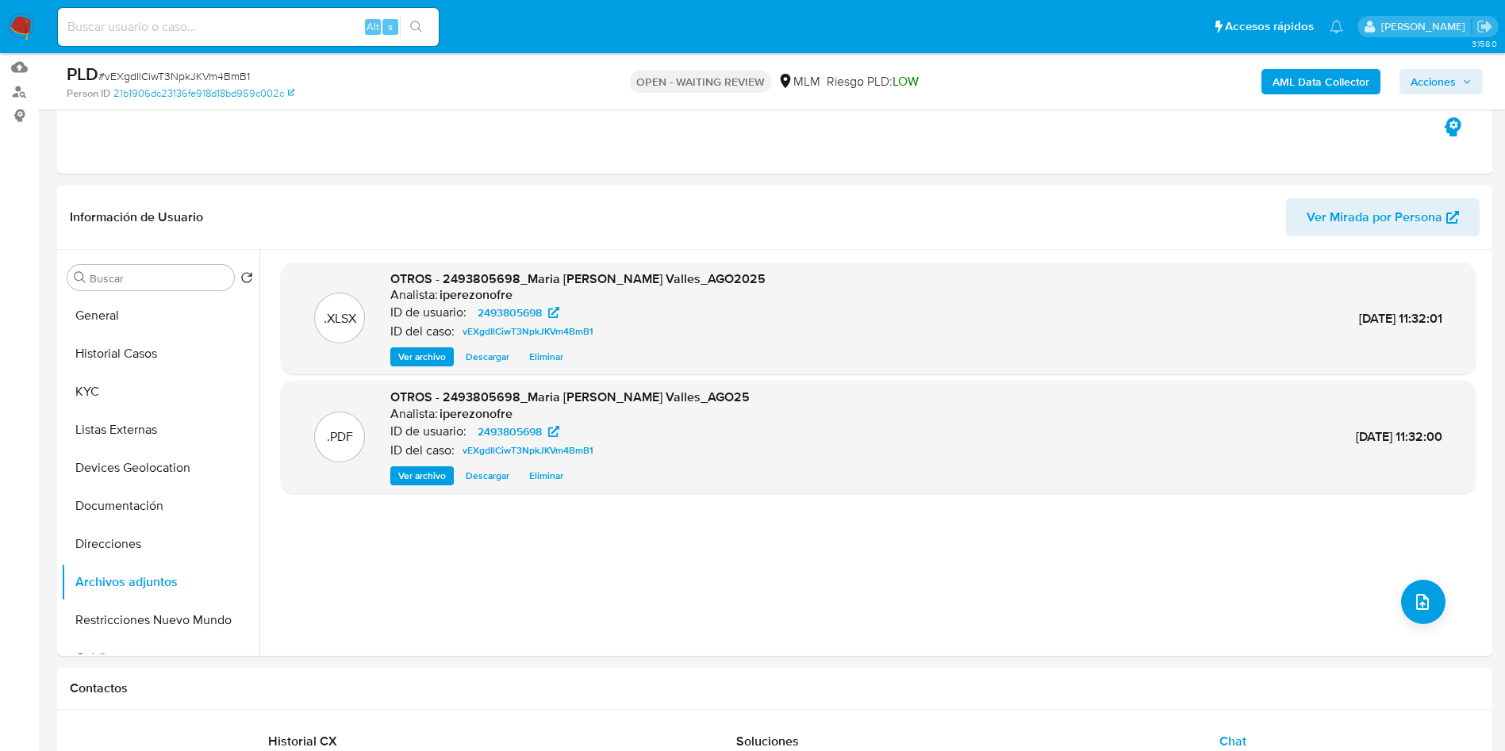
click at [1453, 76] on span "Acciones" at bounding box center [1432, 81] width 45 height 25
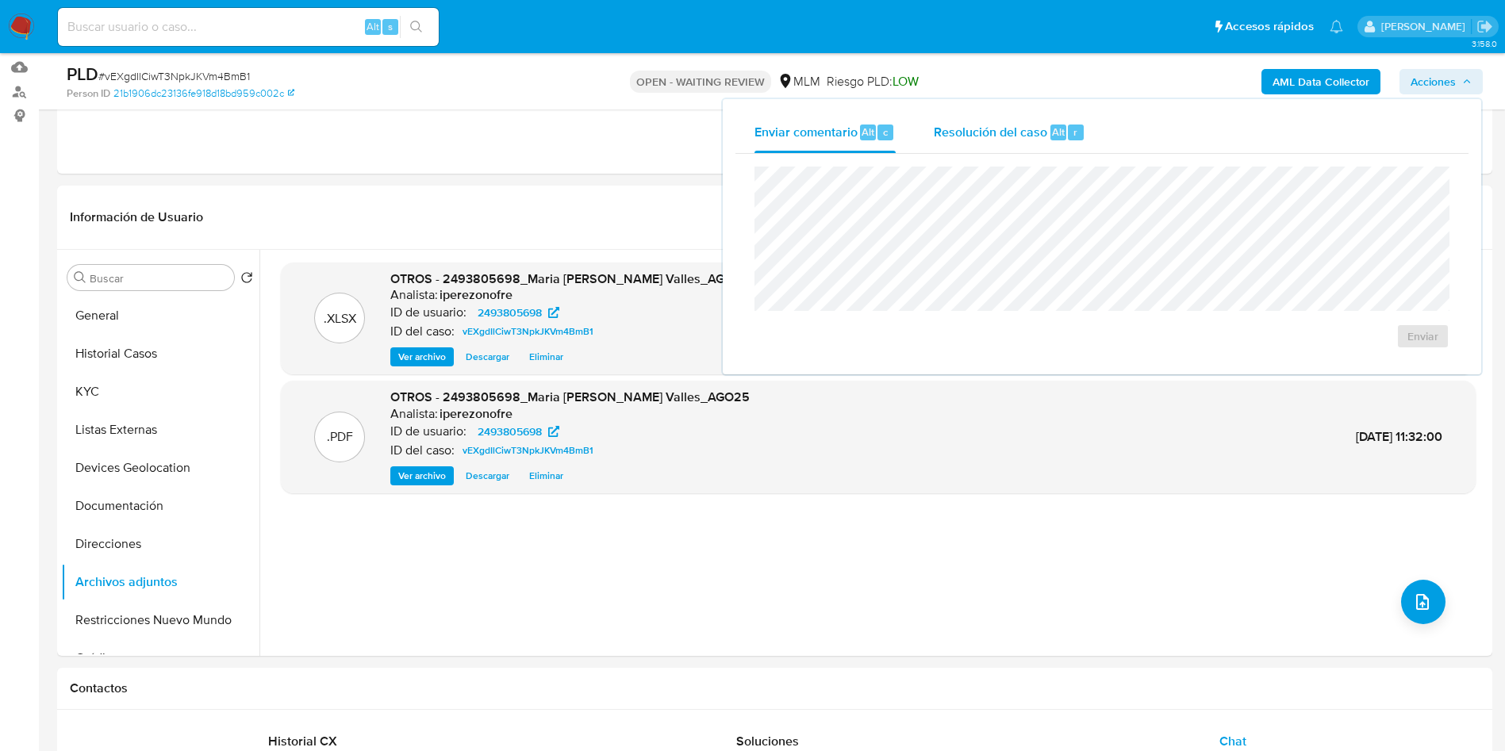
click at [950, 134] on span "Resolución del caso" at bounding box center [990, 131] width 113 height 18
click at [913, 597] on div ".XLSX OTROS - 2493805698_Maria Guadalupe Favela Valles_AGO2025 Analista: iperez…" at bounding box center [878, 453] width 1195 height 381
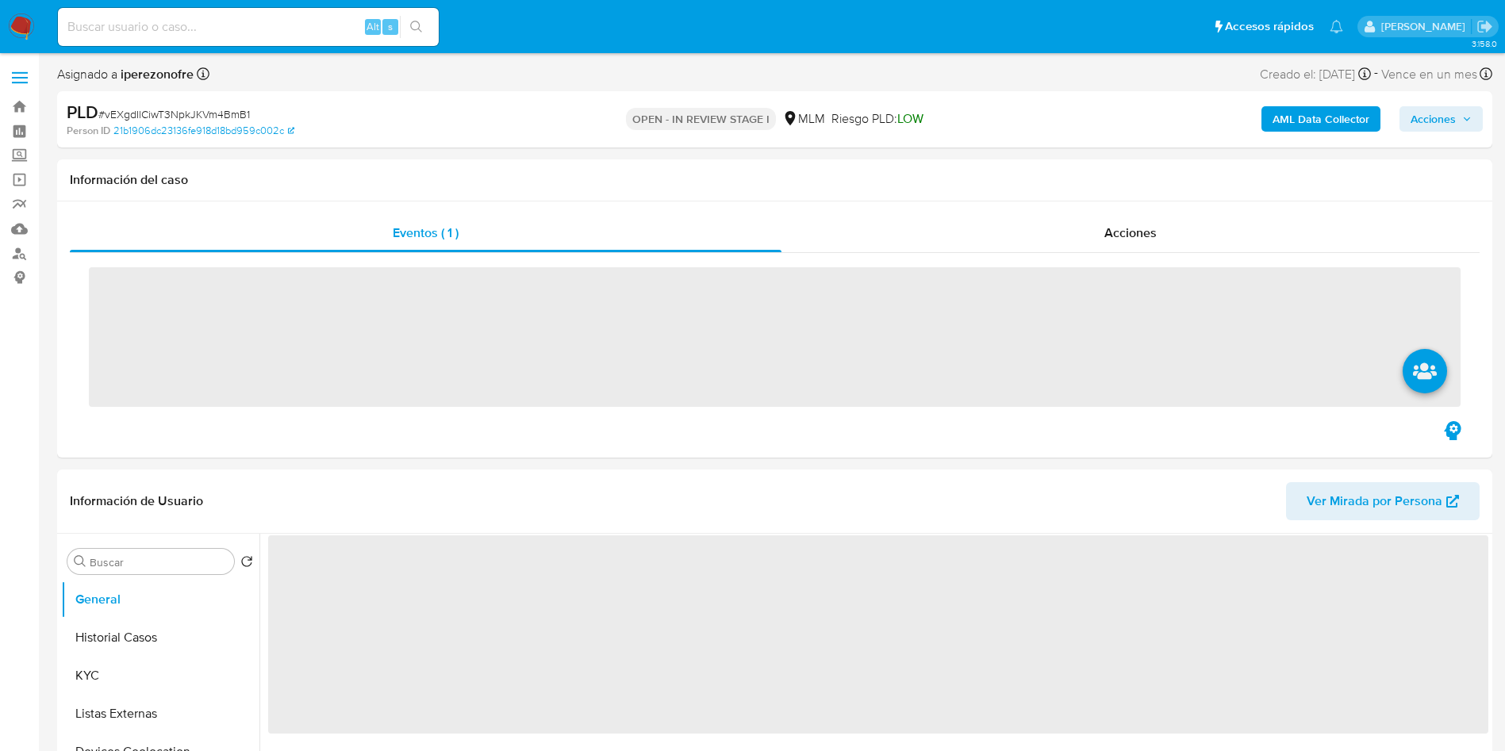
click at [233, 28] on input at bounding box center [248, 27] width 381 height 21
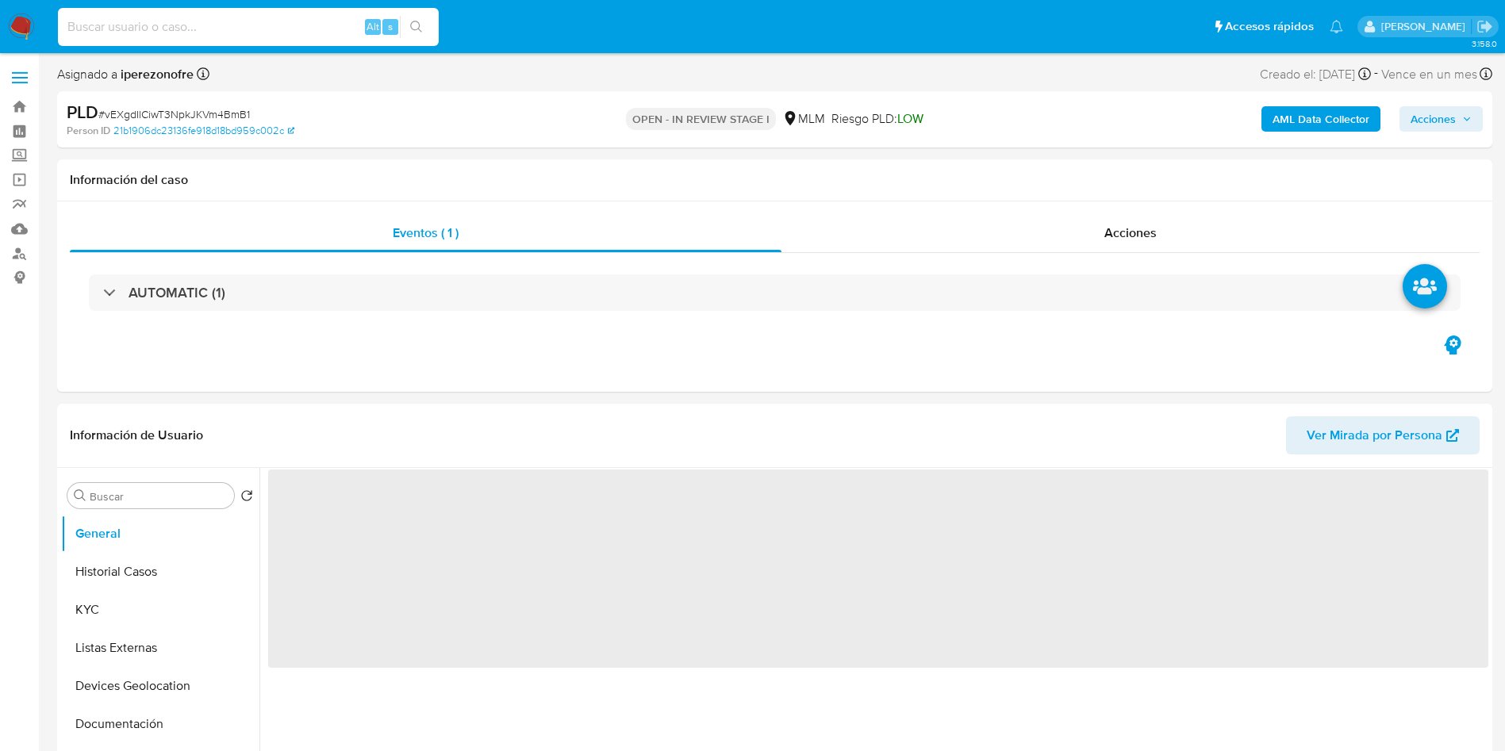
paste input "2493805698"
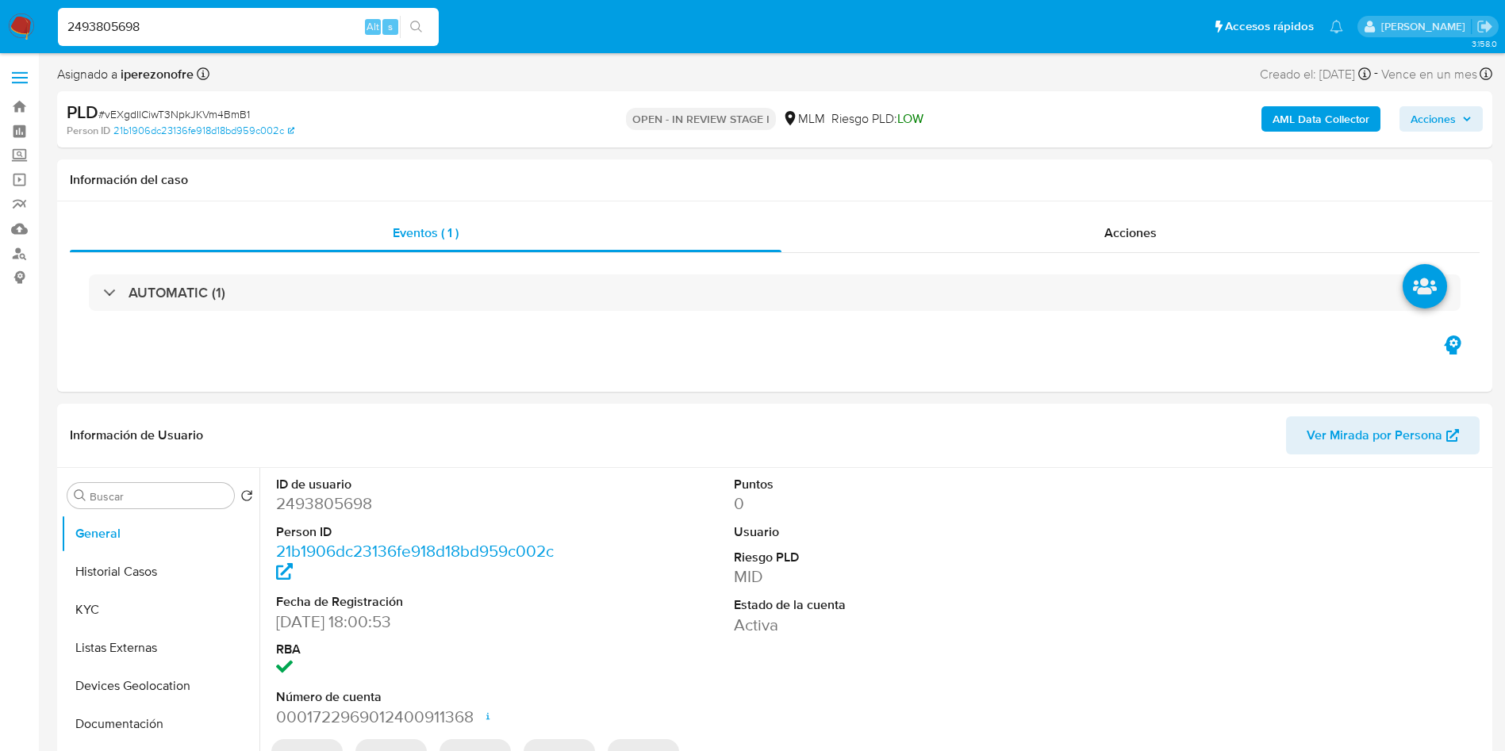
type input "2493805698"
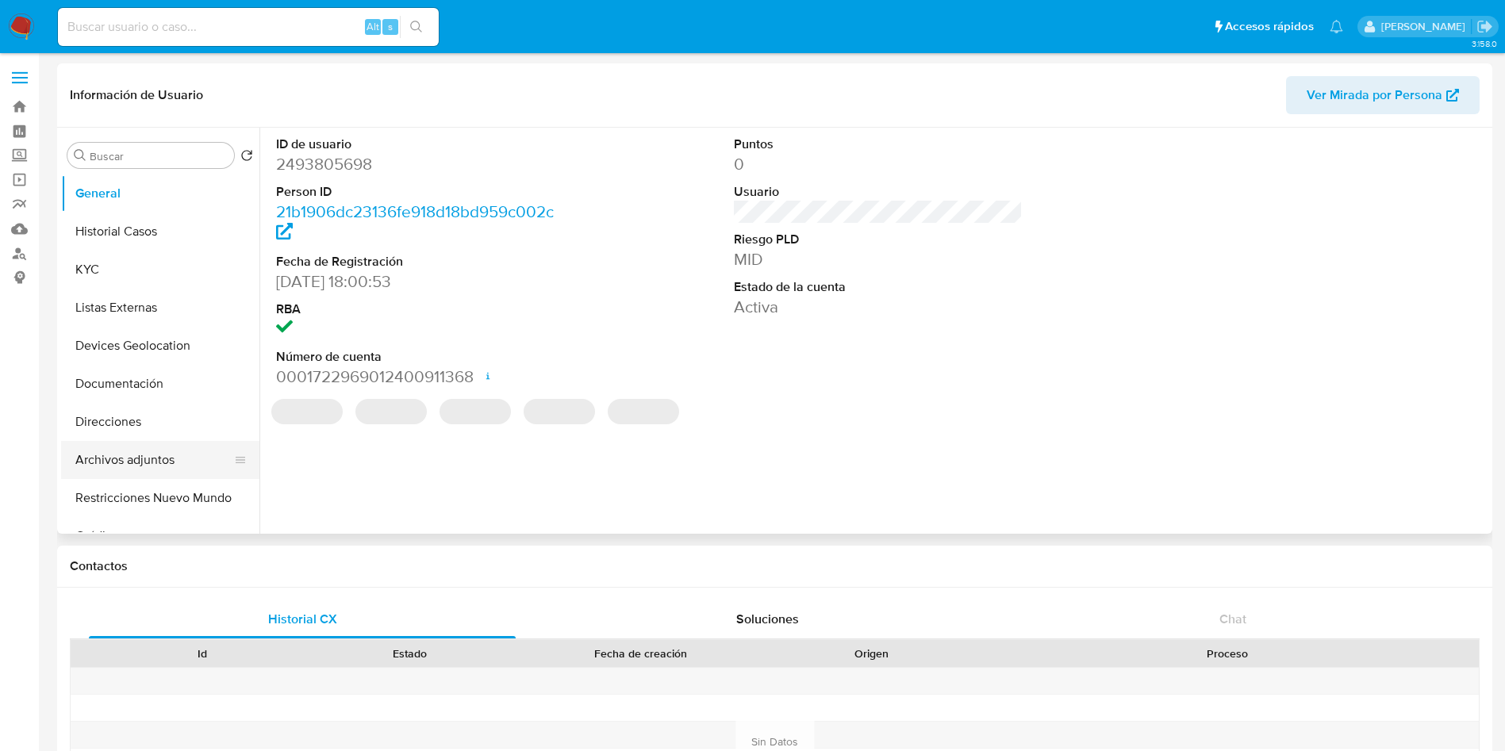
select select "10"
click at [141, 467] on button "Archivos adjuntos" at bounding box center [154, 460] width 186 height 38
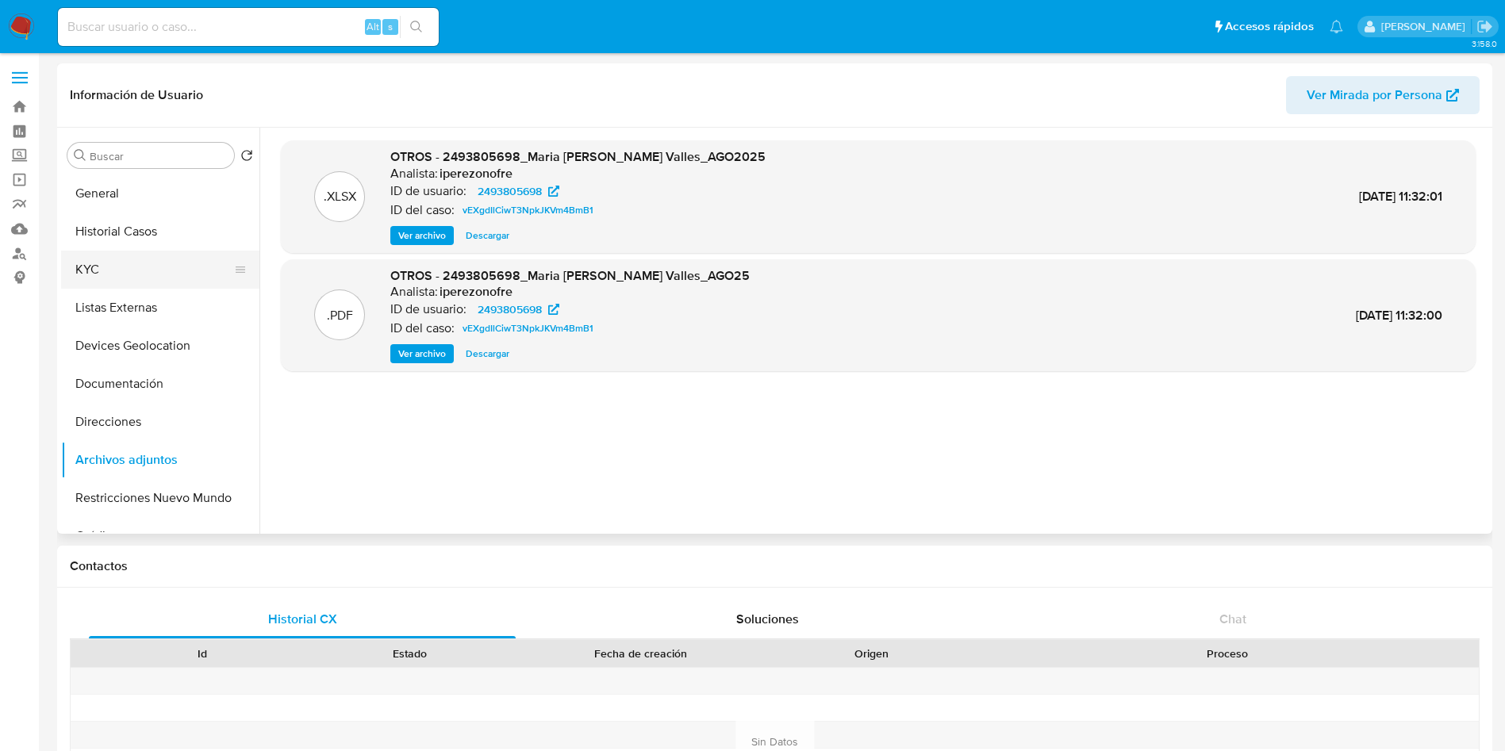
click at [136, 269] on button "KYC" at bounding box center [154, 270] width 186 height 38
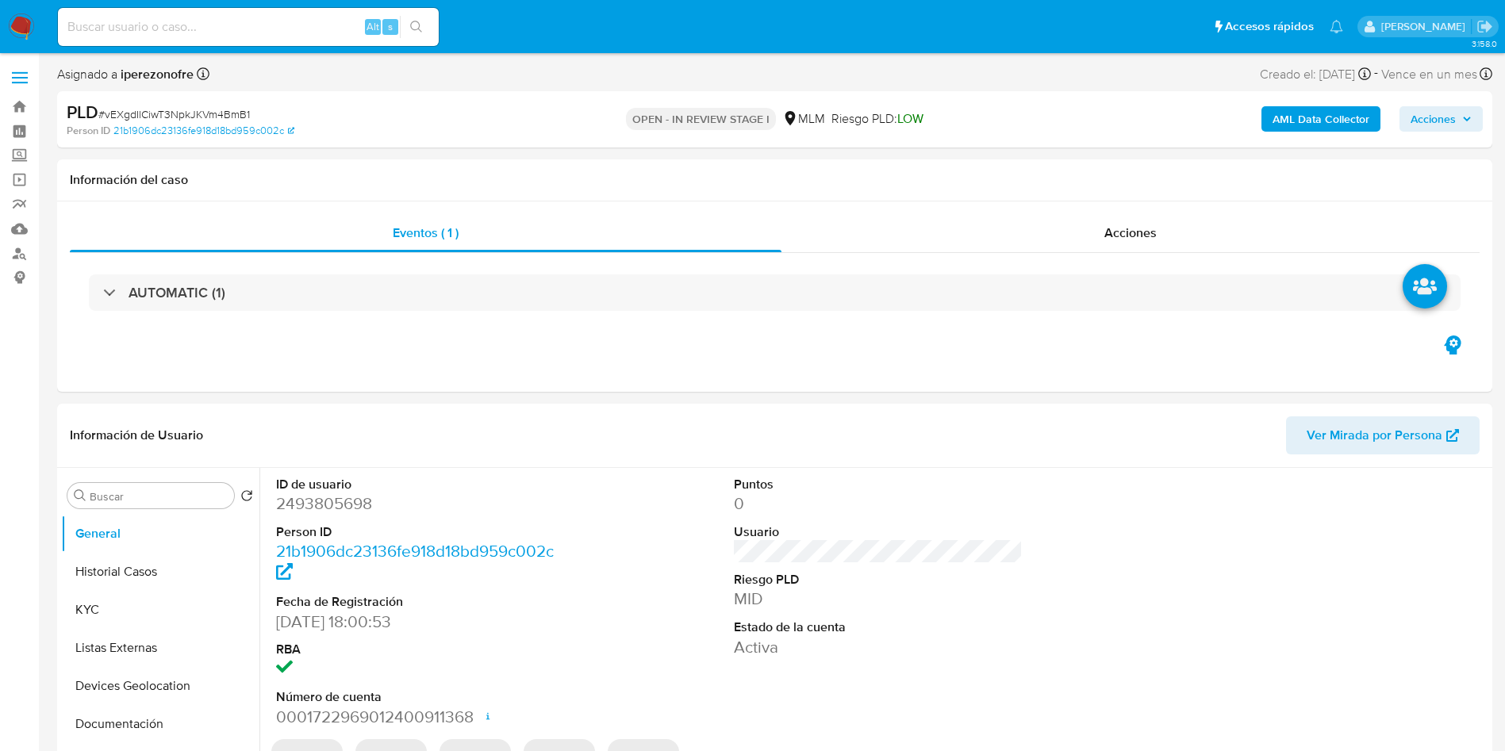
click at [1444, 128] on span "Acciones" at bounding box center [1432, 118] width 45 height 25
select select "10"
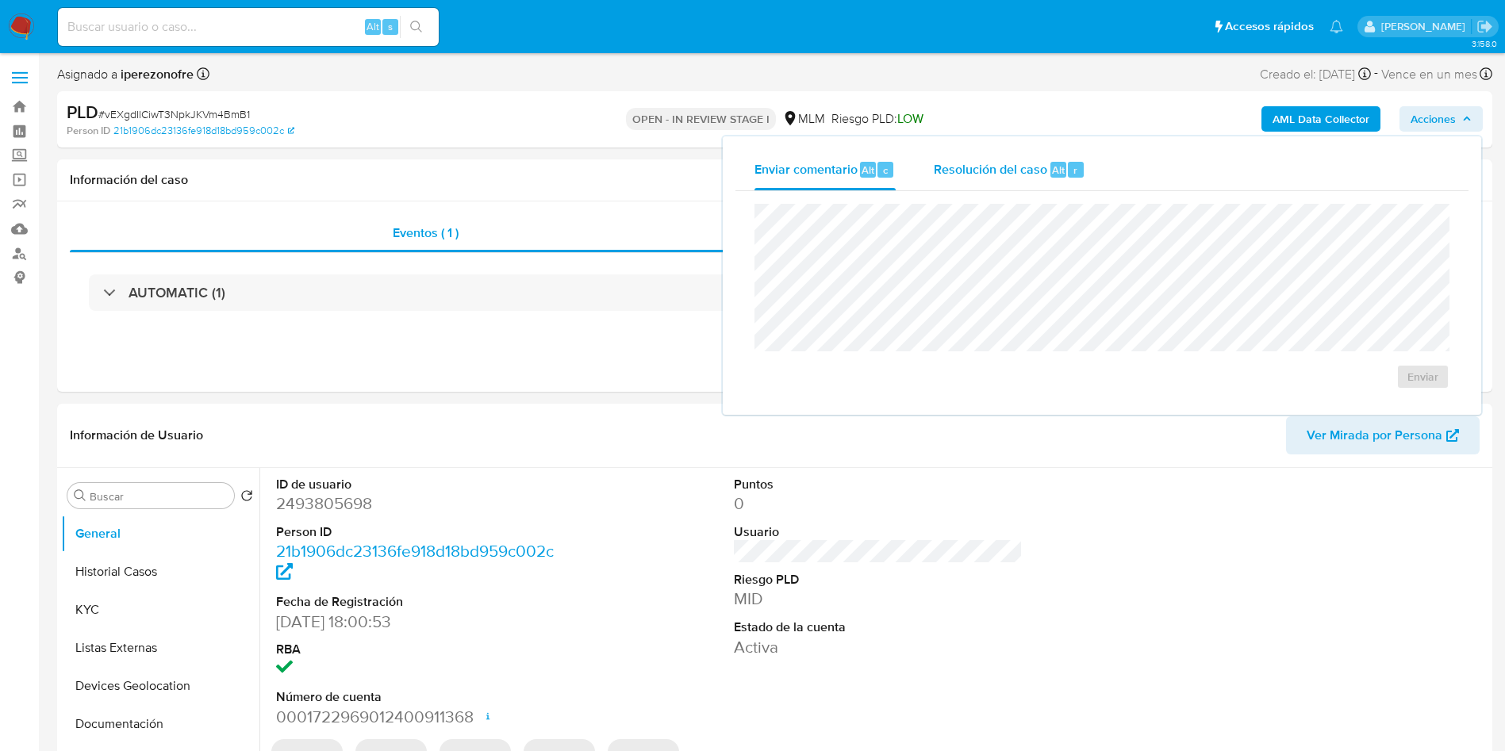
click at [968, 179] on div "Resolución del caso Alt r" at bounding box center [1010, 169] width 152 height 41
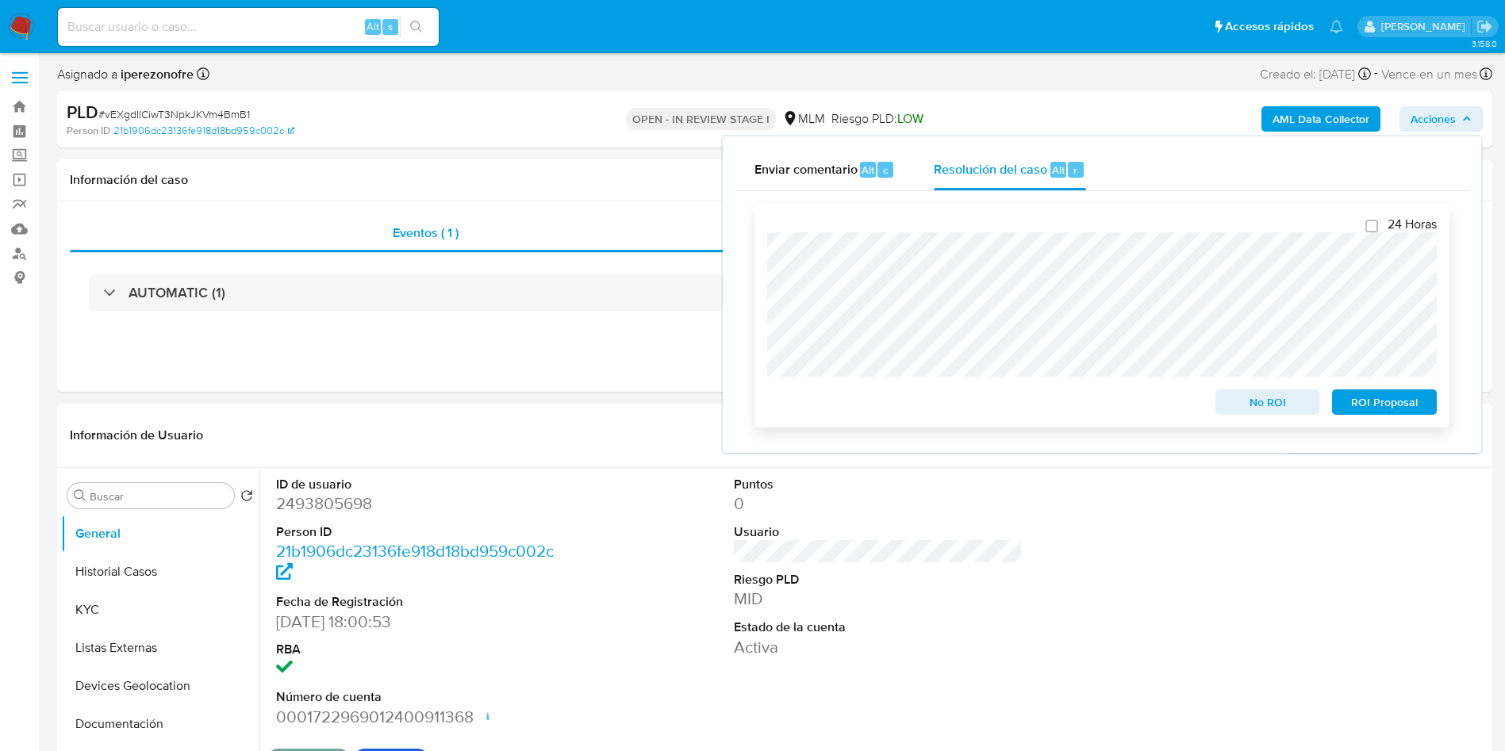
click at [1393, 407] on span "ROI Proposal" at bounding box center [1384, 402] width 83 height 22
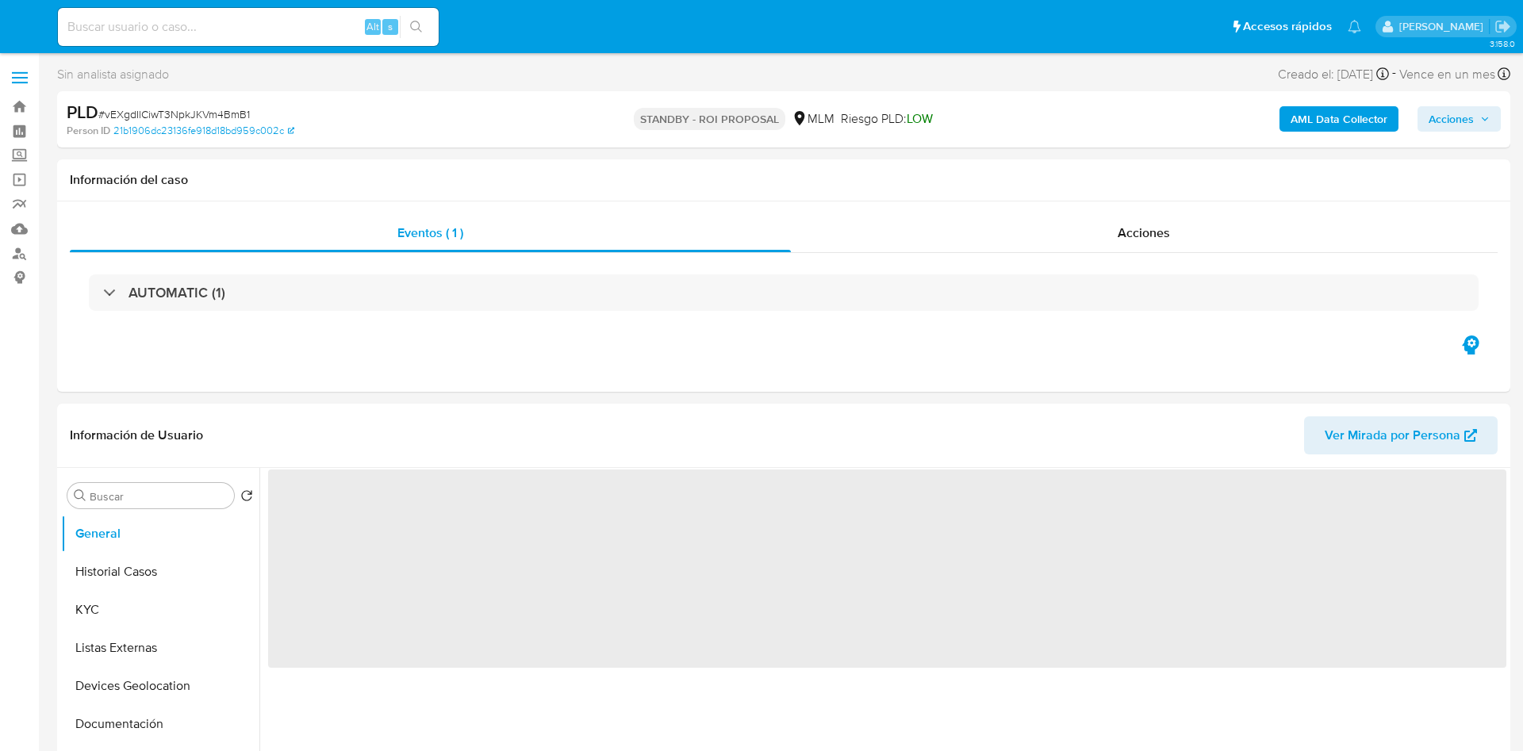
select select "10"
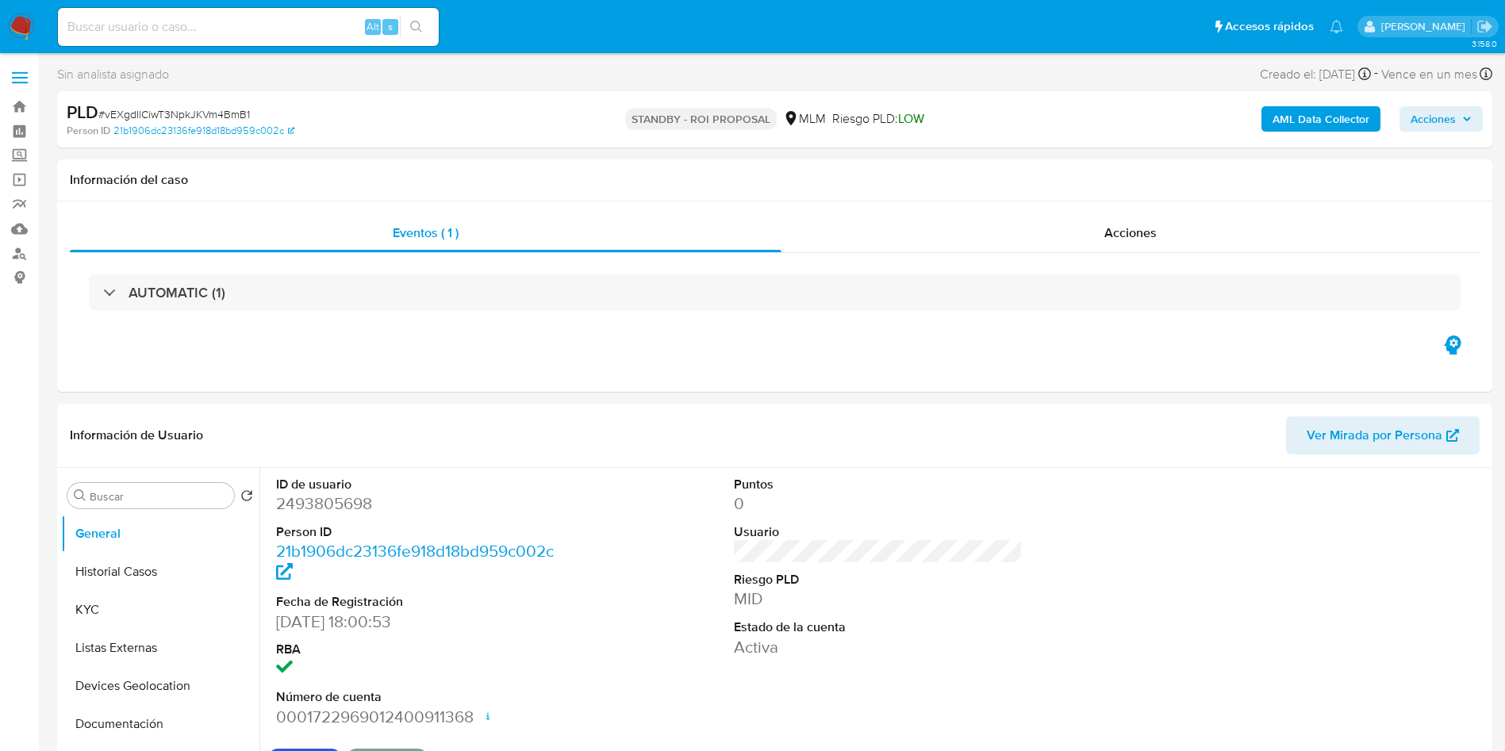
click at [144, 589] on button "Historial Casos" at bounding box center [154, 572] width 186 height 38
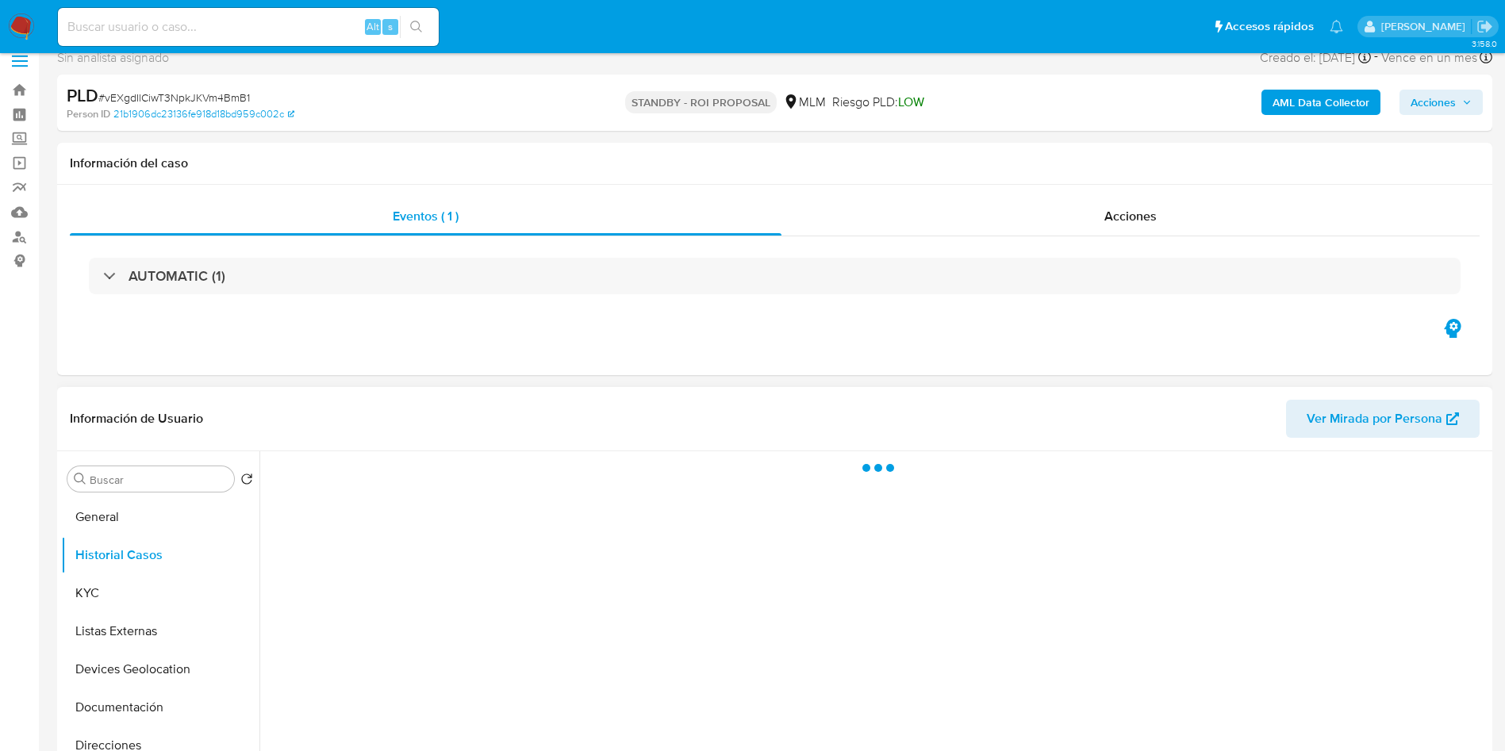
scroll to position [238, 0]
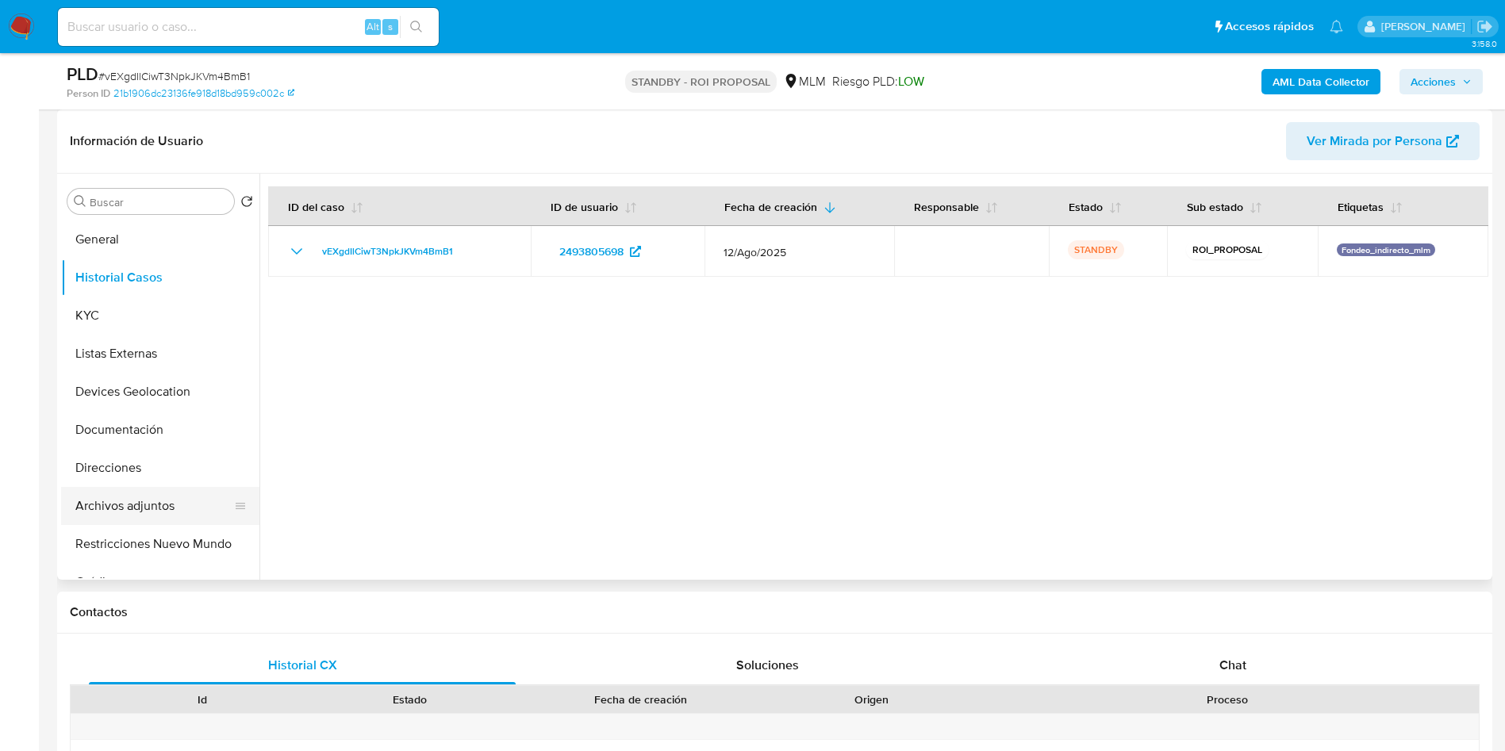
click at [134, 496] on button "Archivos adjuntos" at bounding box center [154, 506] width 186 height 38
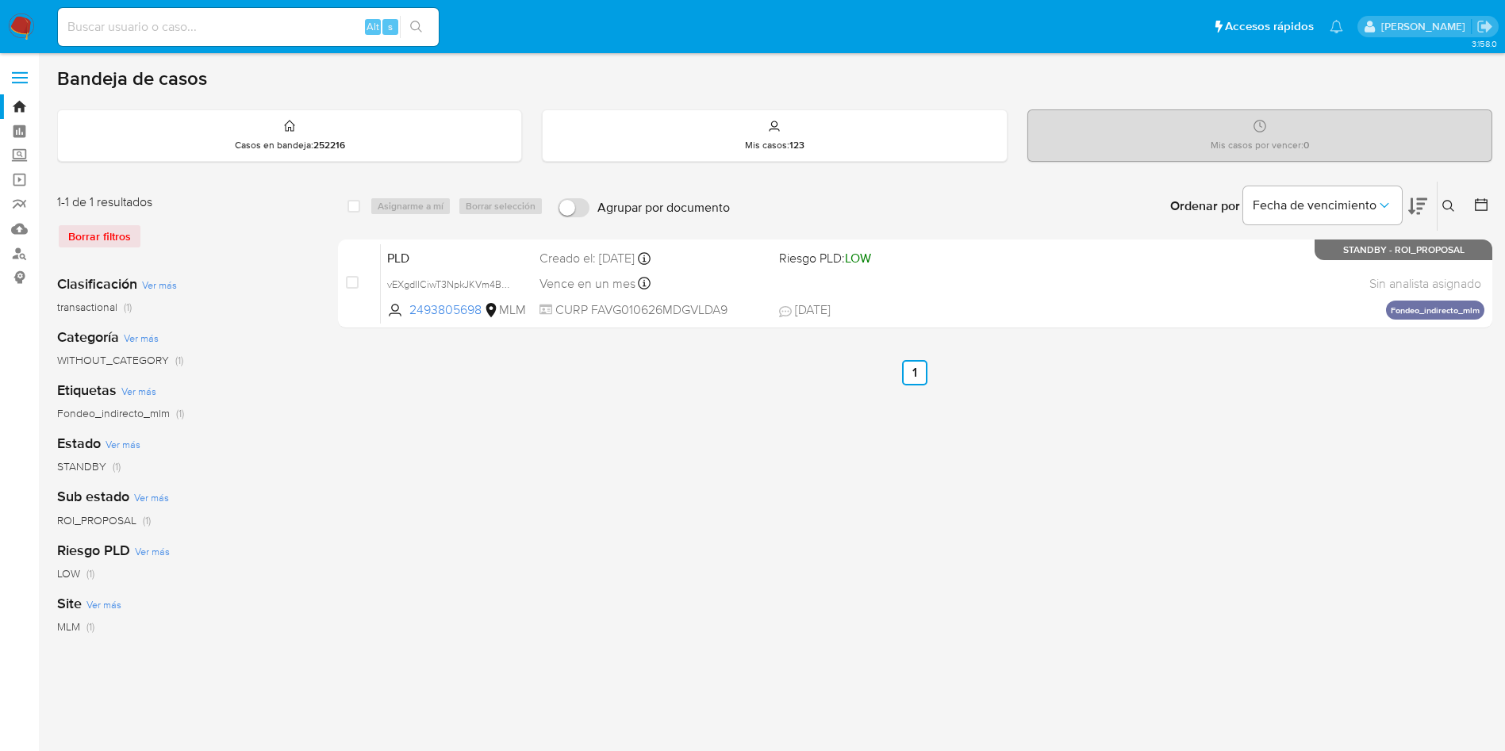
click at [1453, 206] on icon at bounding box center [1448, 206] width 13 height 13
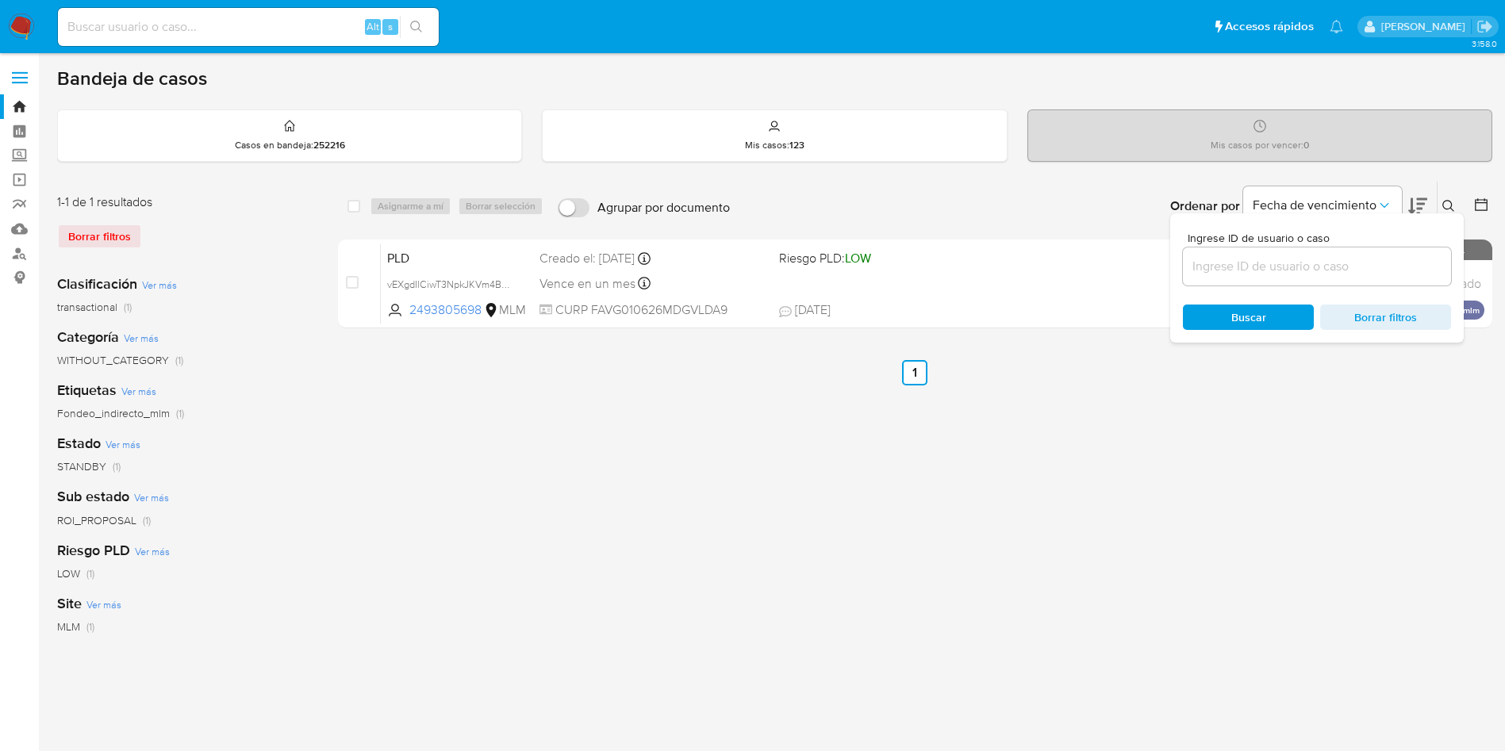
click at [1220, 270] on input at bounding box center [1317, 266] width 268 height 21
type input "2484507995"
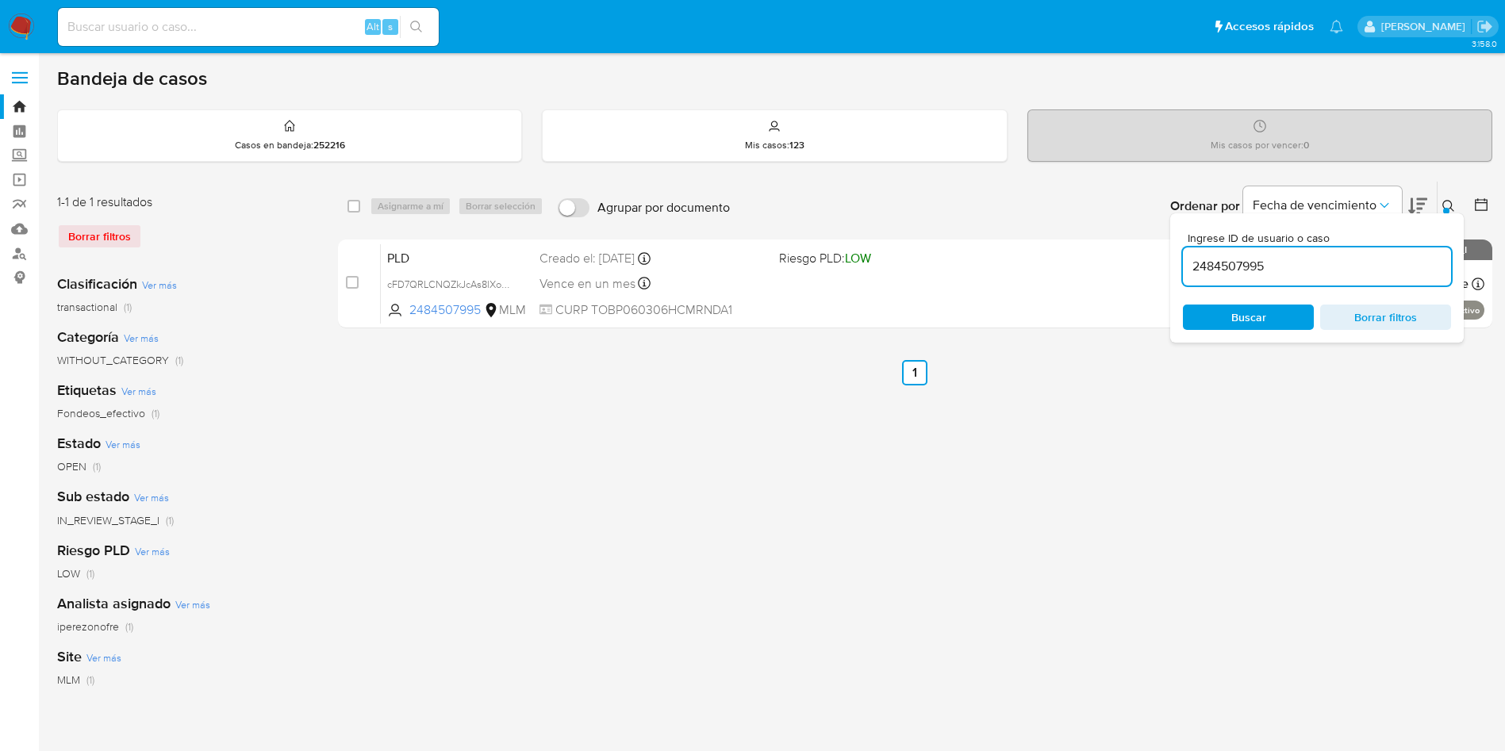
click at [1277, 321] on span "Buscar" at bounding box center [1248, 317] width 109 height 22
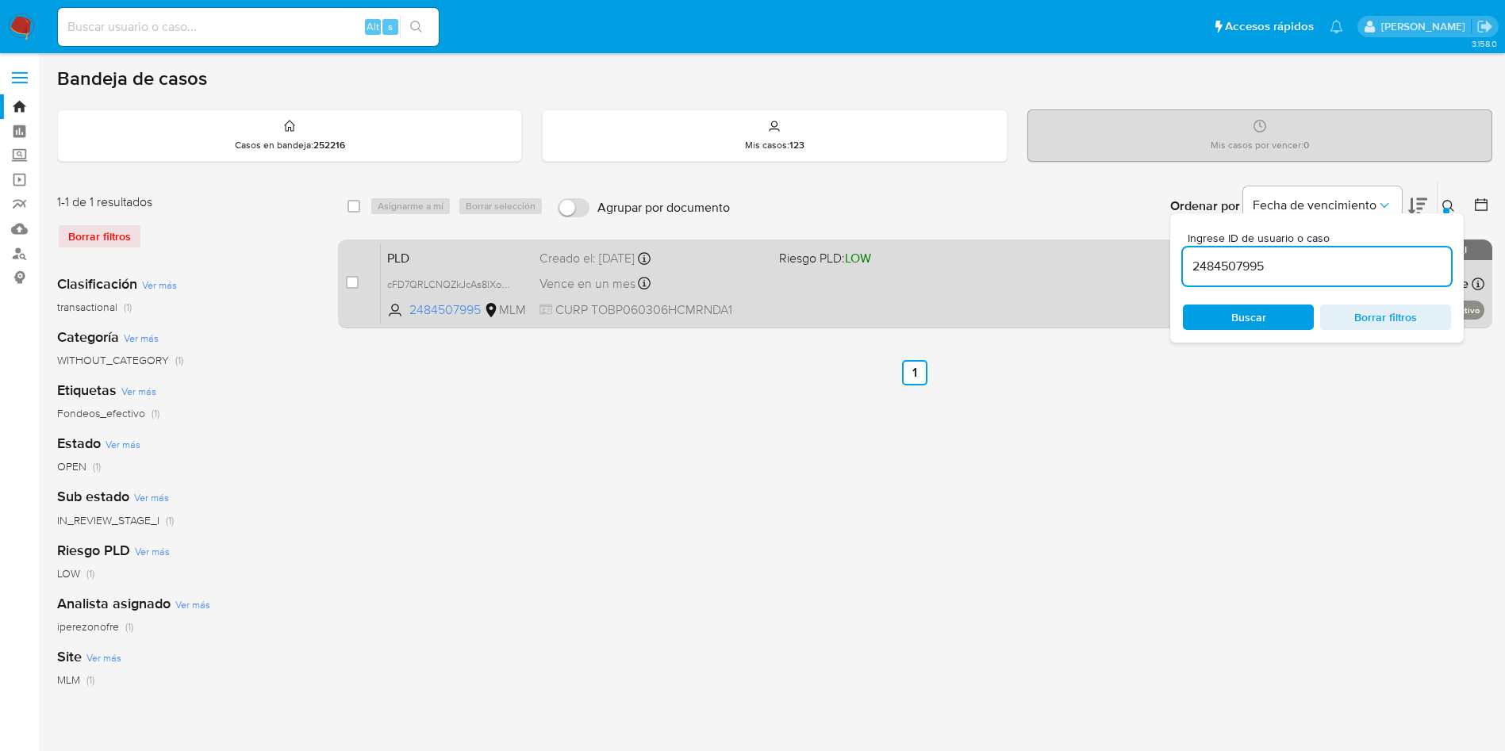
click at [758, 303] on span "CURP TOBP060306HCMRNDA1" at bounding box center [652, 309] width 227 height 17
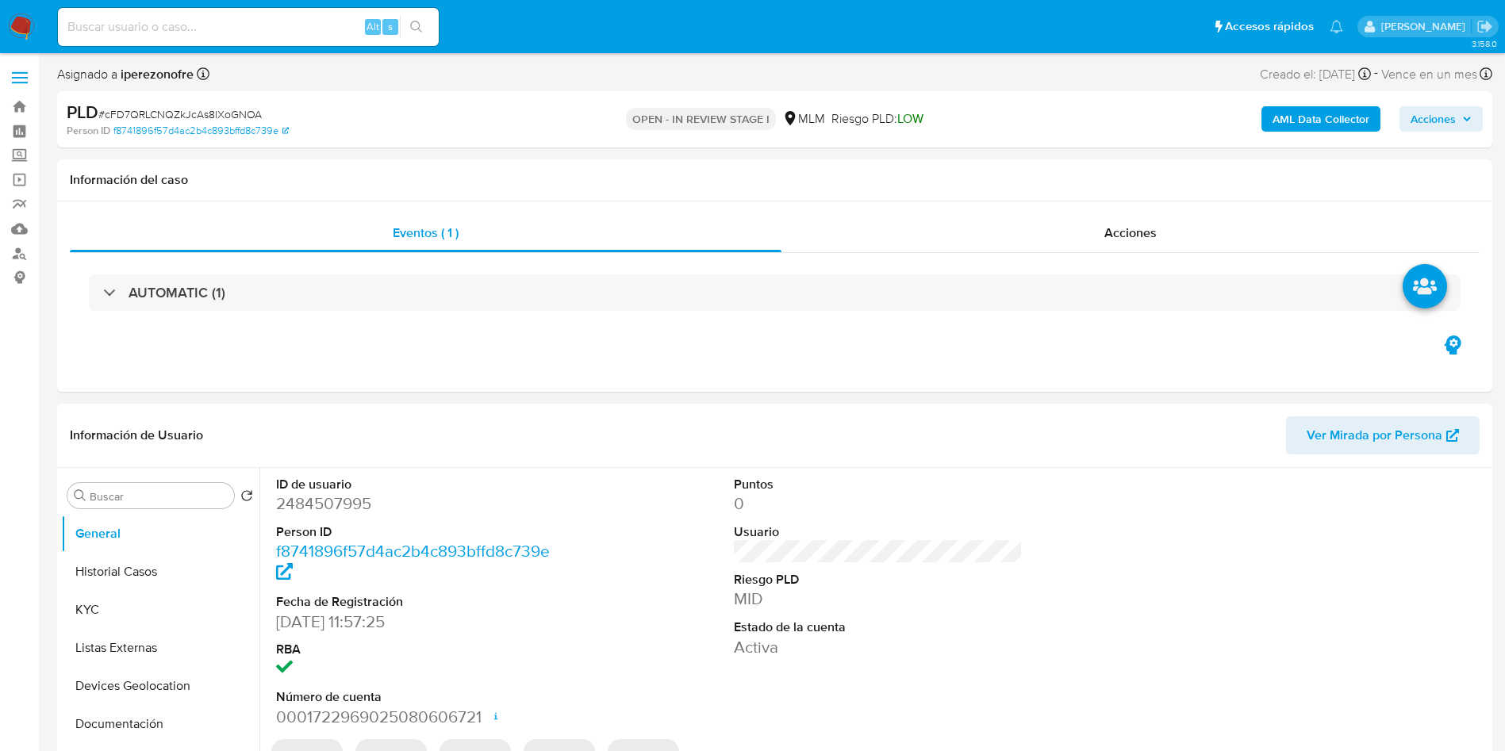
select select "10"
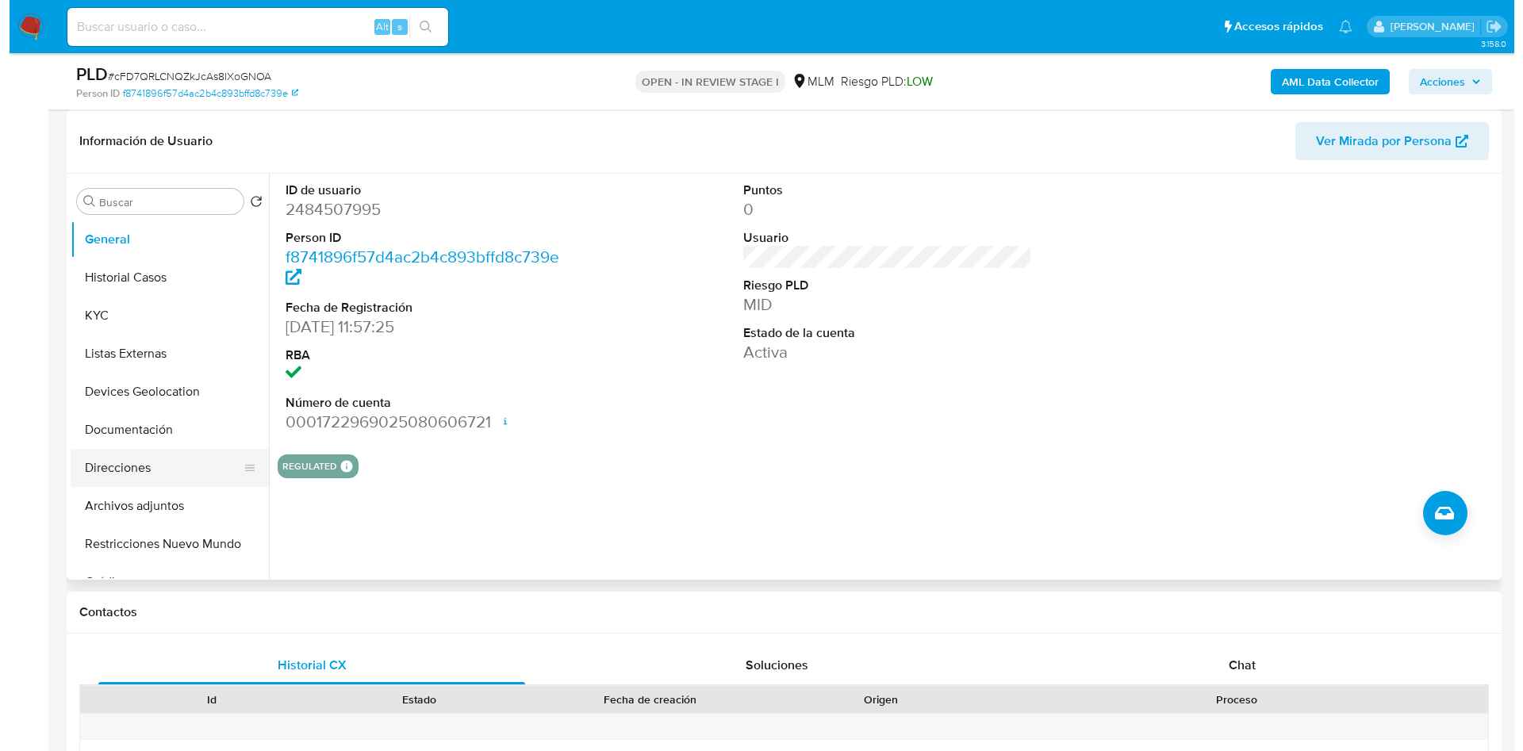
scroll to position [119, 0]
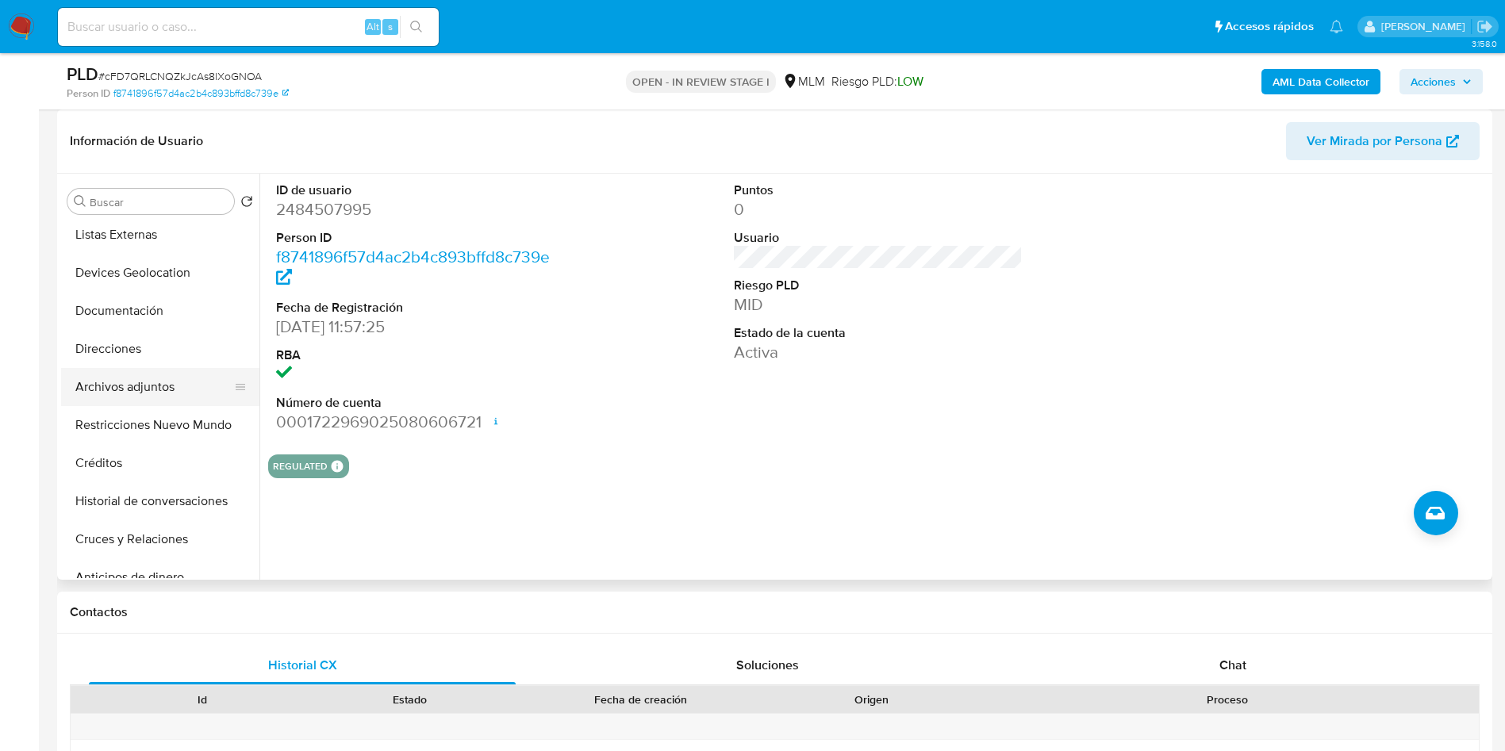
click at [132, 385] on button "Archivos adjuntos" at bounding box center [154, 387] width 186 height 38
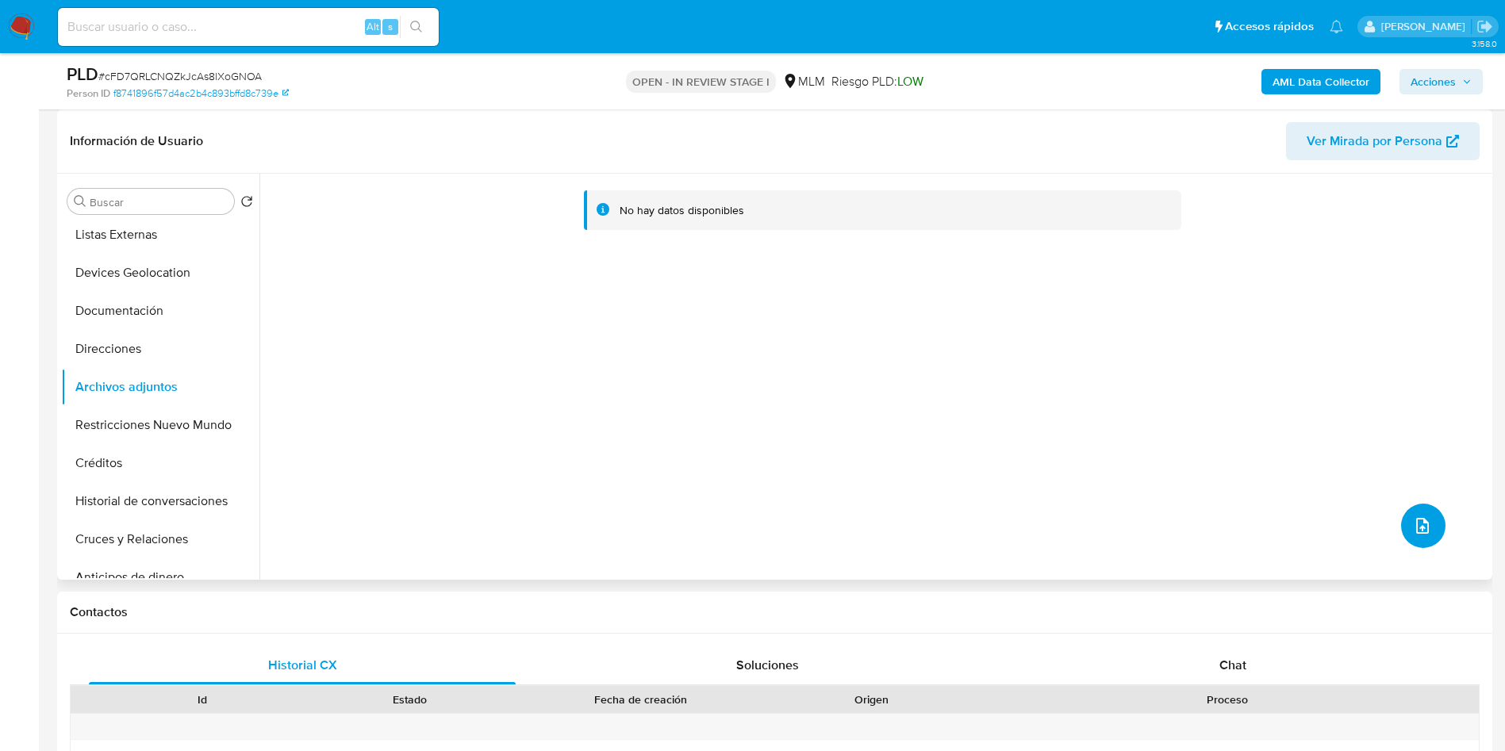
click at [1426, 522] on button "upload-file" at bounding box center [1423, 526] width 44 height 44
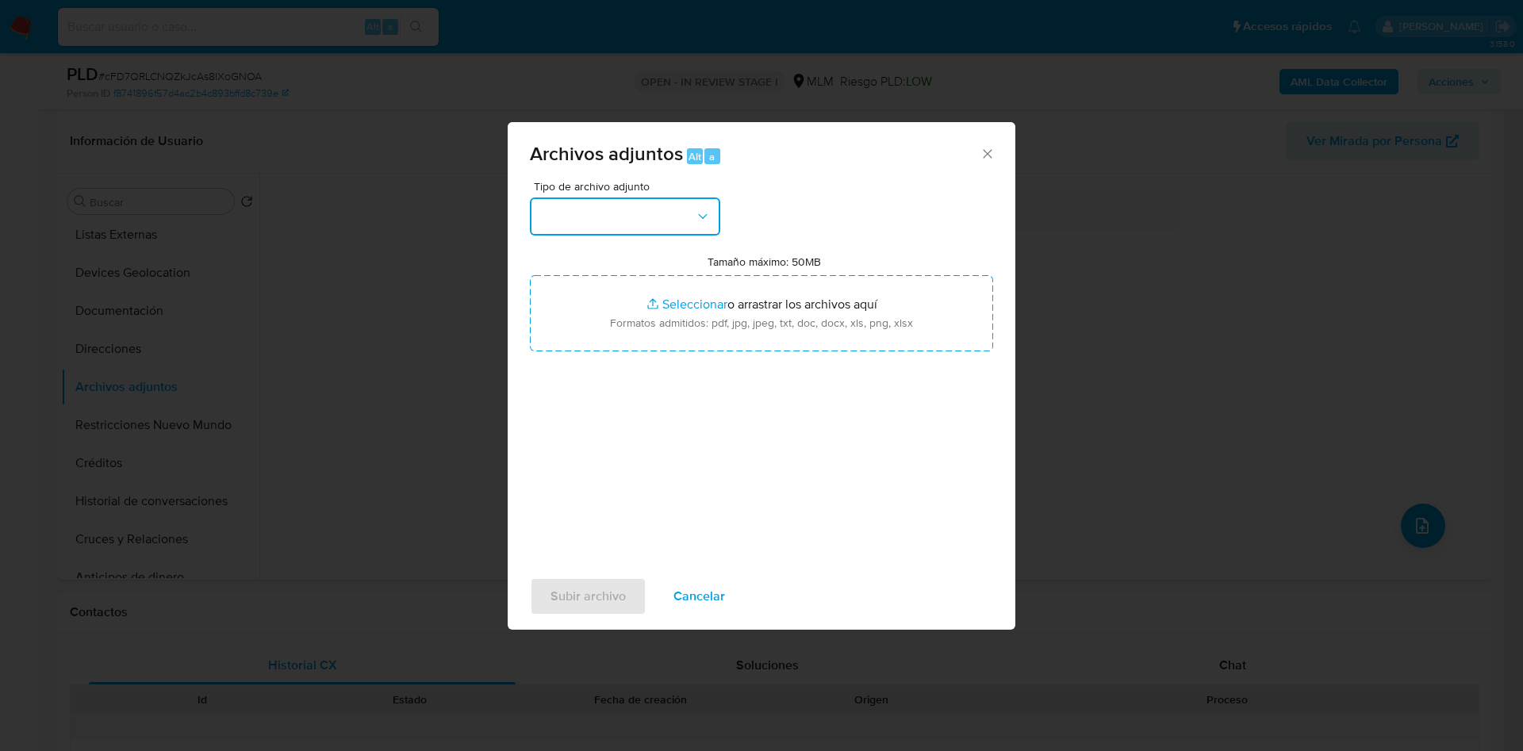
click at [662, 208] on button "button" at bounding box center [625, 217] width 190 height 38
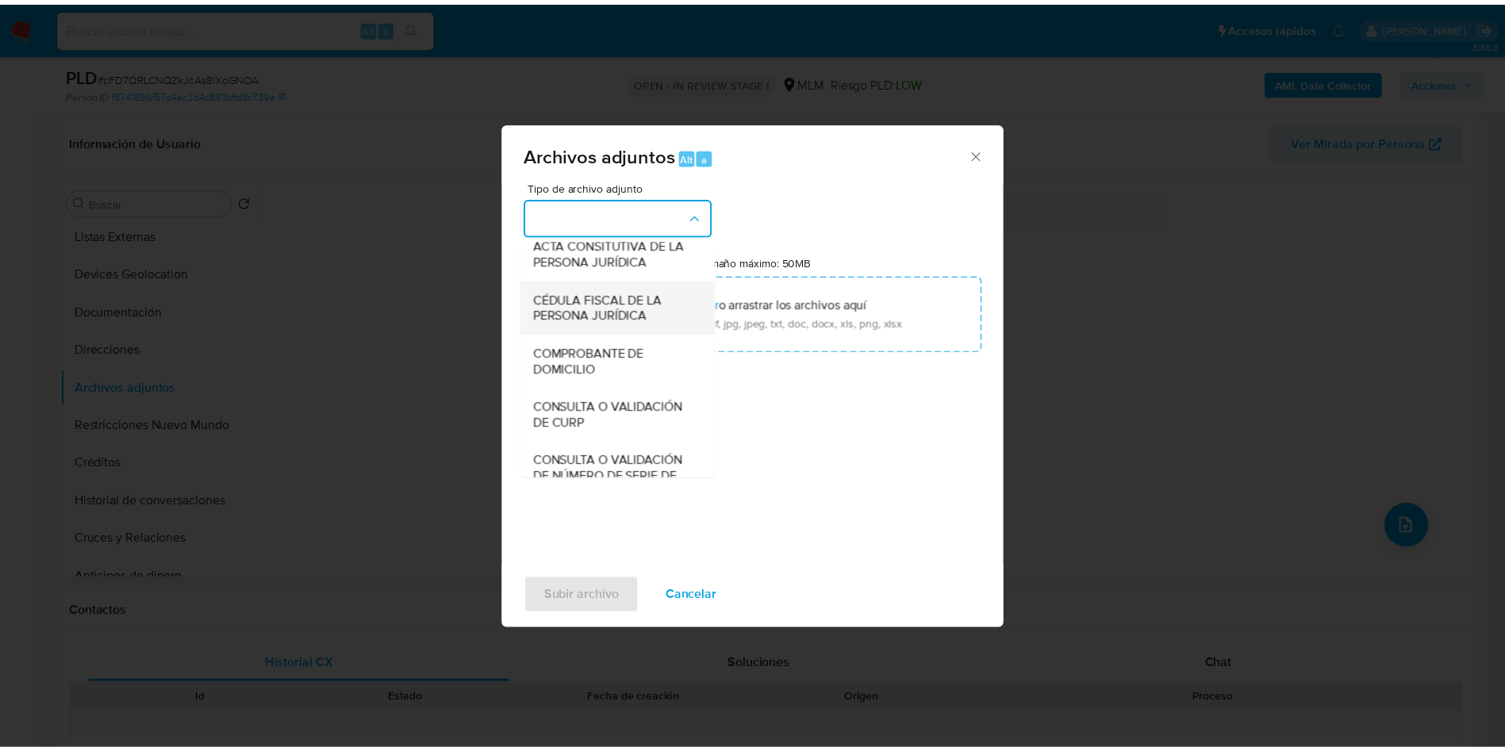
scroll to position [238, 0]
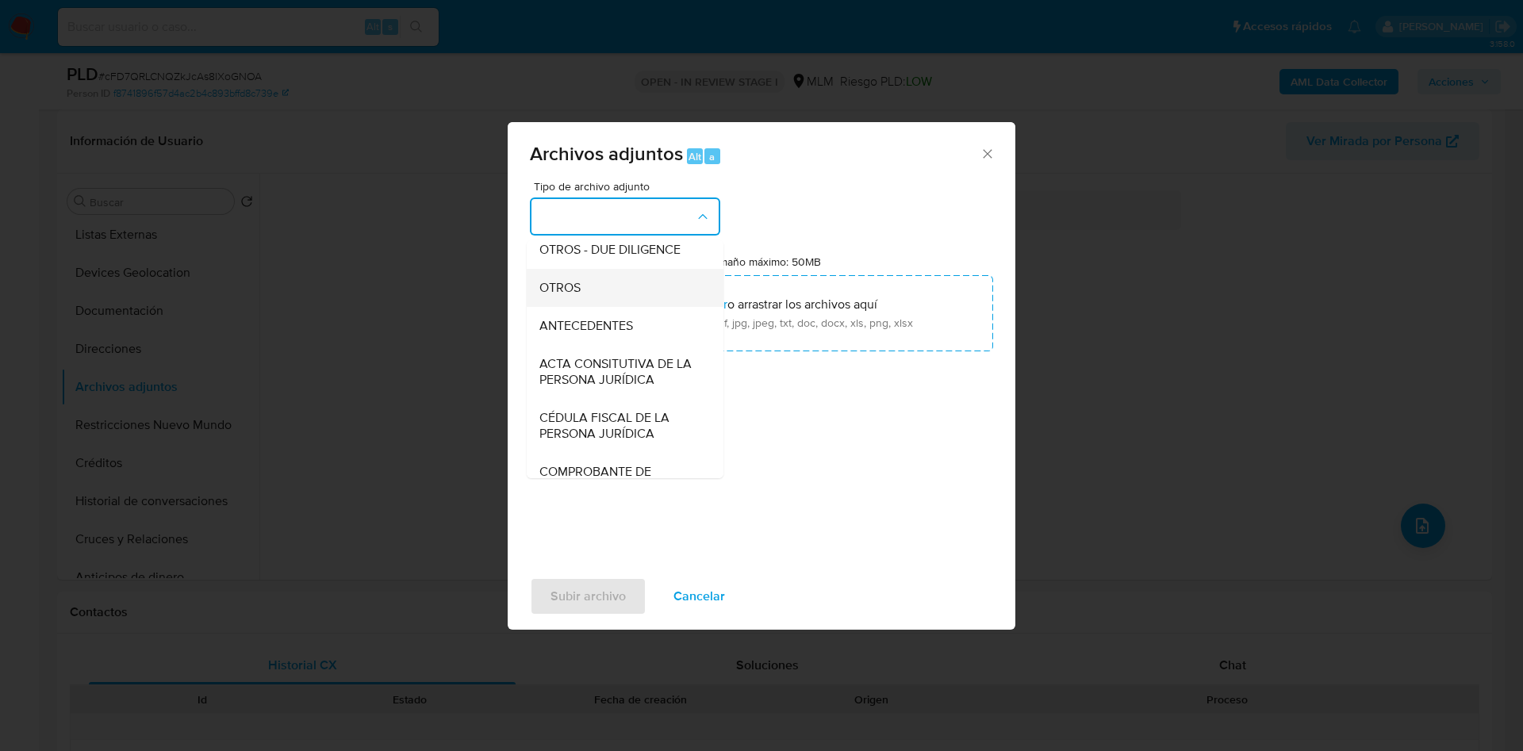
click at [553, 288] on div "OTROS" at bounding box center [620, 288] width 162 height 38
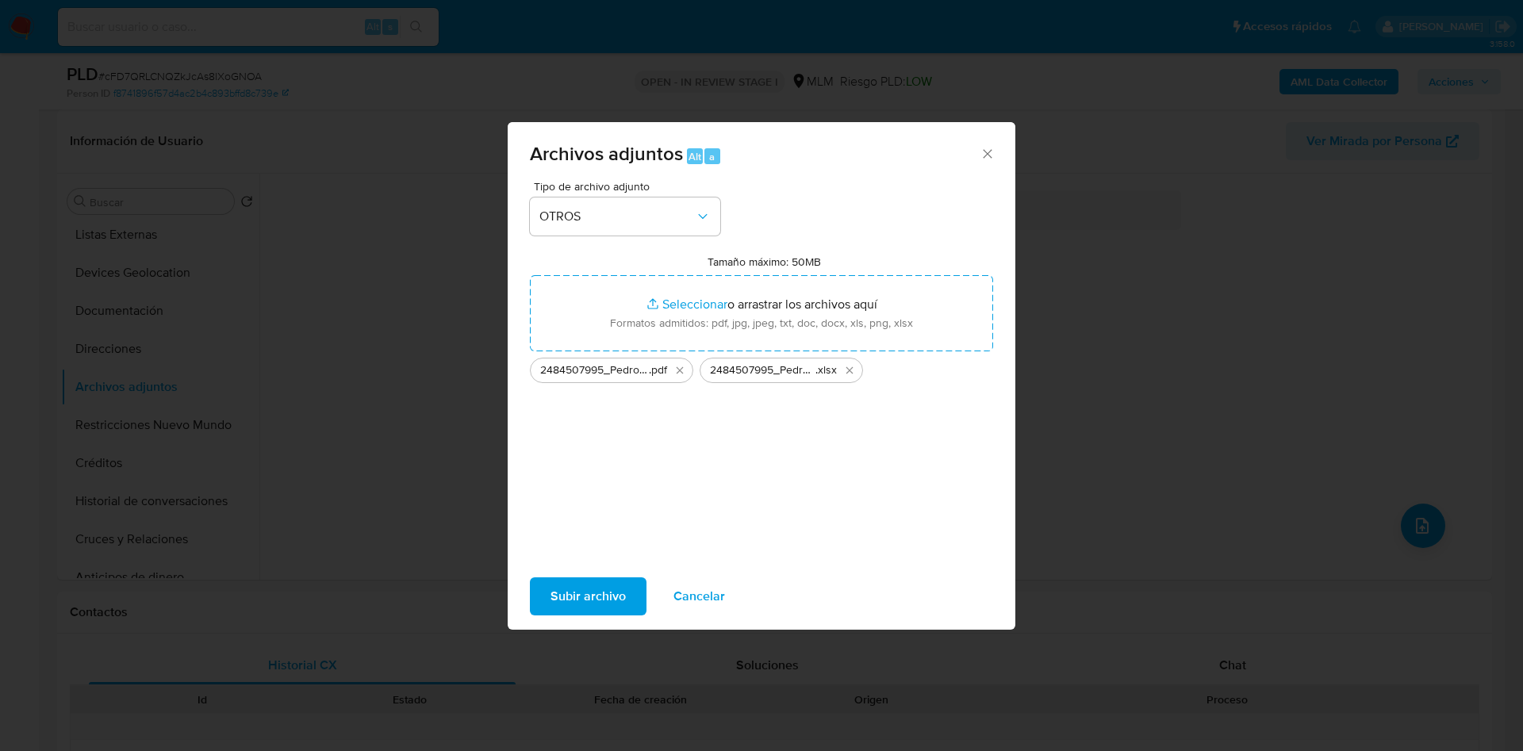
click at [564, 585] on span "Subir archivo" at bounding box center [588, 596] width 75 height 35
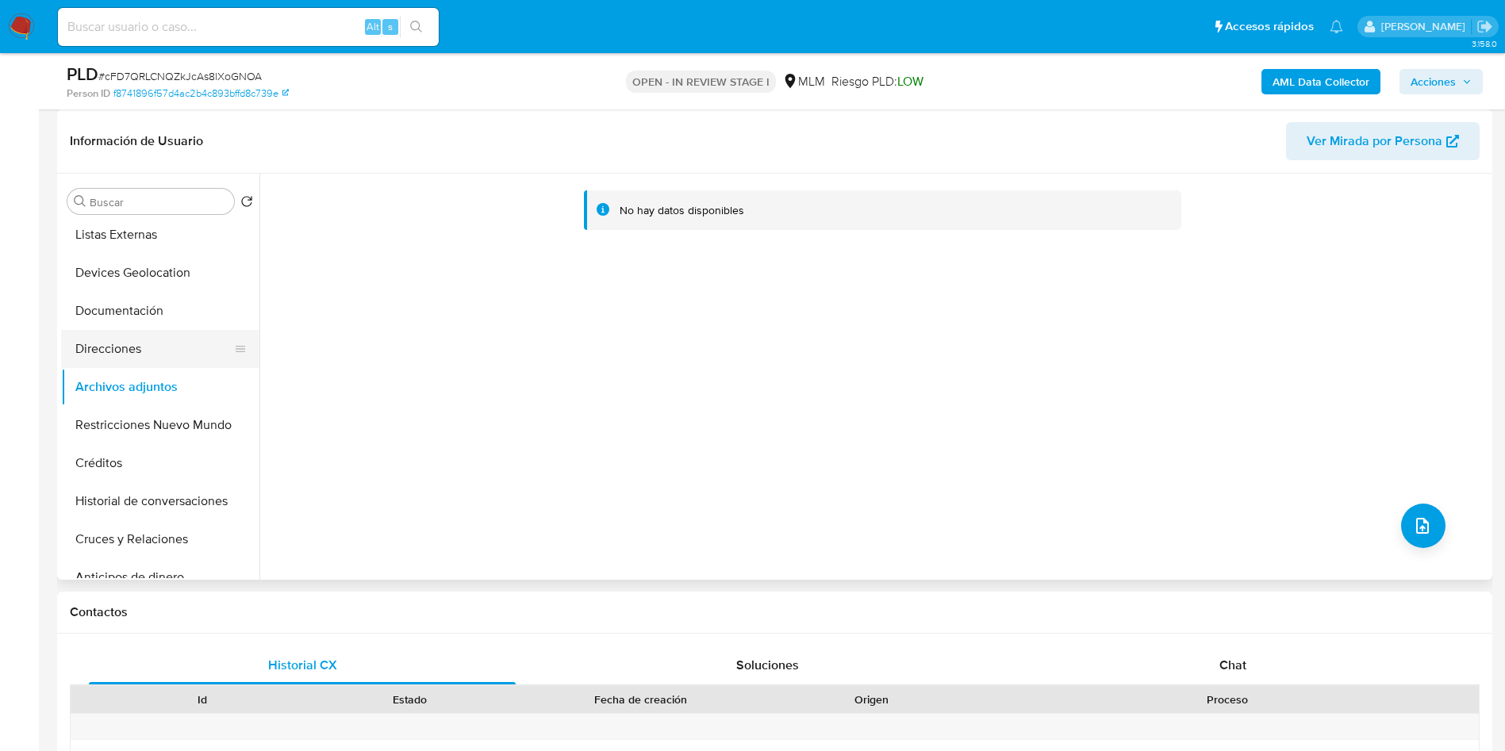
click at [127, 334] on button "Direcciones" at bounding box center [154, 349] width 186 height 38
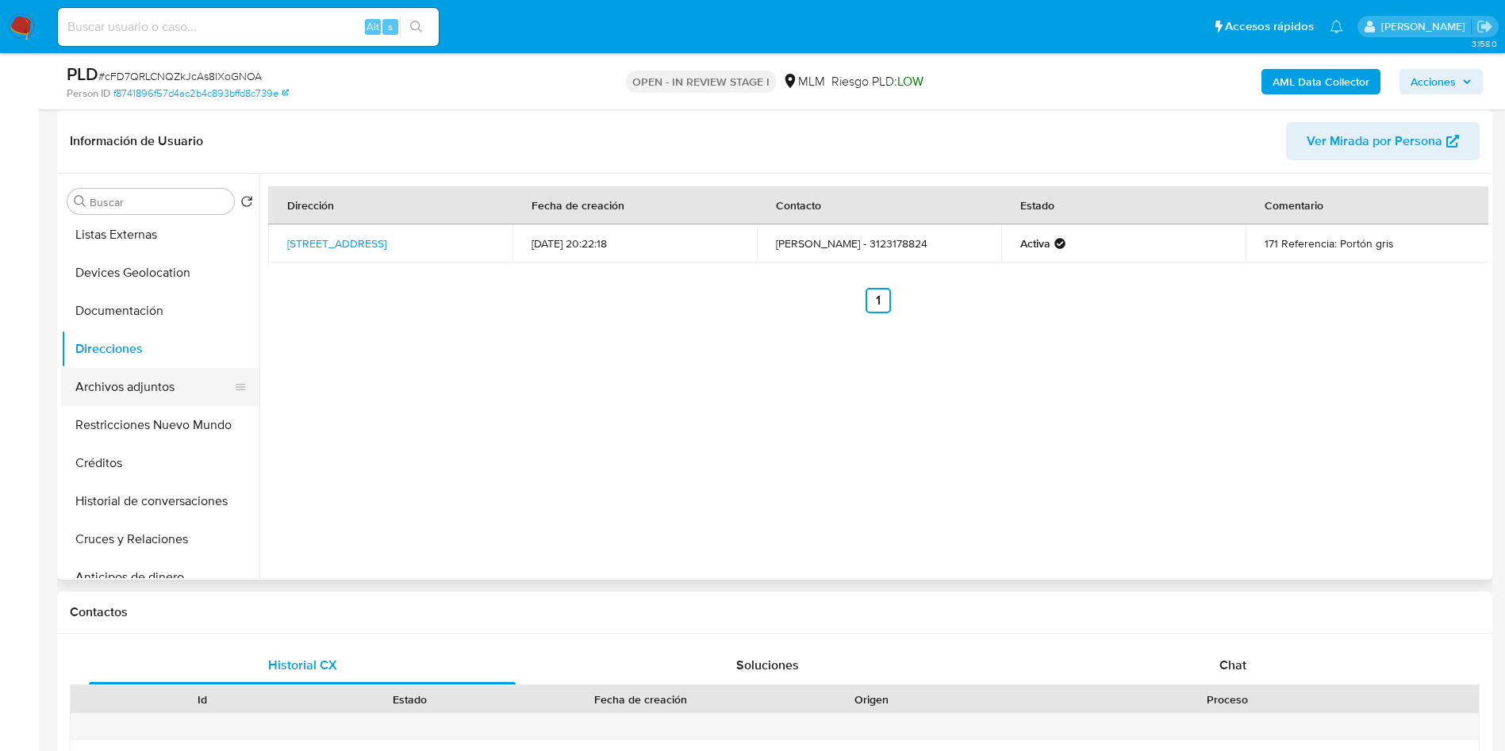
click at [133, 368] on button "Archivos adjuntos" at bounding box center [154, 387] width 186 height 38
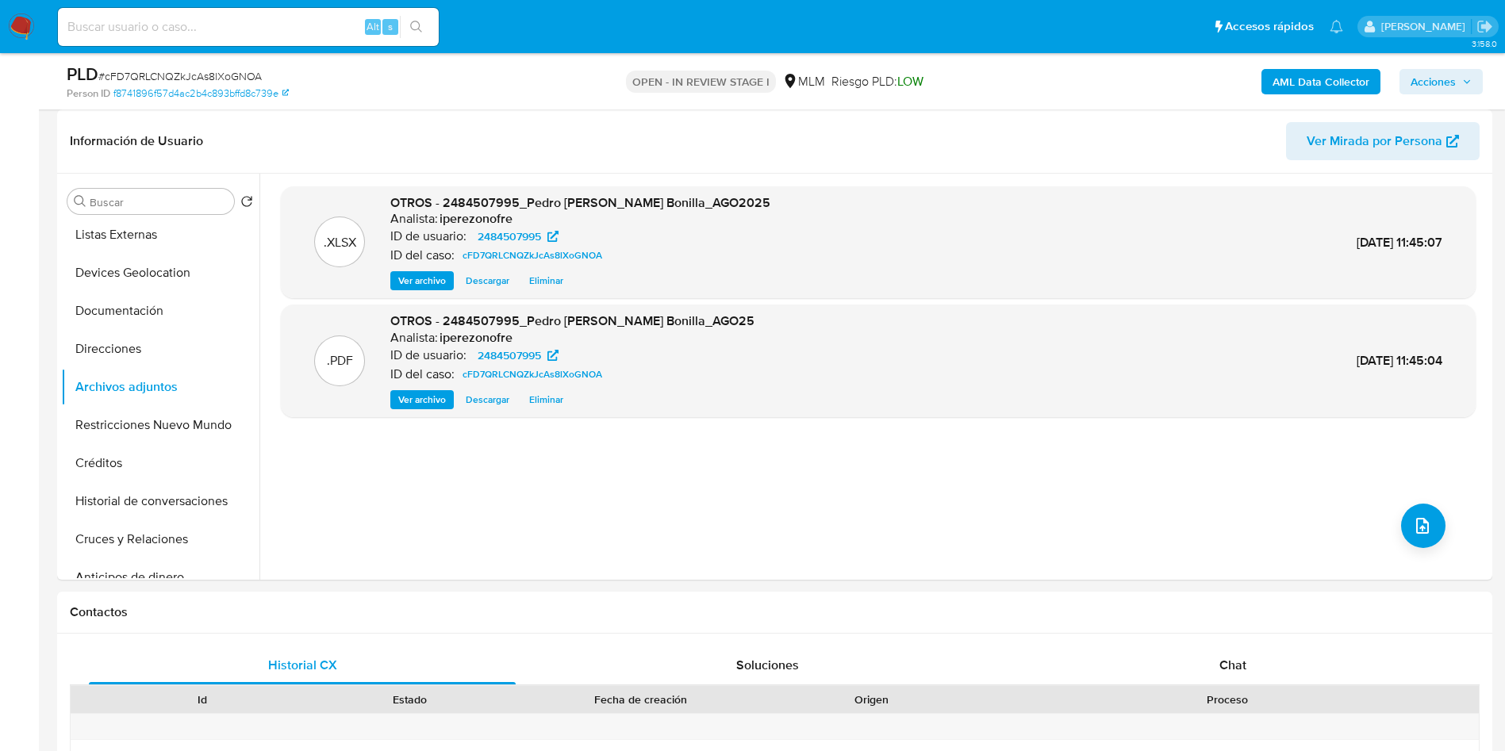
click at [1450, 79] on span "Acciones" at bounding box center [1432, 81] width 45 height 25
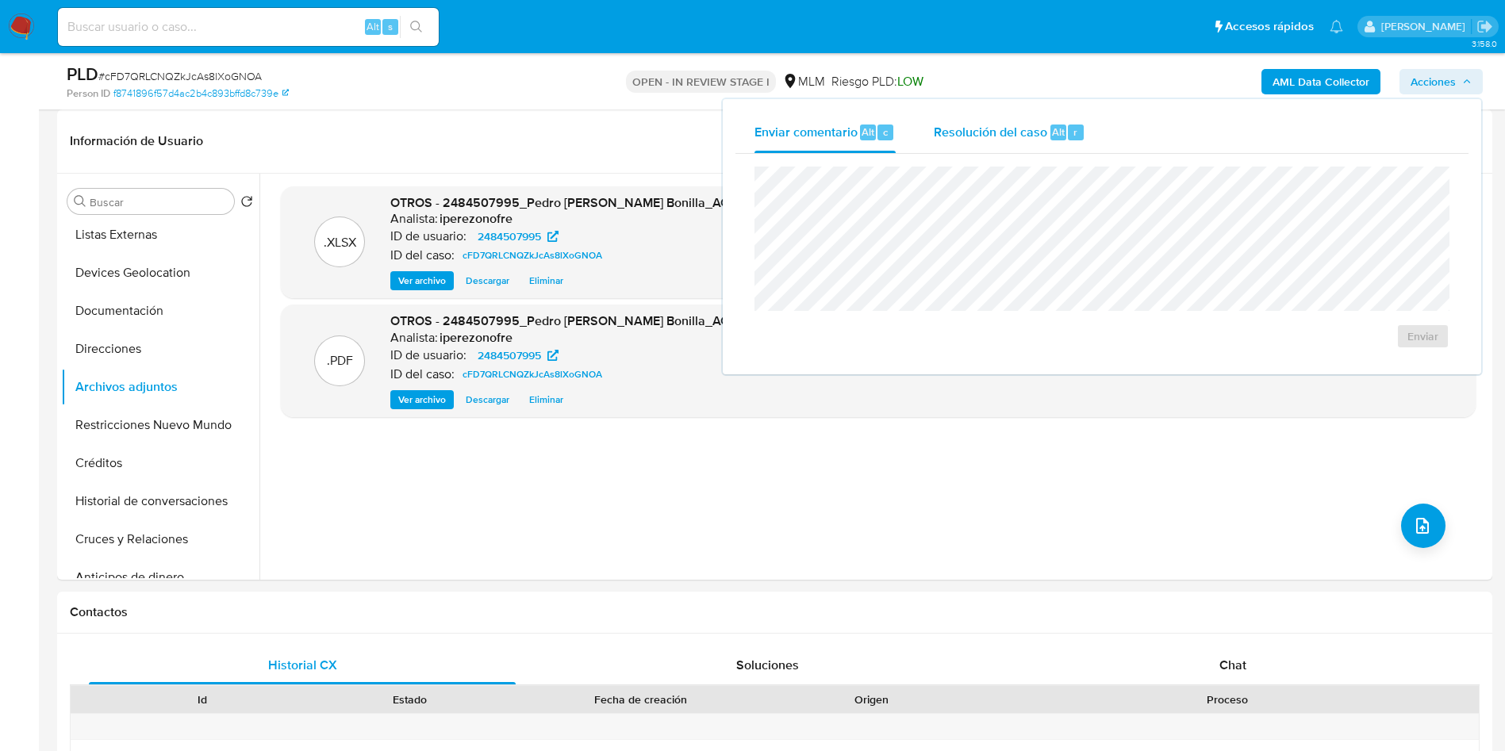
click at [956, 130] on span "Resolución del caso" at bounding box center [990, 131] width 113 height 18
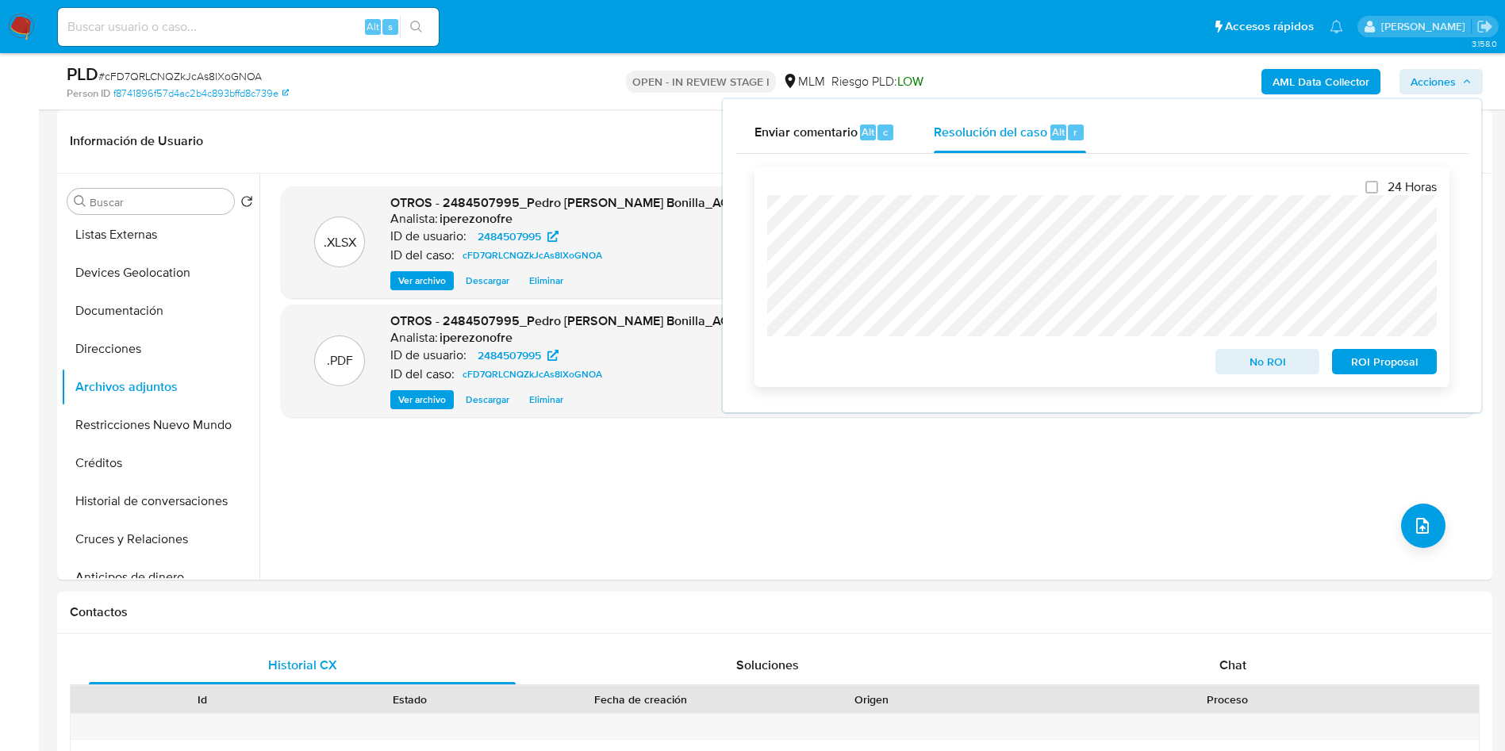
click at [1407, 360] on span "ROI Proposal" at bounding box center [1384, 362] width 83 height 22
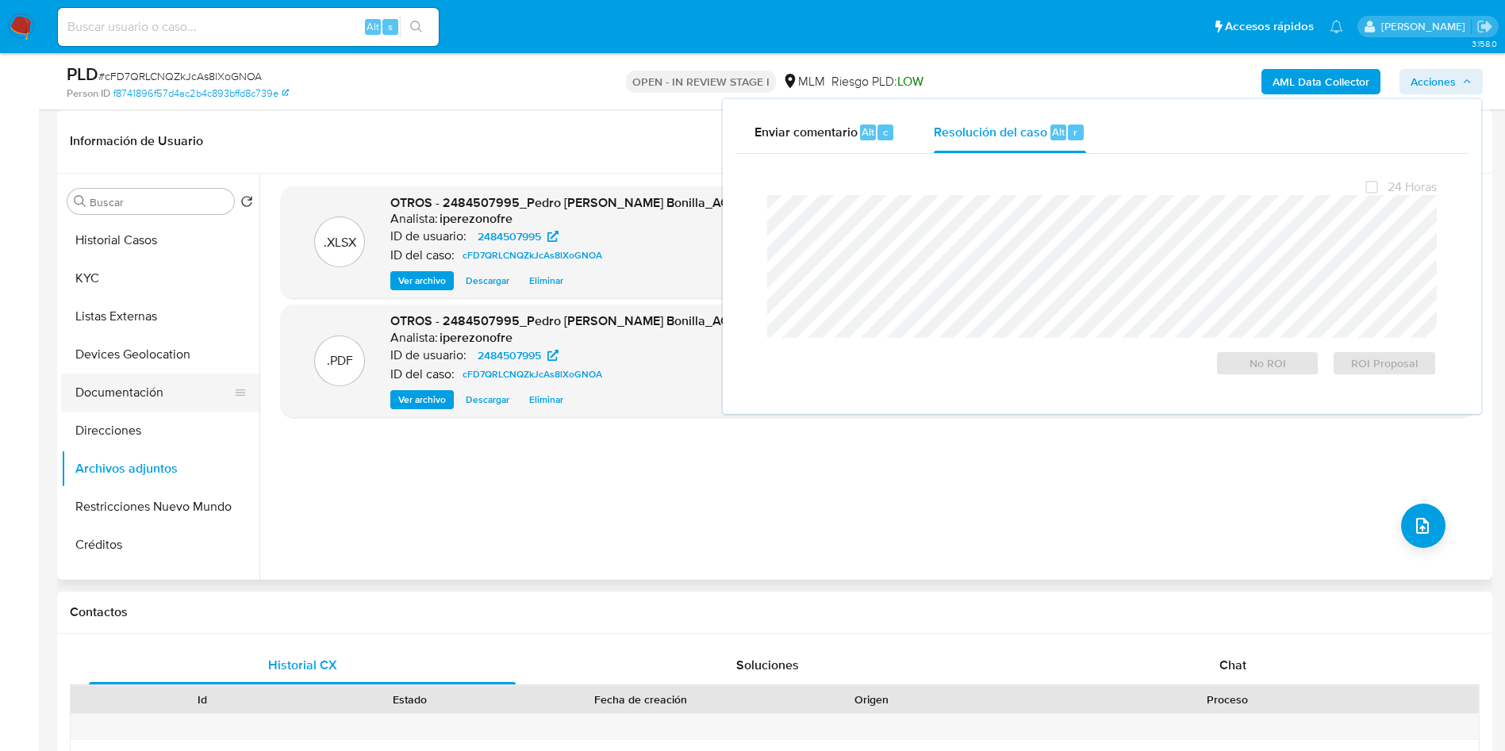
scroll to position [0, 0]
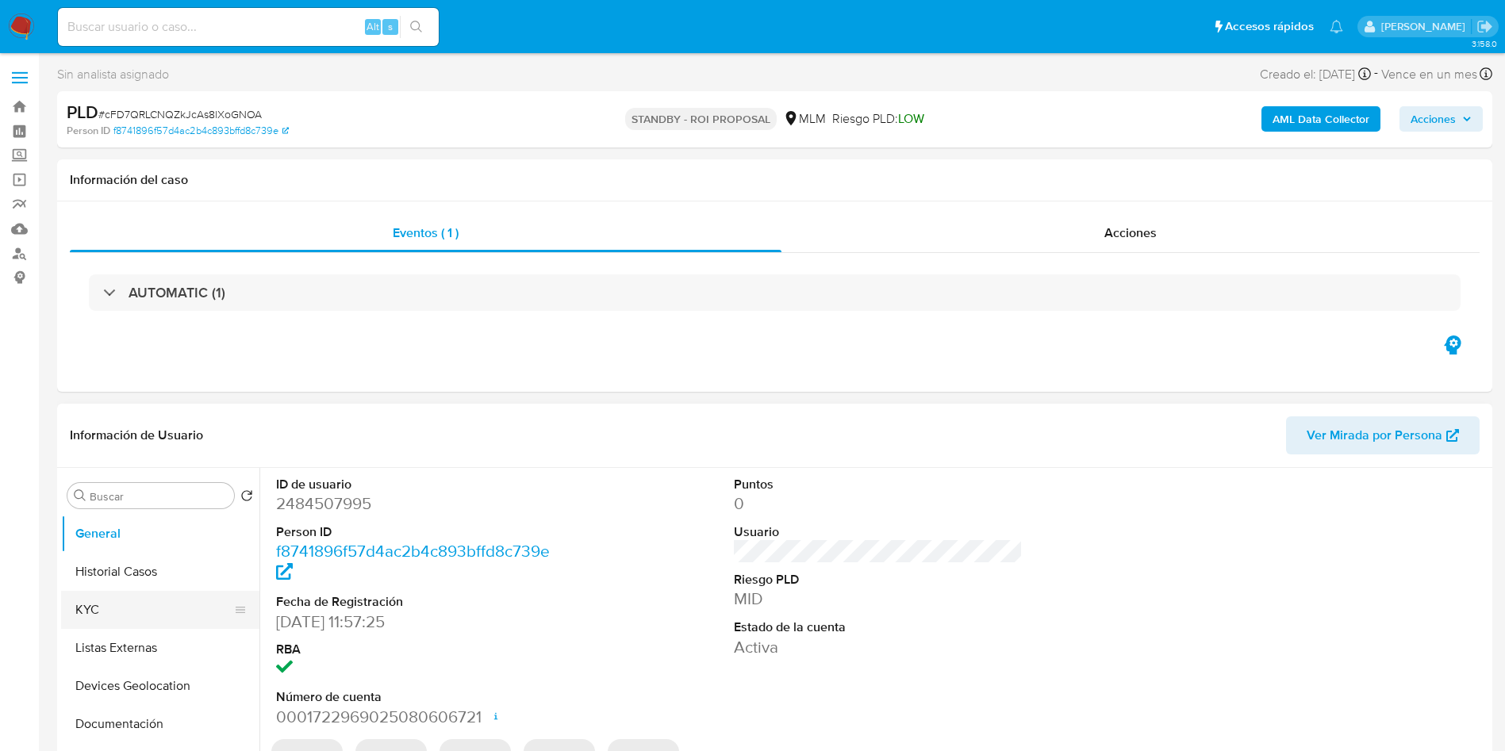
select select "10"
click at [130, 574] on button "Historial Casos" at bounding box center [154, 572] width 186 height 38
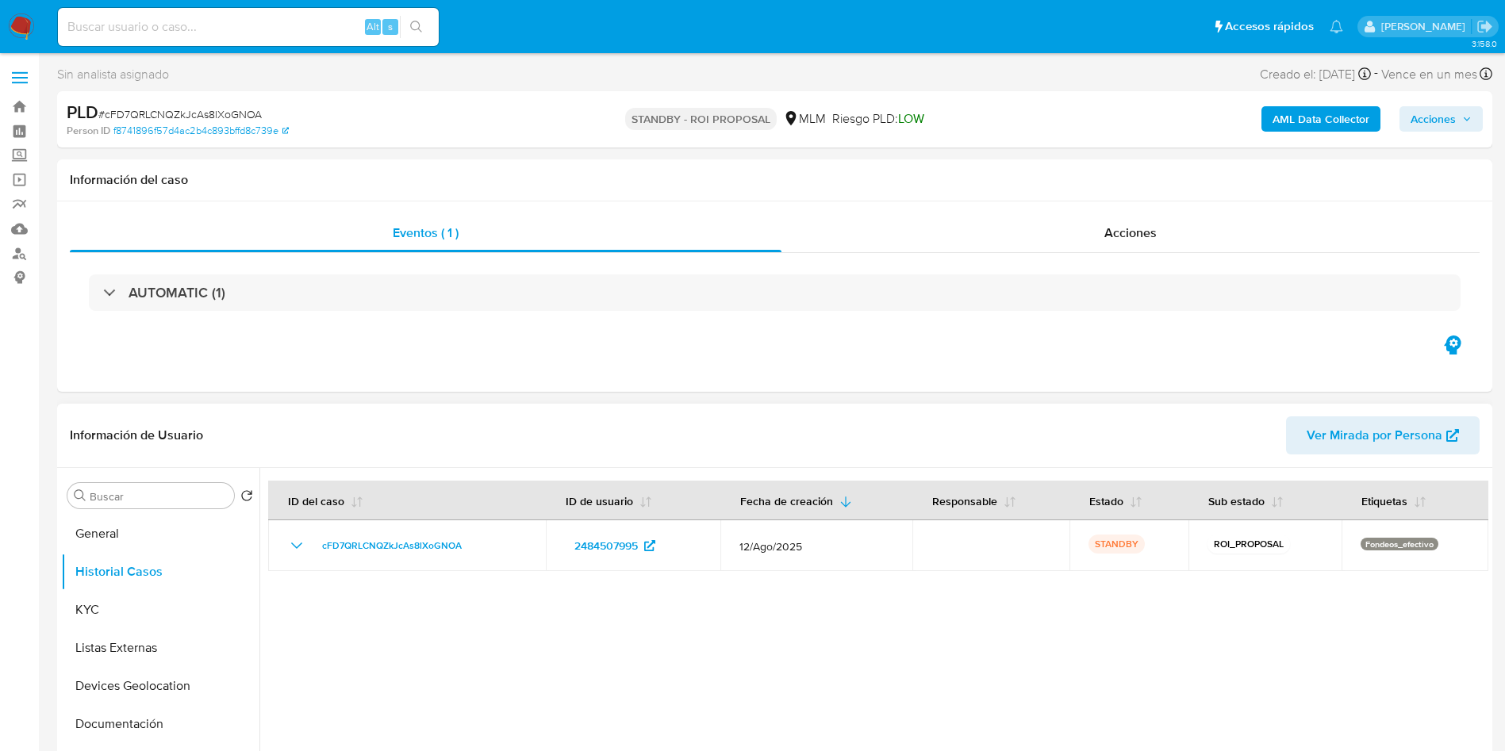
click at [927, 654] on div at bounding box center [873, 671] width 1229 height 406
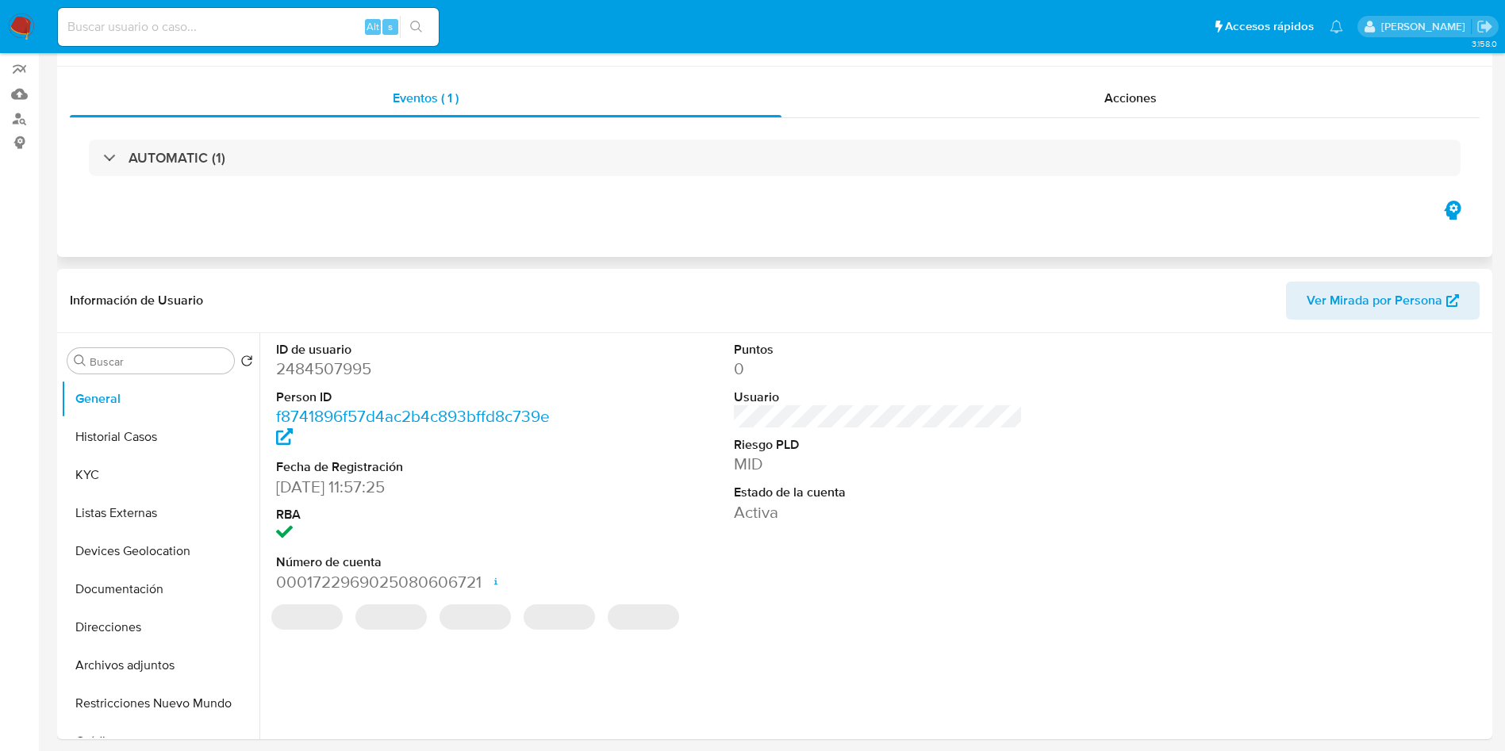
scroll to position [238, 0]
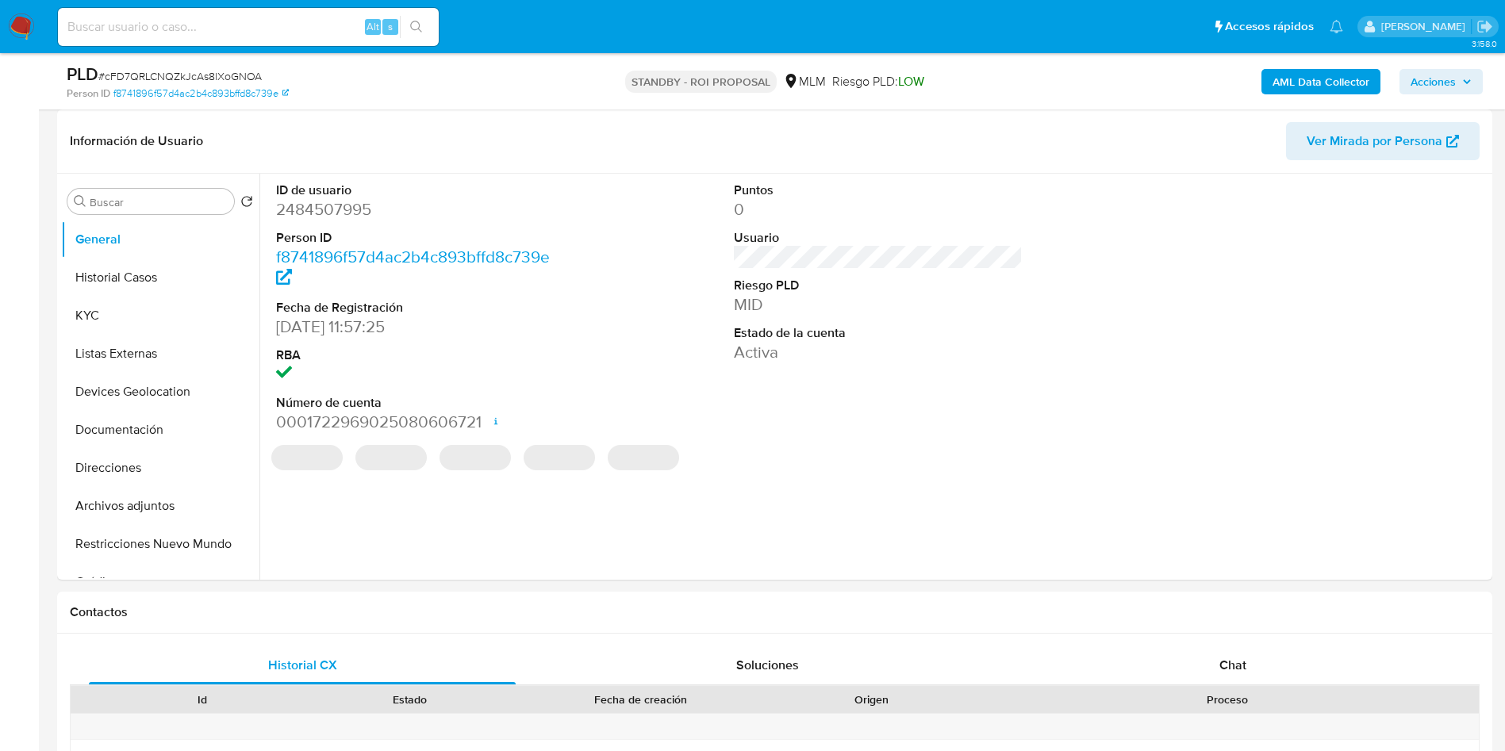
select select "10"
click at [235, 36] on input at bounding box center [248, 27] width 381 height 21
paste input "460789305"
type input "460789305"
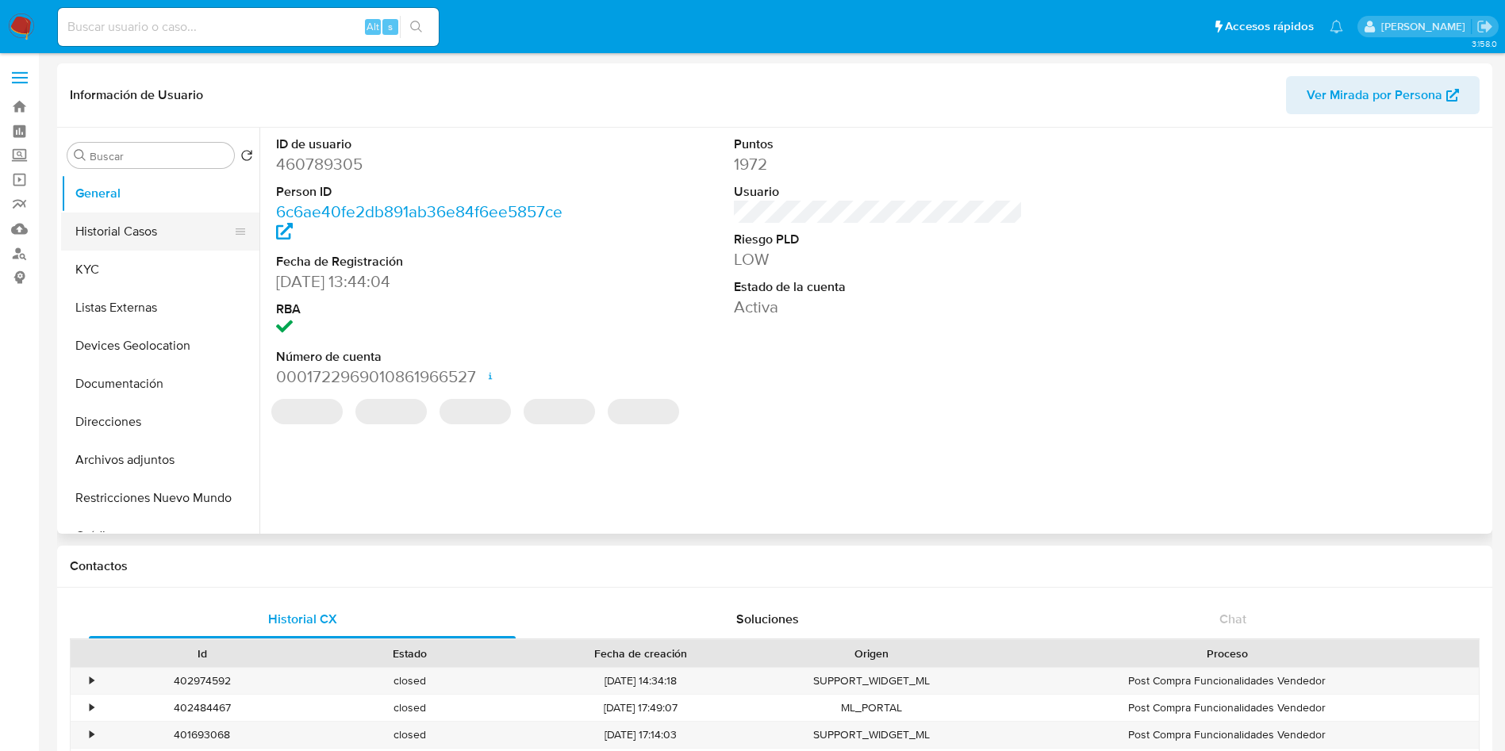
select select "10"
click at [145, 245] on button "Historial Casos" at bounding box center [154, 232] width 186 height 38
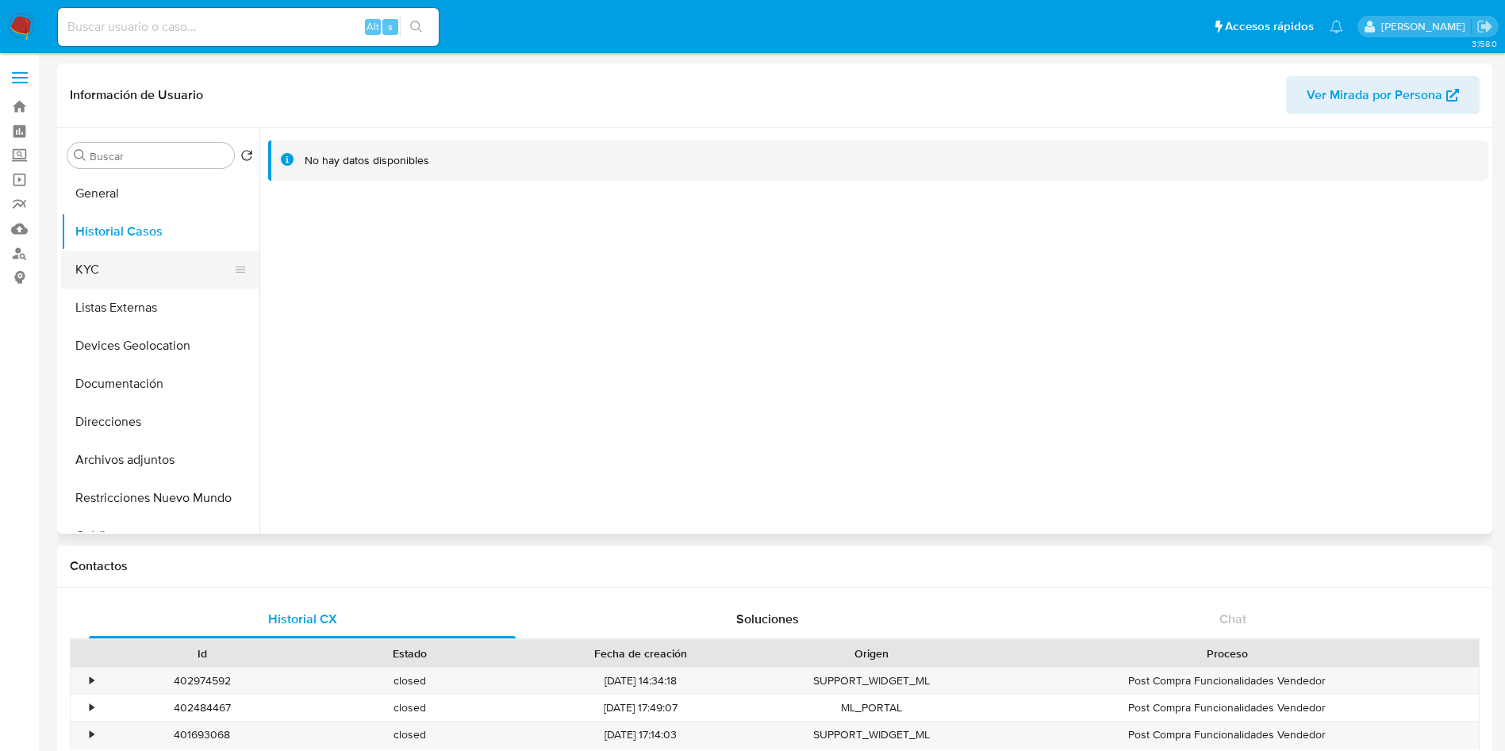
click at [110, 259] on button "KYC" at bounding box center [154, 270] width 186 height 38
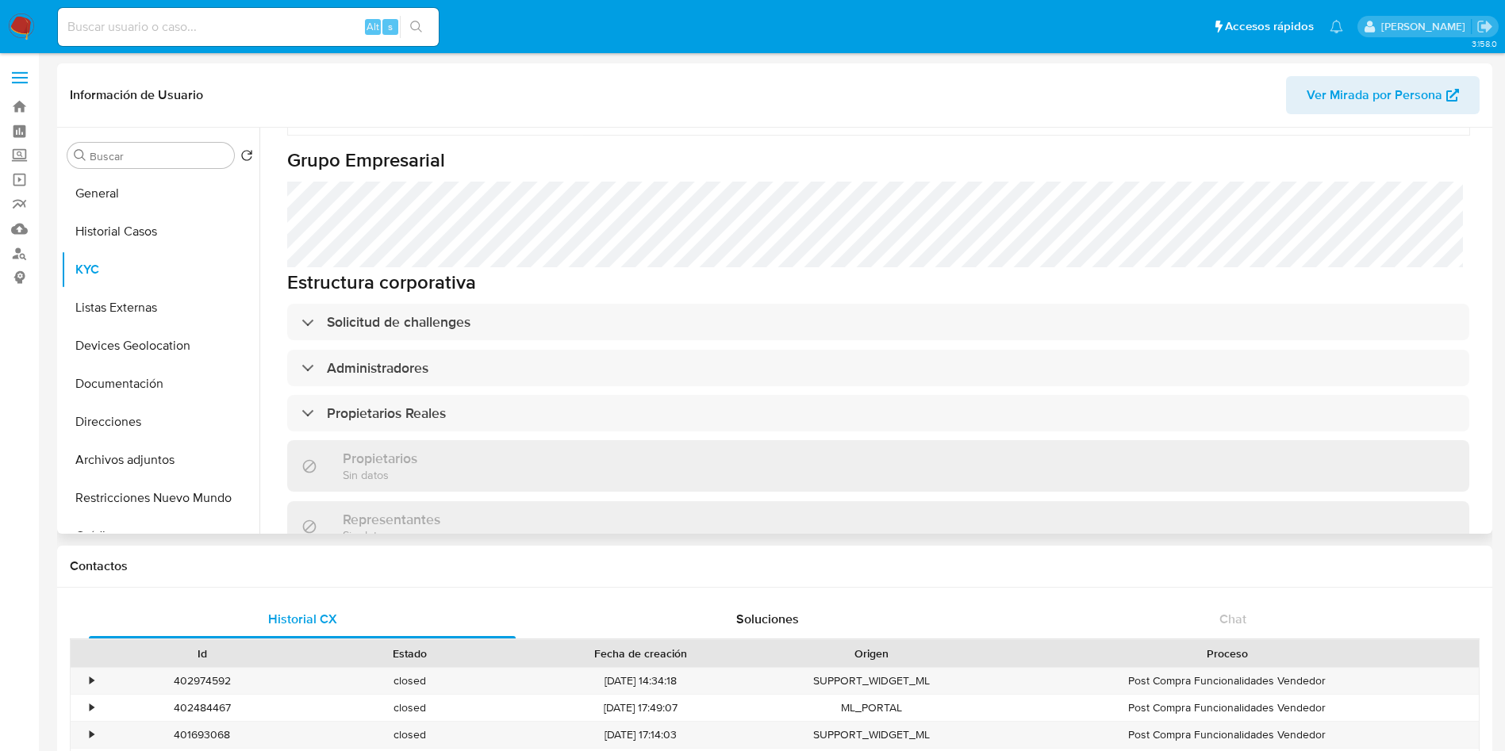
scroll to position [714, 0]
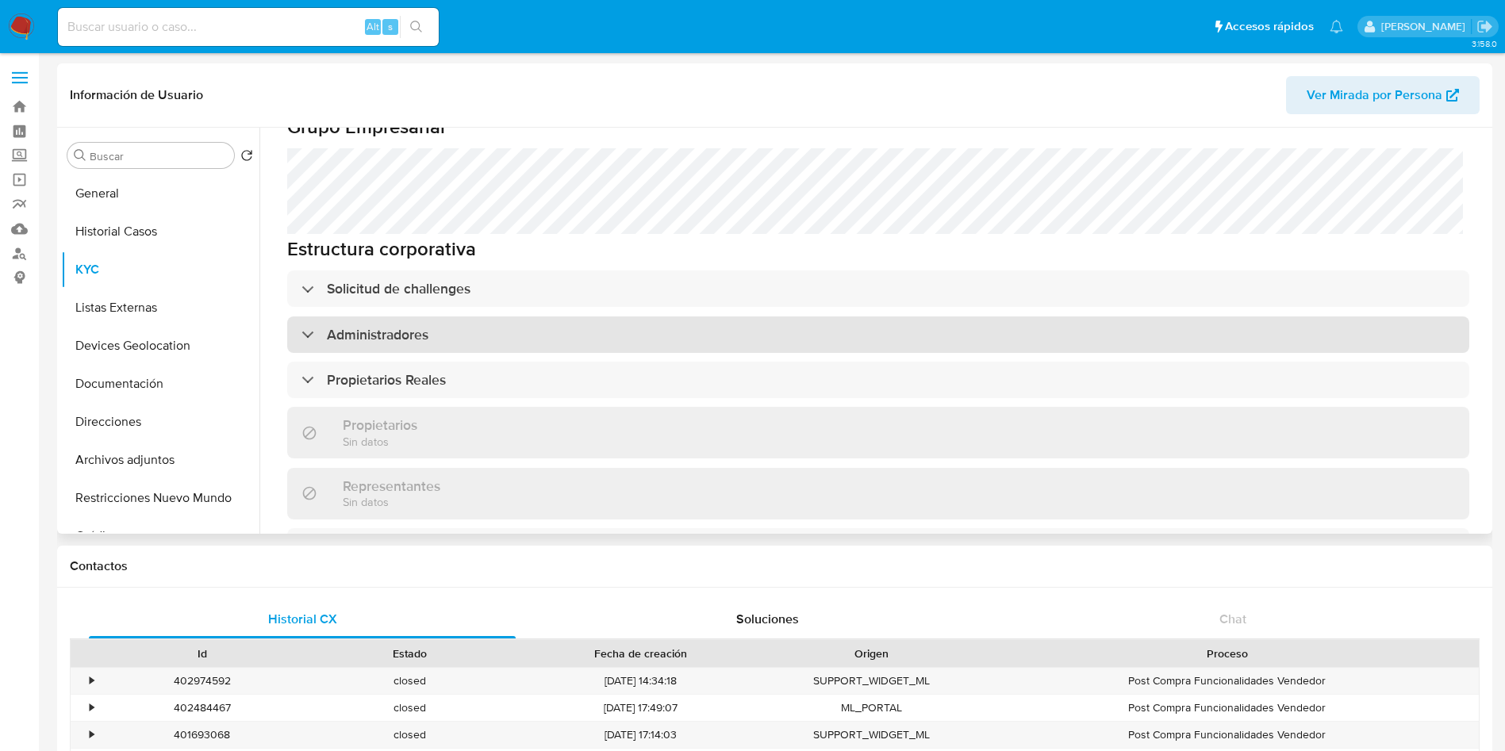
click at [441, 317] on div "Administradores" at bounding box center [878, 335] width 1182 height 36
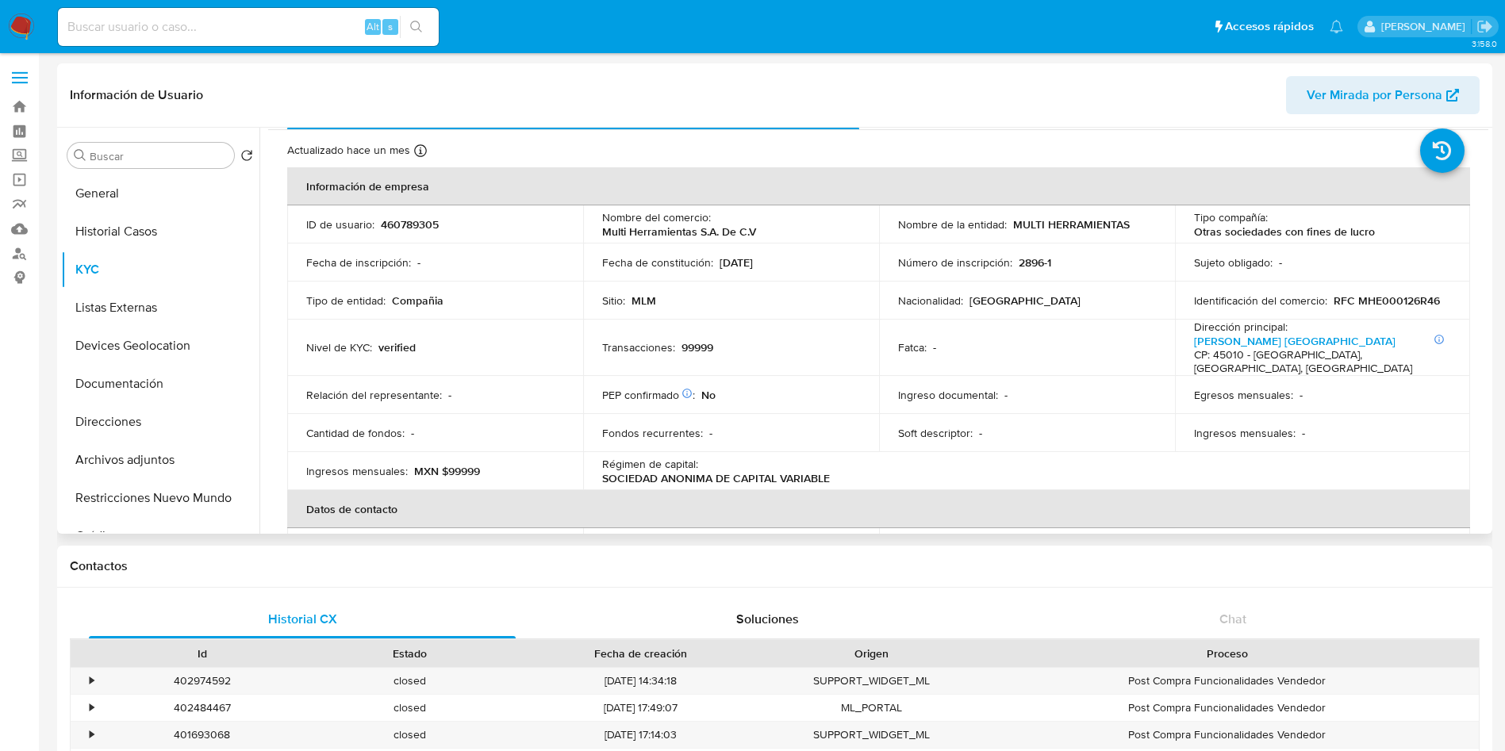
scroll to position [0, 0]
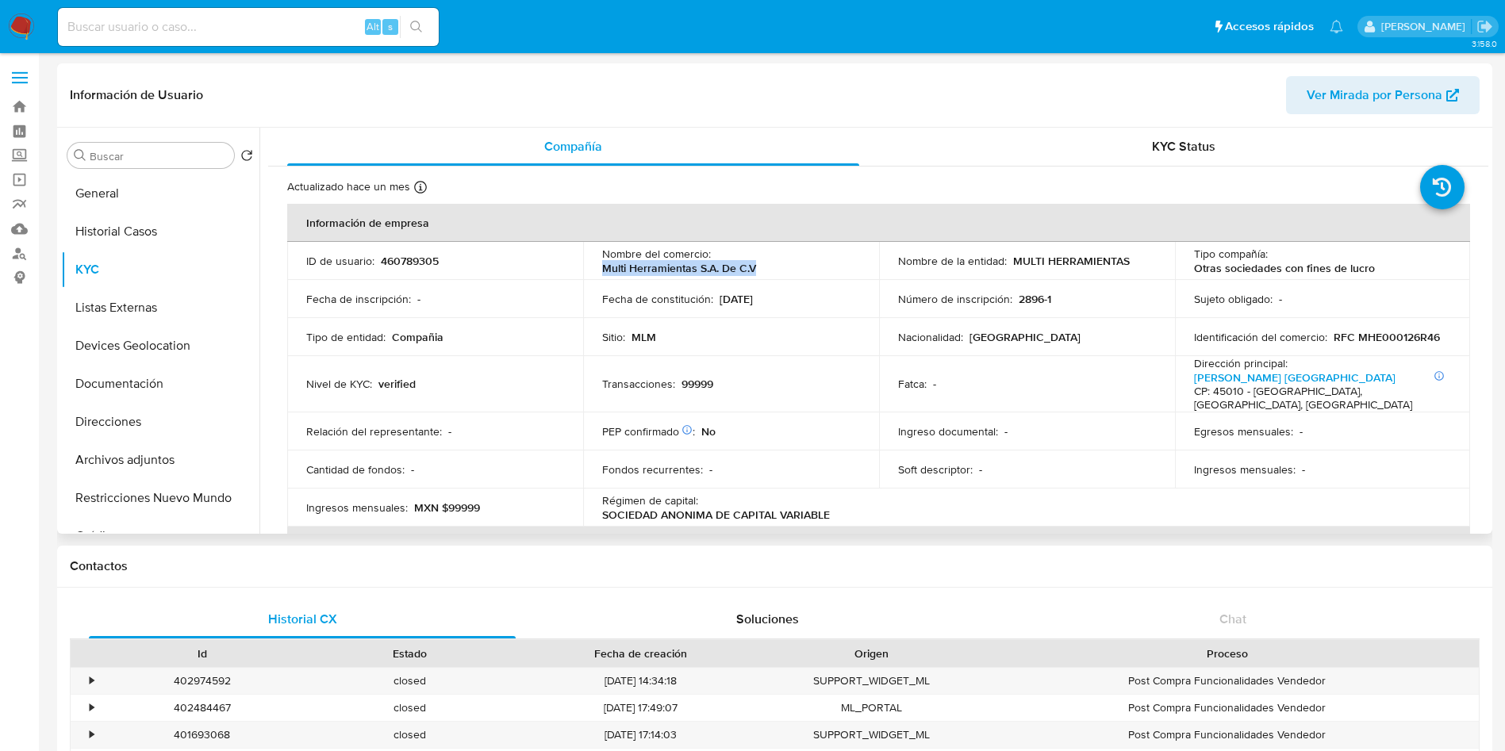
drag, startPoint x: 601, startPoint y: 266, endPoint x: 759, endPoint y: 273, distance: 158.0
click at [759, 273] on div "Nombre del comercio : Multi Herramientas S.A. De C.V" at bounding box center [731, 261] width 258 height 29
copy p "Multi Herramientas S.A. De C.V"
